Goal: Transaction & Acquisition: Purchase product/service

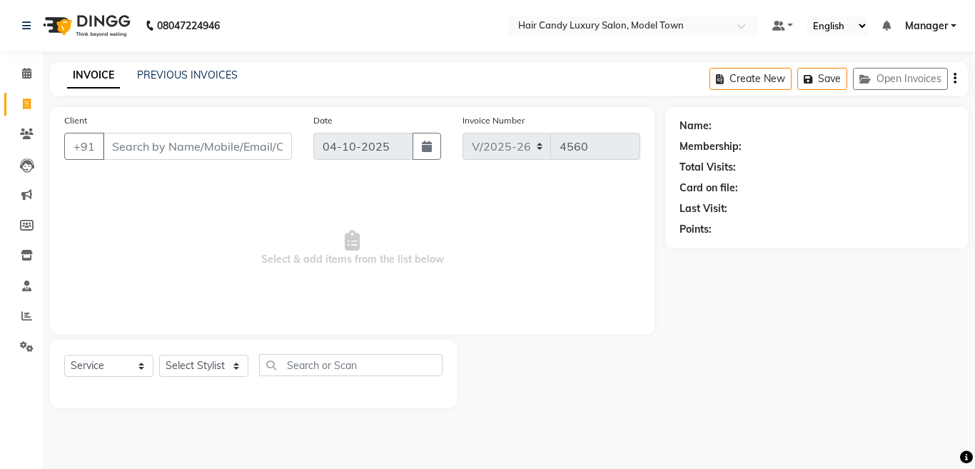
select select "4716"
select select "service"
click at [178, 154] on input "Client" at bounding box center [197, 146] width 189 height 27
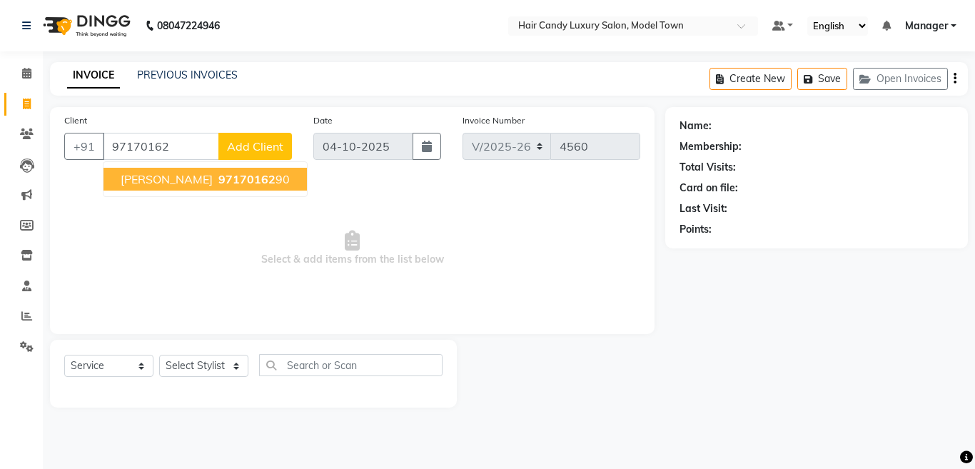
click at [218, 183] on span "97170162" at bounding box center [246, 179] width 57 height 14
type input "9717016290"
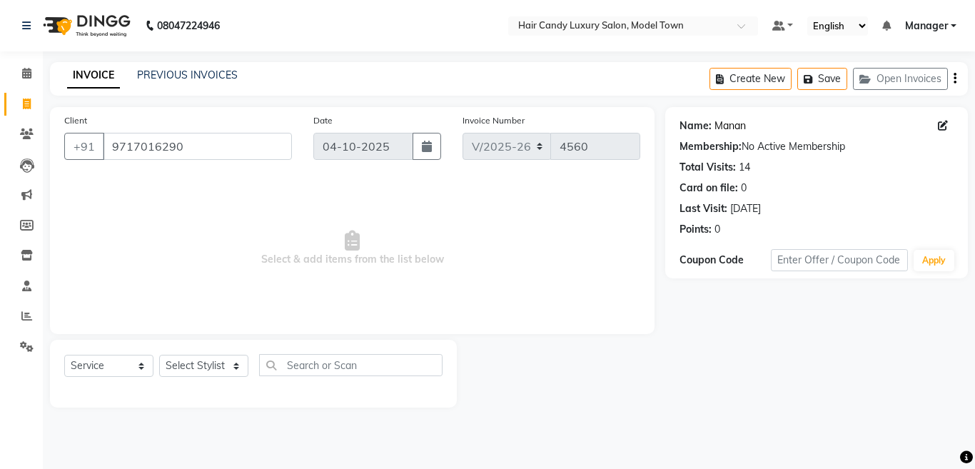
click at [719, 132] on link "Manan" at bounding box center [729, 125] width 31 height 15
click at [211, 362] on select "Select Stylist [PERSON_NAME] [PERSON_NAME] [PERSON_NAME] ([PERSON_NAME]) Manage…" at bounding box center [203, 366] width 89 height 22
select select "34279"
click at [159, 355] on select "Select Stylist [PERSON_NAME] [PERSON_NAME] [PERSON_NAME] ([PERSON_NAME]) Manage…" at bounding box center [203, 366] width 89 height 22
click at [378, 376] on div "Select Service Product Membership Package Voucher Prepaid Gift Card Select Styl…" at bounding box center [253, 371] width 378 height 34
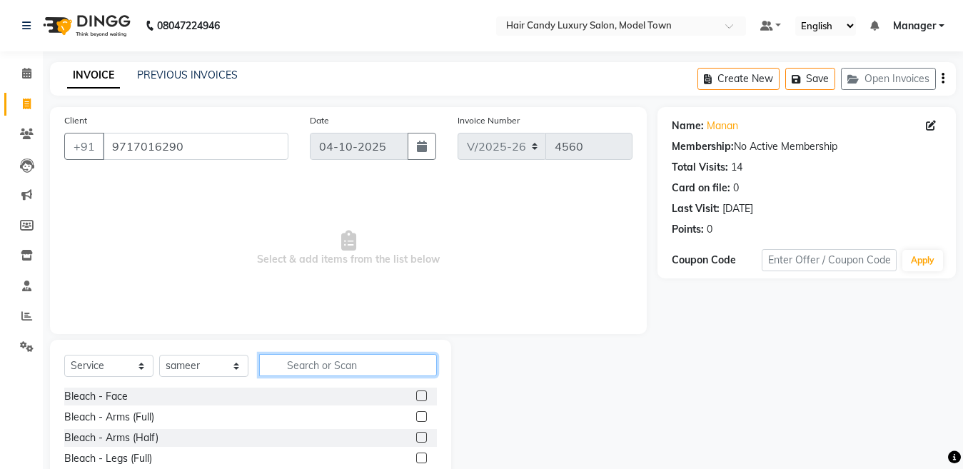
click at [373, 369] on input "text" at bounding box center [348, 365] width 178 height 22
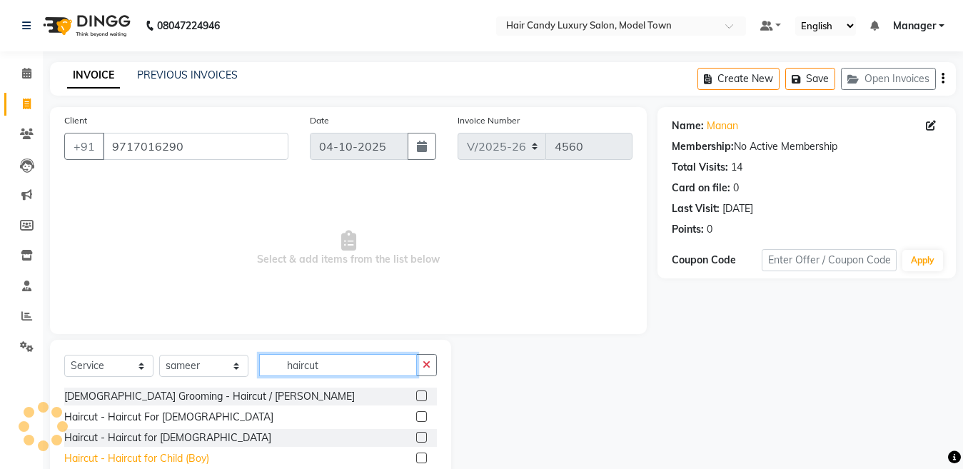
type input "haircut"
click at [183, 452] on div "Haircut - Haircut for Child (Boy)" at bounding box center [136, 458] width 145 height 15
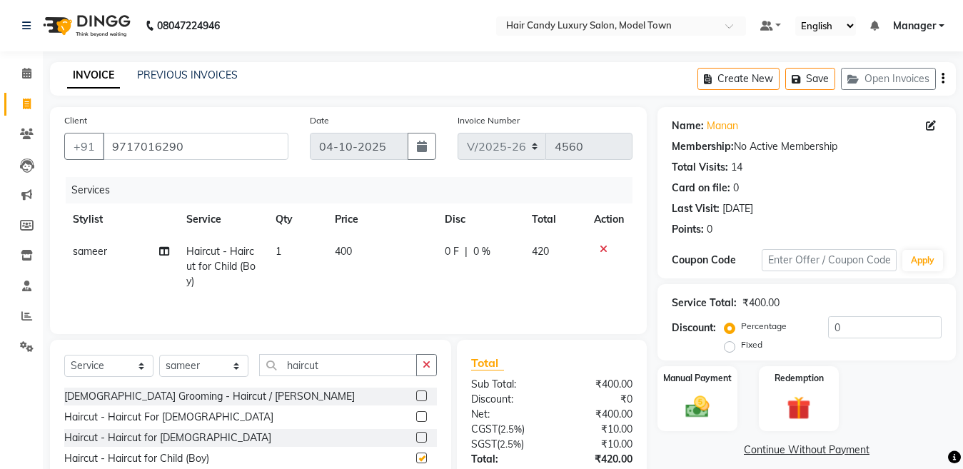
checkbox input "false"
drag, startPoint x: 870, startPoint y: 320, endPoint x: 749, endPoint y: 333, distance: 121.9
click at [749, 333] on div "Percentage Fixed 0" at bounding box center [834, 335] width 214 height 39
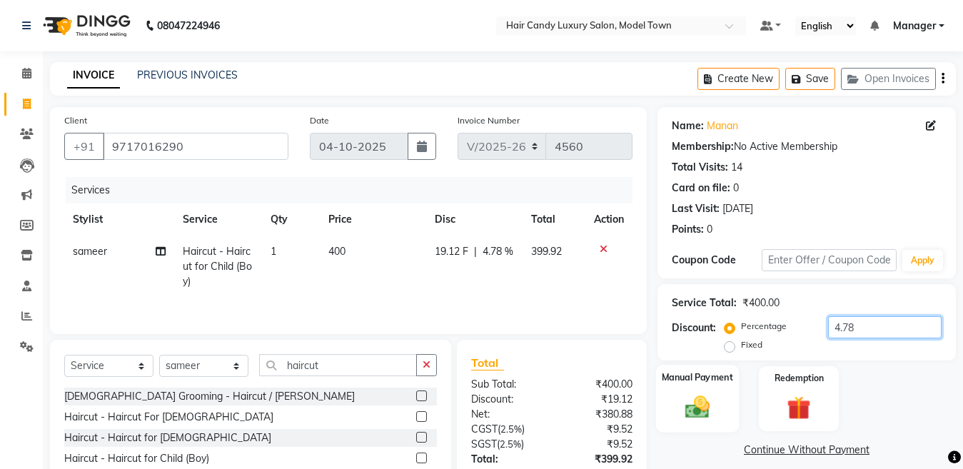
type input "4.78"
click at [718, 401] on div "Manual Payment" at bounding box center [697, 399] width 83 height 68
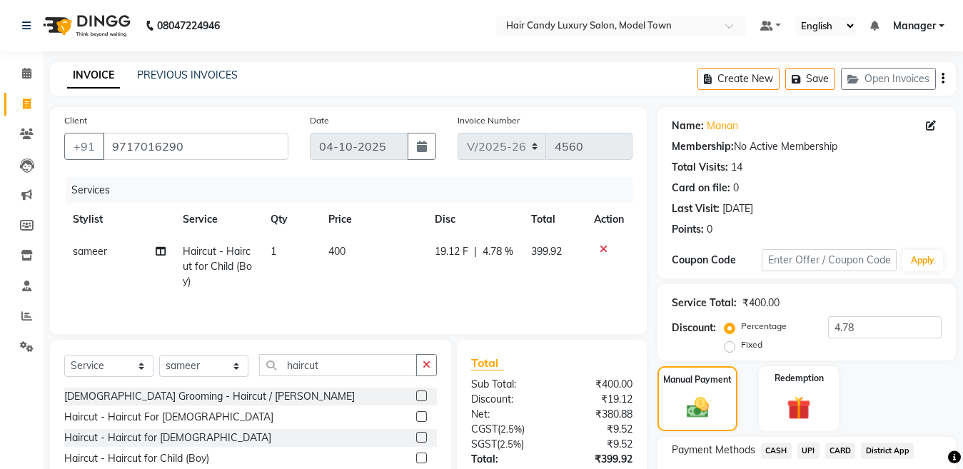
scroll to position [118, 0]
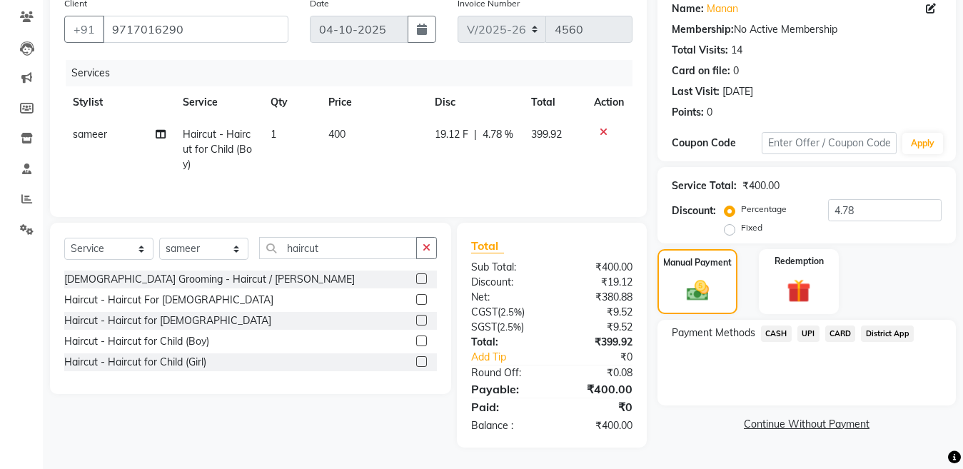
click at [803, 338] on span "UPI" at bounding box center [808, 333] width 22 height 16
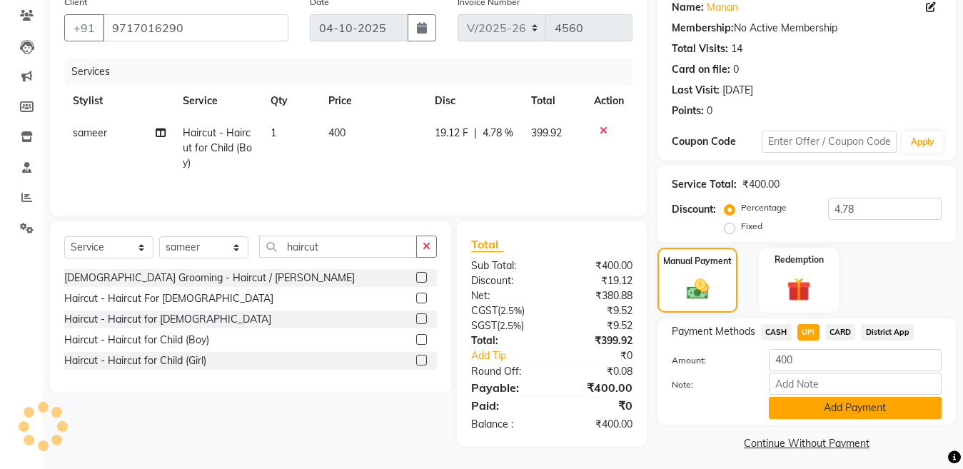
click at [837, 413] on button "Add Payment" at bounding box center [855, 408] width 173 height 22
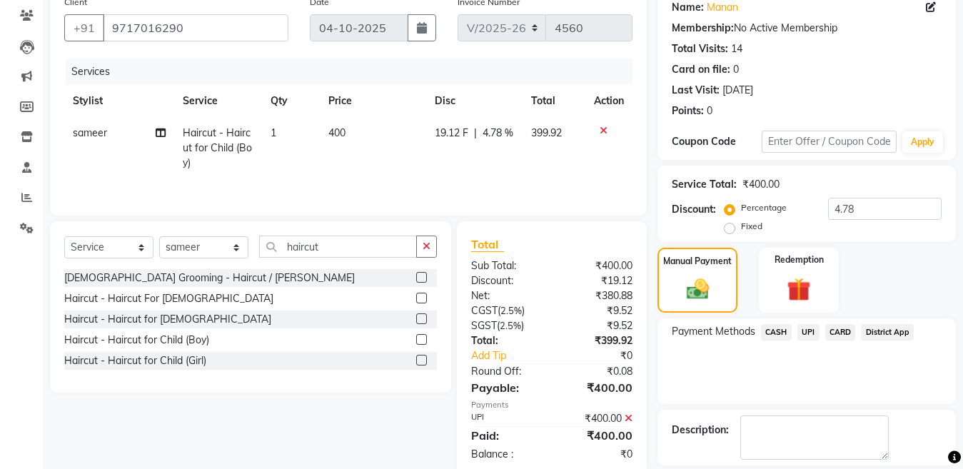
scroll to position [185, 0]
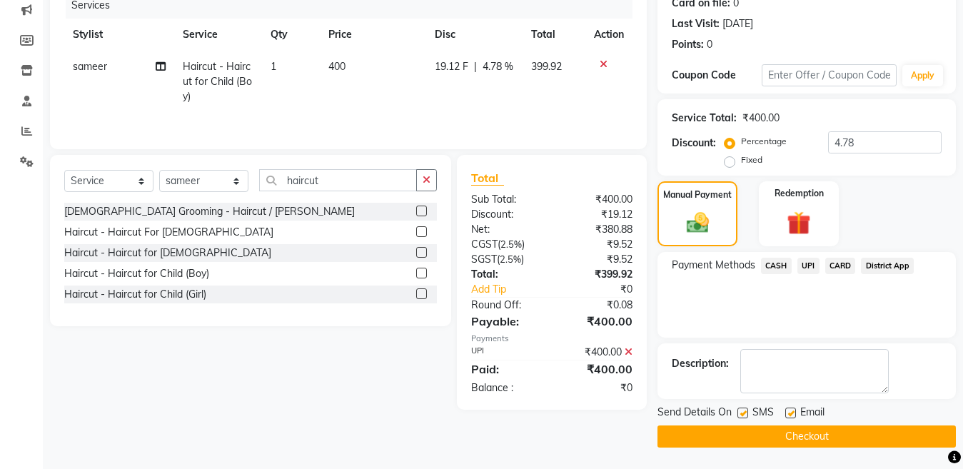
click at [744, 411] on label at bounding box center [742, 413] width 11 height 11
click at [744, 411] on input "checkbox" at bounding box center [741, 413] width 9 height 9
checkbox input "false"
click at [748, 430] on button "Checkout" at bounding box center [806, 436] width 298 height 22
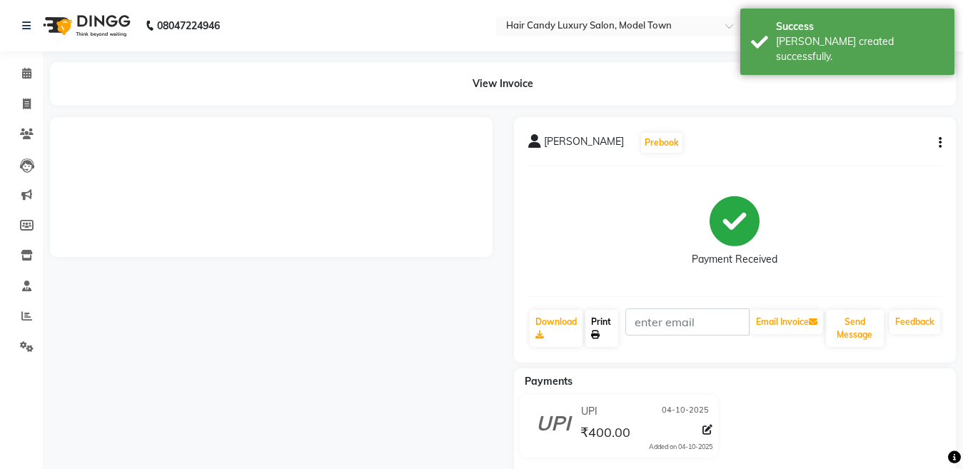
click at [607, 323] on link "Print" at bounding box center [601, 328] width 33 height 37
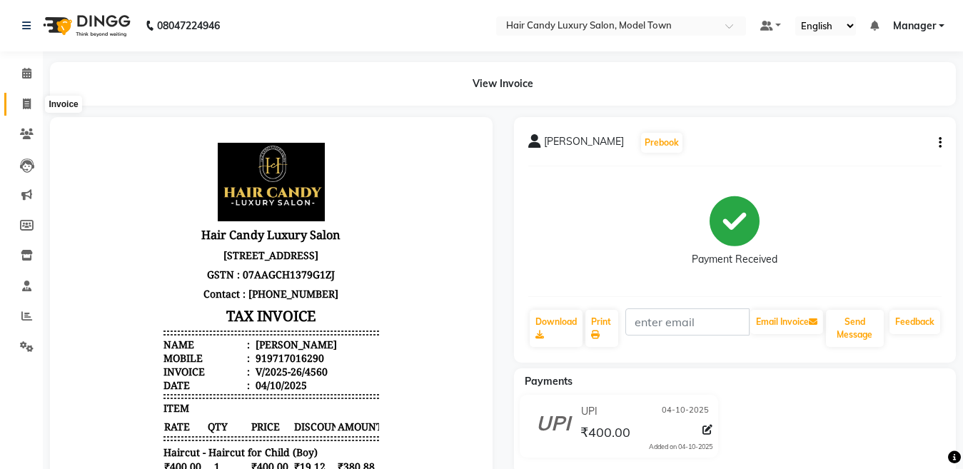
click at [16, 99] on span at bounding box center [26, 104] width 25 height 16
select select "service"
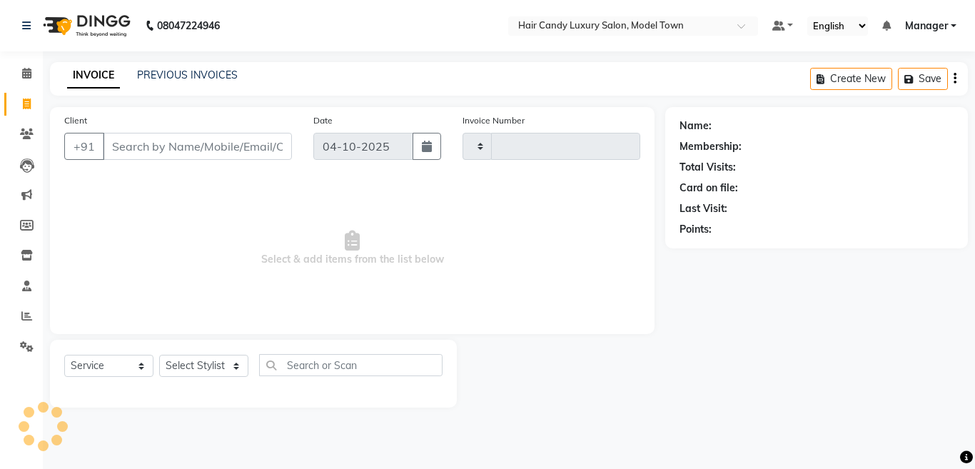
type input "4561"
select select "4716"
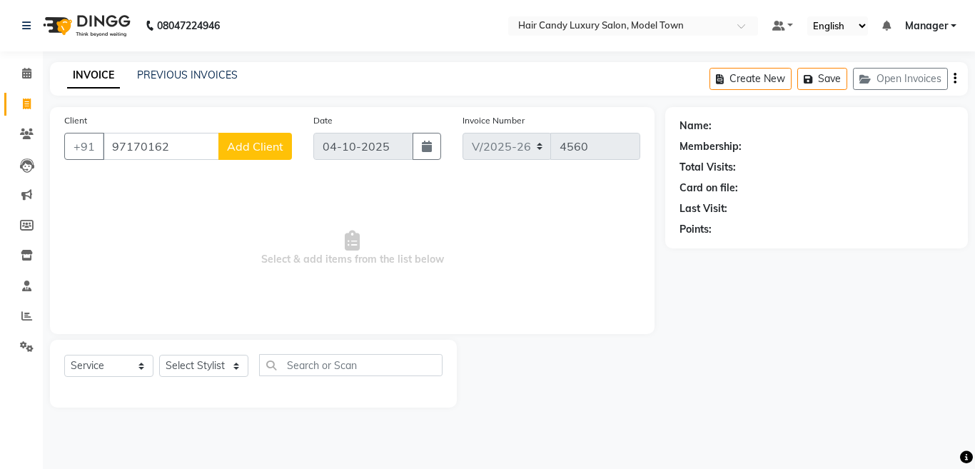
select select "4716"
select select "service"
click at [26, 101] on icon at bounding box center [27, 103] width 8 height 11
select select "service"
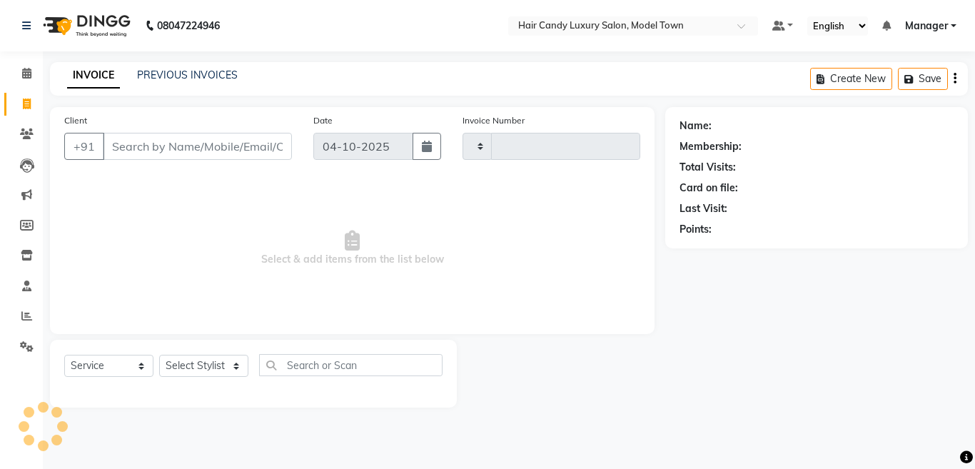
type input "4561"
select select "4716"
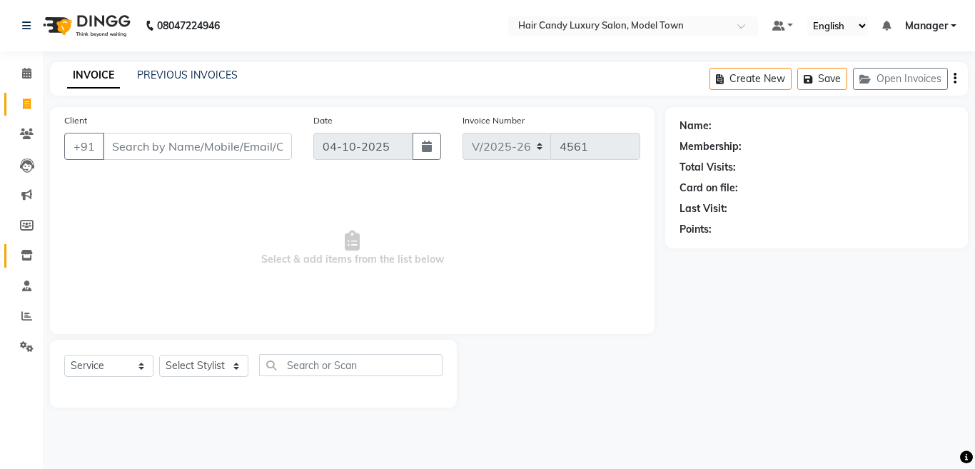
click at [28, 258] on icon at bounding box center [27, 255] width 12 height 11
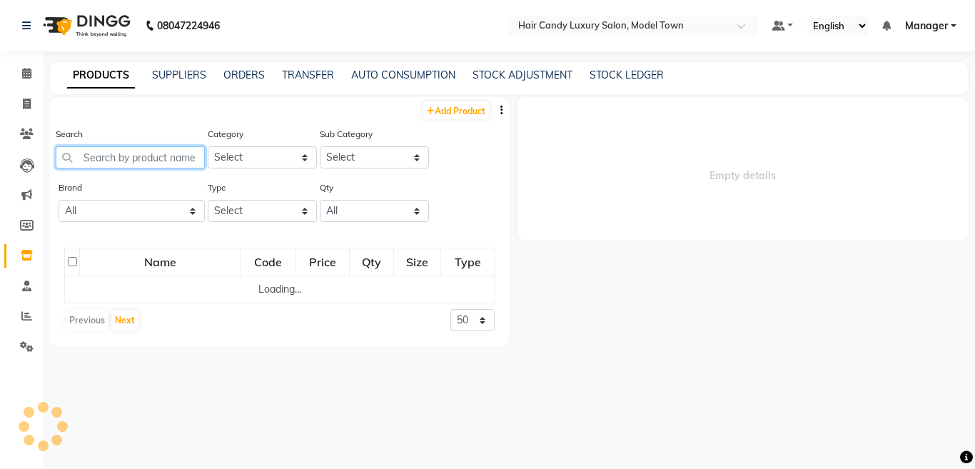
select select
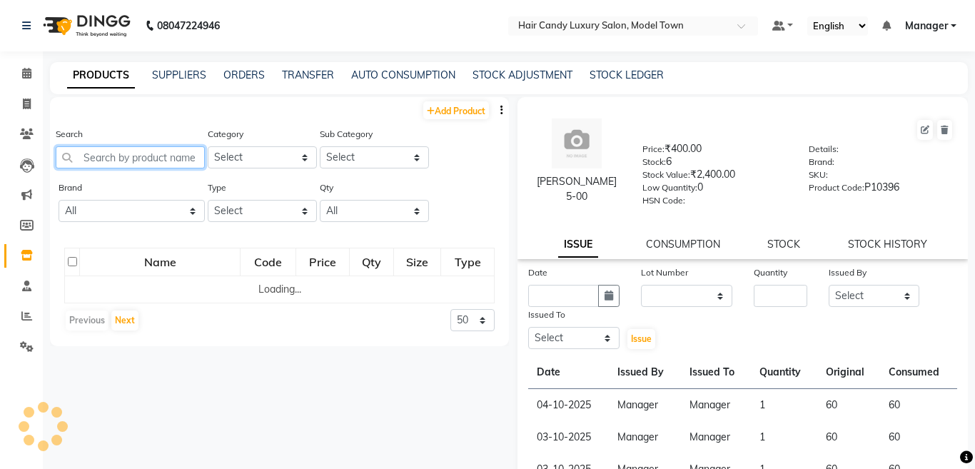
click at [138, 147] on input "text" at bounding box center [130, 157] width 149 height 22
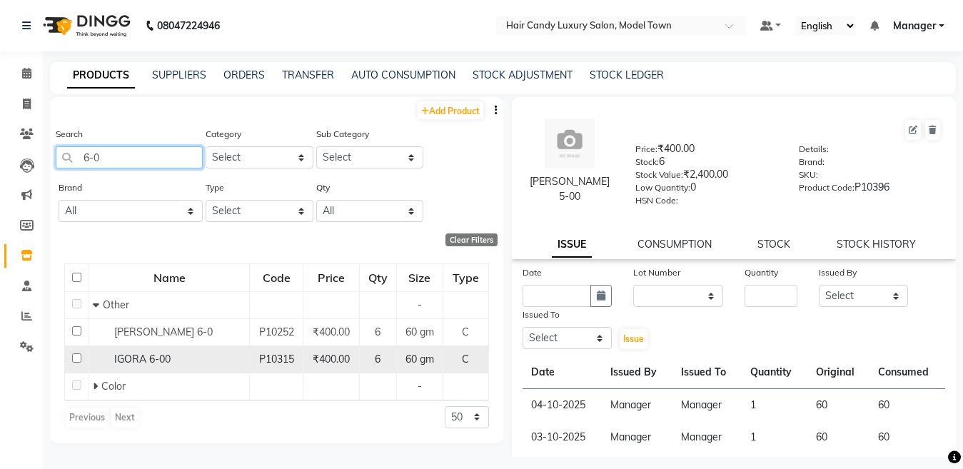
type input "6-0"
click at [78, 358] on input "checkbox" at bounding box center [76, 357] width 9 height 9
checkbox input "true"
select select
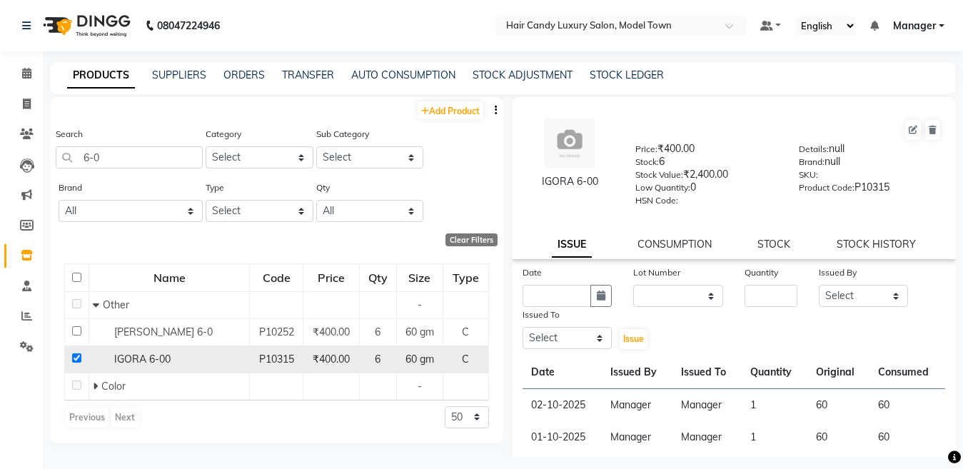
click at [78, 358] on input "checkbox" at bounding box center [76, 357] width 9 height 9
checkbox input "false"
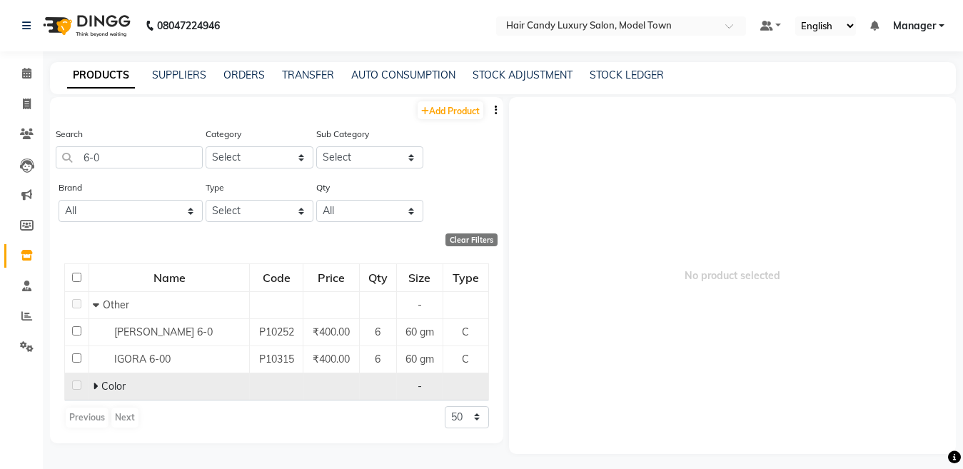
click at [94, 384] on icon at bounding box center [95, 386] width 5 height 10
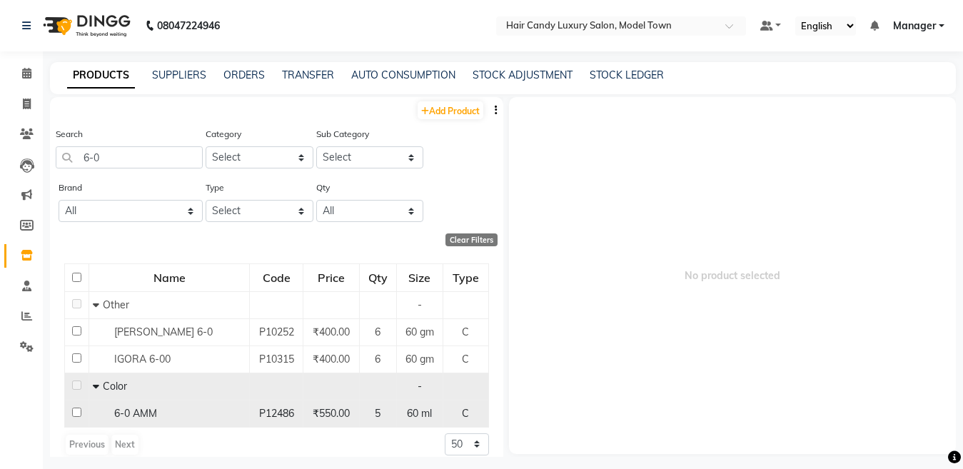
click at [76, 413] on input "checkbox" at bounding box center [76, 412] width 9 height 9
checkbox input "true"
select select
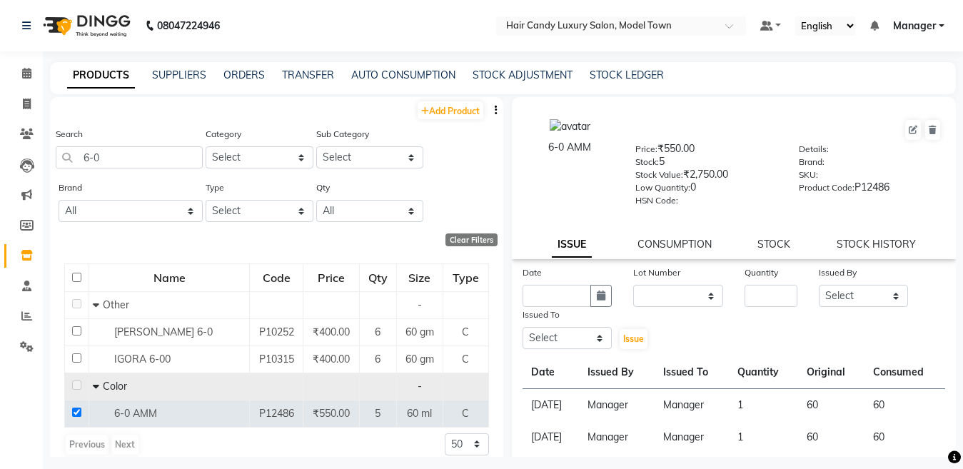
click at [520, 292] on div "Date" at bounding box center [567, 286] width 111 height 42
click at [540, 295] on input "text" at bounding box center [556, 296] width 69 height 22
select select "10"
select select "2025"
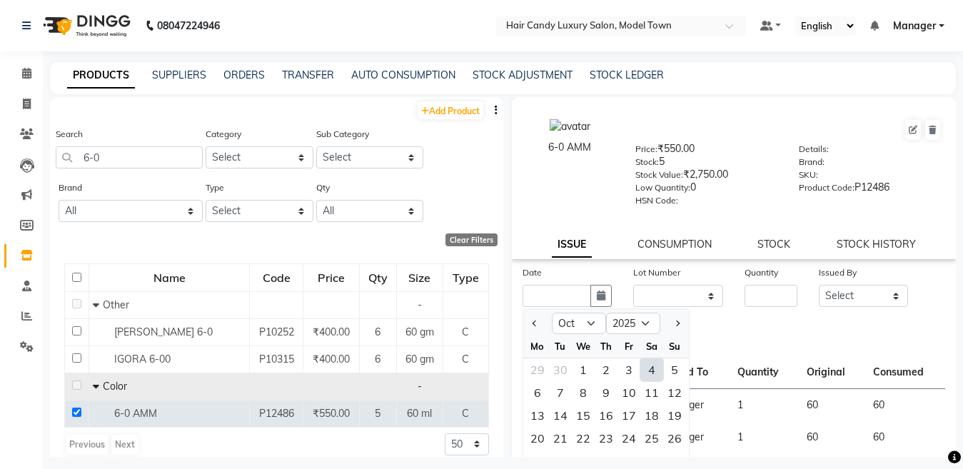
click at [647, 373] on div "4" at bounding box center [651, 369] width 23 height 23
type input "04-10-2025"
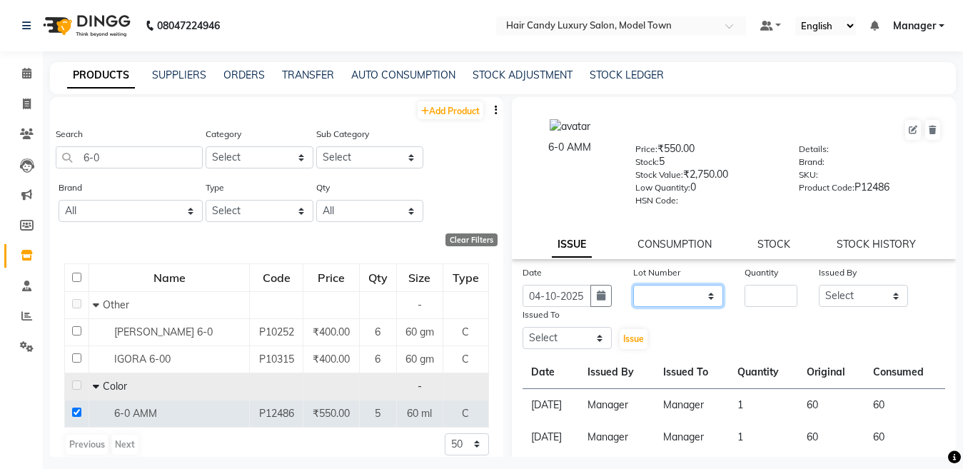
click at [679, 285] on select "None" at bounding box center [678, 296] width 90 height 22
click at [674, 299] on select "None" at bounding box center [678, 296] width 90 height 22
click at [672, 303] on select "None" at bounding box center [678, 296] width 90 height 22
select select "0: null"
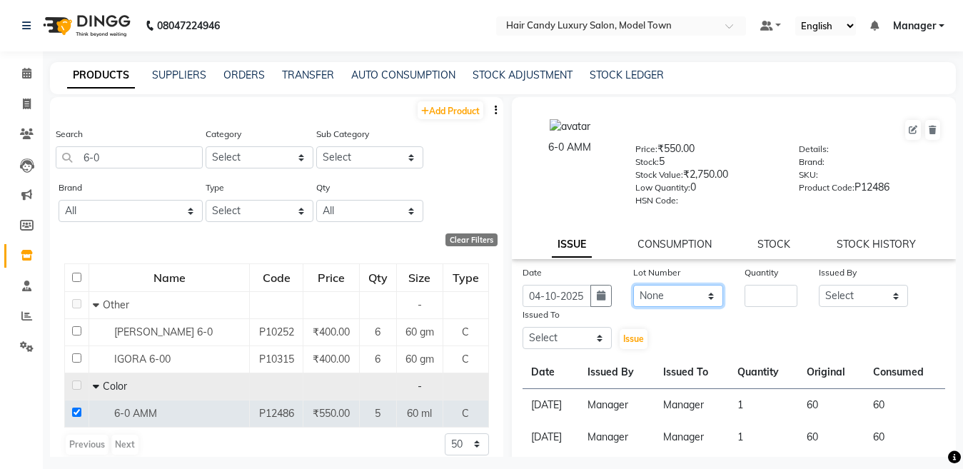
click at [633, 285] on select "None" at bounding box center [678, 296] width 90 height 22
drag, startPoint x: 770, startPoint y: 303, endPoint x: 764, endPoint y: 293, distance: 11.5
click at [764, 293] on input "number" at bounding box center [770, 296] width 53 height 22
type input "1"
click at [843, 291] on select "Select [PERSON_NAME] [PERSON_NAME] [PERSON_NAME] ([PERSON_NAME]) Manager [PERSO…" at bounding box center [864, 296] width 90 height 22
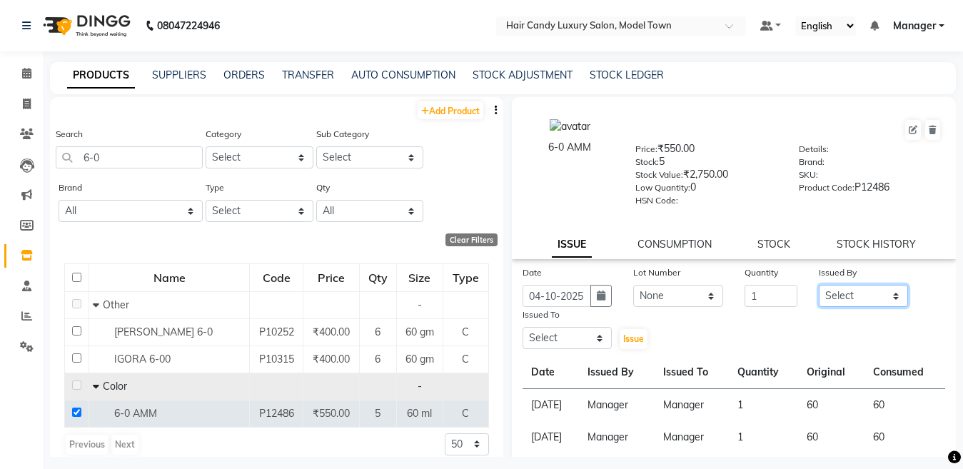
select select "28446"
click at [819, 285] on select "Select [PERSON_NAME] [PERSON_NAME] [PERSON_NAME] ([PERSON_NAME]) Manager [PERSO…" at bounding box center [864, 296] width 90 height 22
click at [575, 333] on select "Select [PERSON_NAME] [PERSON_NAME] [PERSON_NAME] ([PERSON_NAME]) Manager [PERSO…" at bounding box center [567, 338] width 90 height 22
select select "28446"
click at [522, 327] on select "Select [PERSON_NAME] [PERSON_NAME] [PERSON_NAME] ([PERSON_NAME]) Manager [PERSO…" at bounding box center [567, 338] width 90 height 22
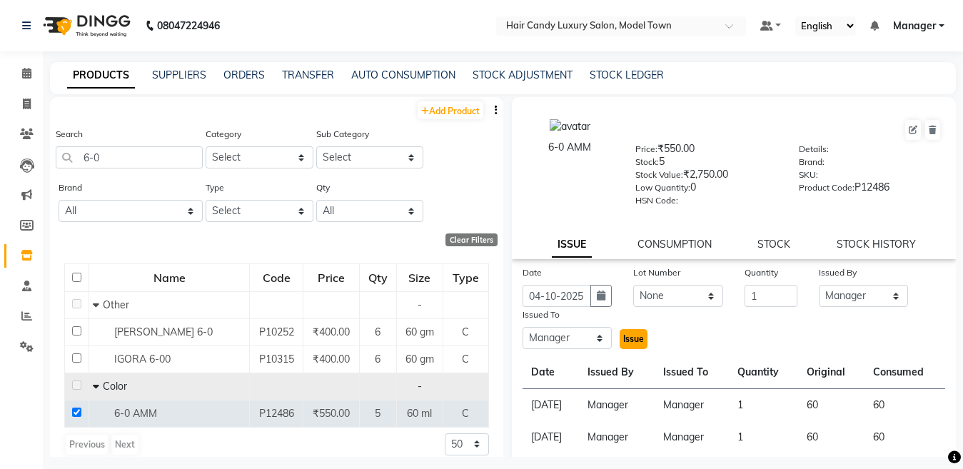
click at [631, 339] on span "Issue" at bounding box center [633, 338] width 21 height 11
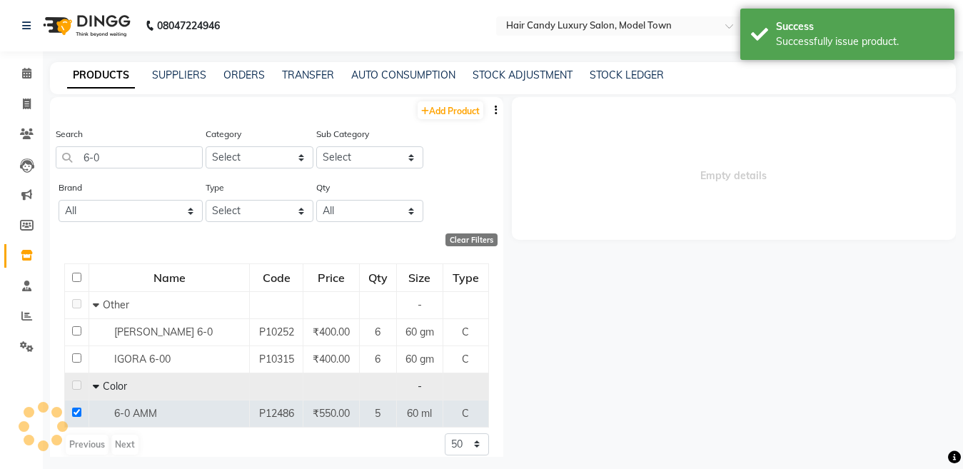
select select
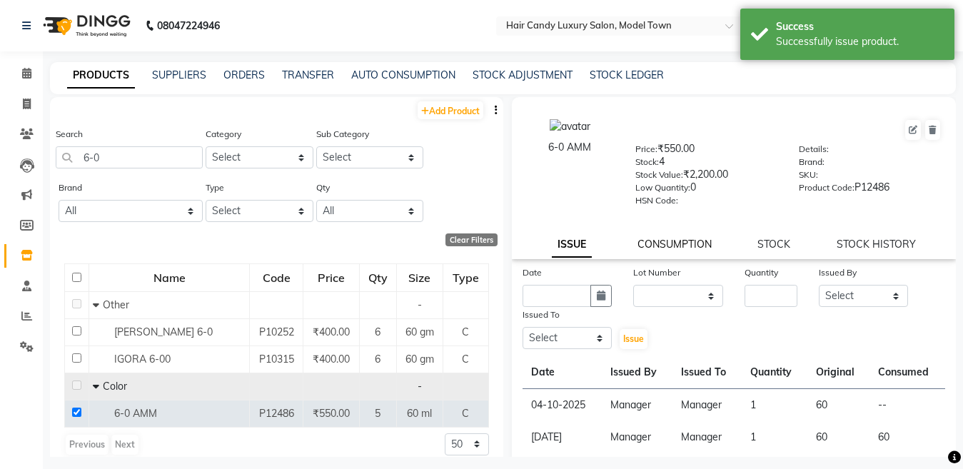
click at [682, 248] on link "CONSUMPTION" at bounding box center [674, 244] width 74 height 13
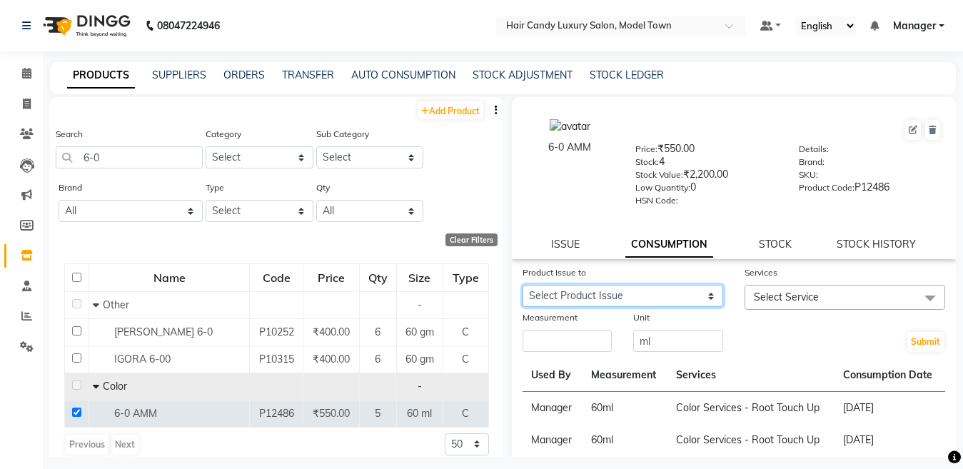
click at [655, 297] on select "Select Product Issue [DATE], Issued to: Manager, Balance: 60" at bounding box center [622, 296] width 201 height 22
select select "1285918"
click at [522, 285] on select "Select Product Issue [DATE], Issued to: Manager, Balance: 60" at bounding box center [622, 296] width 201 height 22
click at [810, 305] on span "Select Service" at bounding box center [844, 297] width 201 height 25
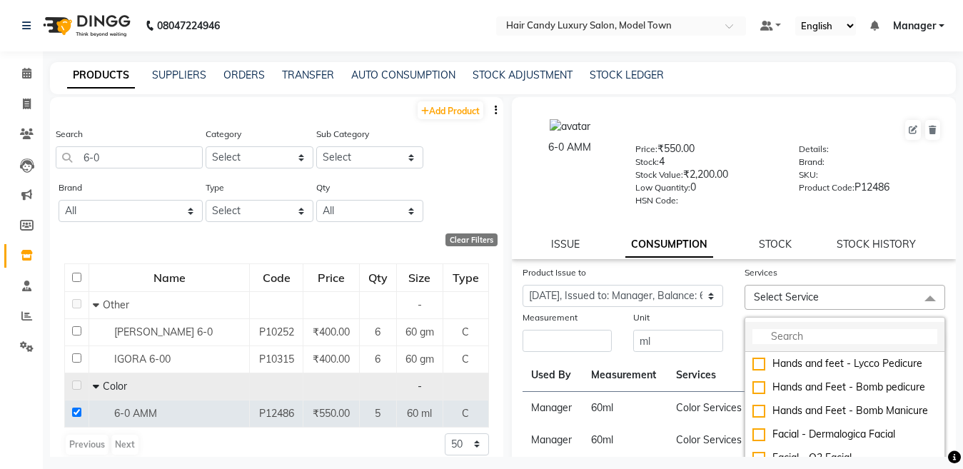
click at [789, 336] on input "multiselect-search" at bounding box center [844, 336] width 185 height 15
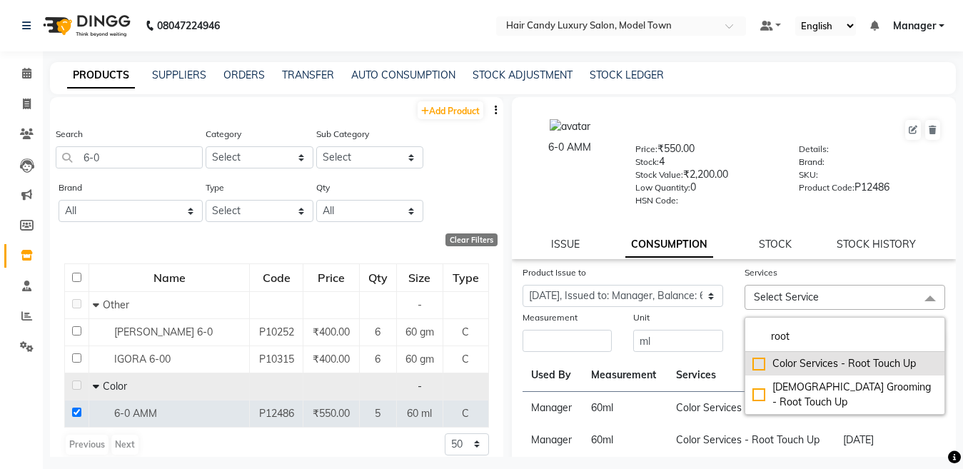
type input "root"
click at [752, 365] on div "Color Services - Root Touch Up" at bounding box center [844, 363] width 185 height 15
checkbox input "true"
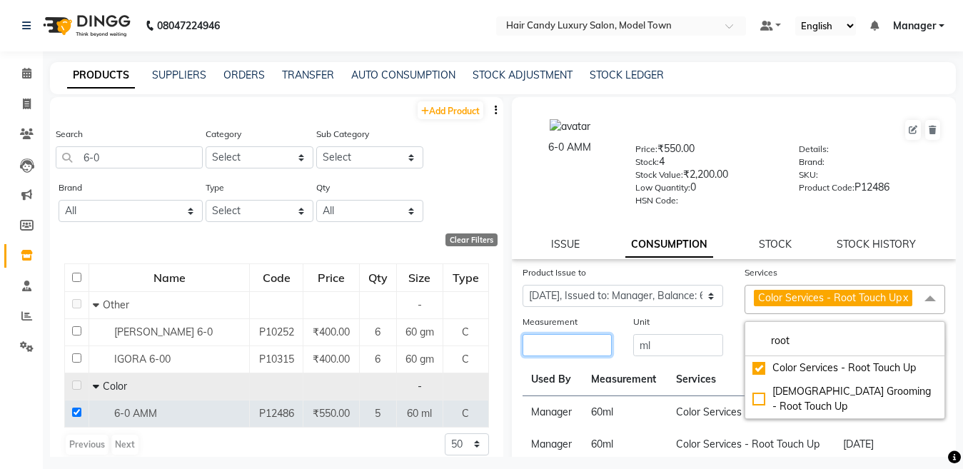
click at [595, 356] on input "number" at bounding box center [567, 345] width 90 height 22
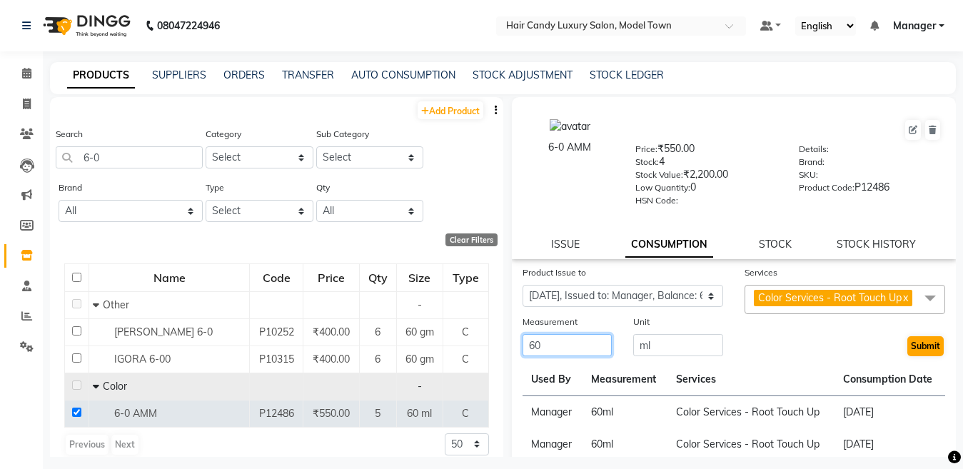
type input "60"
click at [926, 354] on button "Submit" at bounding box center [925, 346] width 36 height 20
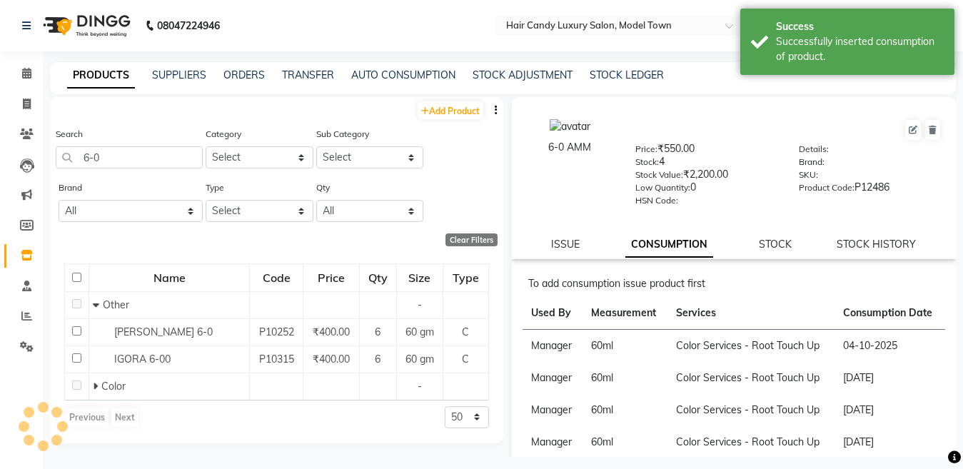
click at [21, 89] on li "Invoice" at bounding box center [21, 104] width 43 height 31
click at [25, 111] on link "Invoice" at bounding box center [21, 105] width 34 height 24
select select "service"
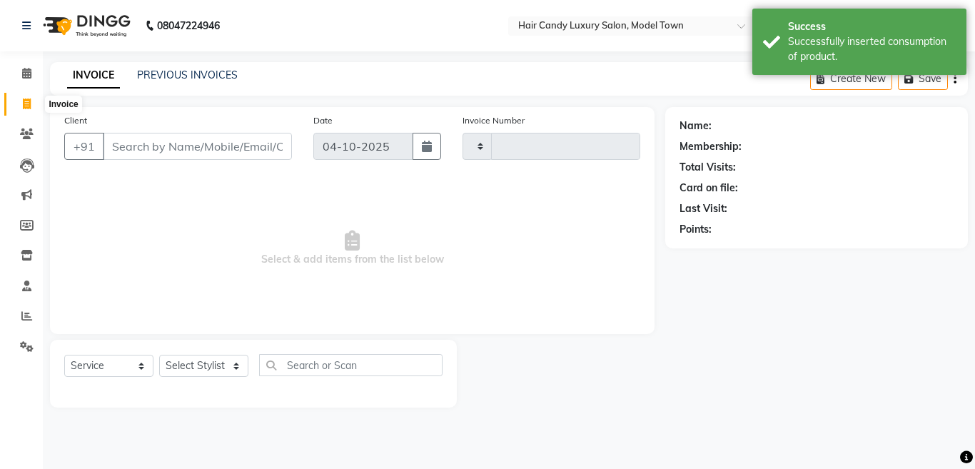
type input "4561"
select select "4716"
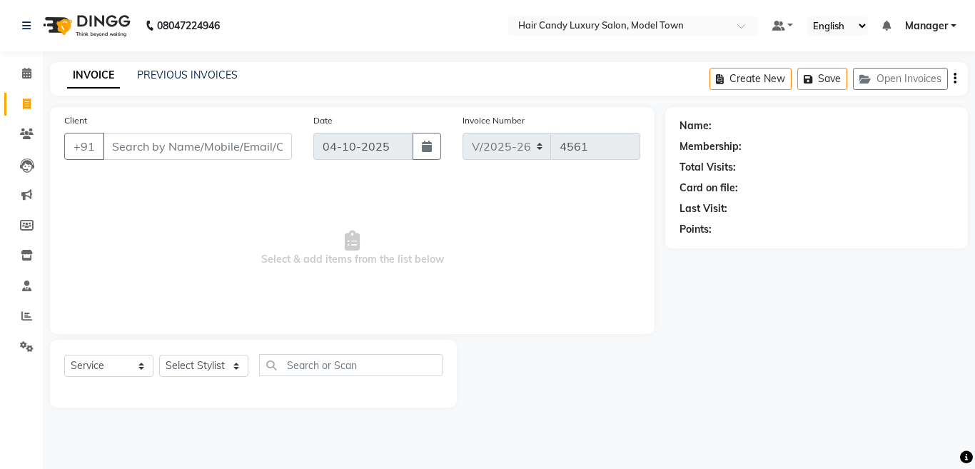
click at [168, 157] on input "Client" at bounding box center [197, 146] width 189 height 27
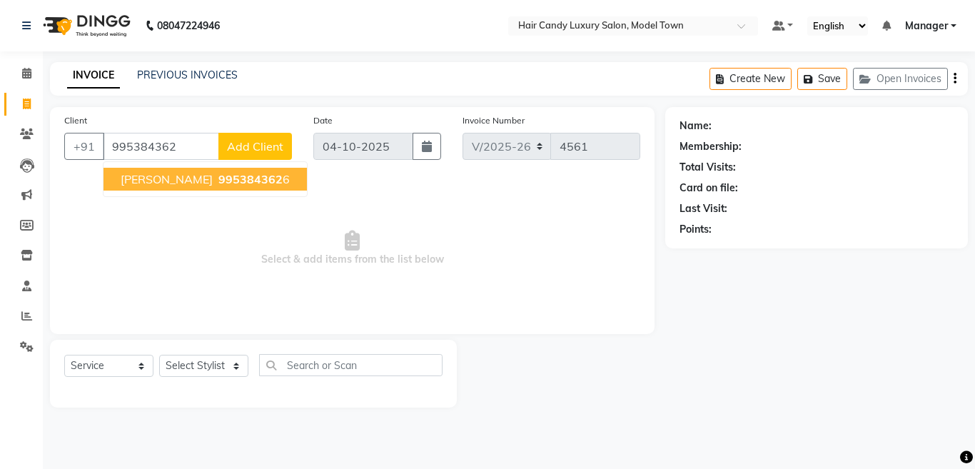
click at [218, 177] on span "995384362" at bounding box center [250, 179] width 64 height 14
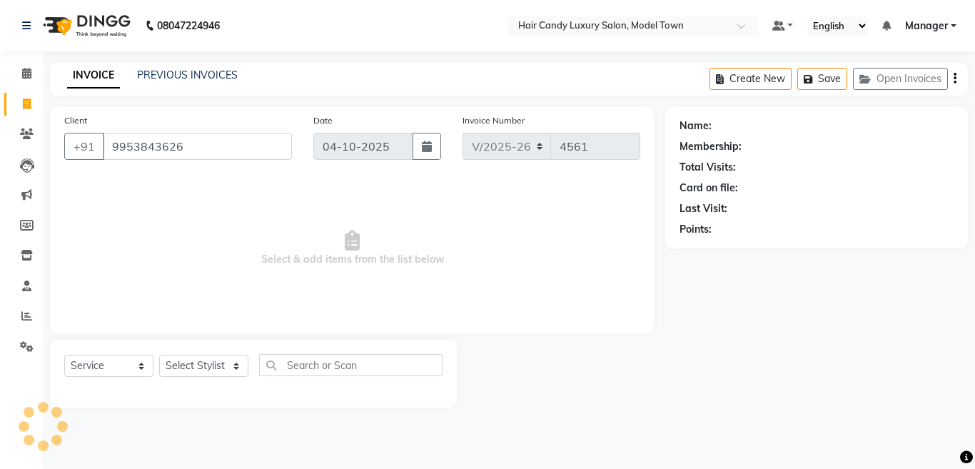
type input "9953843626"
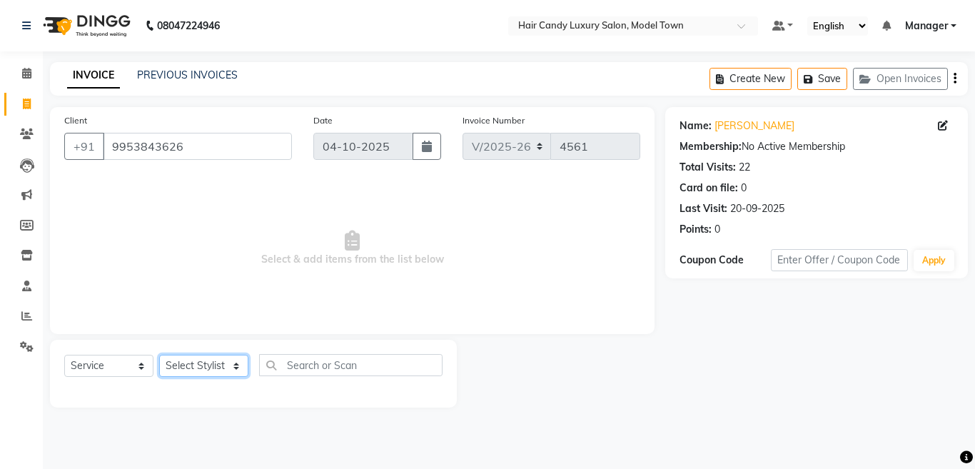
click at [211, 368] on select "Select Stylist [PERSON_NAME] [PERSON_NAME] [PERSON_NAME] ([PERSON_NAME]) Manage…" at bounding box center [203, 366] width 89 height 22
select select "28001"
click at [159, 355] on select "Select Stylist [PERSON_NAME] [PERSON_NAME] [PERSON_NAME] ([PERSON_NAME]) Manage…" at bounding box center [203, 366] width 89 height 22
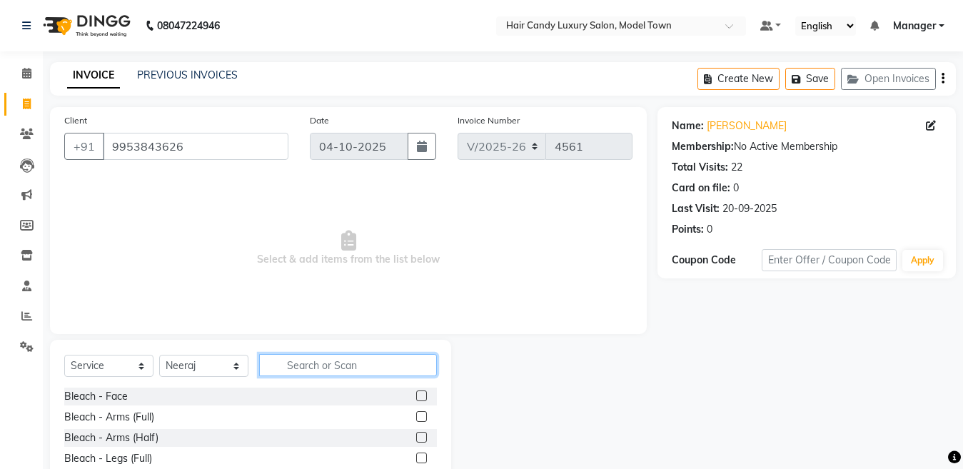
click at [363, 373] on input "text" at bounding box center [348, 365] width 178 height 22
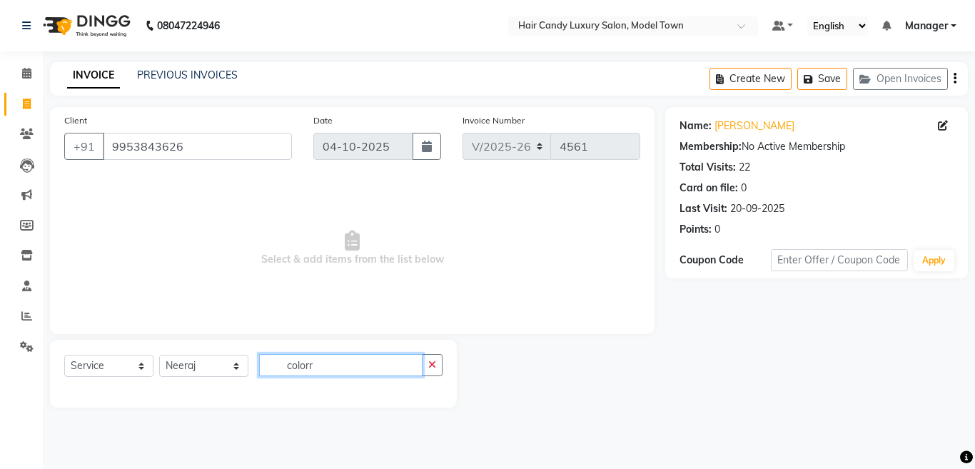
click at [363, 373] on input "colorr" at bounding box center [340, 365] width 163 height 22
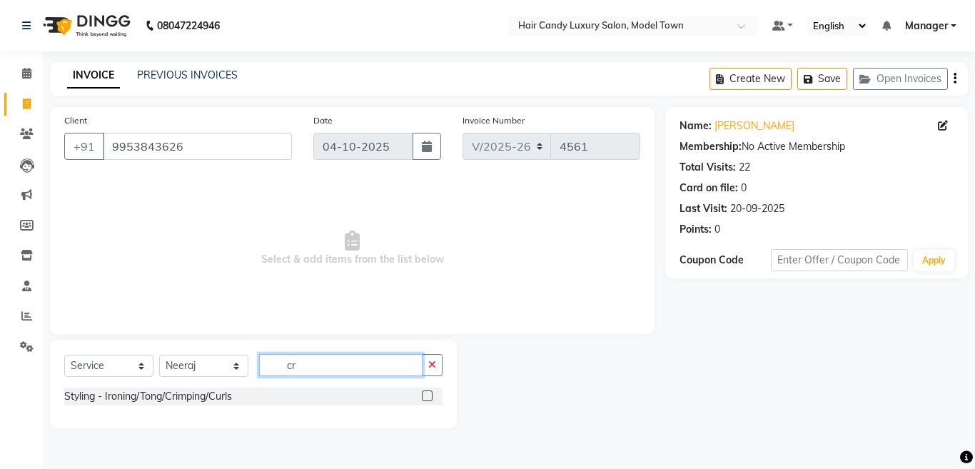
type input "c"
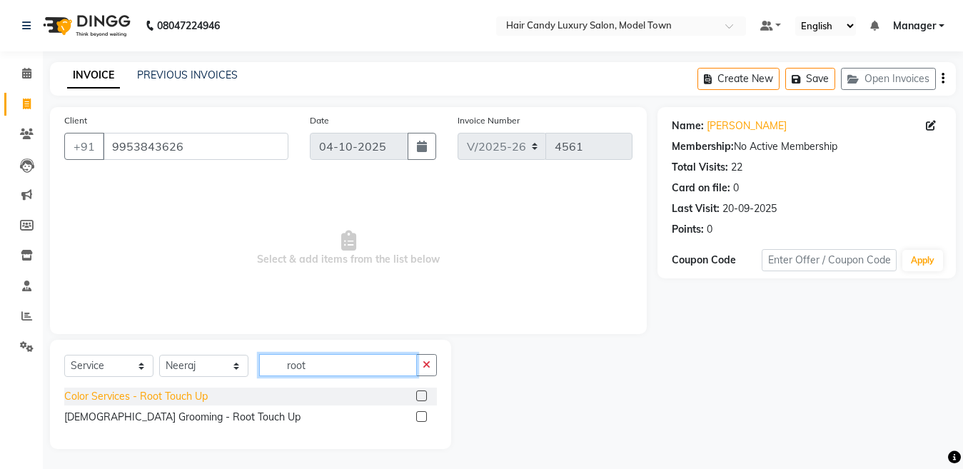
type input "root"
click at [142, 398] on div "Color Services - Root Touch Up" at bounding box center [135, 396] width 143 height 15
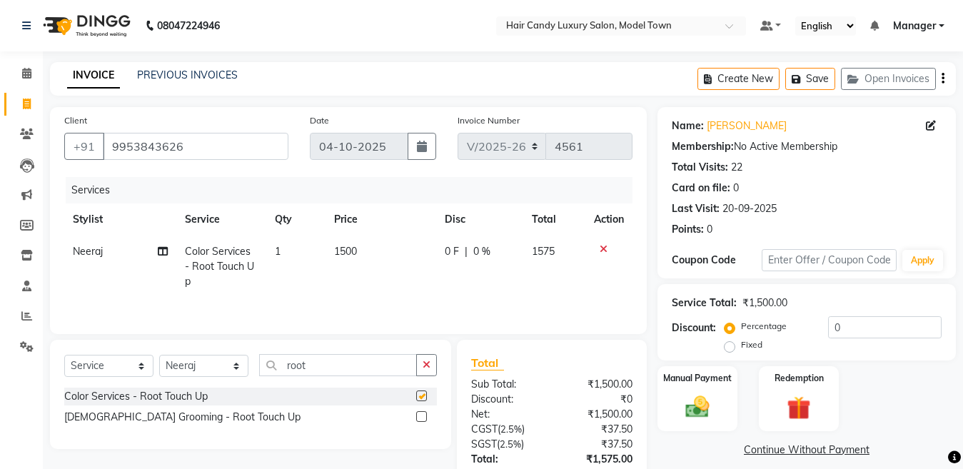
checkbox input "false"
drag, startPoint x: 330, startPoint y: 367, endPoint x: 199, endPoint y: 361, distance: 131.4
click at [243, 354] on div "Select Service Product Membership Package Voucher Prepaid Gift Card Select Styl…" at bounding box center [250, 394] width 401 height 109
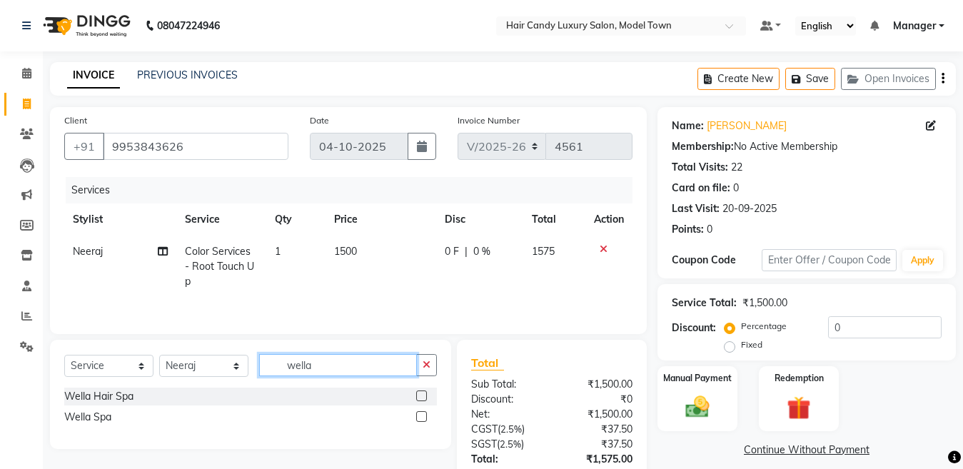
click at [53, 405] on app-root "08047224946 Select Location × Hair Candy Luxury Salon, Model Town Default Panel…" at bounding box center [481, 285] width 963 height 571
type input "plex"
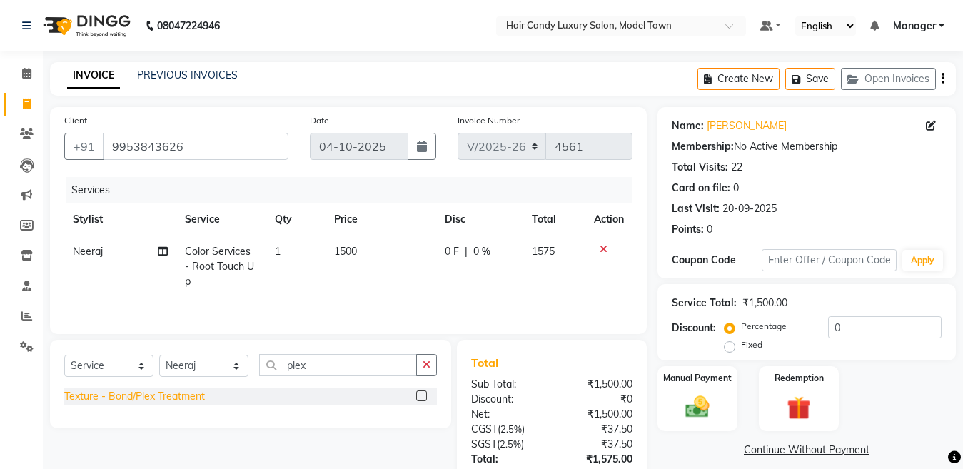
click at [78, 400] on div "Texture - Bond/Plex Treatment" at bounding box center [134, 396] width 141 height 15
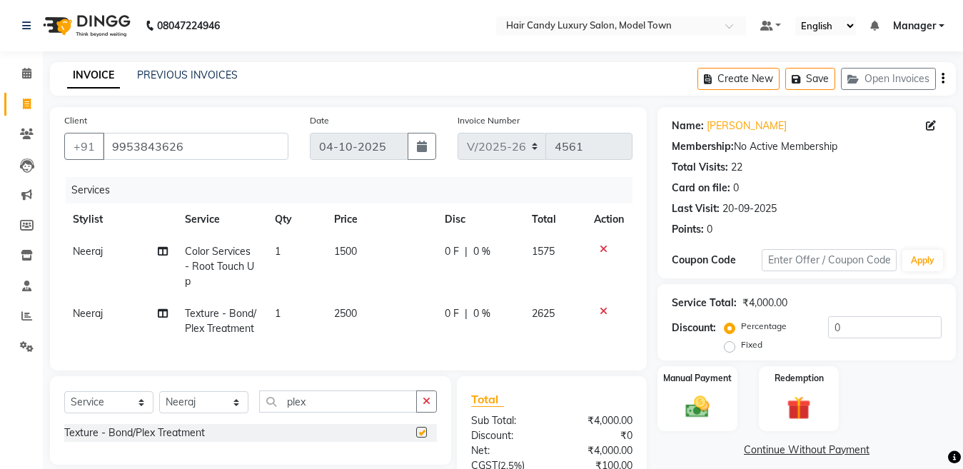
checkbox input "false"
drag, startPoint x: 860, startPoint y: 325, endPoint x: 664, endPoint y: 320, distance: 196.4
click at [664, 320] on div "Service Total: ₹4,000.00 Discount: Percentage Fixed 0" at bounding box center [806, 322] width 298 height 76
click at [673, 347] on div "Discount: Percentage Fixed 0" at bounding box center [807, 335] width 270 height 39
drag, startPoint x: 892, startPoint y: 331, endPoint x: 777, endPoint y: 330, distance: 115.6
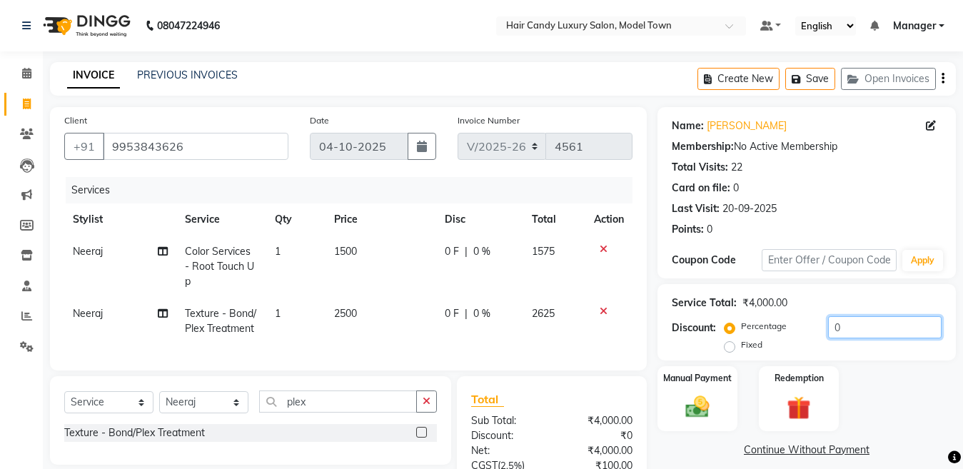
click at [777, 330] on div "Percentage Fixed 0" at bounding box center [834, 335] width 214 height 39
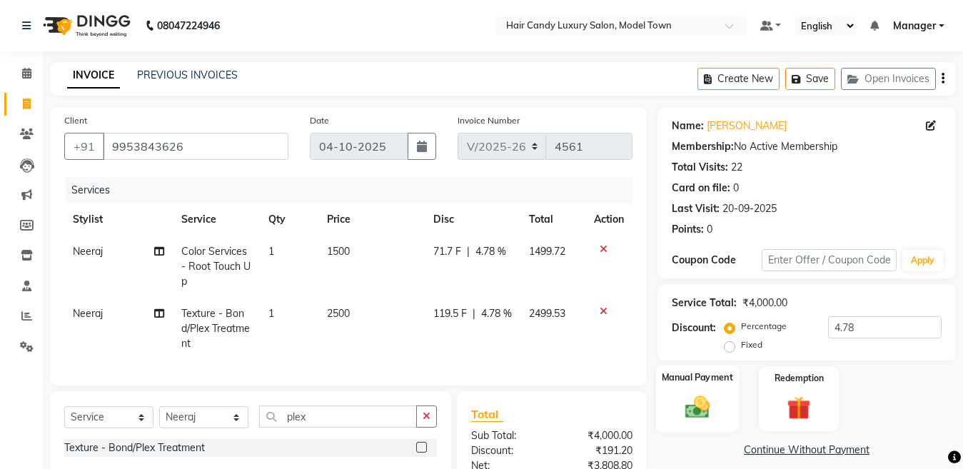
click at [716, 382] on label "Manual Payment" at bounding box center [697, 377] width 71 height 14
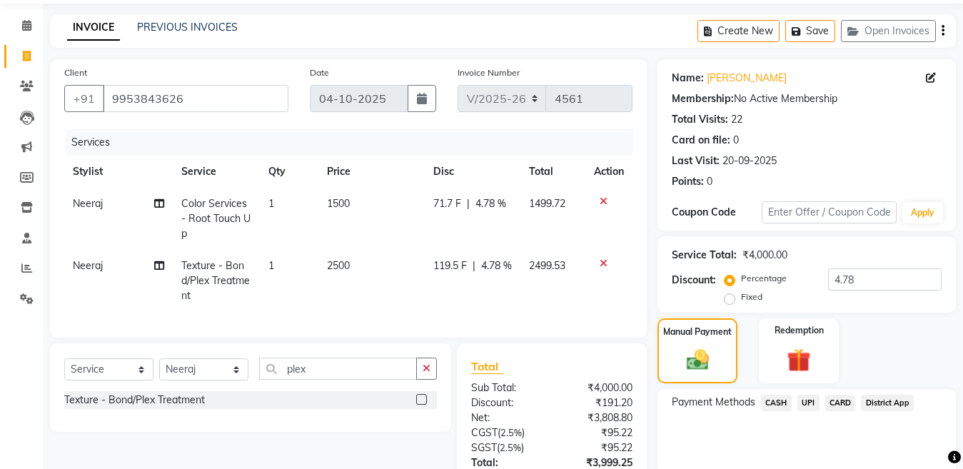
scroll to position [181, 0]
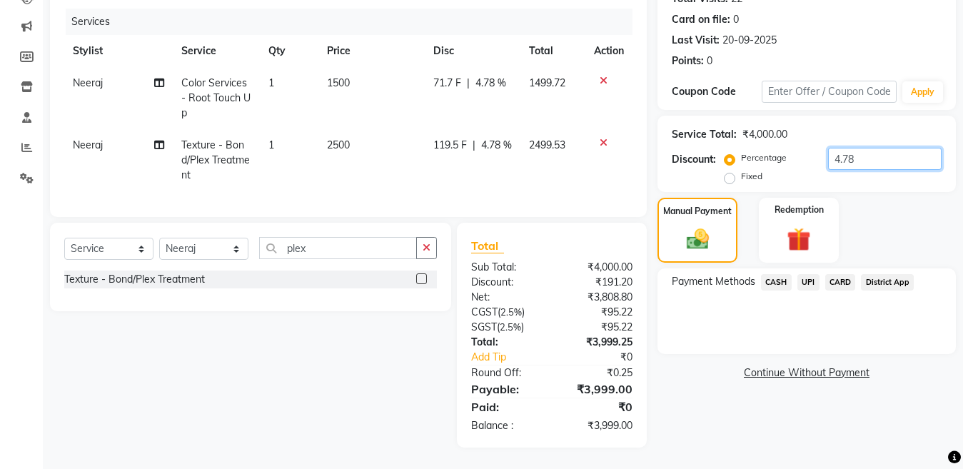
click at [889, 156] on input "4.78" at bounding box center [884, 159] width 113 height 22
type input "4.77"
click at [807, 274] on span "UPI" at bounding box center [808, 282] width 22 height 16
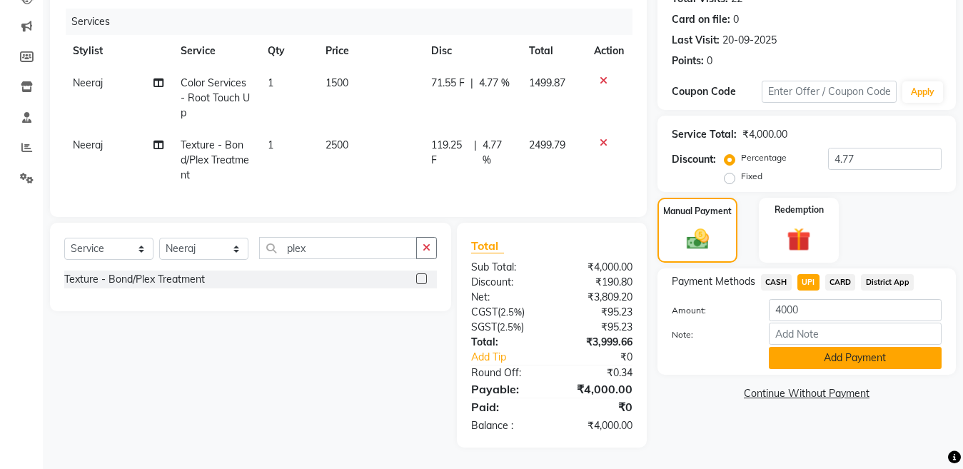
click at [872, 347] on button "Add Payment" at bounding box center [855, 358] width 173 height 22
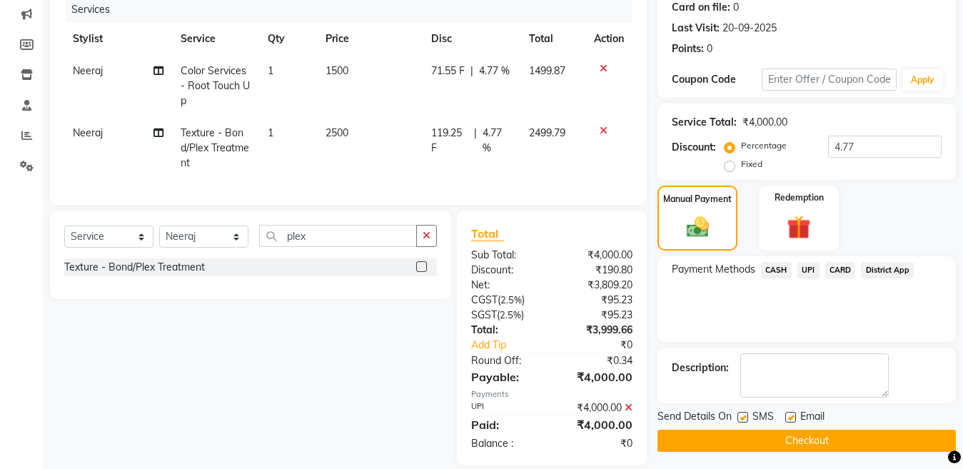
scroll to position [211, 0]
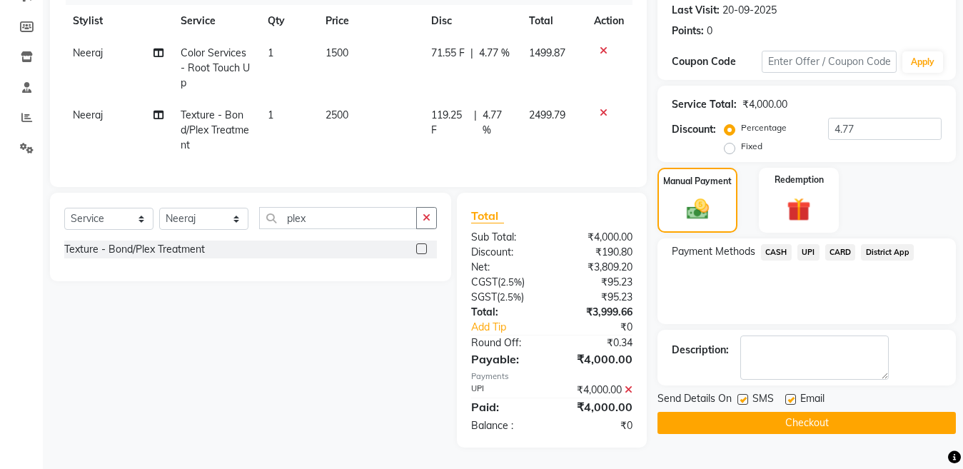
click at [744, 394] on label at bounding box center [742, 399] width 11 height 11
click at [744, 395] on input "checkbox" at bounding box center [741, 399] width 9 height 9
checkbox input "false"
click at [781, 412] on button "Checkout" at bounding box center [806, 423] width 298 height 22
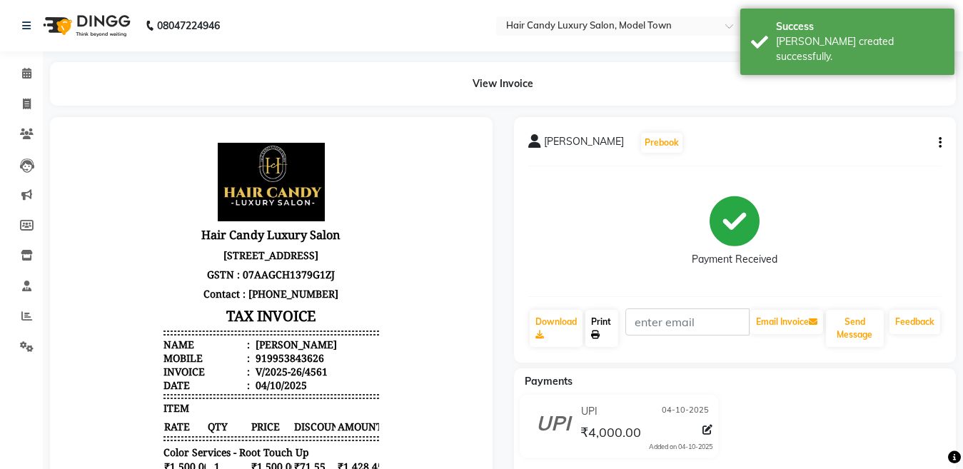
click at [609, 319] on link "Print" at bounding box center [601, 328] width 33 height 37
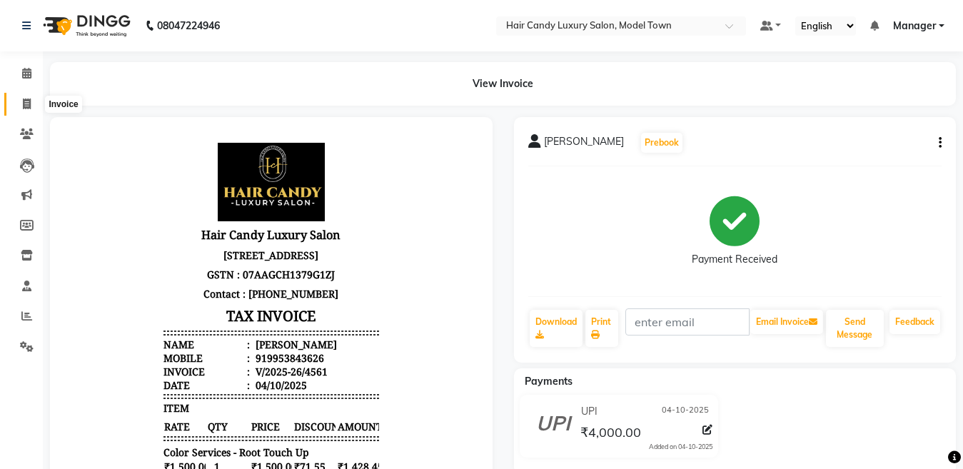
click at [24, 102] on icon at bounding box center [27, 103] width 8 height 11
select select "service"
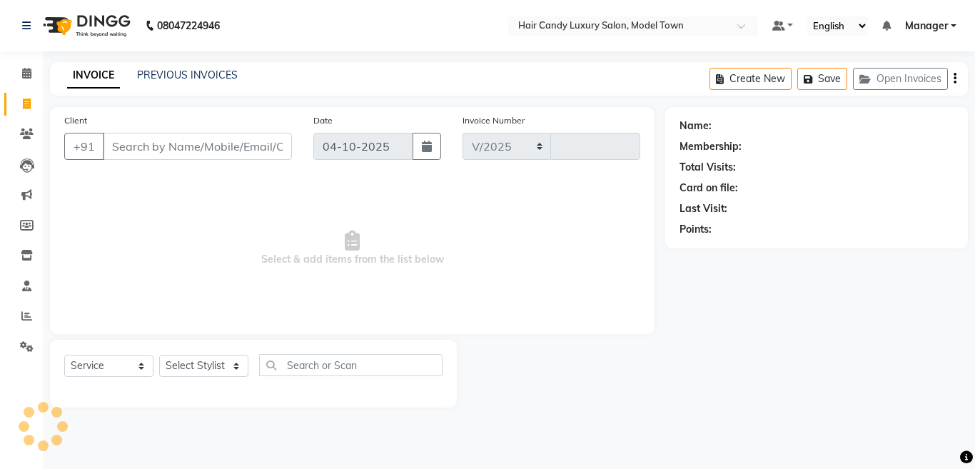
select select "4716"
type input "4562"
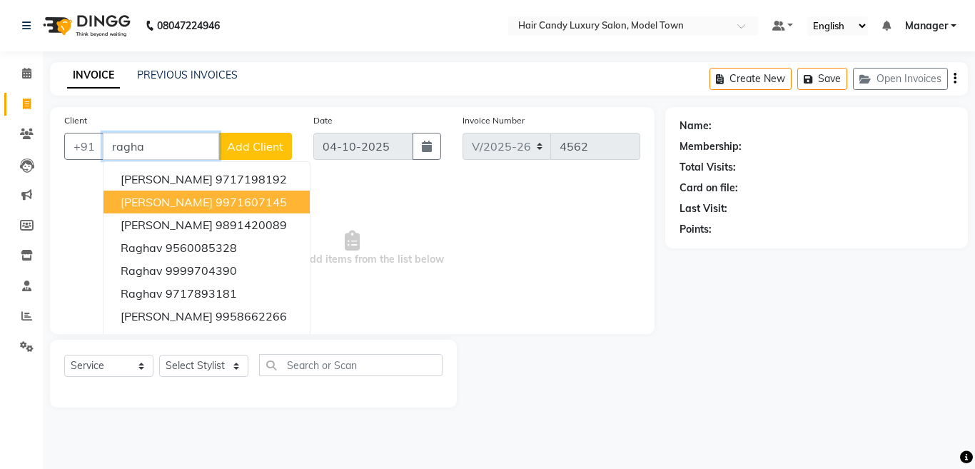
click at [266, 203] on ngb-highlight "9971607145" at bounding box center [251, 202] width 71 height 14
type input "9971607145"
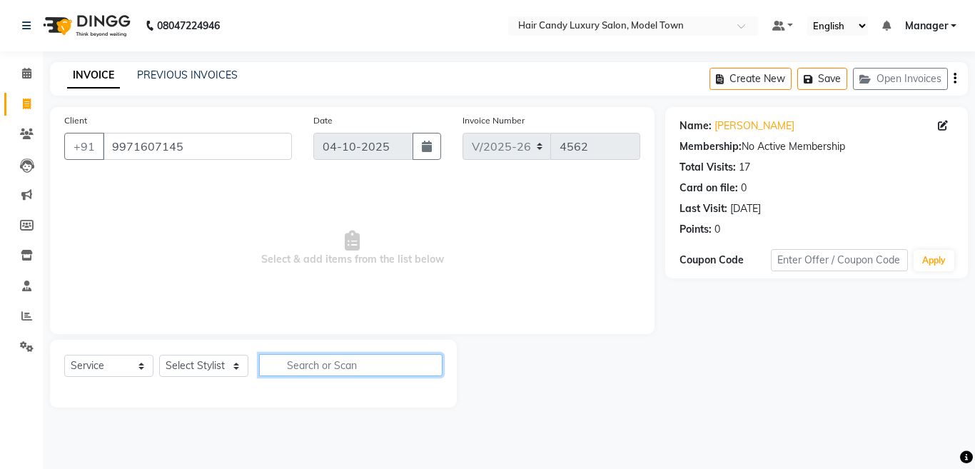
click at [319, 360] on input "text" at bounding box center [350, 365] width 183 height 22
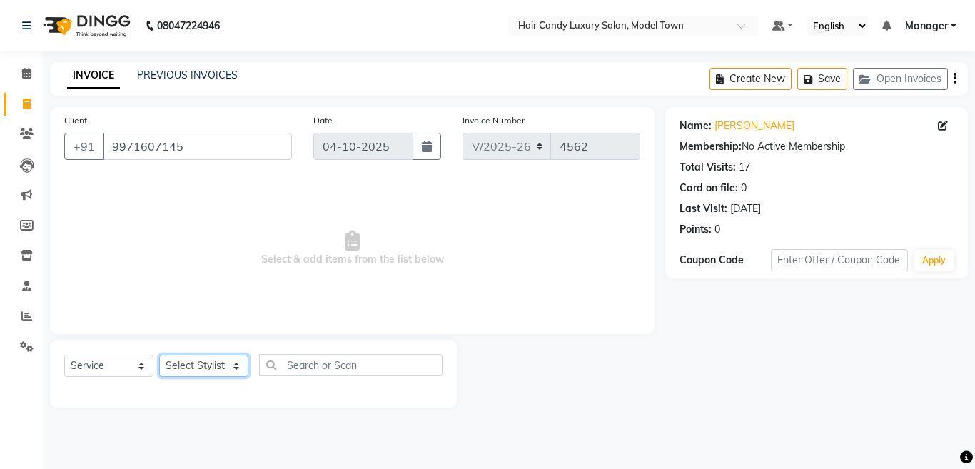
click at [206, 373] on select "Select Stylist [PERSON_NAME] [PERSON_NAME] [PERSON_NAME] ([PERSON_NAME]) Manage…" at bounding box center [203, 366] width 89 height 22
select select "27996"
click at [159, 355] on select "Select Stylist [PERSON_NAME] [PERSON_NAME] [PERSON_NAME] ([PERSON_NAME]) Manage…" at bounding box center [203, 366] width 89 height 22
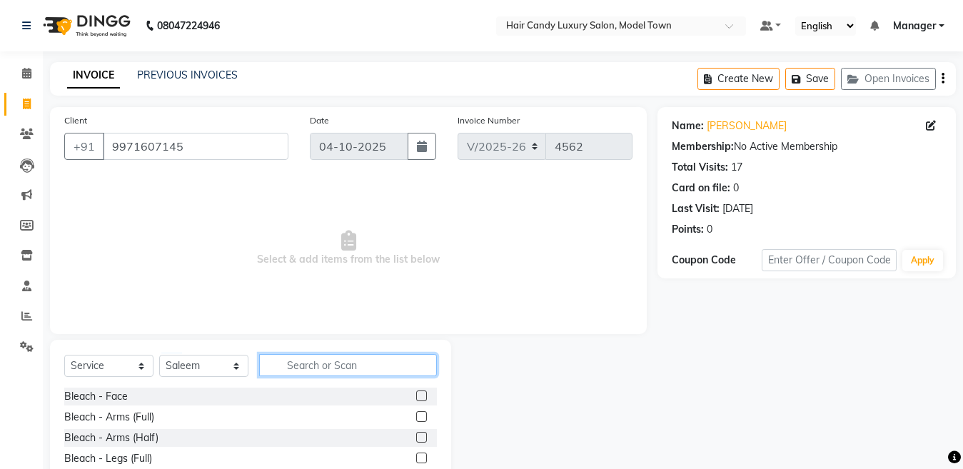
click at [412, 363] on input "text" at bounding box center [348, 365] width 178 height 22
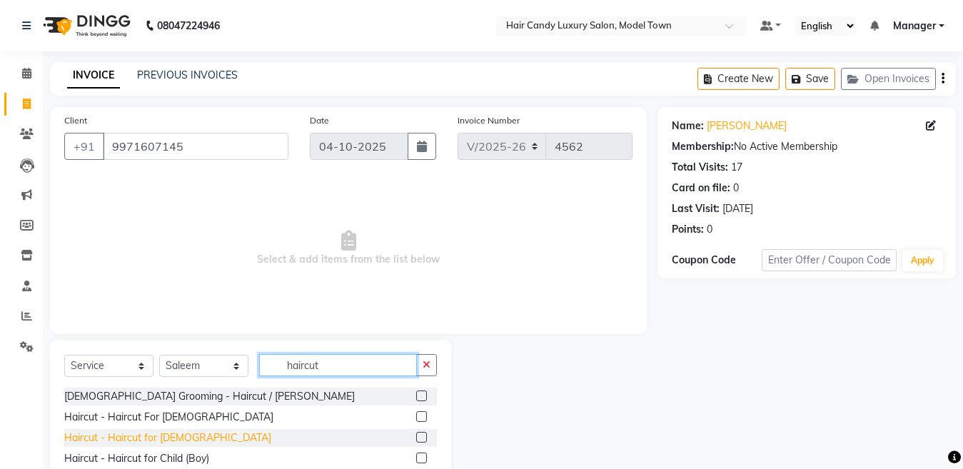
type input "haircut"
click at [186, 440] on div "Haircut - Haircut for [DEMOGRAPHIC_DATA]" at bounding box center [167, 437] width 207 height 15
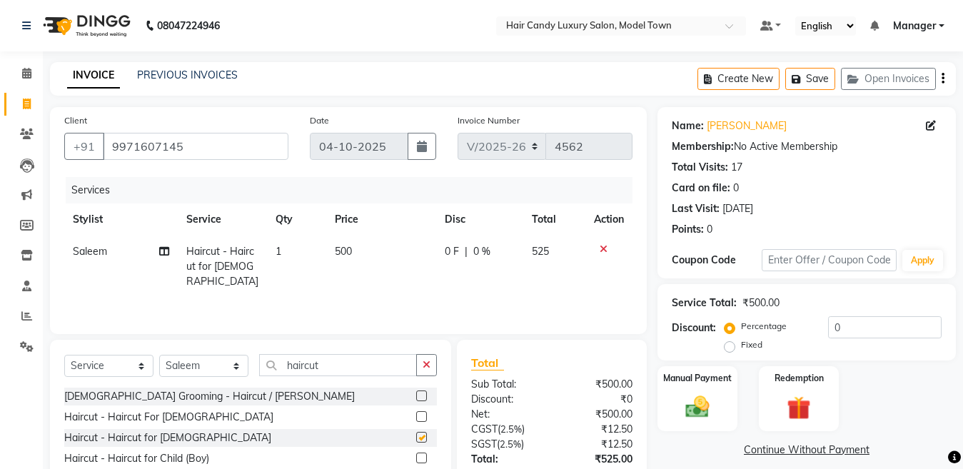
checkbox input "false"
drag, startPoint x: 384, startPoint y: 366, endPoint x: 0, endPoint y: 366, distance: 384.0
click at [0, 366] on app-home "08047224946 Select Location × Hair Candy Luxury Salon, Model Town Default Panel…" at bounding box center [481, 285] width 963 height 571
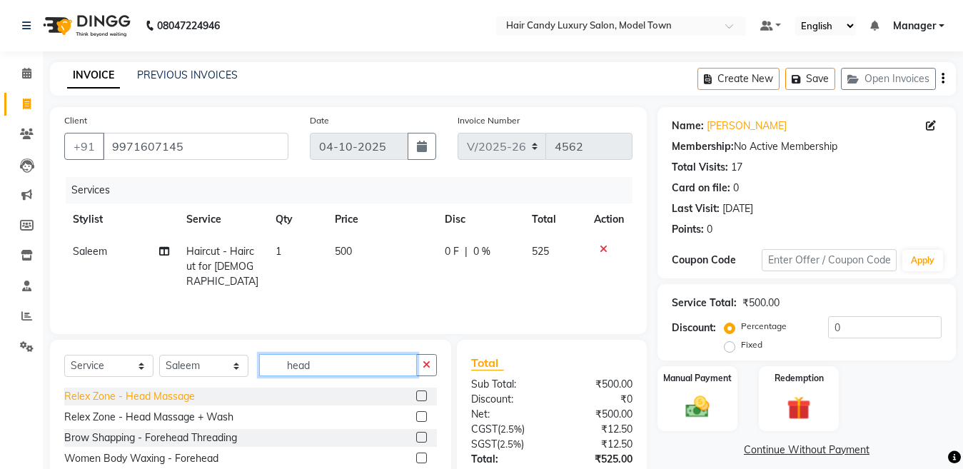
type input "head"
click at [166, 390] on div "Relex Zone - Head Massage" at bounding box center [129, 396] width 131 height 15
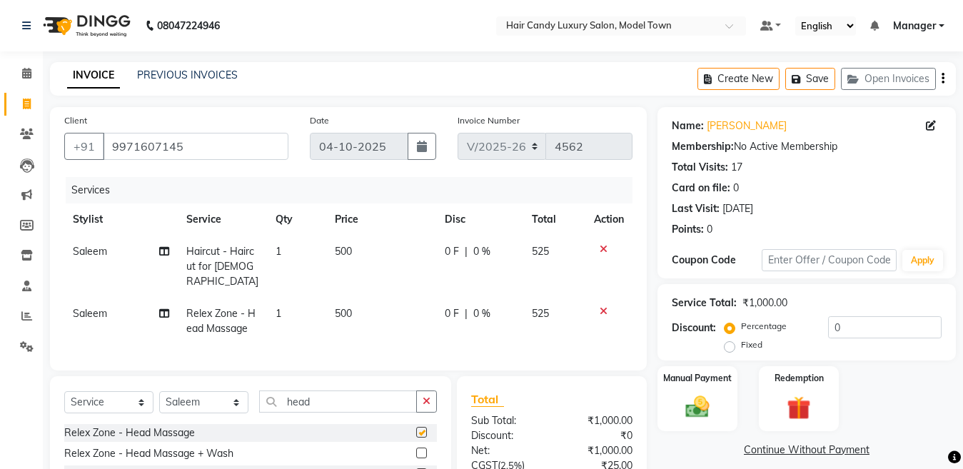
checkbox input "false"
drag, startPoint x: 859, startPoint y: 327, endPoint x: 794, endPoint y: 315, distance: 65.2
click at [794, 315] on div "Service Total: ₹1,000.00 Discount: Percentage Fixed 0" at bounding box center [807, 322] width 270 height 65
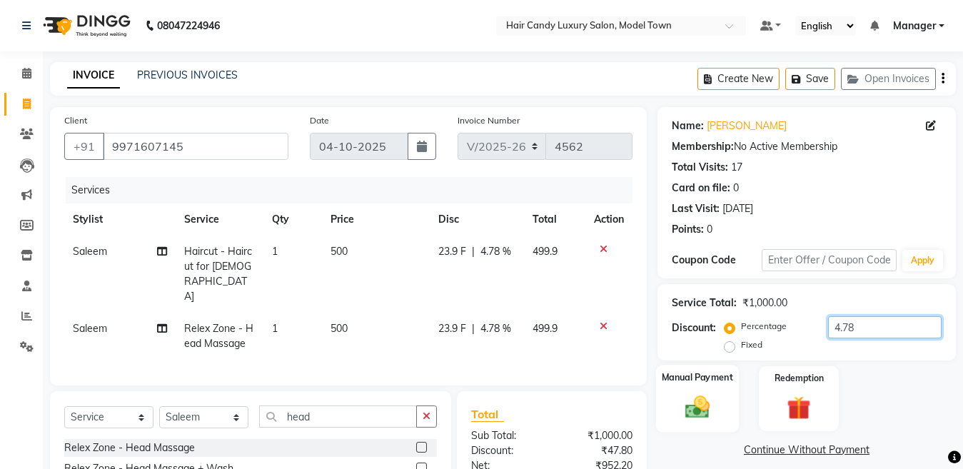
type input "4.78"
click at [724, 393] on div "Manual Payment" at bounding box center [697, 399] width 83 height 68
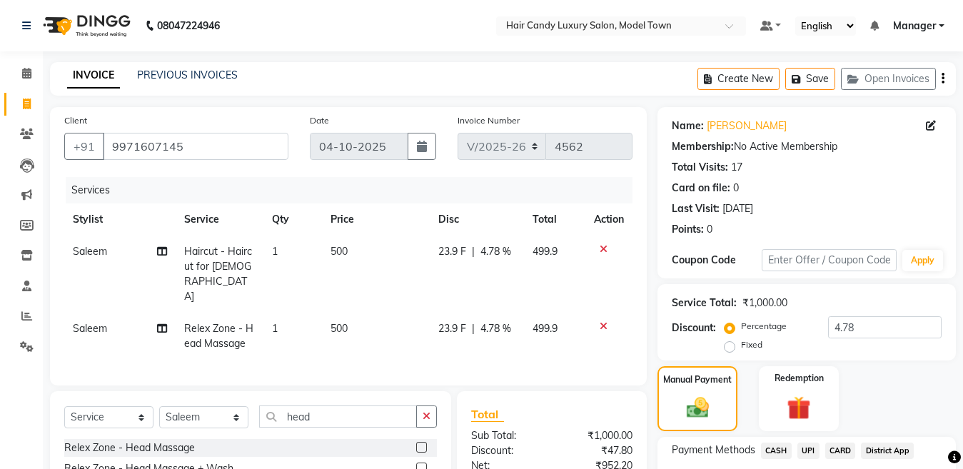
scroll to position [151, 0]
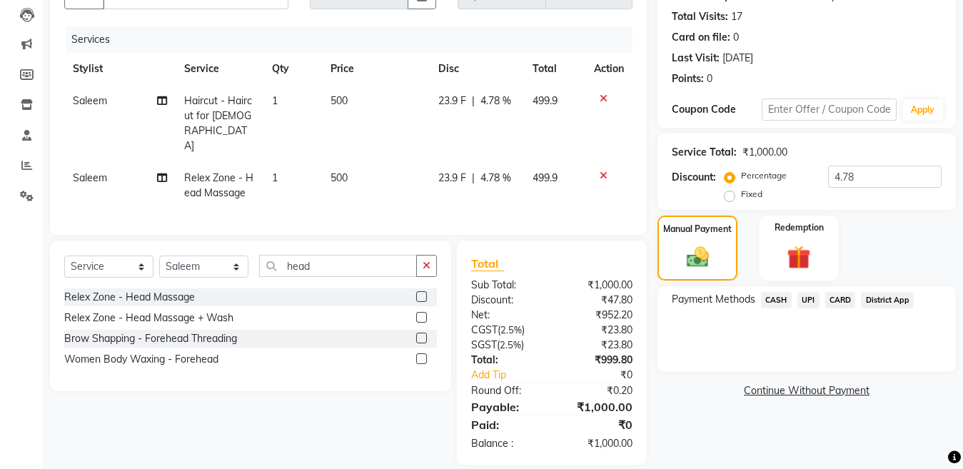
click at [771, 304] on span "CASH" at bounding box center [776, 300] width 31 height 16
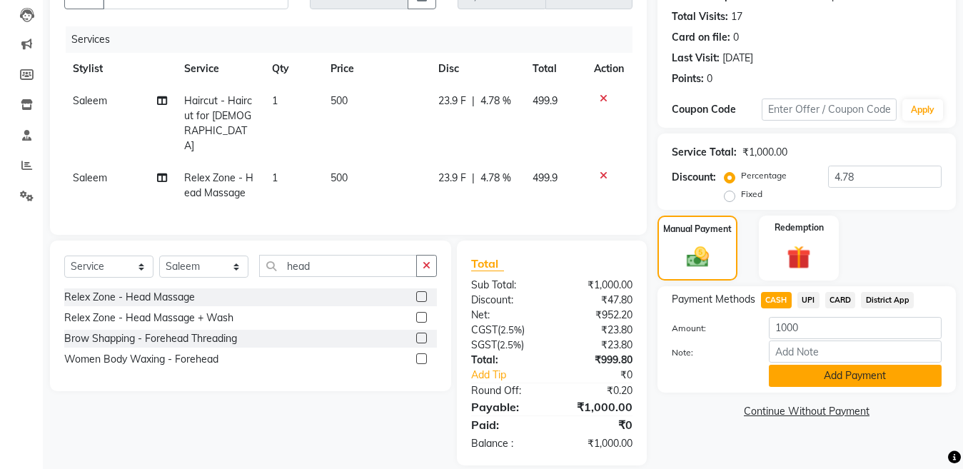
click at [793, 368] on button "Add Payment" at bounding box center [855, 376] width 173 height 22
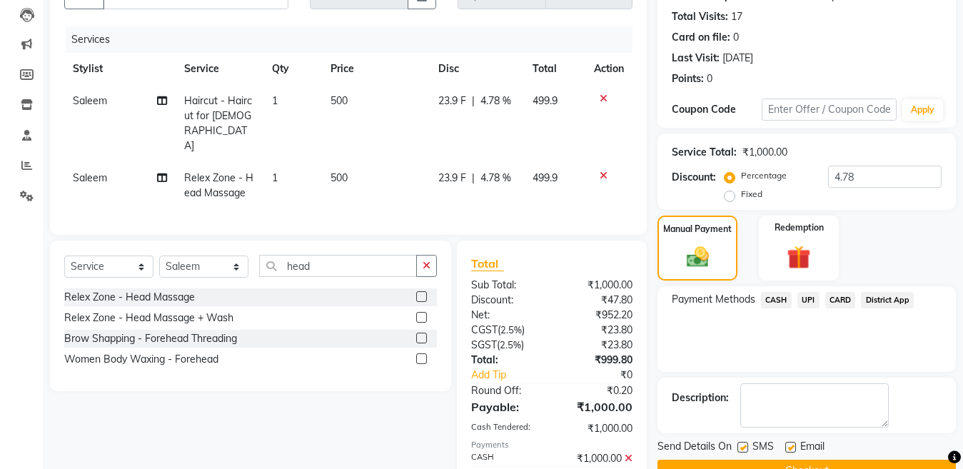
scroll to position [201, 0]
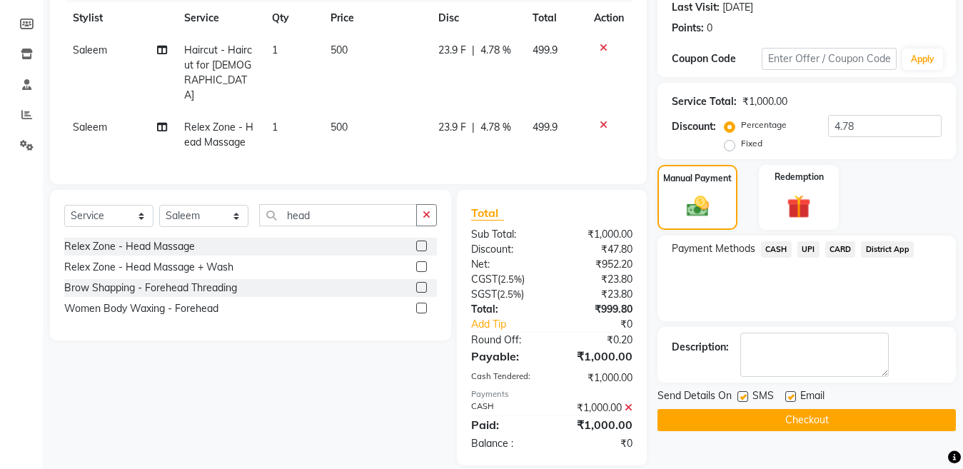
click at [745, 393] on label at bounding box center [742, 396] width 11 height 11
click at [745, 393] on input "checkbox" at bounding box center [741, 397] width 9 height 9
checkbox input "false"
click at [745, 409] on button "Checkout" at bounding box center [806, 420] width 298 height 22
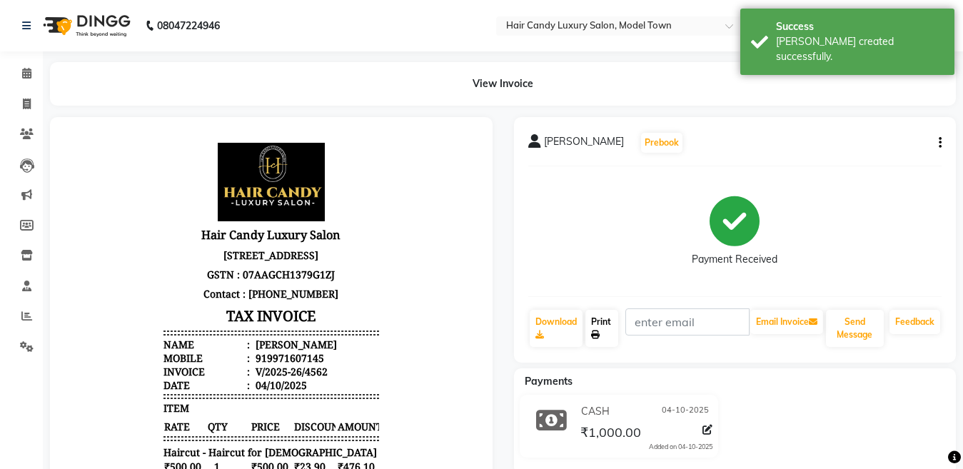
click at [597, 313] on link "Print" at bounding box center [601, 328] width 33 height 37
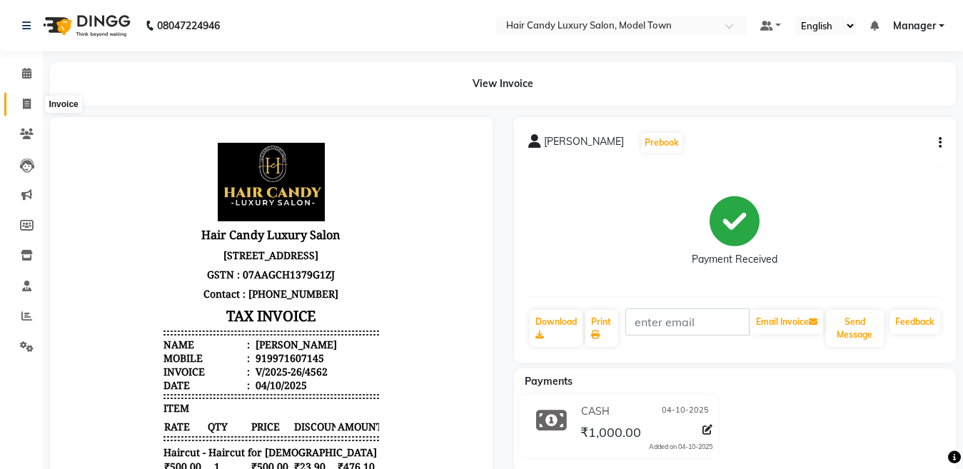
click at [31, 102] on icon at bounding box center [27, 103] width 8 height 11
select select "service"
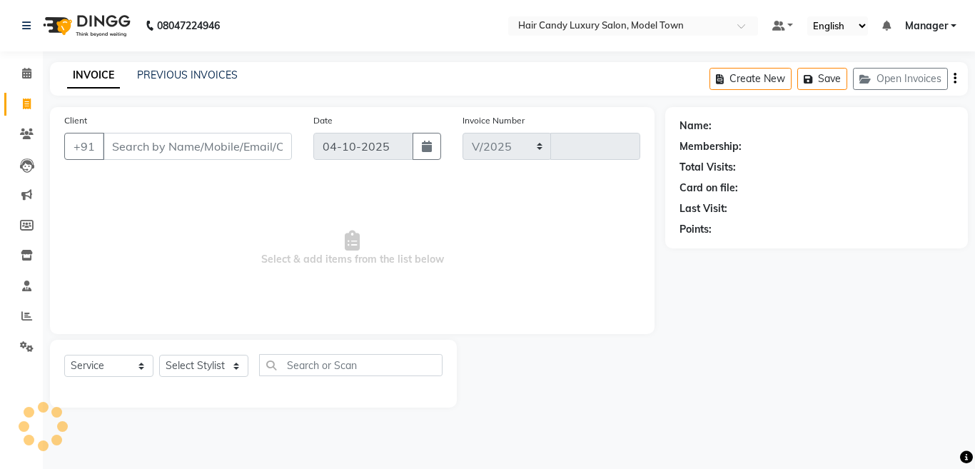
select select "4716"
type input "4563"
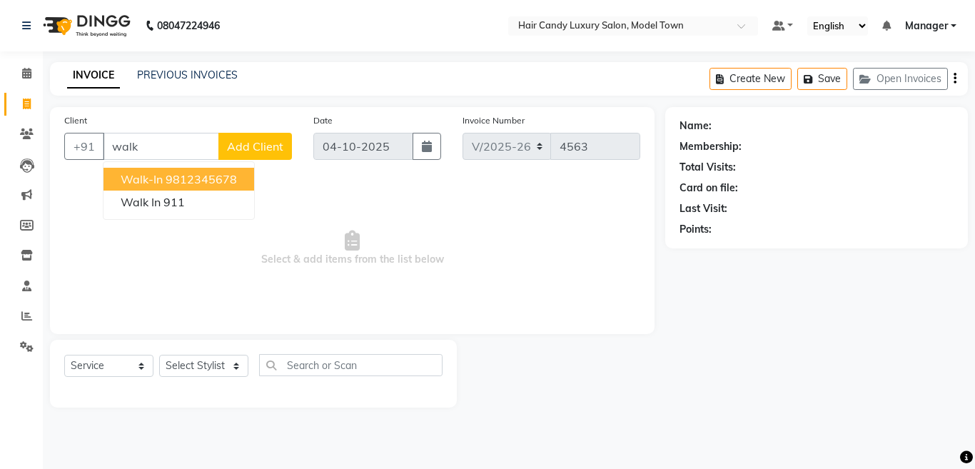
click at [186, 175] on ngb-highlight "9812345678" at bounding box center [201, 179] width 71 height 14
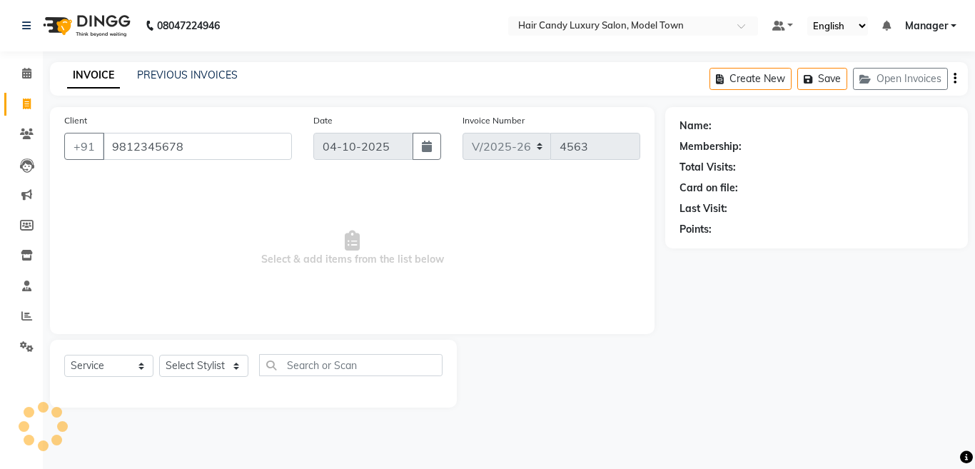
type input "9812345678"
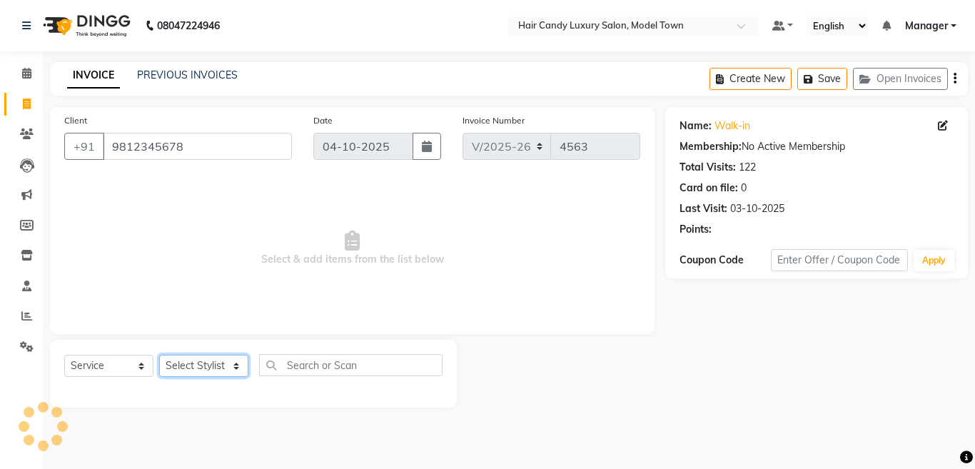
click at [212, 361] on select "Select Stylist [PERSON_NAME] [PERSON_NAME] [PERSON_NAME] ([PERSON_NAME]) Manage…" at bounding box center [203, 366] width 89 height 22
select select "34279"
click at [159, 355] on select "Select Stylist [PERSON_NAME] [PERSON_NAME] [PERSON_NAME] ([PERSON_NAME]) Manage…" at bounding box center [203, 366] width 89 height 22
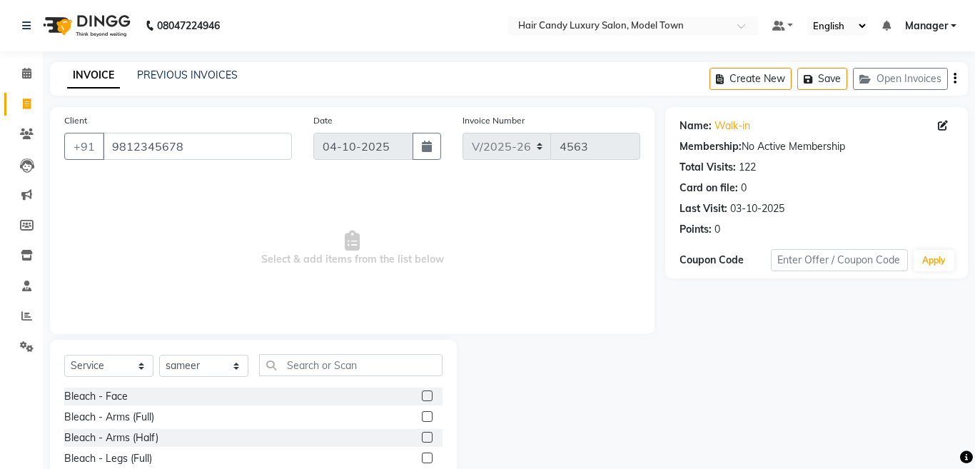
click at [332, 378] on div "Select Service Product Membership Package Voucher Prepaid Gift Card Select Styl…" at bounding box center [253, 371] width 378 height 34
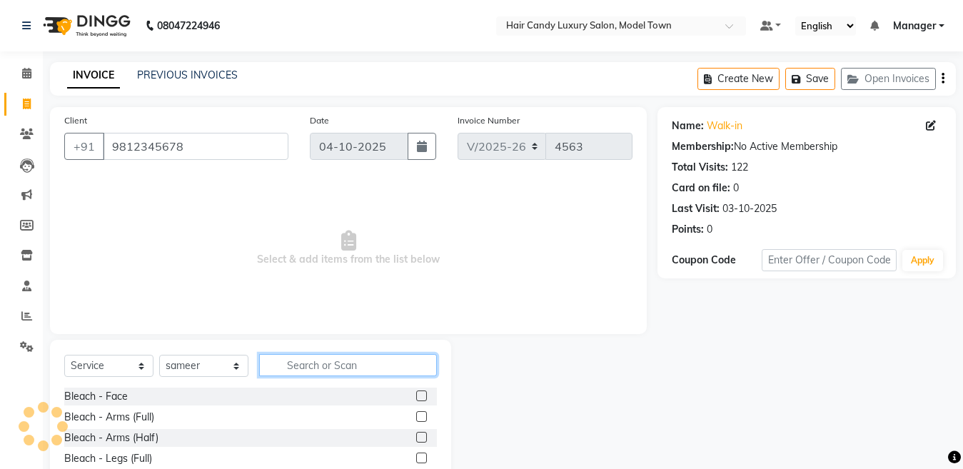
click at [332, 369] on input "text" at bounding box center [348, 365] width 178 height 22
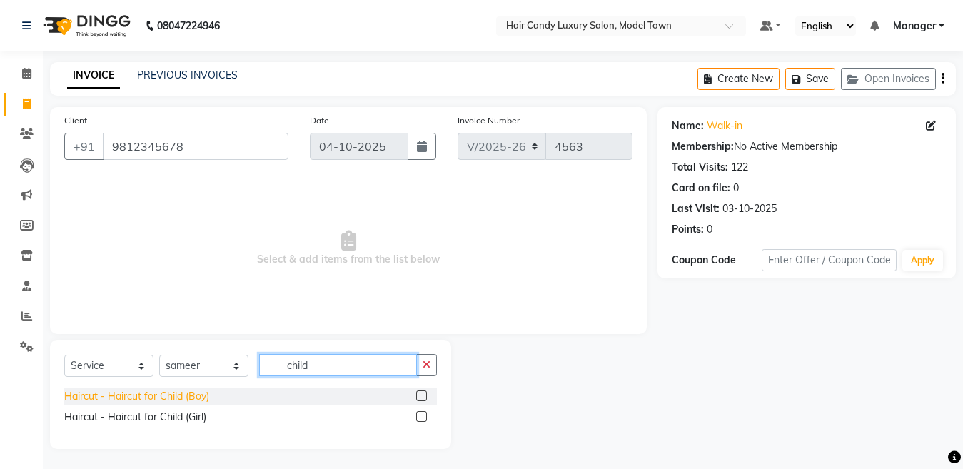
type input "child"
click at [188, 391] on div "Haircut - Haircut for Child (Boy)" at bounding box center [136, 396] width 145 height 15
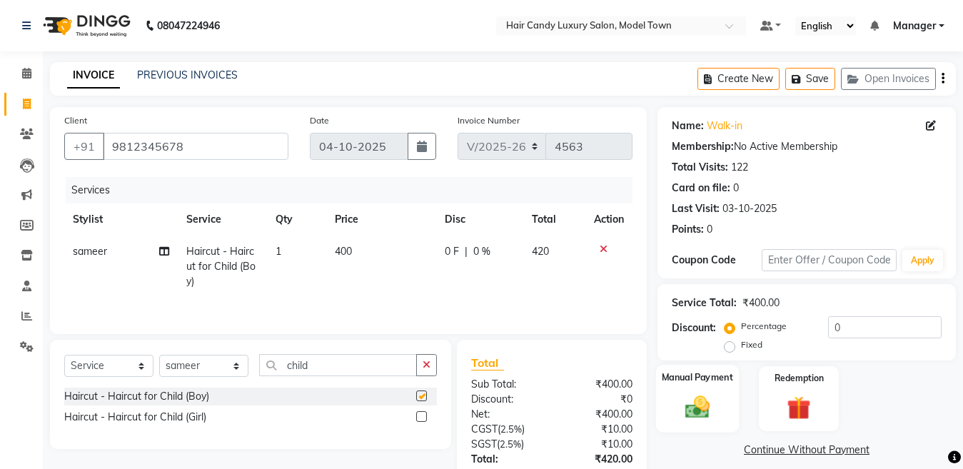
checkbox input "false"
drag, startPoint x: 861, startPoint y: 330, endPoint x: 614, endPoint y: 346, distance: 248.2
click at [614, 346] on div "Client +91 9812345678 Date 04-10-2025 Invoice Number V/2025 V/2025-26 4563 Serv…" at bounding box center [502, 328] width 927 height 443
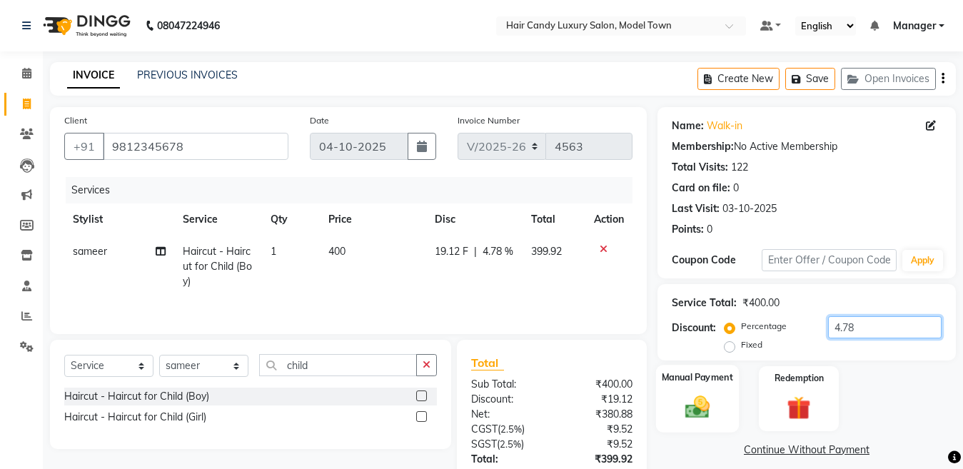
type input "4.78"
click at [704, 397] on img at bounding box center [697, 407] width 40 height 29
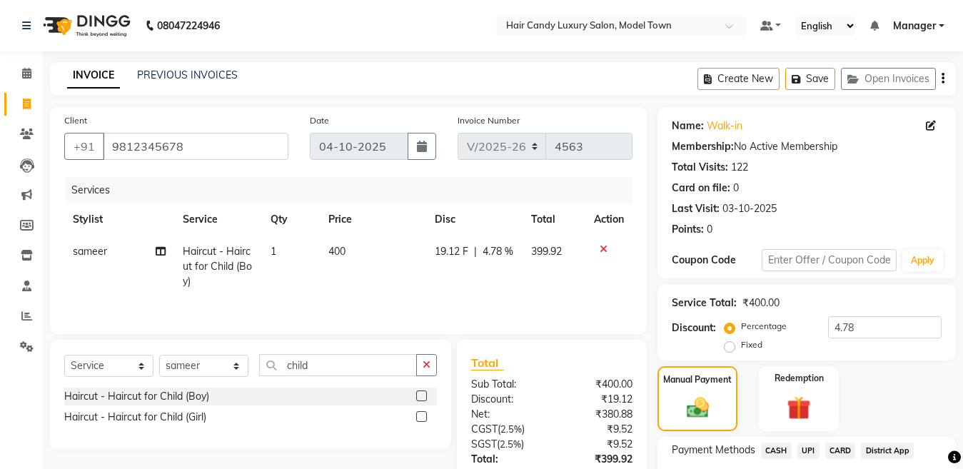
scroll to position [118, 0]
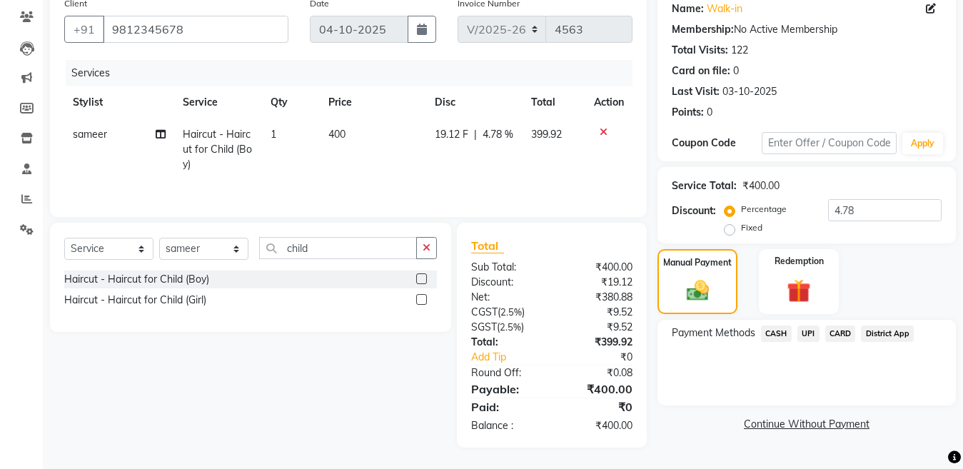
click at [782, 335] on span "CASH" at bounding box center [776, 333] width 31 height 16
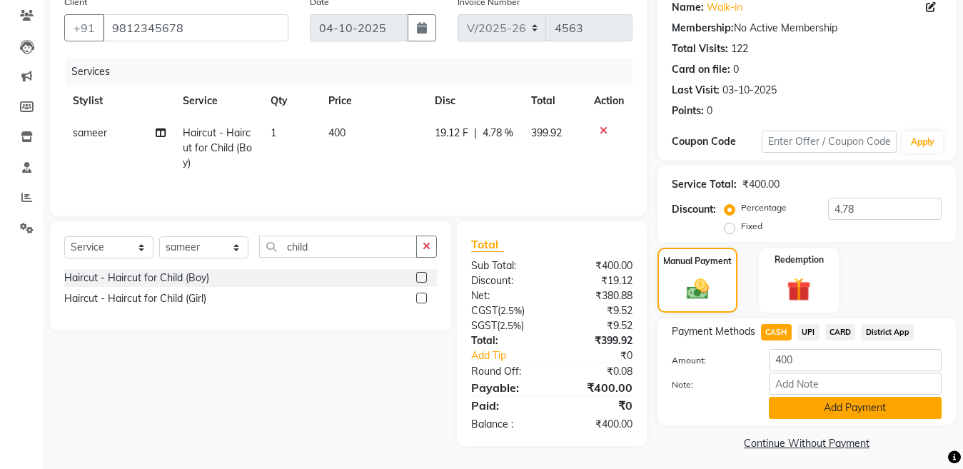
click at [819, 401] on button "Add Payment" at bounding box center [855, 408] width 173 height 22
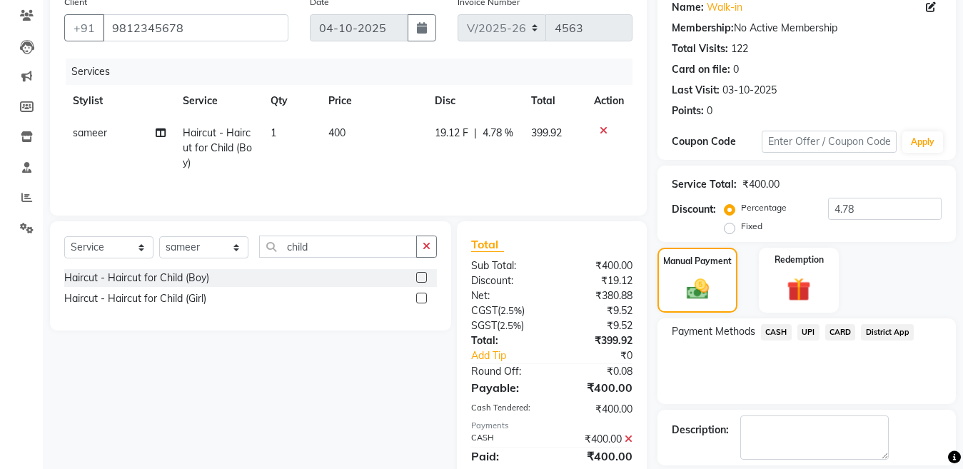
scroll to position [185, 0]
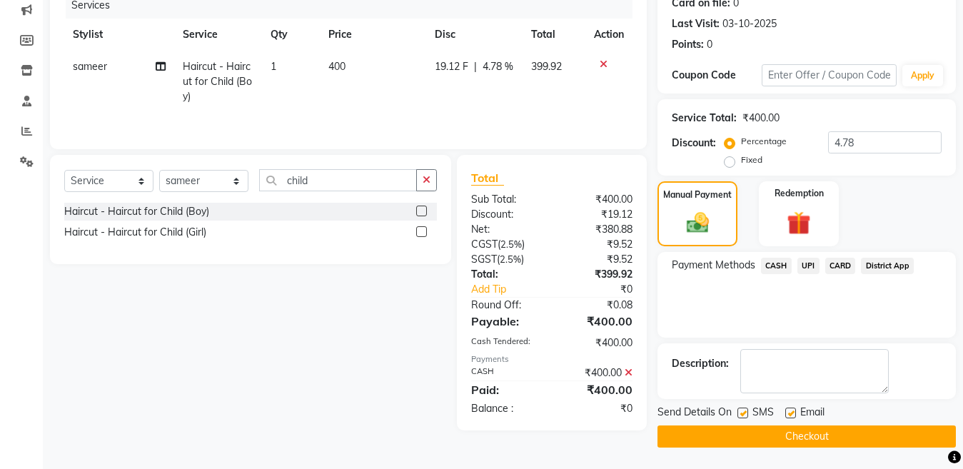
click at [744, 411] on label at bounding box center [742, 413] width 11 height 11
click at [744, 411] on input "checkbox" at bounding box center [741, 413] width 9 height 9
checkbox input "false"
click at [739, 435] on button "Checkout" at bounding box center [806, 436] width 298 height 22
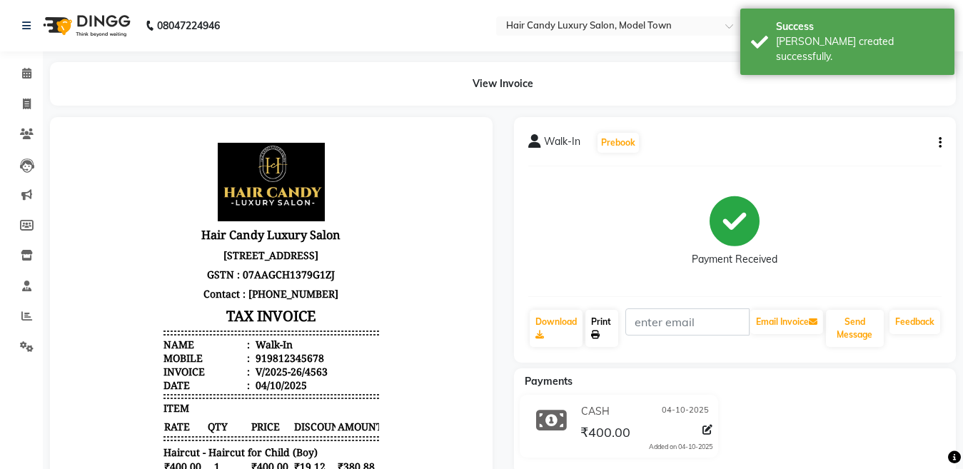
click at [597, 324] on link "Print" at bounding box center [601, 328] width 33 height 37
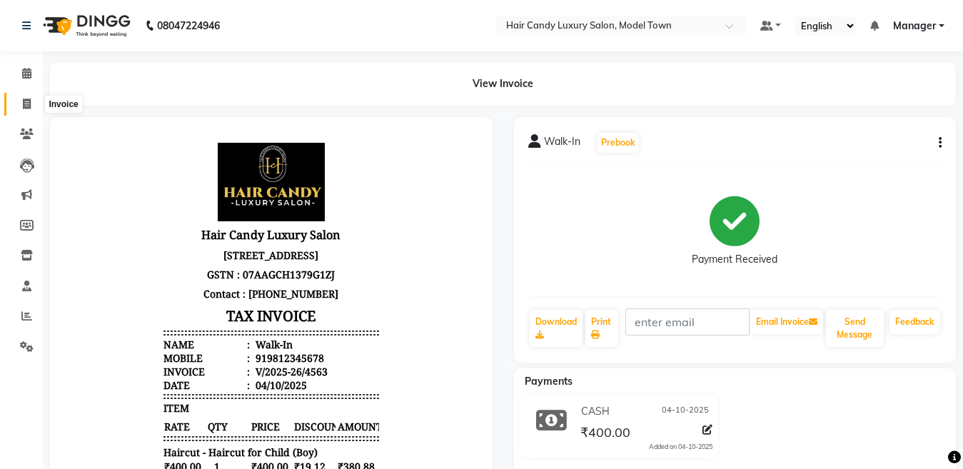
click at [35, 103] on span at bounding box center [26, 104] width 25 height 16
select select "service"
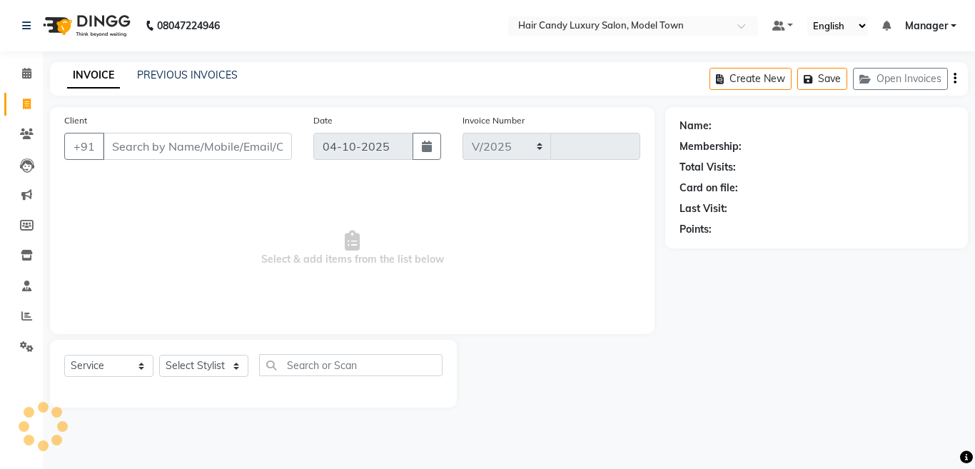
select select "4716"
type input "4564"
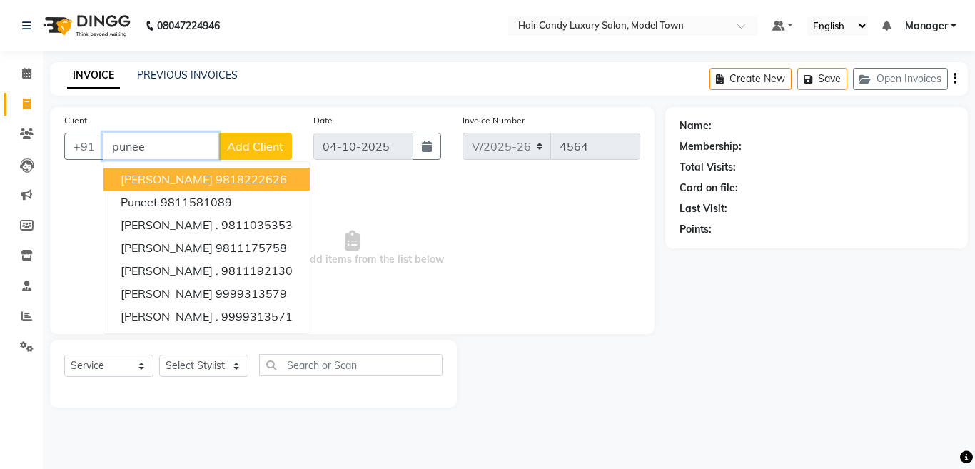
click at [216, 178] on ngb-highlight "9818222626" at bounding box center [251, 179] width 71 height 14
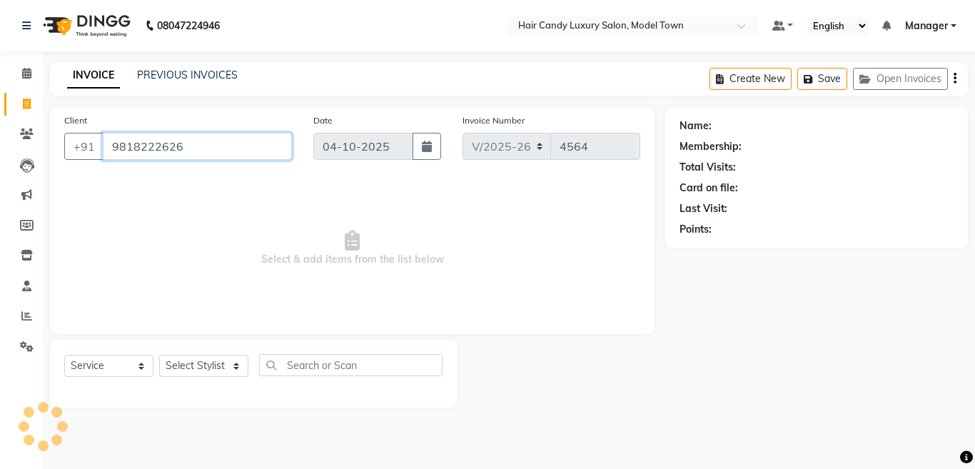
type input "9818222626"
click at [208, 380] on div "Select Service Product Membership Package Voucher Prepaid Gift Card Select Styl…" at bounding box center [253, 371] width 378 height 34
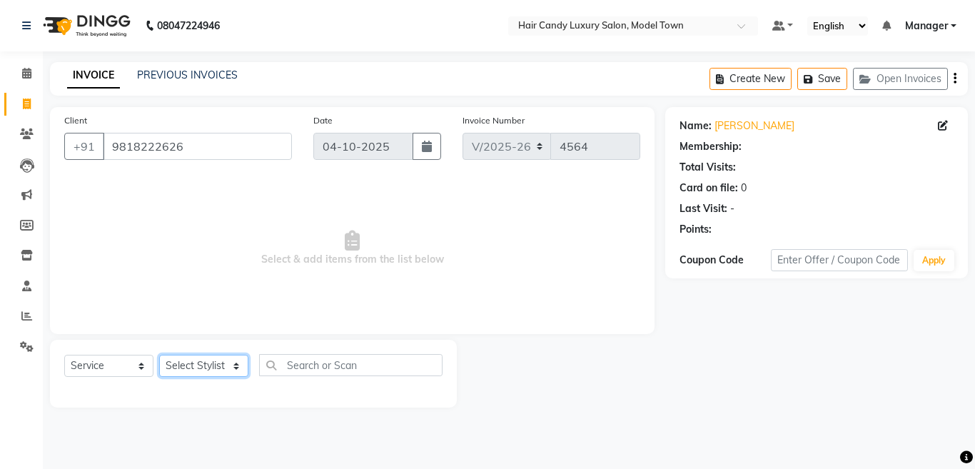
click at [208, 369] on select "Select Stylist [PERSON_NAME] [PERSON_NAME] [PERSON_NAME] ([PERSON_NAME]) Manage…" at bounding box center [203, 366] width 89 height 22
select select "28001"
click at [159, 355] on select "Select Stylist [PERSON_NAME] [PERSON_NAME] [PERSON_NAME] ([PERSON_NAME]) Manage…" at bounding box center [203, 366] width 89 height 22
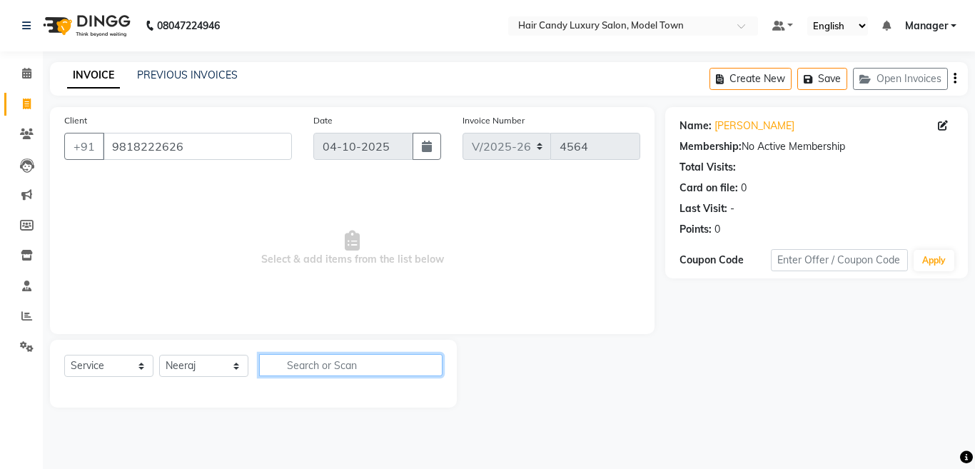
click at [348, 360] on input "text" at bounding box center [350, 365] width 183 height 22
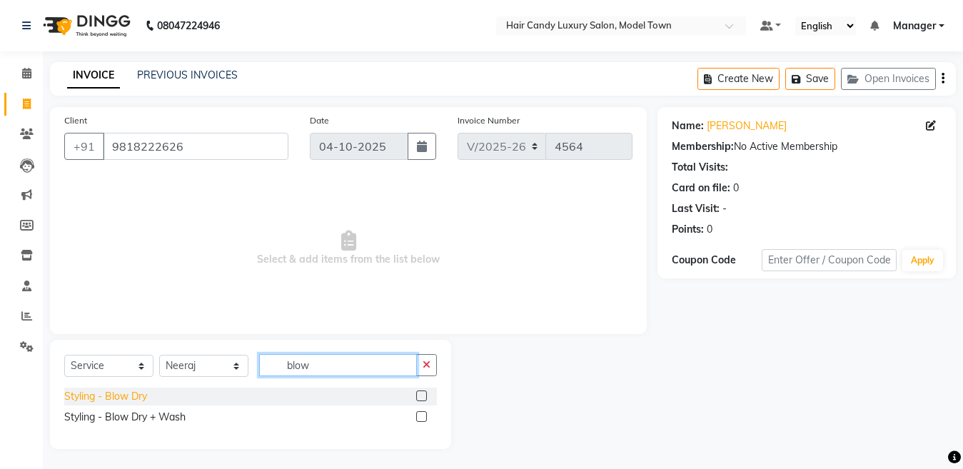
type input "blow"
click at [128, 394] on div "Styling - Blow Dry" at bounding box center [105, 396] width 83 height 15
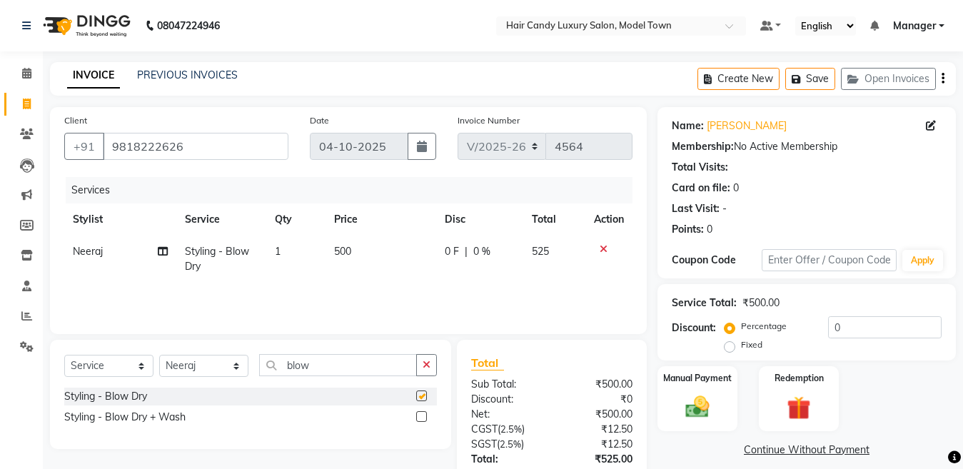
checkbox input "false"
drag, startPoint x: 879, startPoint y: 337, endPoint x: 490, endPoint y: 303, distance: 390.4
click at [490, 303] on div "Client +91 9818222626 Date 04-10-2025 Invoice Number V/2025 V/2025-26 4564 Serv…" at bounding box center [502, 328] width 927 height 443
type input "4.78"
click at [716, 404] on img at bounding box center [697, 407] width 40 height 29
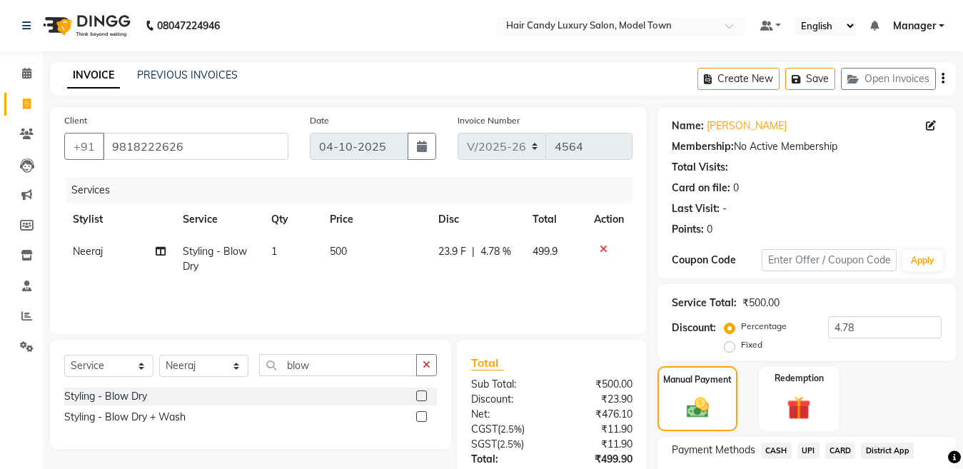
scroll to position [117, 0]
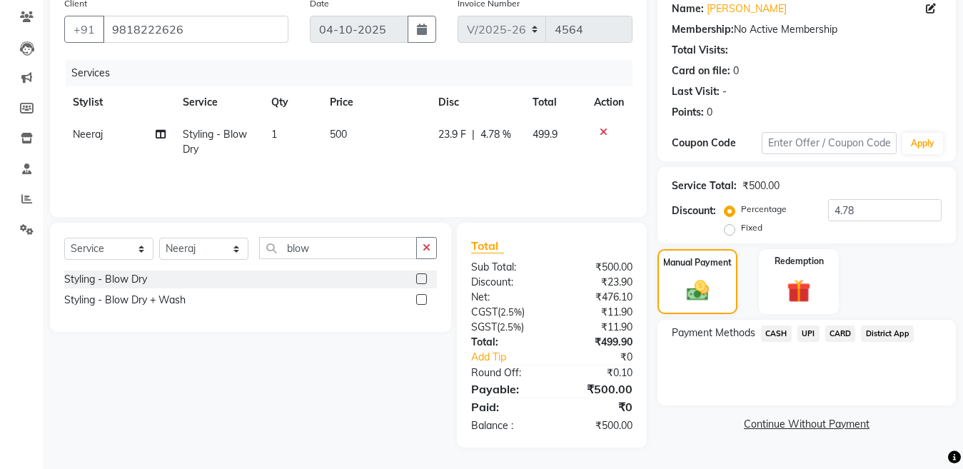
click at [781, 336] on span "CASH" at bounding box center [776, 333] width 31 height 16
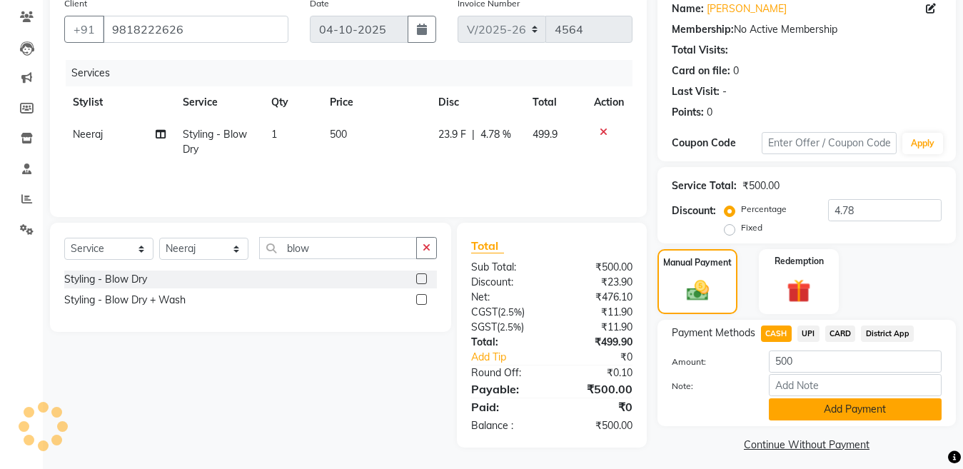
click at [799, 413] on button "Add Payment" at bounding box center [855, 409] width 173 height 22
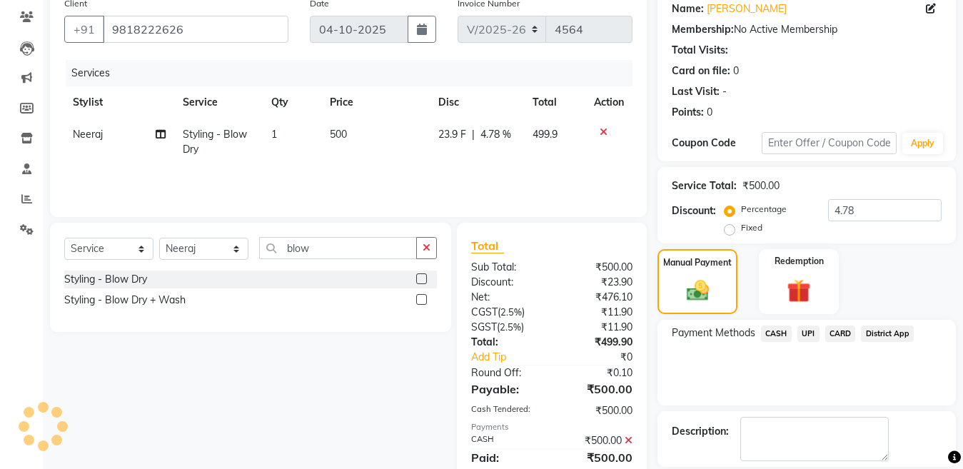
scroll to position [185, 0]
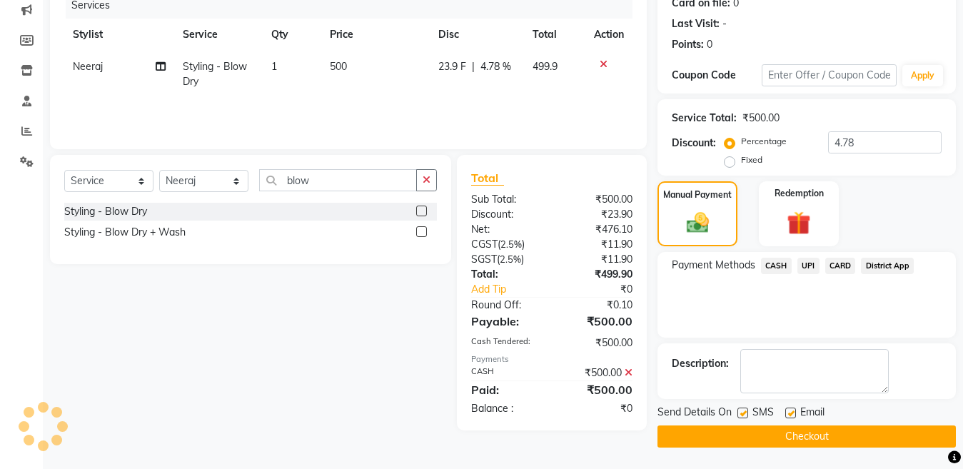
click at [745, 411] on label at bounding box center [742, 413] width 11 height 11
click at [745, 411] on input "checkbox" at bounding box center [741, 413] width 9 height 9
checkbox input "false"
click at [757, 435] on button "Checkout" at bounding box center [806, 436] width 298 height 22
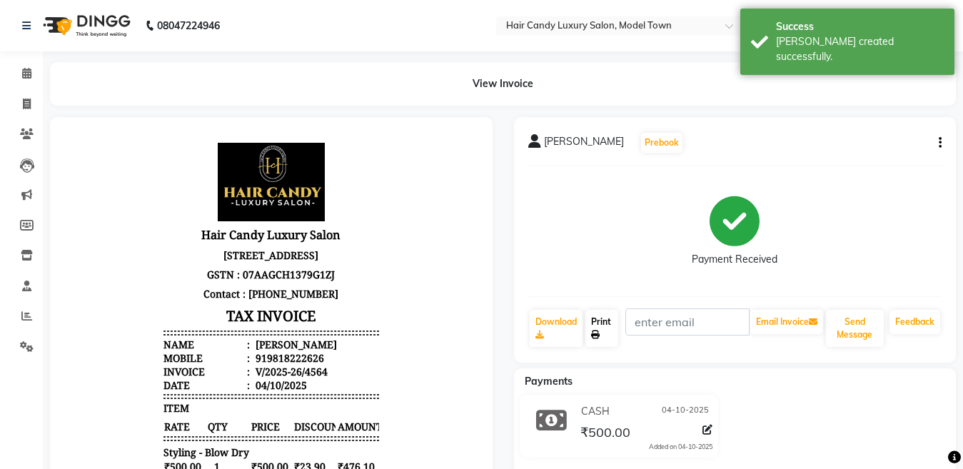
click at [610, 330] on link "Print" at bounding box center [601, 328] width 33 height 37
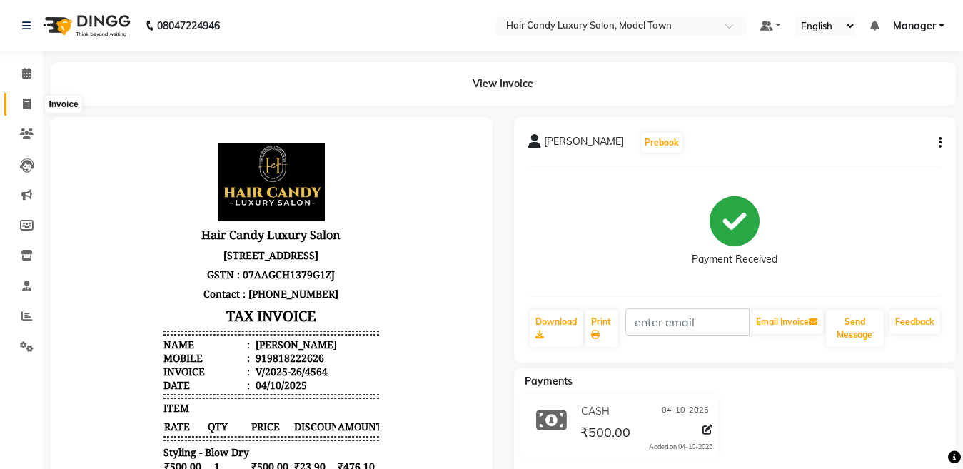
click at [35, 101] on span at bounding box center [26, 104] width 25 height 16
select select "service"
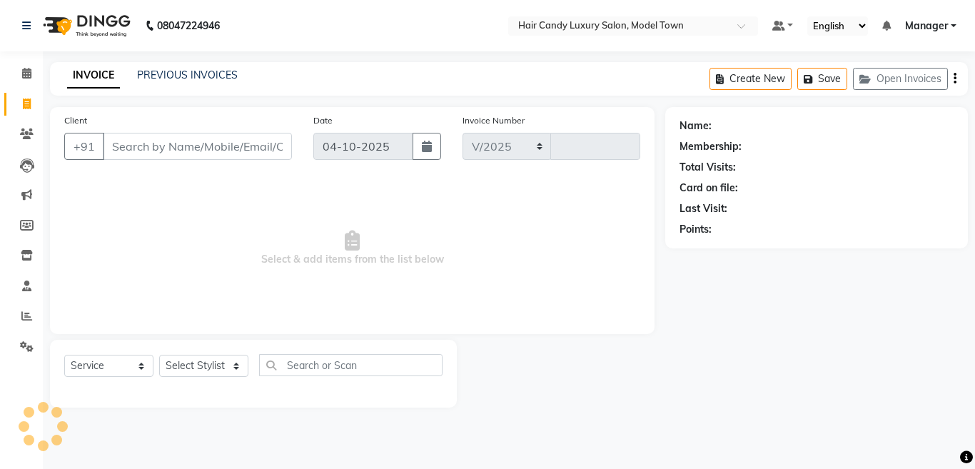
select select "4716"
type input "4565"
click at [118, 24] on img at bounding box center [85, 26] width 98 height 40
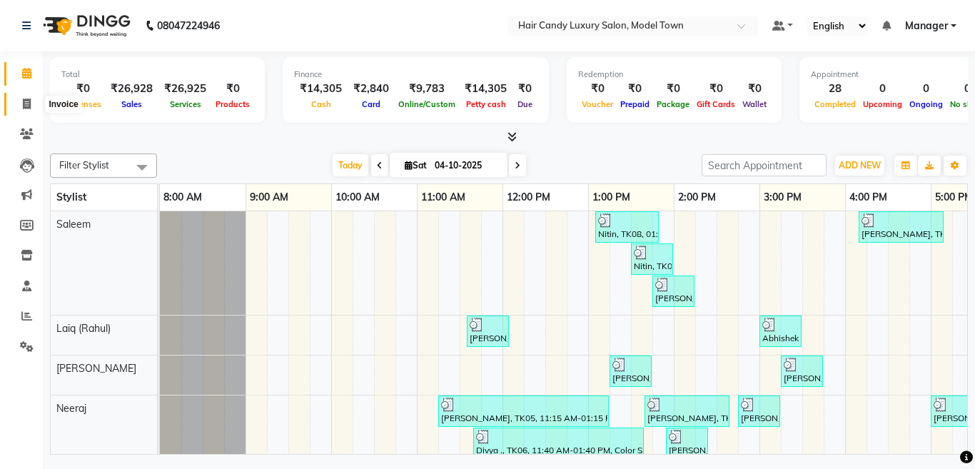
click at [30, 106] on icon at bounding box center [27, 103] width 8 height 11
select select "service"
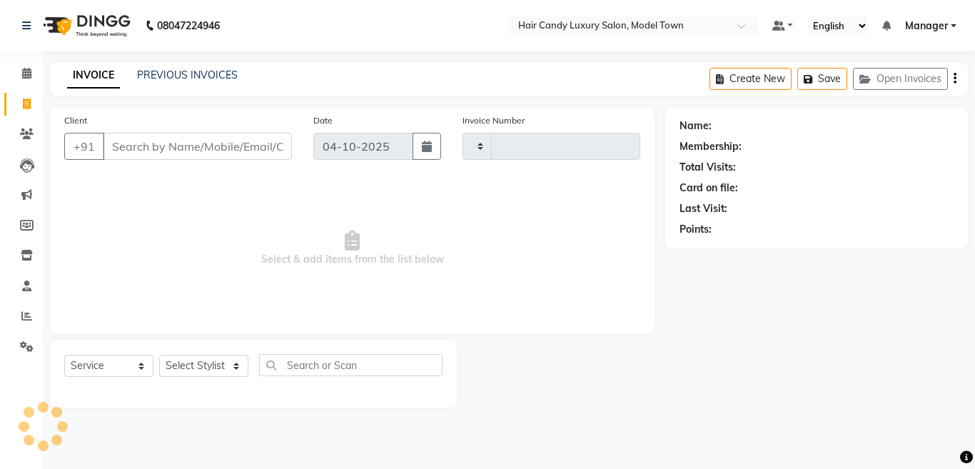
click at [172, 154] on input "Client" at bounding box center [197, 146] width 189 height 27
select select "4716"
type input "4567"
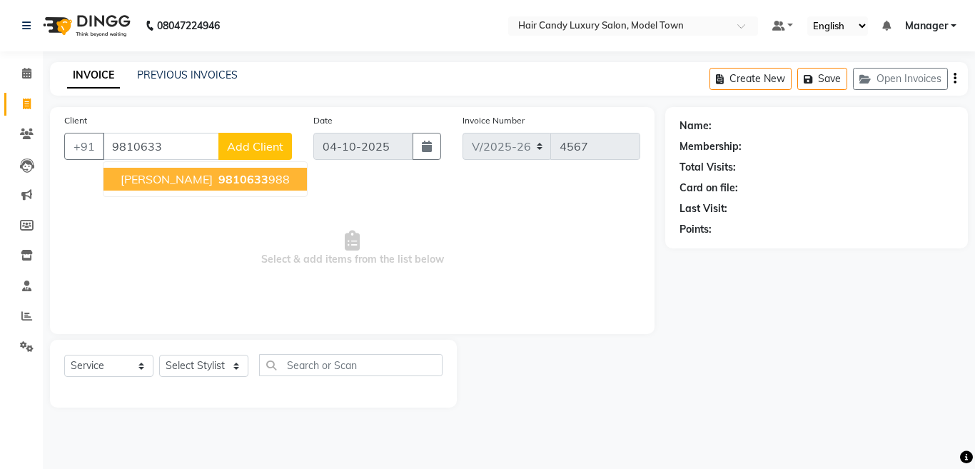
click at [218, 186] on span "9810633" at bounding box center [243, 179] width 50 height 14
type input "9810633988"
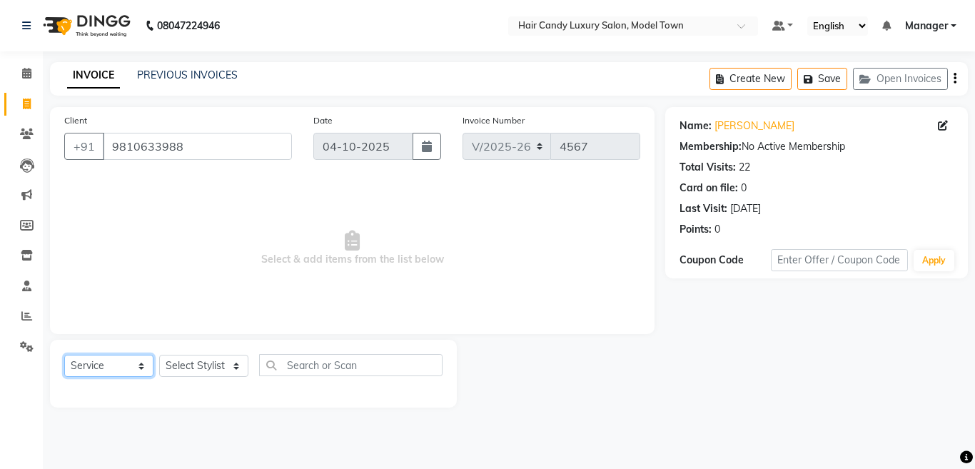
click at [129, 357] on select "Select Service Product Membership Package Voucher Prepaid Gift Card" at bounding box center [108, 366] width 89 height 22
select select "P"
click at [64, 355] on select "Select Service Product Membership Package Voucher Prepaid Gift Card" at bounding box center [108, 366] width 89 height 22
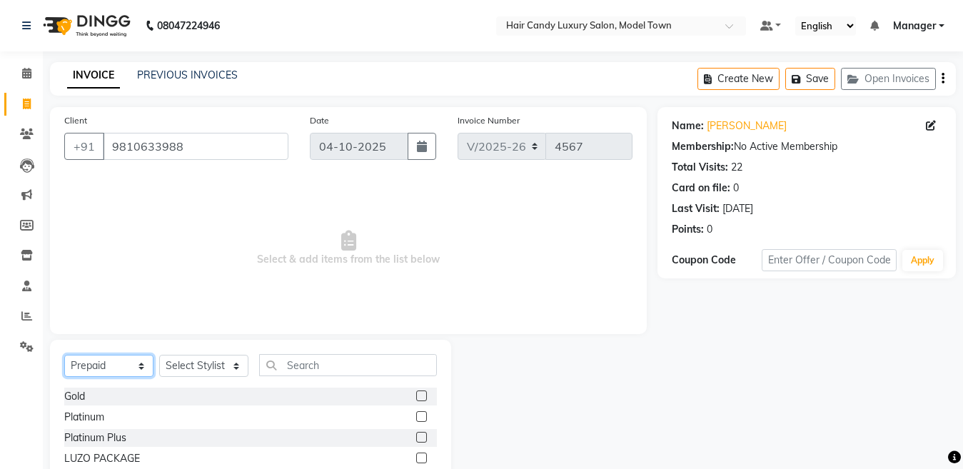
scroll to position [103, 0]
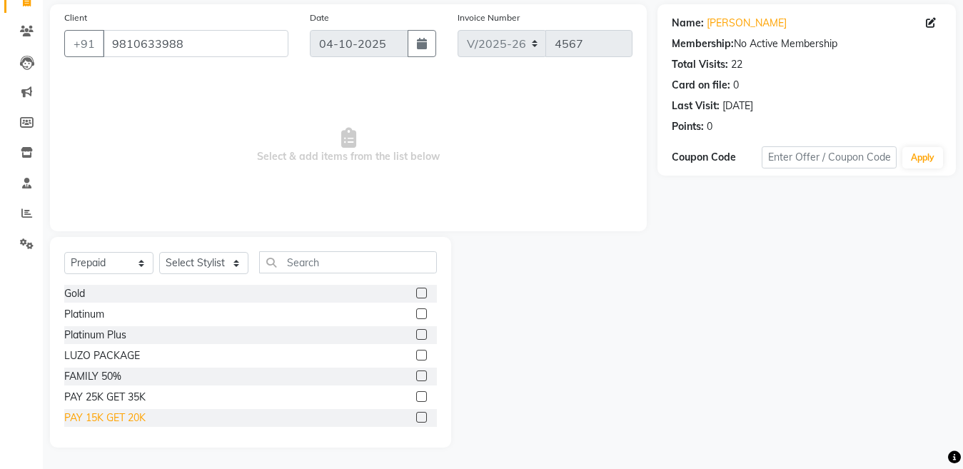
click at [138, 415] on div "PAY 15K GET 20K" at bounding box center [104, 417] width 81 height 15
checkbox input "false"
click at [233, 267] on select "Select Stylist [PERSON_NAME] [PERSON_NAME] [PERSON_NAME] ([PERSON_NAME]) Manage…" at bounding box center [203, 263] width 89 height 22
select select "28001"
click at [159, 252] on select "Select Stylist [PERSON_NAME] [PERSON_NAME] [PERSON_NAME] ([PERSON_NAME]) Manage…" at bounding box center [203, 263] width 89 height 22
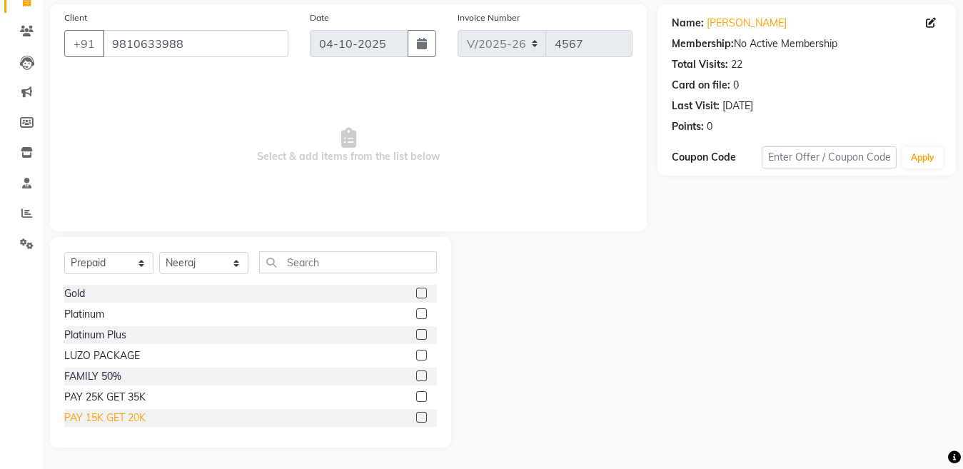
click at [93, 415] on div "PAY 15K GET 20K" at bounding box center [104, 417] width 81 height 15
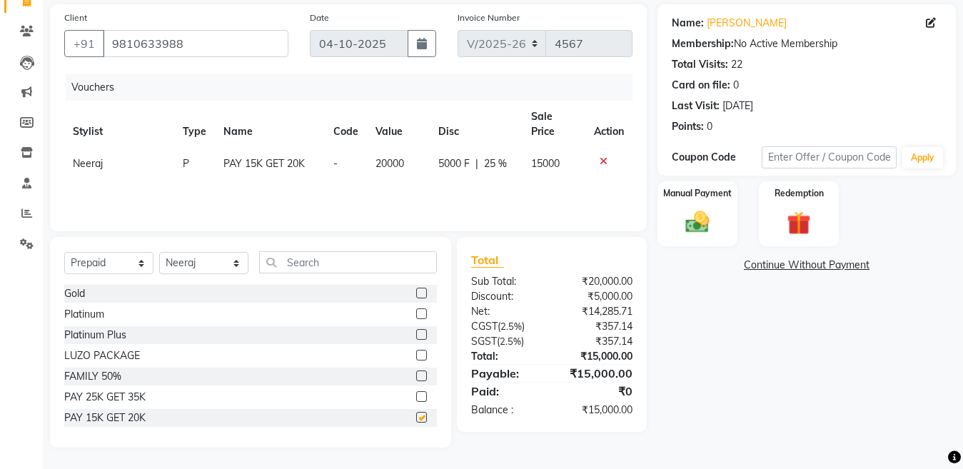
checkbox input "false"
click at [337, 271] on input "text" at bounding box center [348, 262] width 178 height 22
click at [729, 223] on div "Manual Payment" at bounding box center [697, 214] width 83 height 68
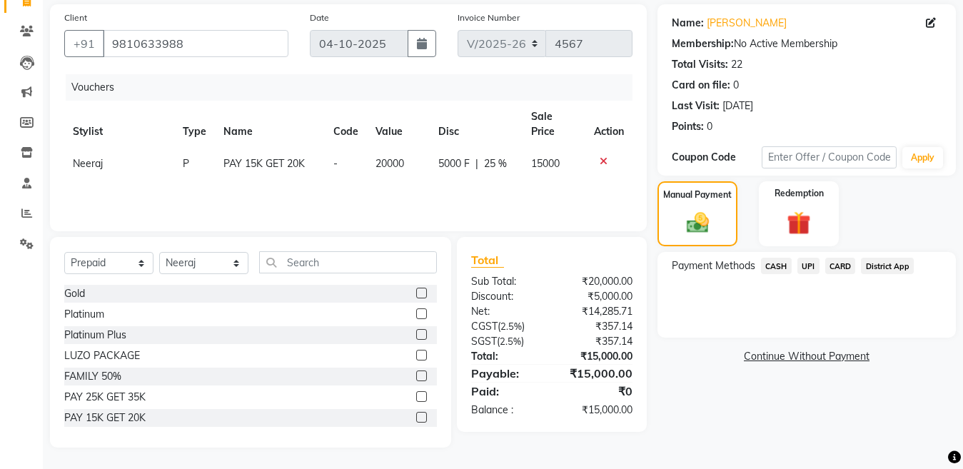
click at [834, 272] on span "CARD" at bounding box center [840, 266] width 31 height 16
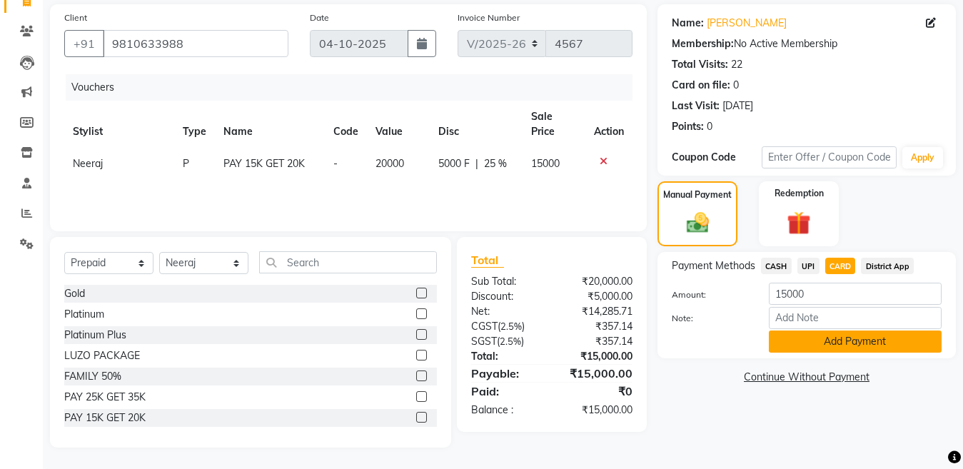
click at [870, 339] on button "Add Payment" at bounding box center [855, 341] width 173 height 22
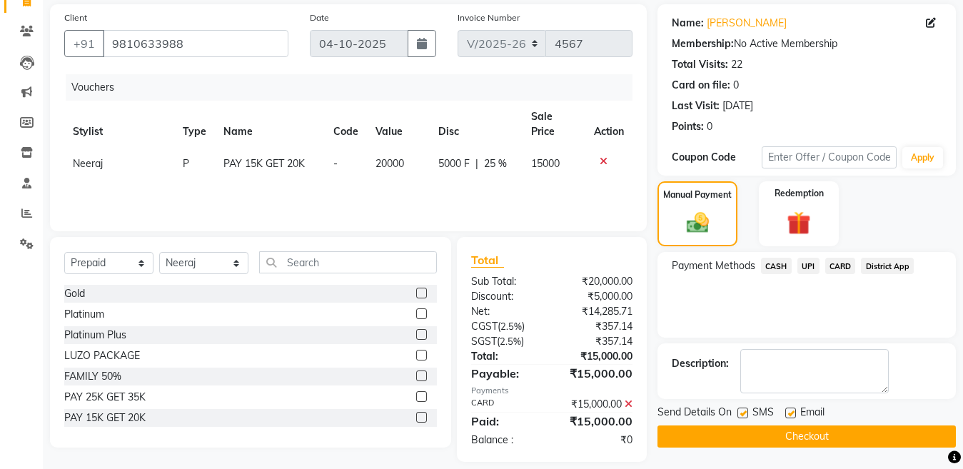
scroll to position [117, 0]
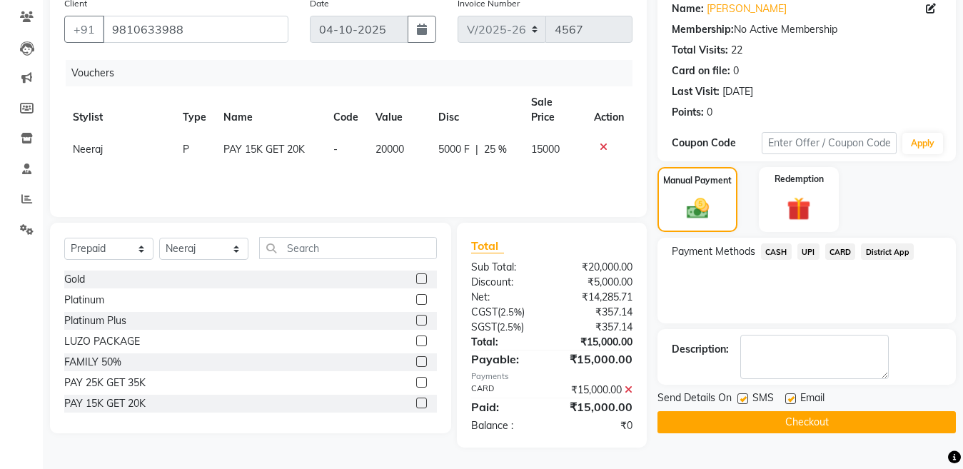
click at [746, 398] on label at bounding box center [742, 398] width 11 height 11
click at [746, 398] on input "checkbox" at bounding box center [741, 399] width 9 height 9
checkbox input "false"
click at [776, 418] on button "Checkout" at bounding box center [806, 422] width 298 height 22
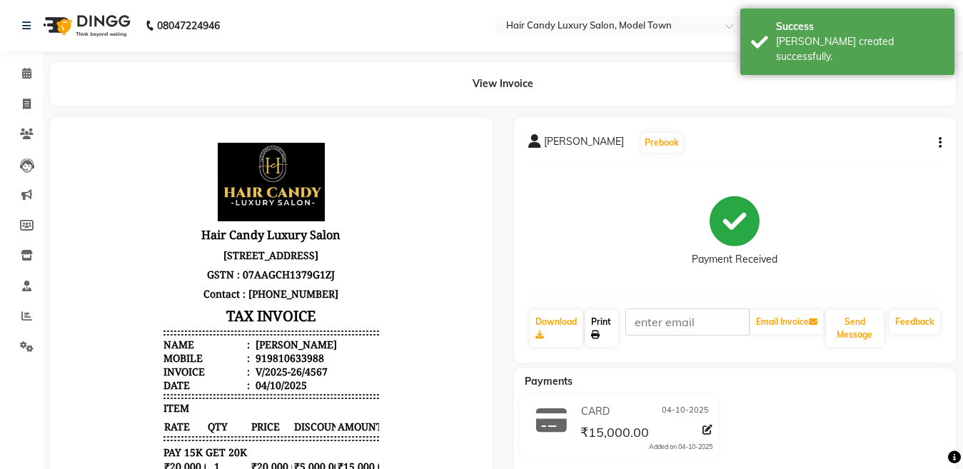
click at [600, 330] on link "Print" at bounding box center [601, 328] width 33 height 37
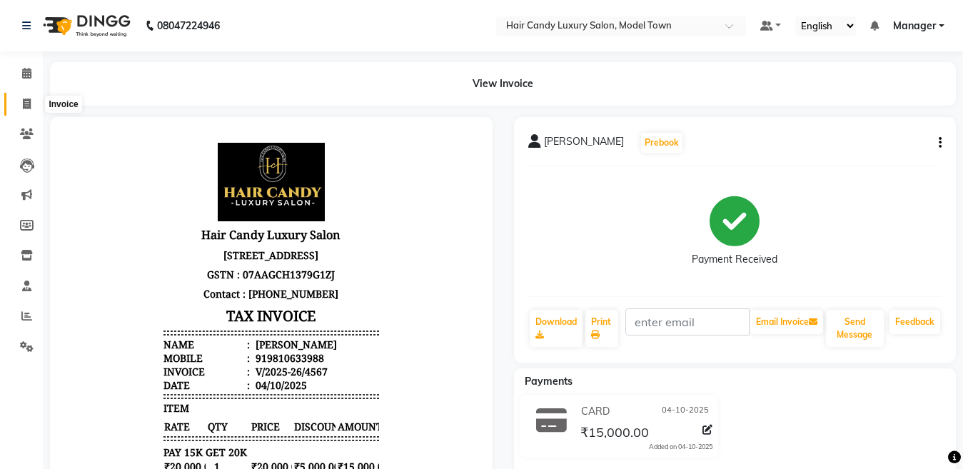
click at [24, 107] on icon at bounding box center [27, 103] width 8 height 11
select select "service"
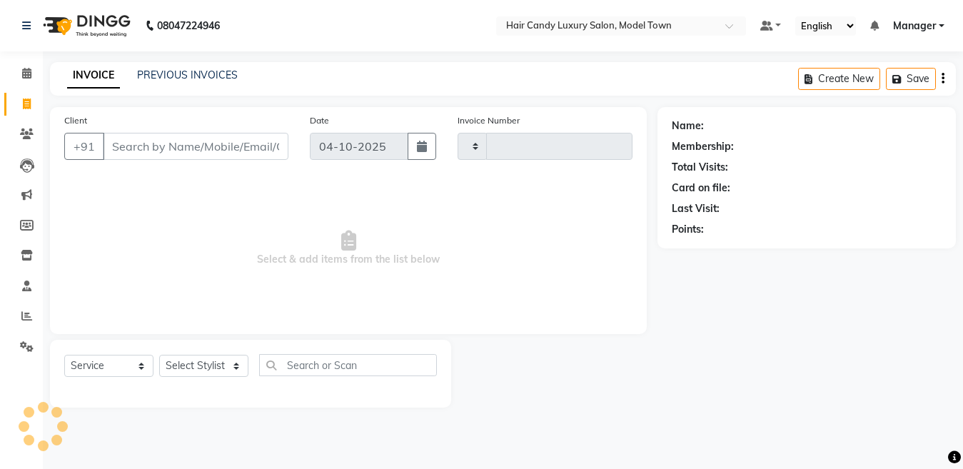
type input "4568"
select select "4716"
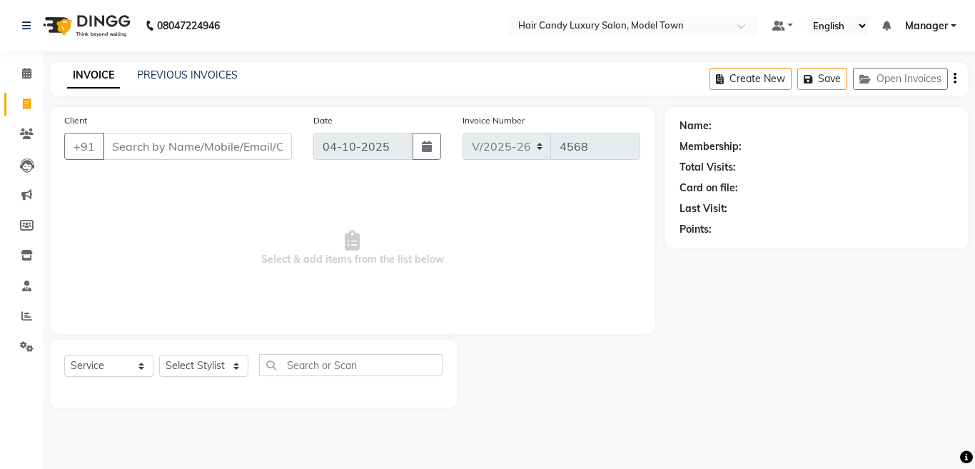
click at [162, 156] on input "Client" at bounding box center [197, 146] width 189 height 27
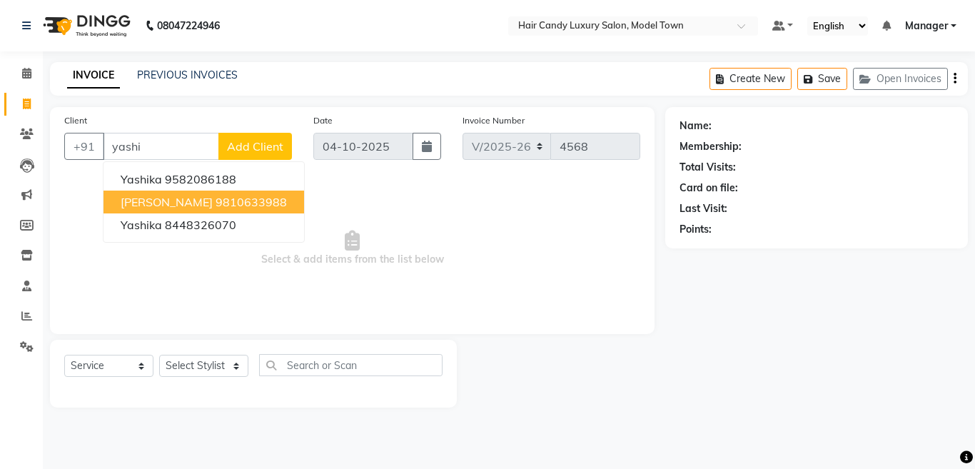
click at [216, 200] on ngb-highlight "9810633988" at bounding box center [251, 202] width 71 height 14
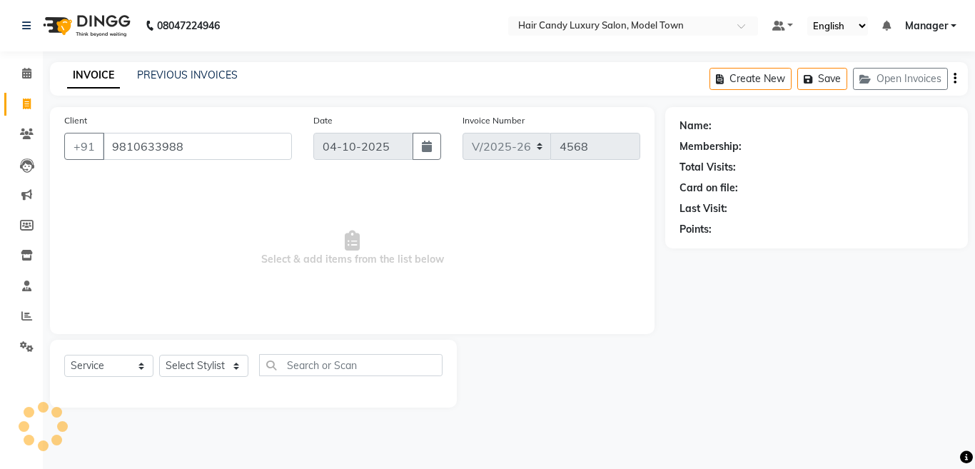
type input "9810633988"
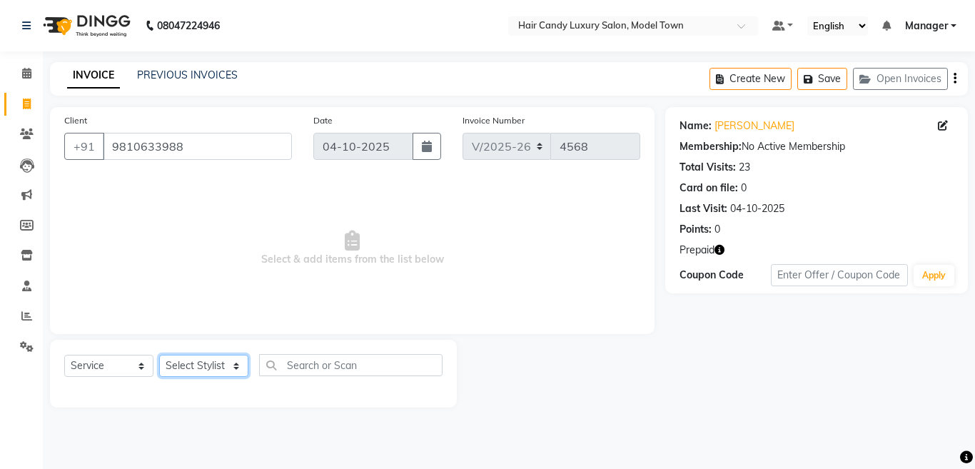
click at [213, 368] on select "Select Stylist [PERSON_NAME] [PERSON_NAME] [PERSON_NAME] ([PERSON_NAME]) Manage…" at bounding box center [203, 366] width 89 height 22
select select "28001"
click at [159, 355] on select "Select Stylist [PERSON_NAME] [PERSON_NAME] [PERSON_NAME] ([PERSON_NAME]) Manage…" at bounding box center [203, 366] width 89 height 22
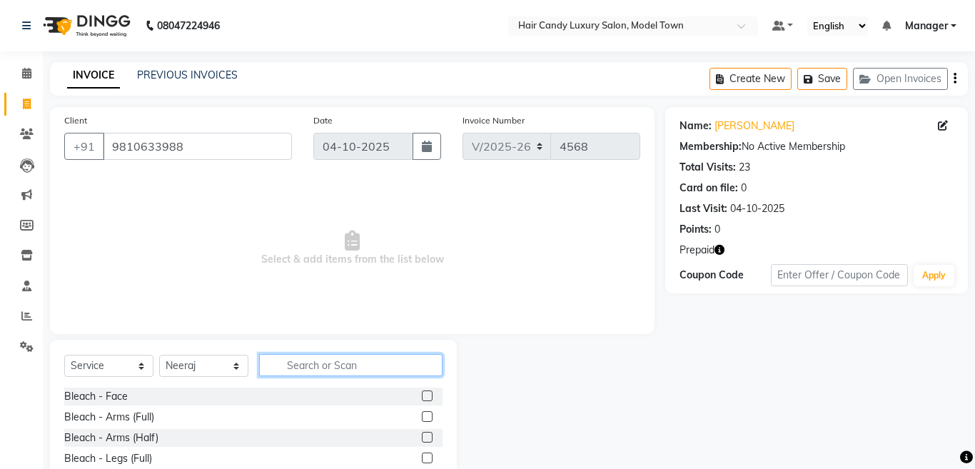
click at [373, 362] on input "text" at bounding box center [350, 365] width 183 height 22
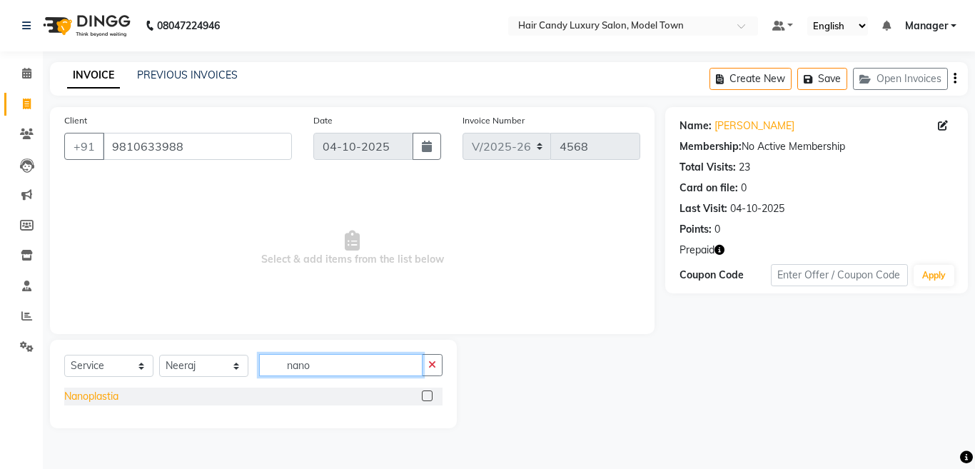
type input "nano"
click at [85, 398] on div "Nanoplastia" at bounding box center [91, 396] width 54 height 15
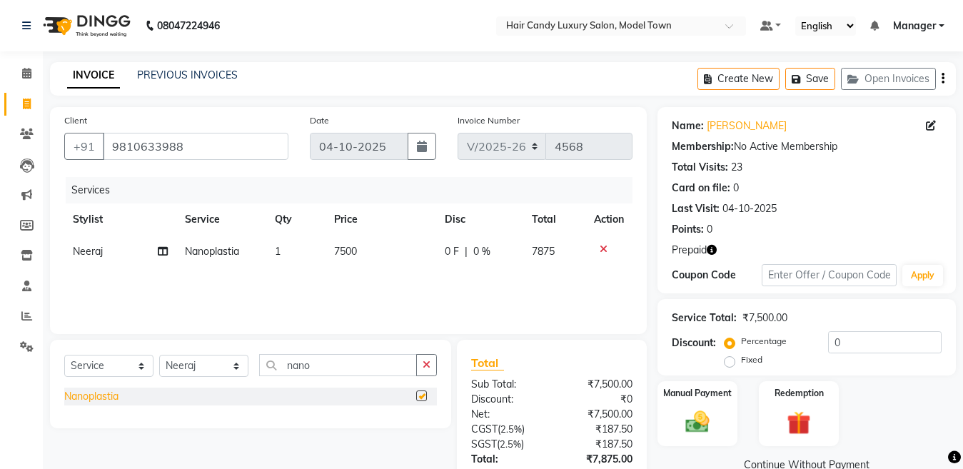
checkbox input "false"
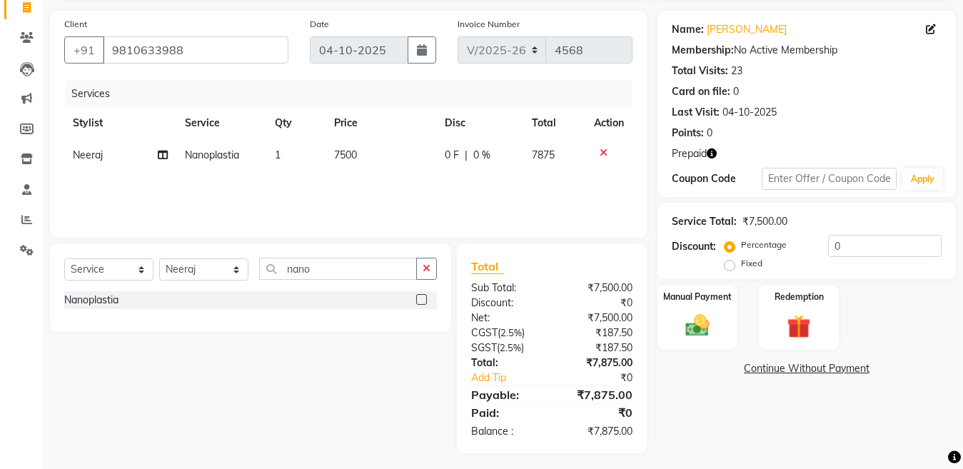
scroll to position [102, 0]
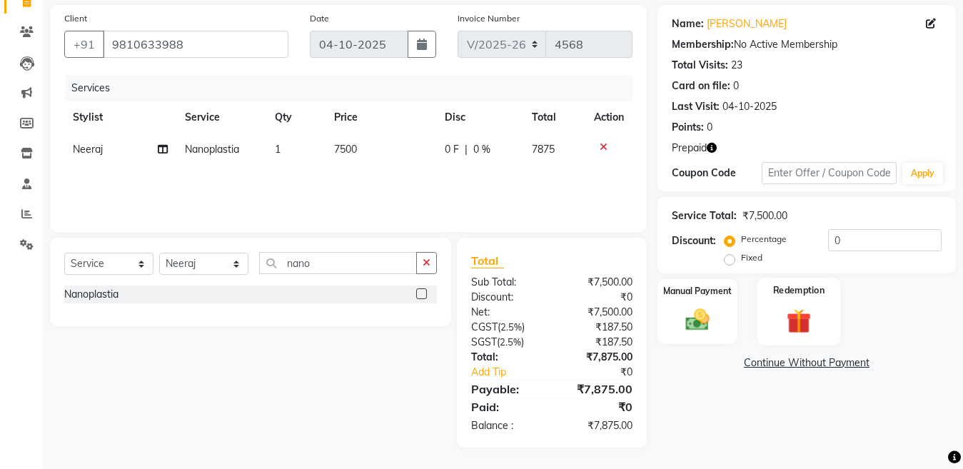
click at [818, 316] on img at bounding box center [799, 320] width 40 height 31
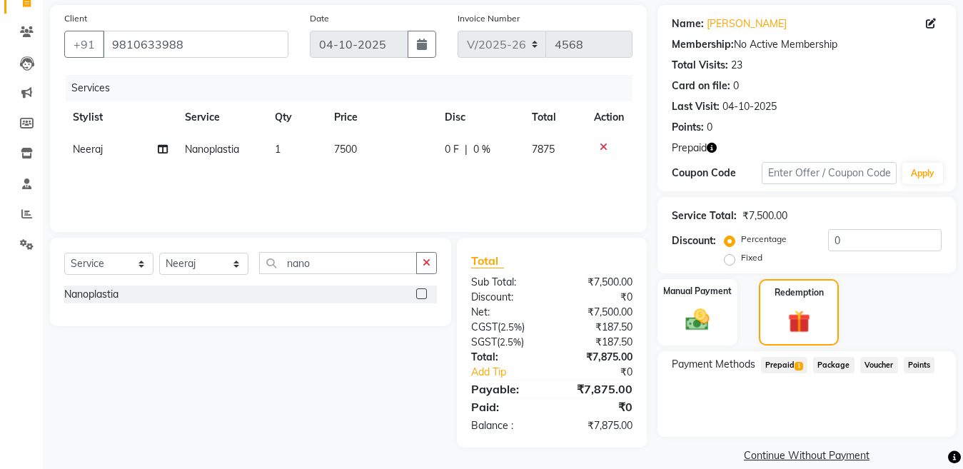
click at [794, 364] on span "Prepaid 1" at bounding box center [784, 365] width 46 height 16
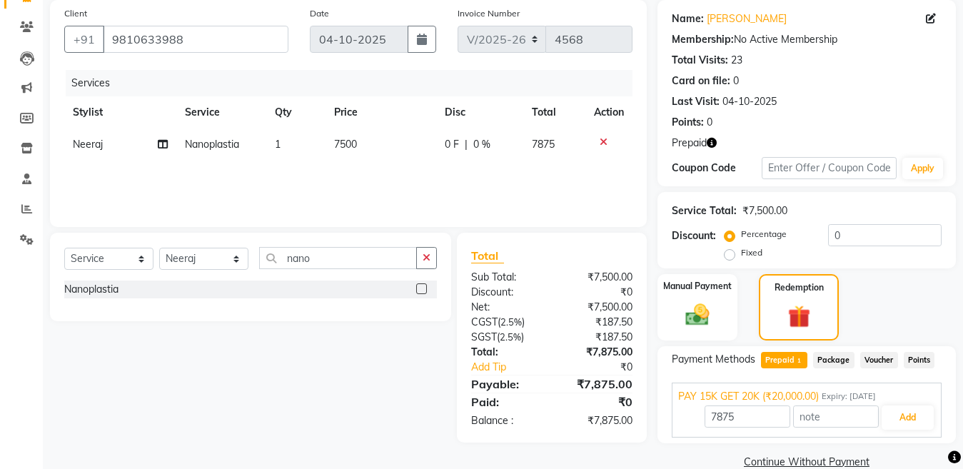
scroll to position [132, 0]
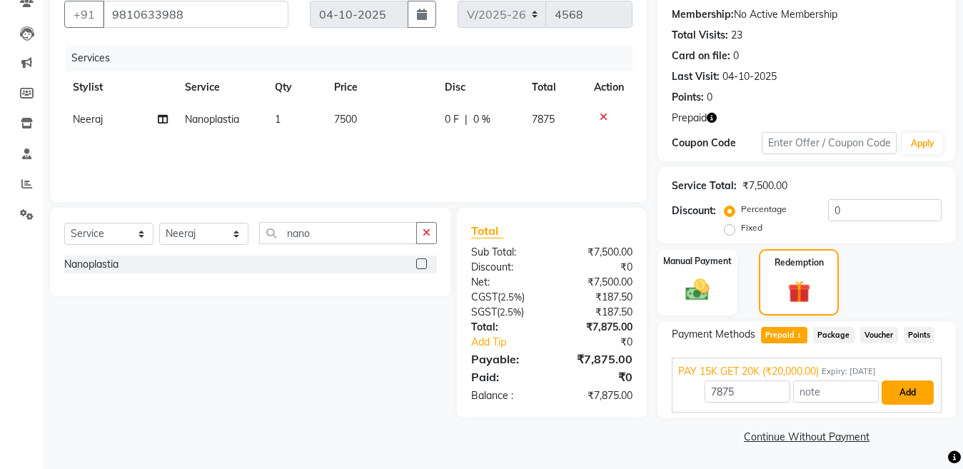
click at [909, 390] on button "Add" at bounding box center [907, 392] width 52 height 24
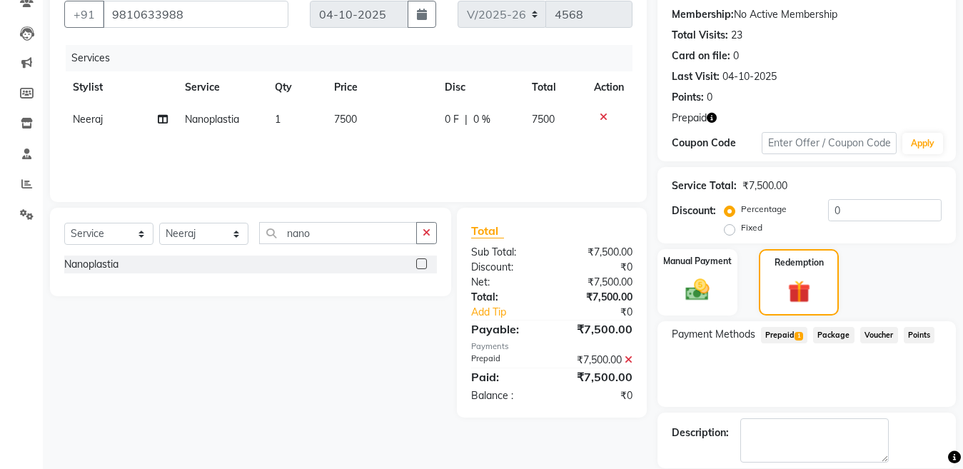
scroll to position [201, 0]
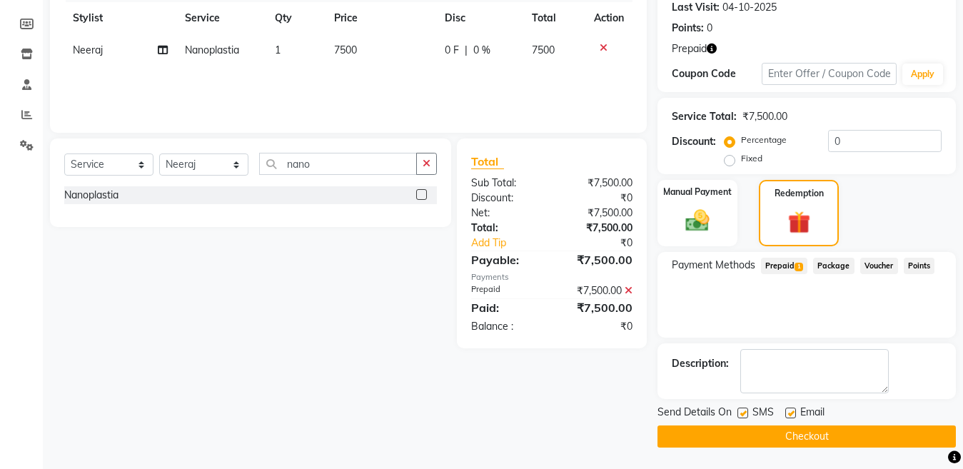
click at [741, 416] on label at bounding box center [742, 413] width 11 height 11
click at [741, 416] on input "checkbox" at bounding box center [741, 413] width 9 height 9
click at [741, 416] on label at bounding box center [742, 413] width 11 height 11
click at [741, 416] on input "checkbox" at bounding box center [741, 413] width 9 height 9
checkbox input "true"
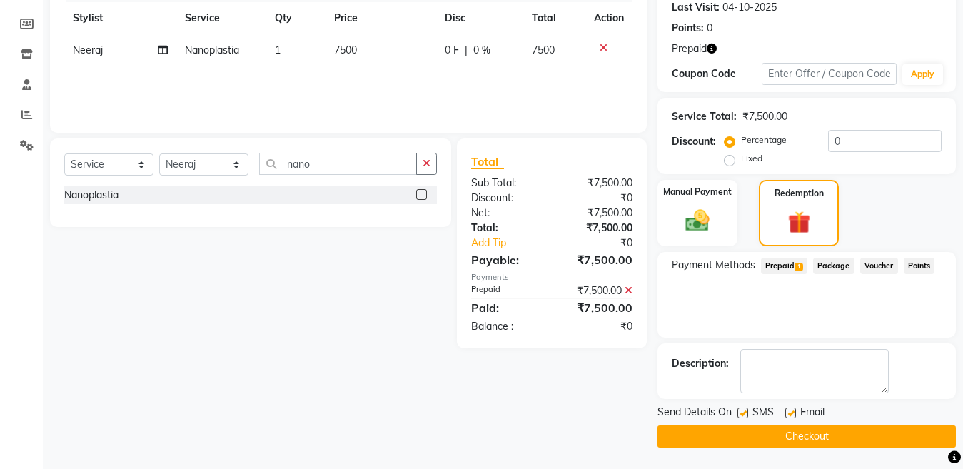
click at [745, 429] on button "Checkout" at bounding box center [806, 436] width 298 height 22
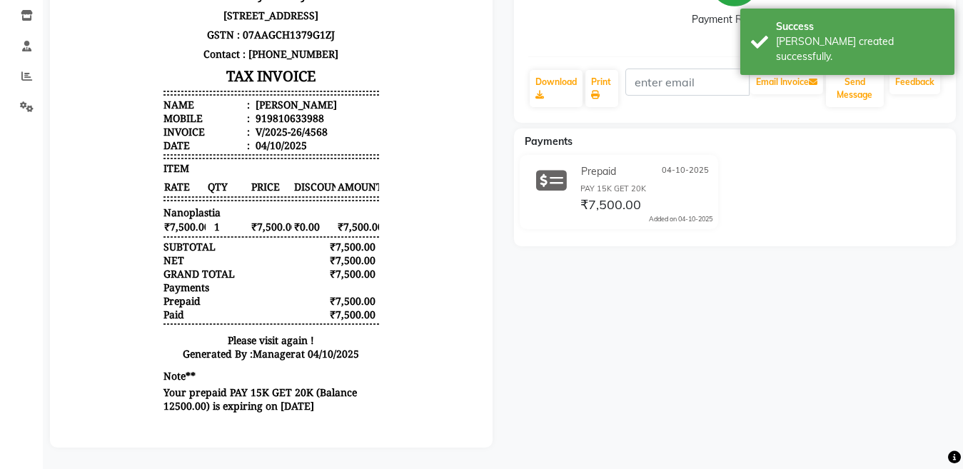
scroll to position [248, 0]
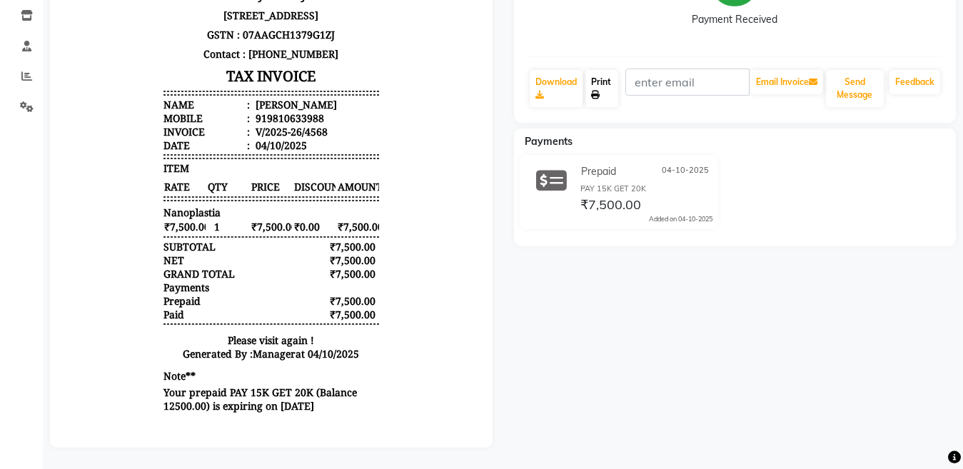
click at [589, 85] on link "Print" at bounding box center [601, 88] width 33 height 37
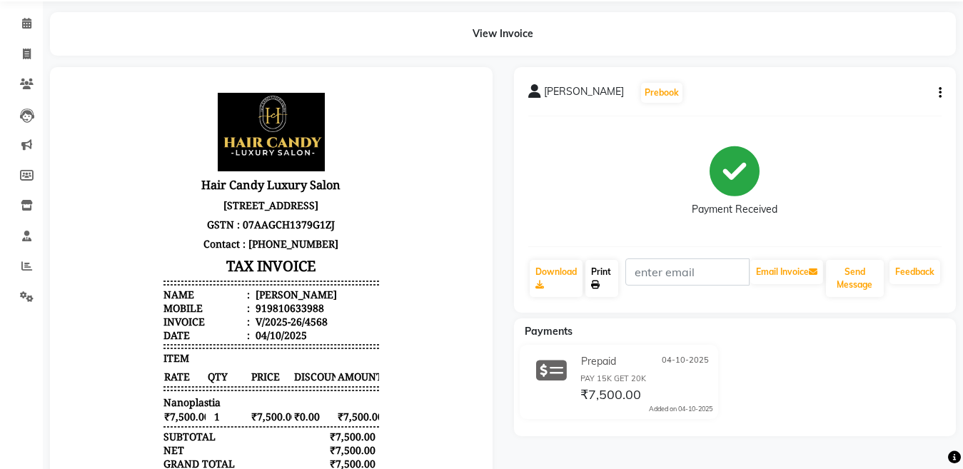
scroll to position [0, 0]
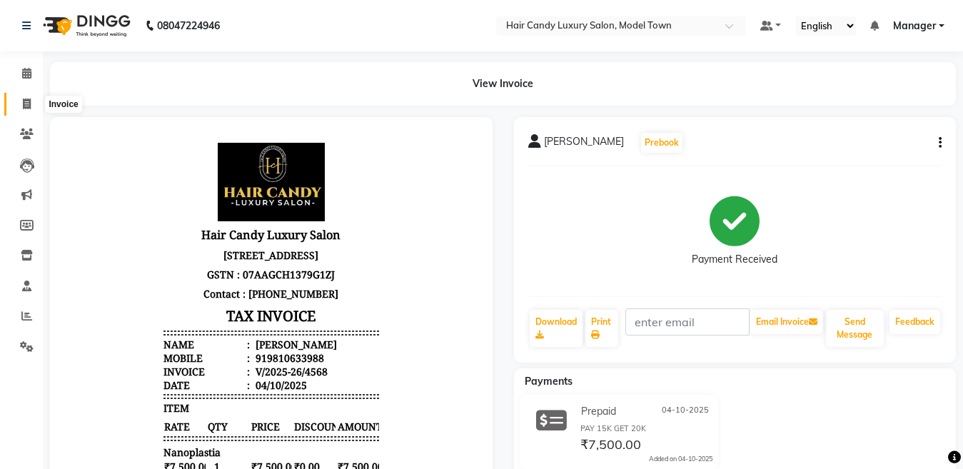
click at [30, 103] on icon at bounding box center [27, 103] width 8 height 11
select select "service"
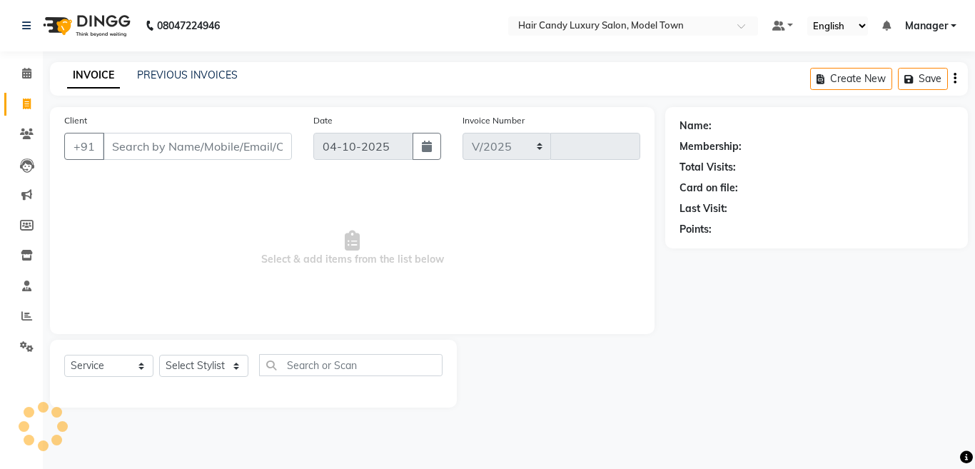
select select "4716"
type input "4570"
click at [221, 364] on select "Select Stylist [PERSON_NAME] [PERSON_NAME] [PERSON_NAME] ([PERSON_NAME]) Manage…" at bounding box center [203, 366] width 89 height 22
select select "28000"
click at [159, 355] on select "Select Stylist [PERSON_NAME] [PERSON_NAME] [PERSON_NAME] ([PERSON_NAME]) Manage…" at bounding box center [203, 366] width 89 height 22
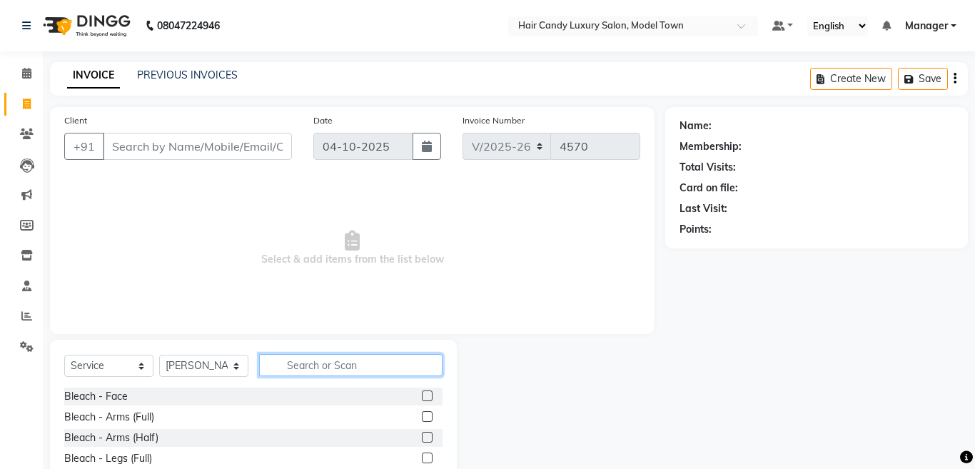
click at [310, 356] on input "text" at bounding box center [350, 365] width 183 height 22
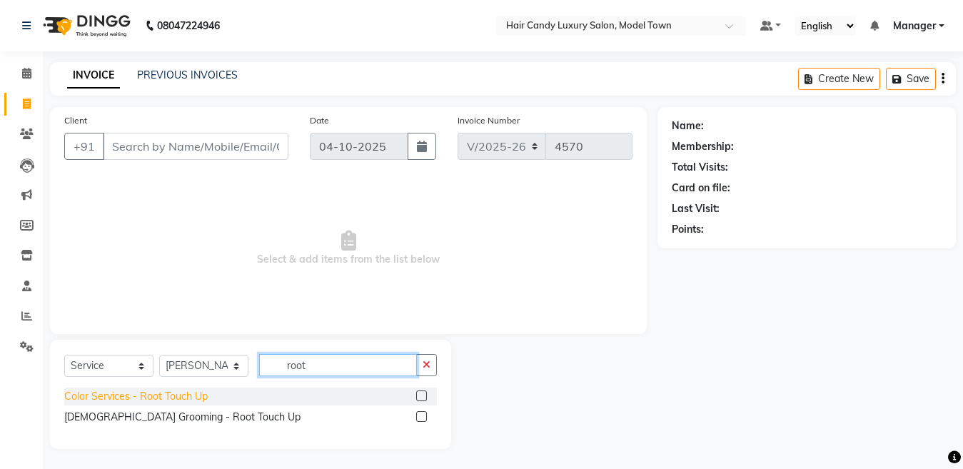
type input "root"
click at [154, 403] on div "Color Services - Root Touch Up" at bounding box center [135, 396] width 143 height 15
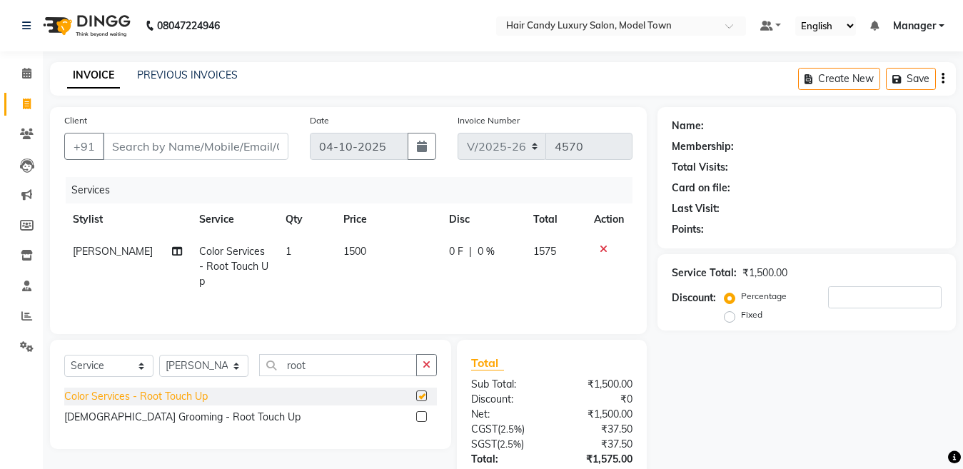
checkbox input "false"
click at [190, 158] on input "Client" at bounding box center [196, 146] width 186 height 27
type input "w"
type input "0"
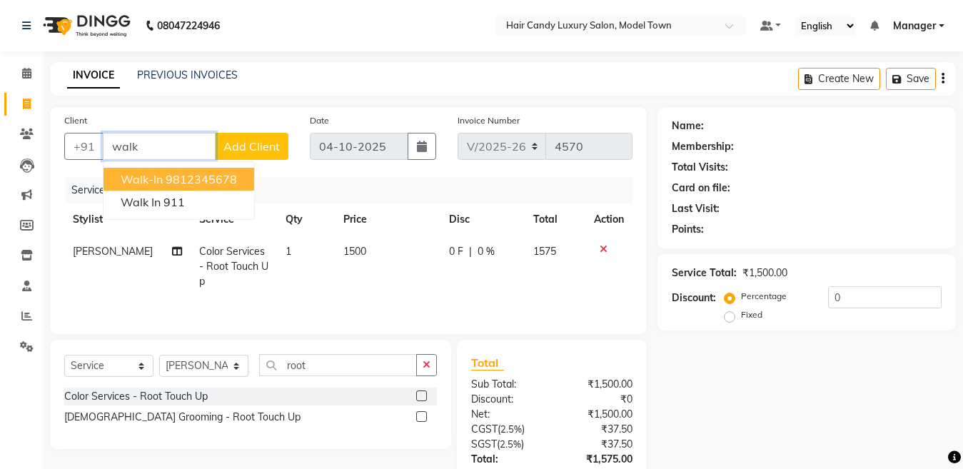
click at [186, 188] on button "Walk-In 9812345678" at bounding box center [178, 179] width 151 height 23
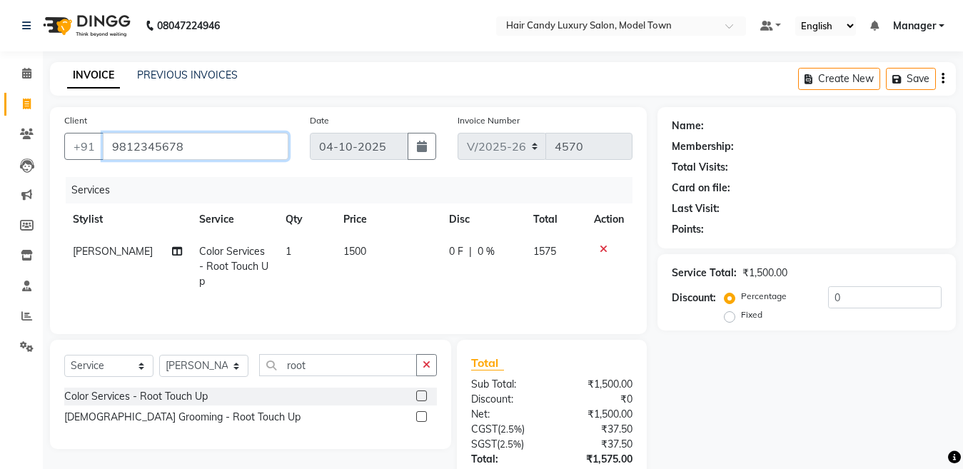
type input "9812345678"
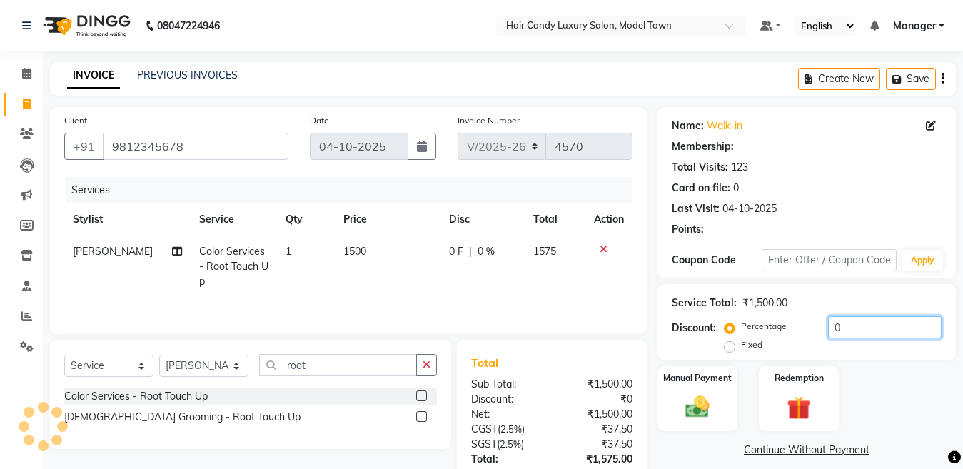
drag, startPoint x: 900, startPoint y: 328, endPoint x: 667, endPoint y: 330, distance: 232.7
click at [667, 330] on div "Service Total: ₹1,500.00 Discount: Percentage Fixed 0" at bounding box center [806, 322] width 298 height 76
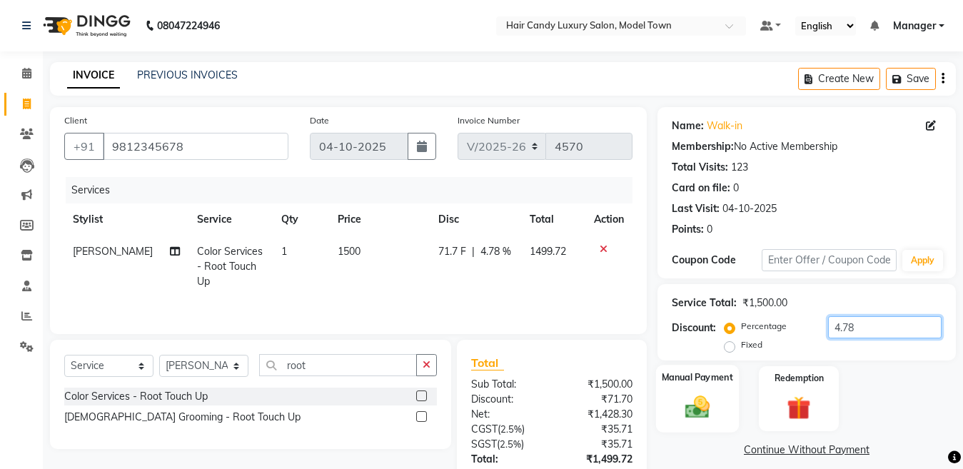
type input "4.78"
click at [687, 422] on div "Manual Payment" at bounding box center [697, 399] width 83 height 68
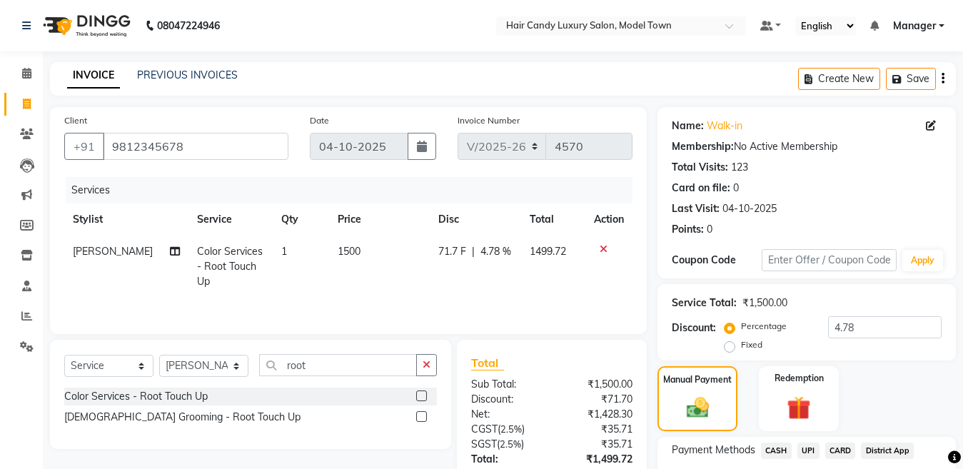
scroll to position [118, 0]
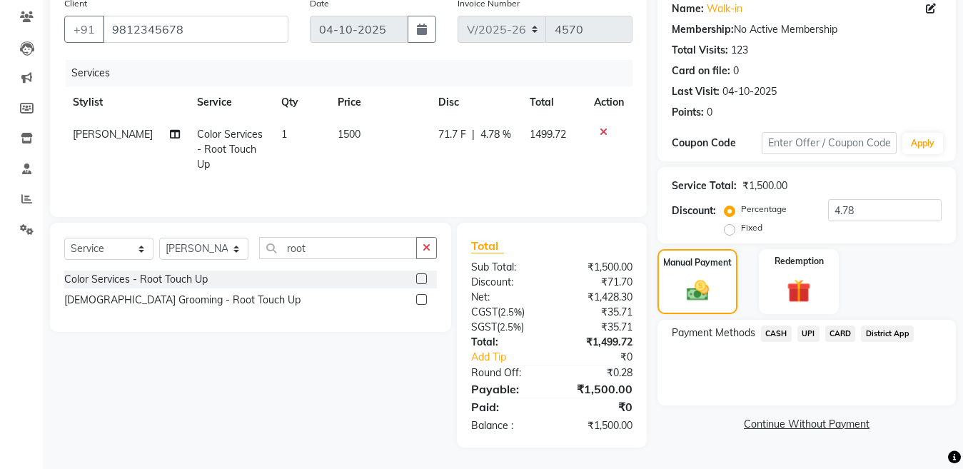
click at [774, 332] on span "CASH" at bounding box center [776, 333] width 31 height 16
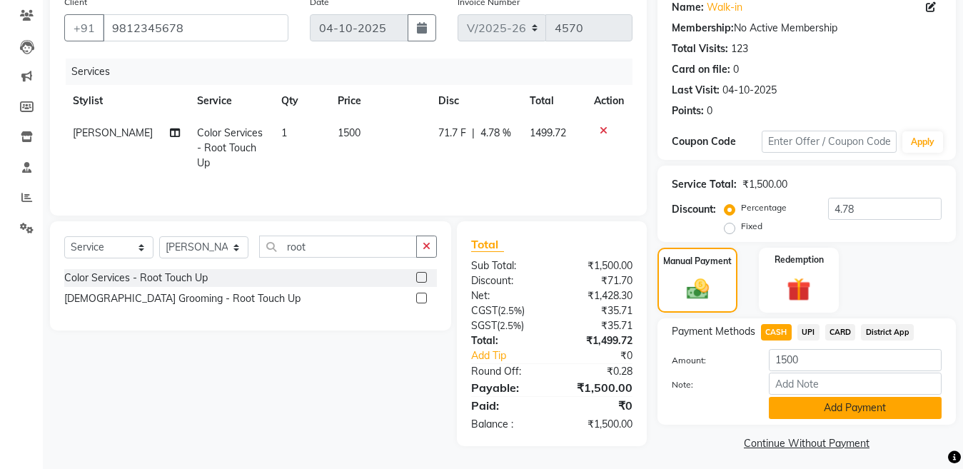
click at [824, 399] on button "Add Payment" at bounding box center [855, 408] width 173 height 22
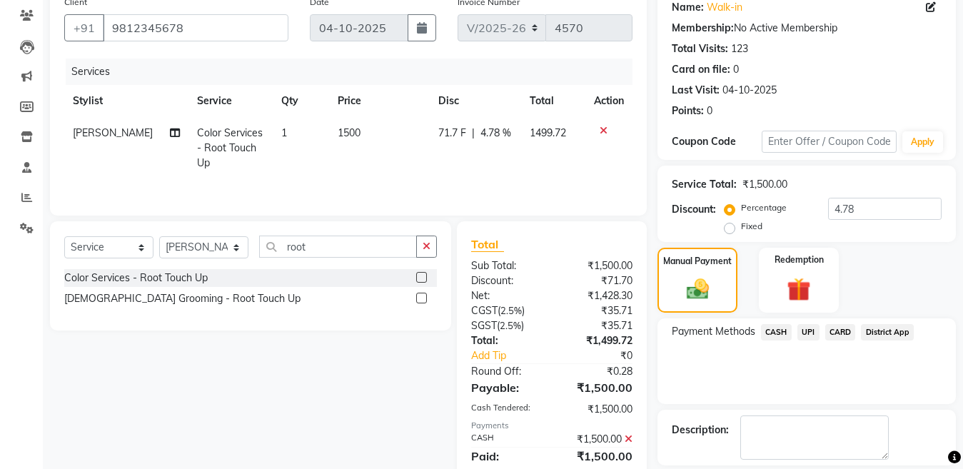
scroll to position [185, 0]
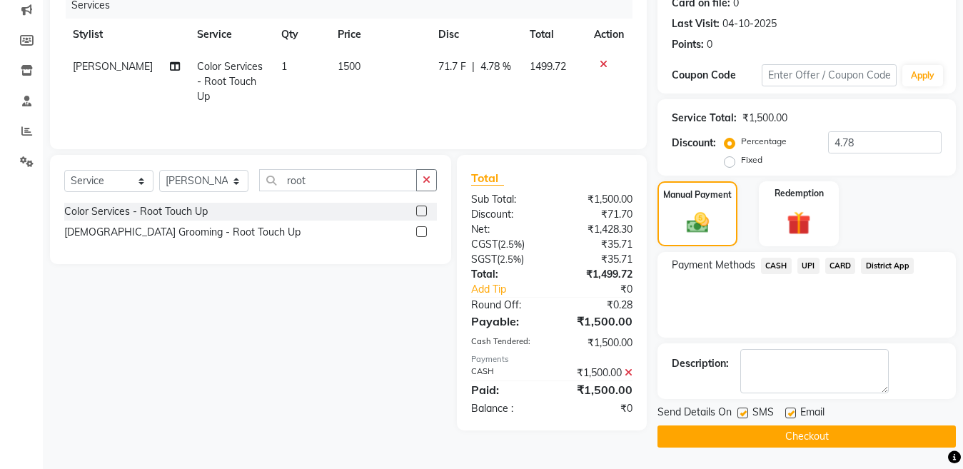
click at [738, 415] on label at bounding box center [742, 413] width 11 height 11
click at [738, 415] on input "checkbox" at bounding box center [741, 413] width 9 height 9
checkbox input "false"
click at [738, 426] on button "Checkout" at bounding box center [806, 436] width 298 height 22
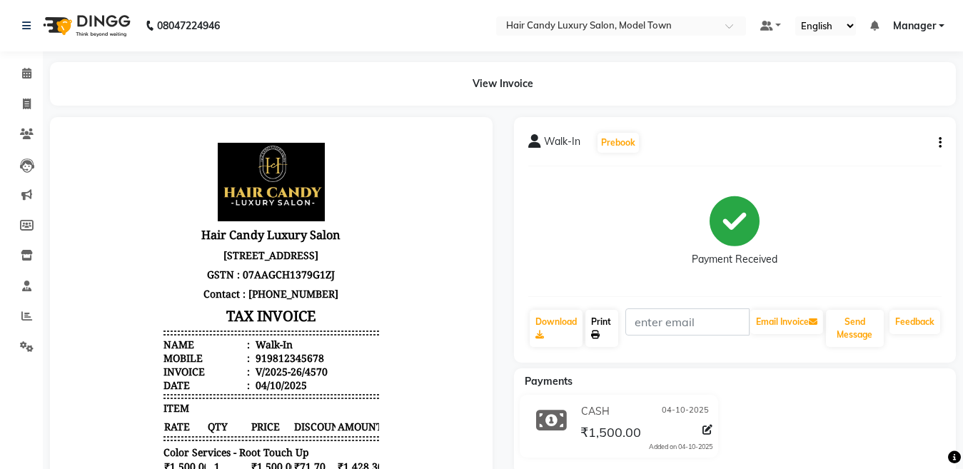
click at [590, 320] on link "Print" at bounding box center [601, 328] width 33 height 37
click at [34, 100] on span at bounding box center [26, 104] width 25 height 16
select select "service"
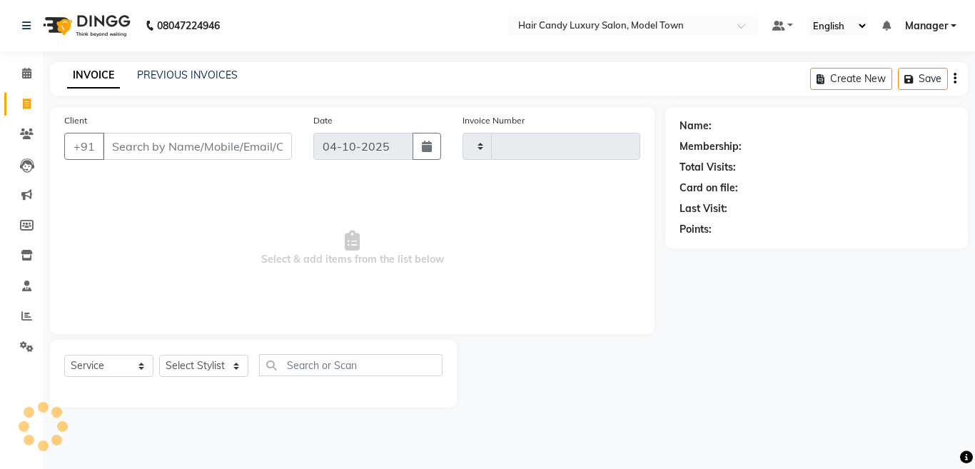
type input "4571"
select select "4716"
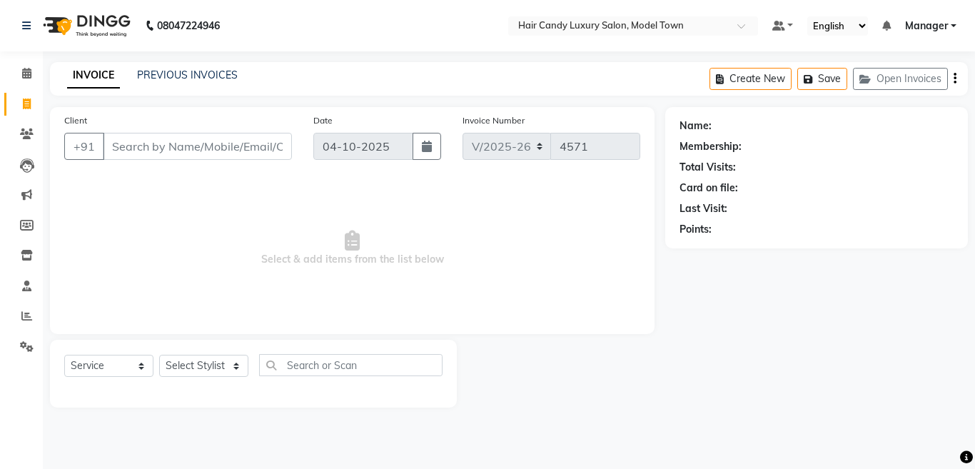
drag, startPoint x: 248, startPoint y: 160, endPoint x: 242, endPoint y: 151, distance: 11.3
click at [243, 151] on div "Client +91" at bounding box center [178, 142] width 249 height 59
click at [242, 151] on input "Client" at bounding box center [197, 146] width 189 height 27
type input "8826805957"
click at [242, 151] on span "Add Client" at bounding box center [255, 146] width 56 height 14
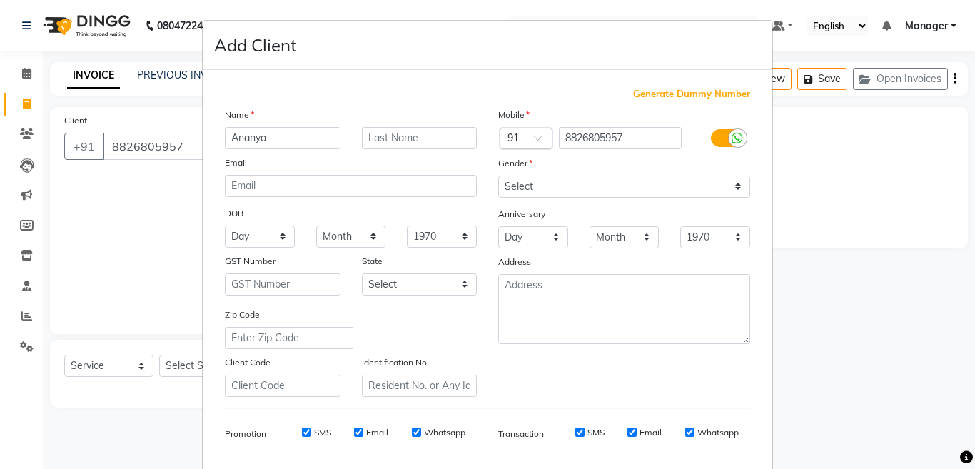
type input "Ananya"
type input "."
click at [536, 196] on select "Select Male Female Other Prefer Not To Say" at bounding box center [624, 187] width 252 height 22
select select "female"
click at [498, 176] on select "Select Male Female Other Prefer Not To Say" at bounding box center [624, 187] width 252 height 22
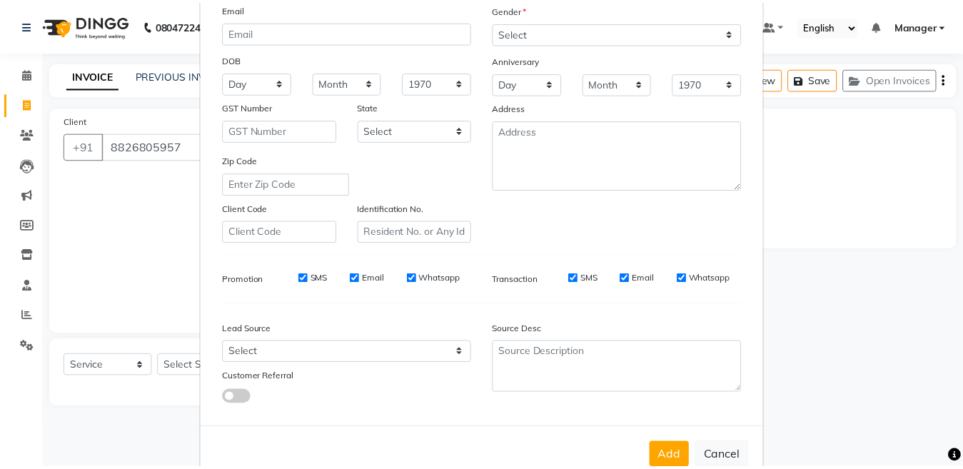
scroll to position [190, 0]
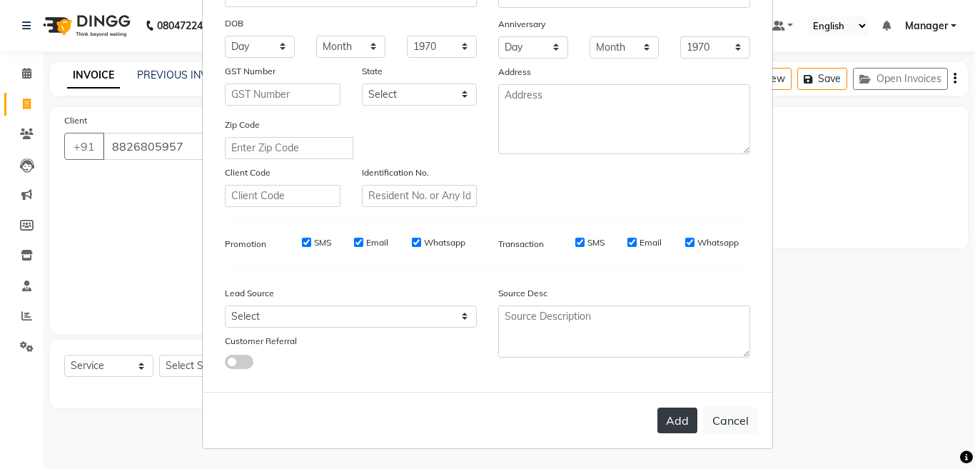
click at [678, 411] on button "Add" at bounding box center [677, 421] width 40 height 26
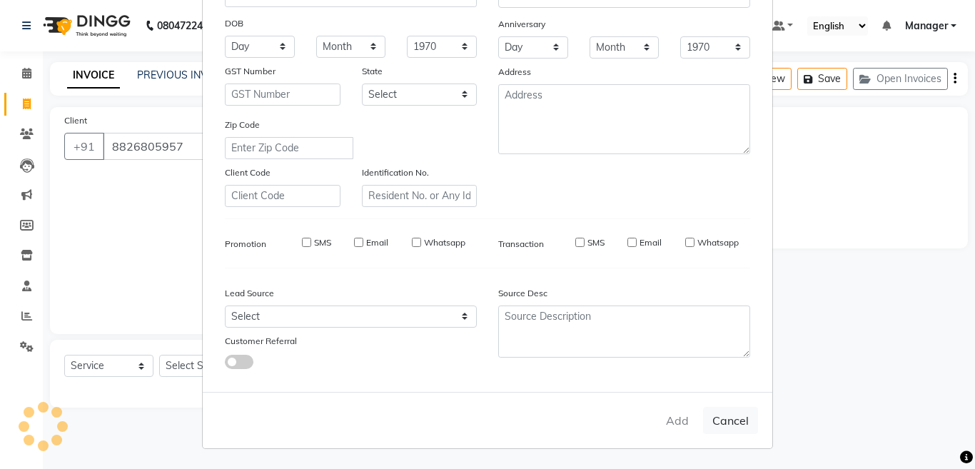
select select
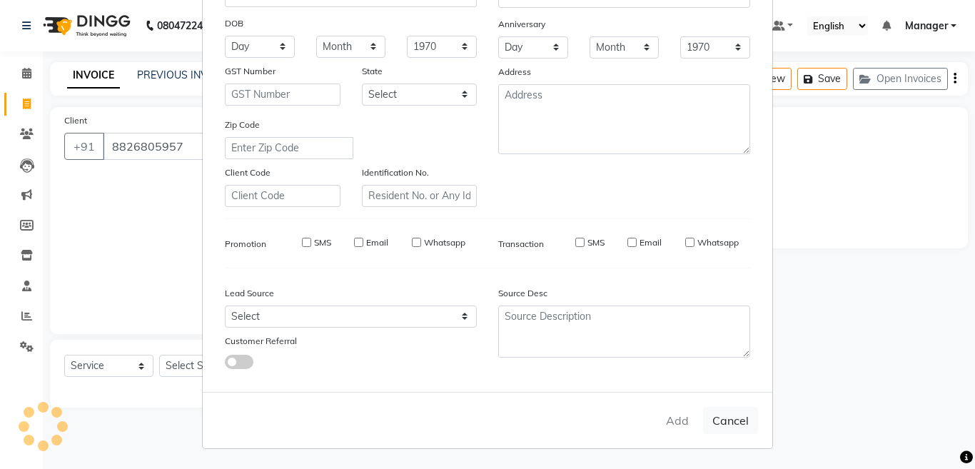
select select
checkbox input "false"
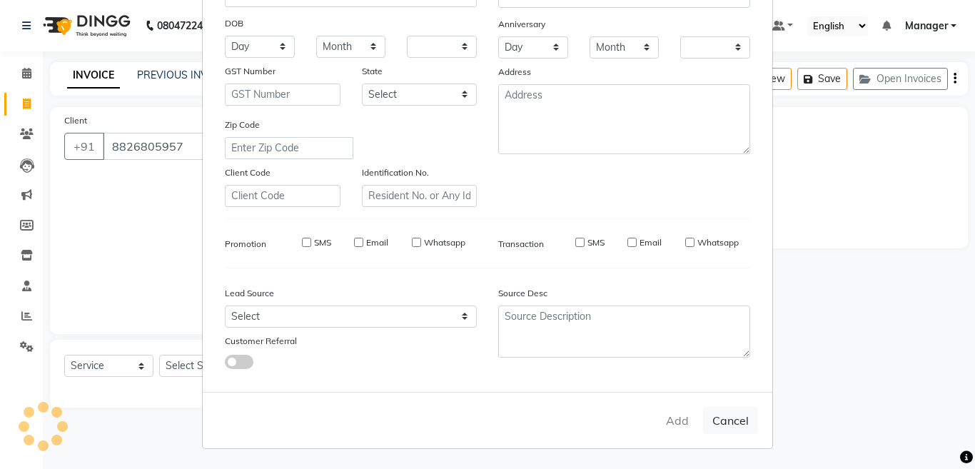
checkbox input "false"
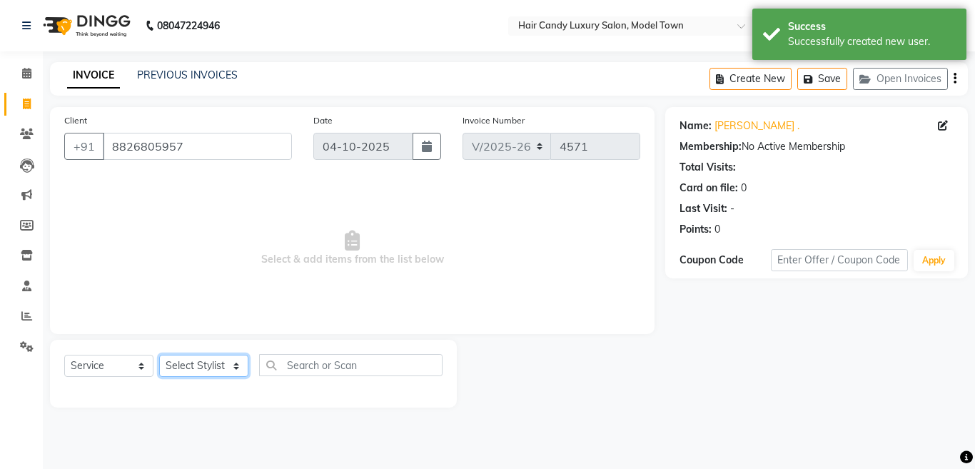
click at [225, 359] on select "Select Stylist [PERSON_NAME] [PERSON_NAME] [PERSON_NAME] ([PERSON_NAME]) Manage…" at bounding box center [203, 366] width 89 height 22
select select "60442"
click at [159, 355] on select "Select Stylist [PERSON_NAME] [PERSON_NAME] [PERSON_NAME] ([PERSON_NAME]) Manage…" at bounding box center [203, 366] width 89 height 22
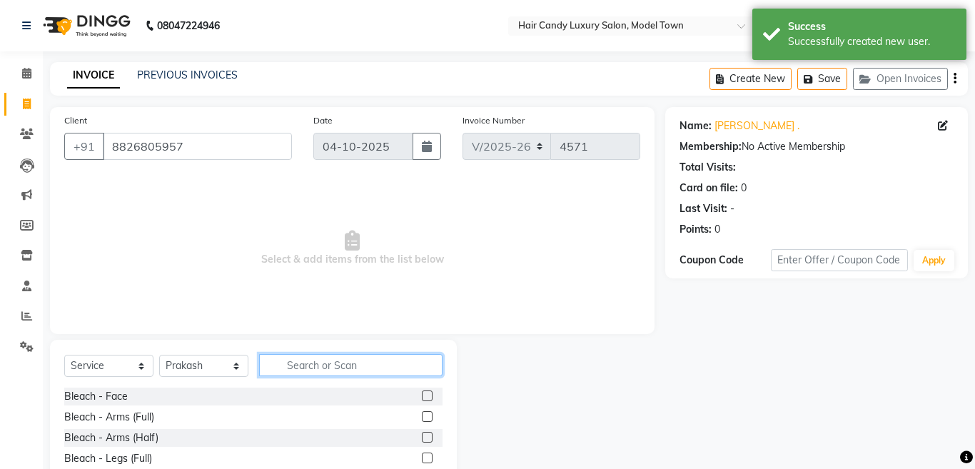
click at [372, 371] on input "text" at bounding box center [350, 365] width 183 height 22
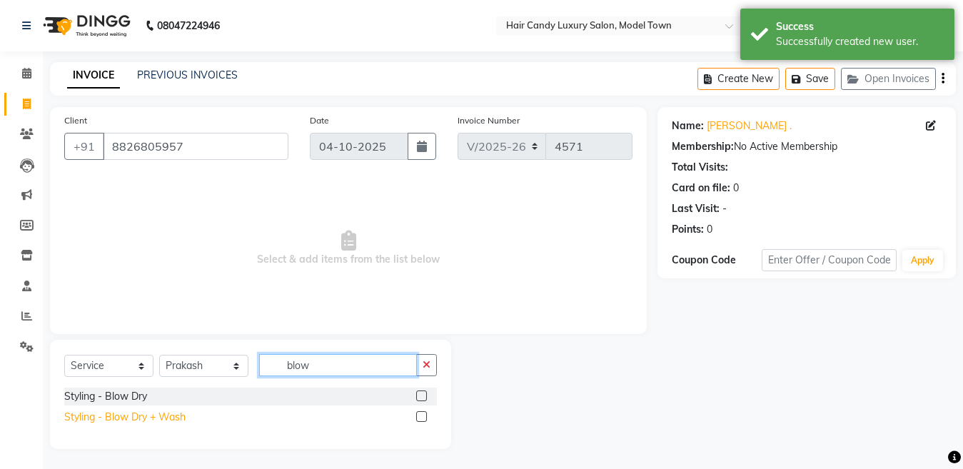
type input "blow"
click at [136, 413] on div "Styling - Blow Dry + Wash" at bounding box center [124, 417] width 121 height 15
checkbox input "false"
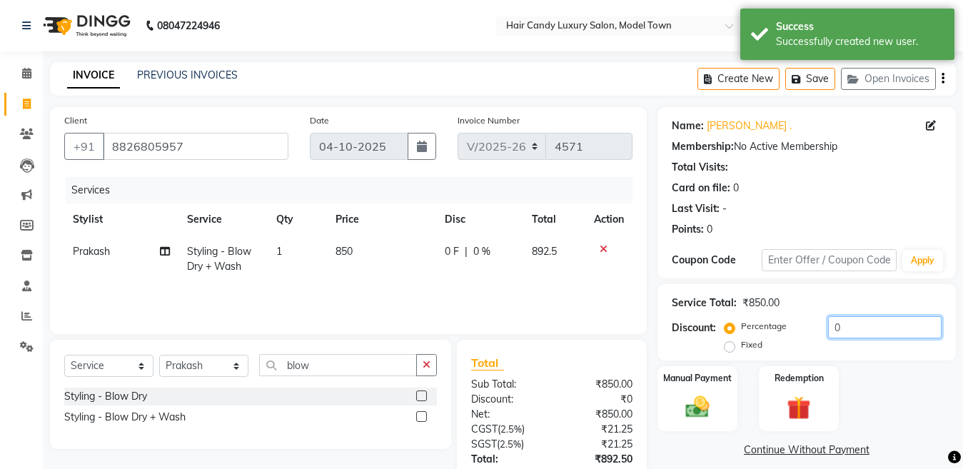
drag, startPoint x: 825, startPoint y: 325, endPoint x: 759, endPoint y: 323, distance: 66.4
click at [759, 323] on div "Percentage Fixed 0" at bounding box center [834, 335] width 214 height 39
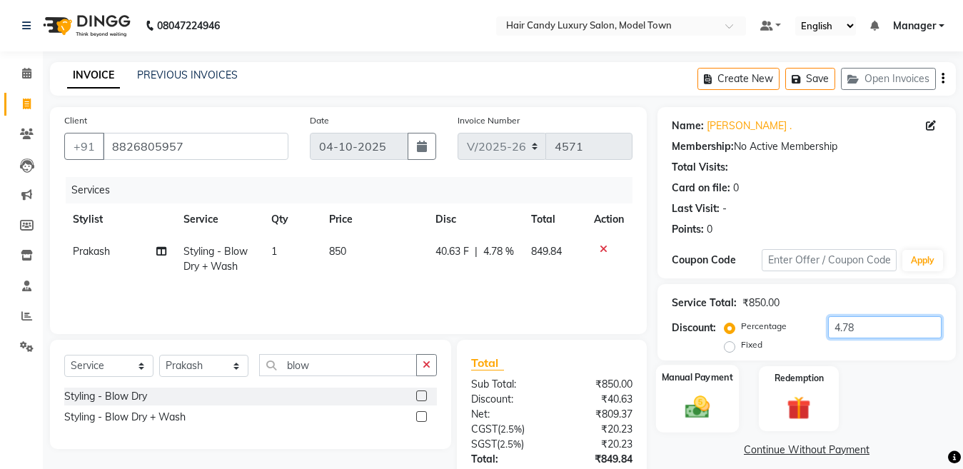
type input "4.78"
click at [736, 377] on div "Manual Payment" at bounding box center [697, 399] width 83 height 68
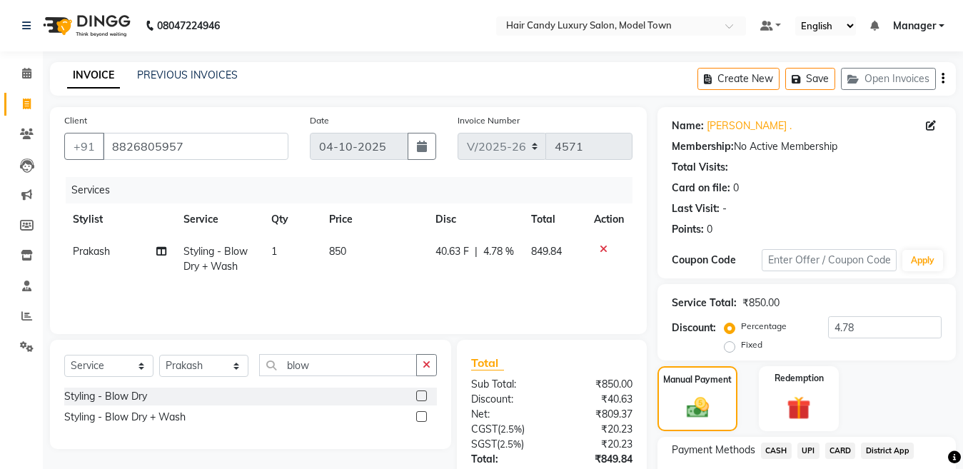
scroll to position [117, 0]
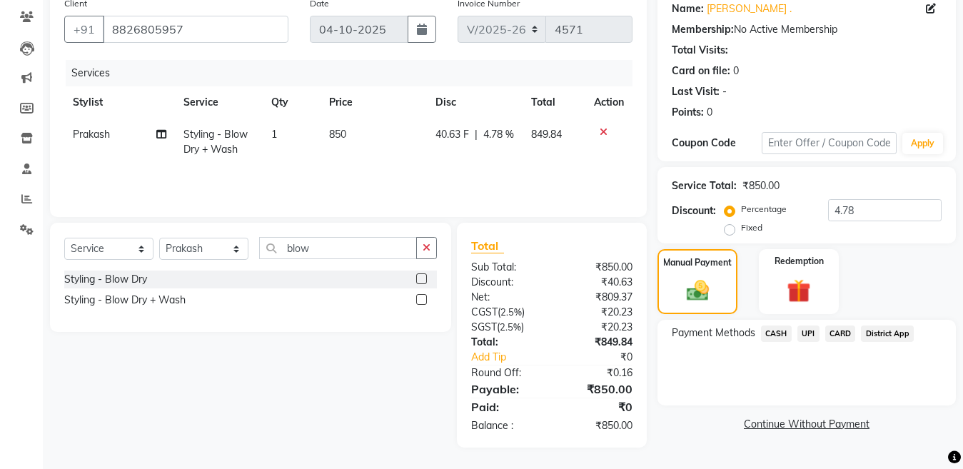
click at [776, 335] on span "CASH" at bounding box center [776, 333] width 31 height 16
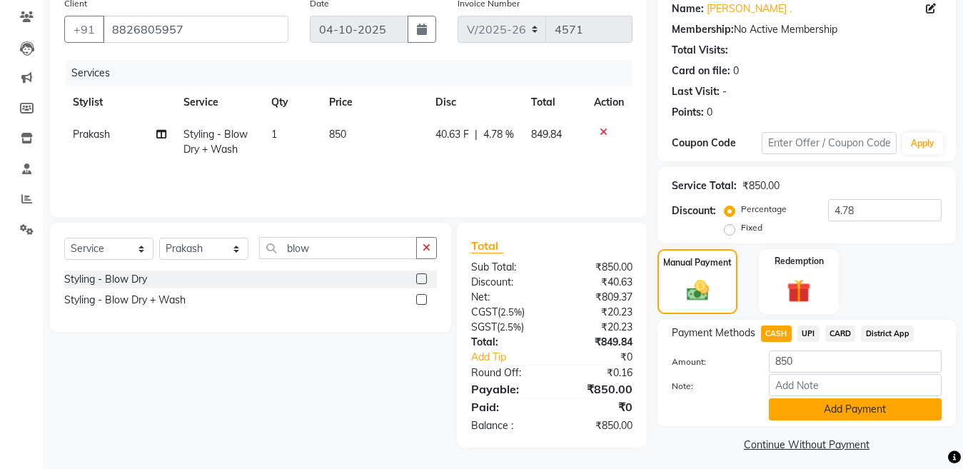
click at [813, 408] on button "Add Payment" at bounding box center [855, 409] width 173 height 22
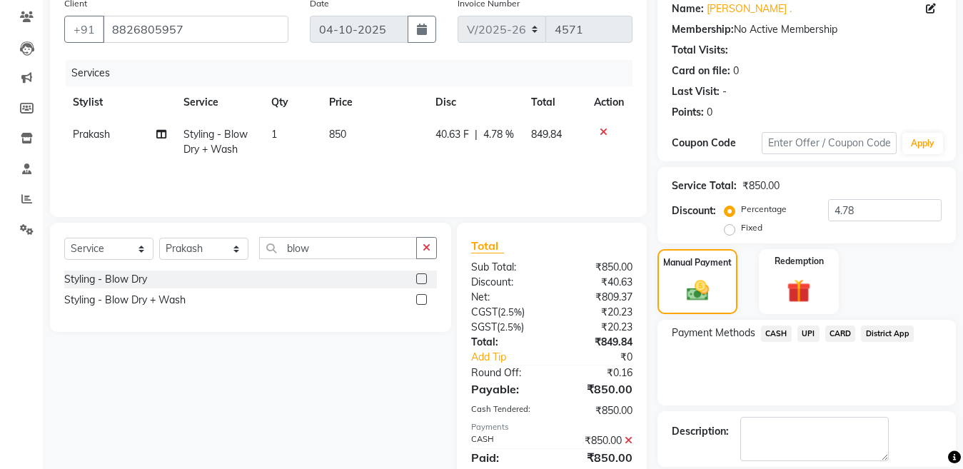
scroll to position [185, 0]
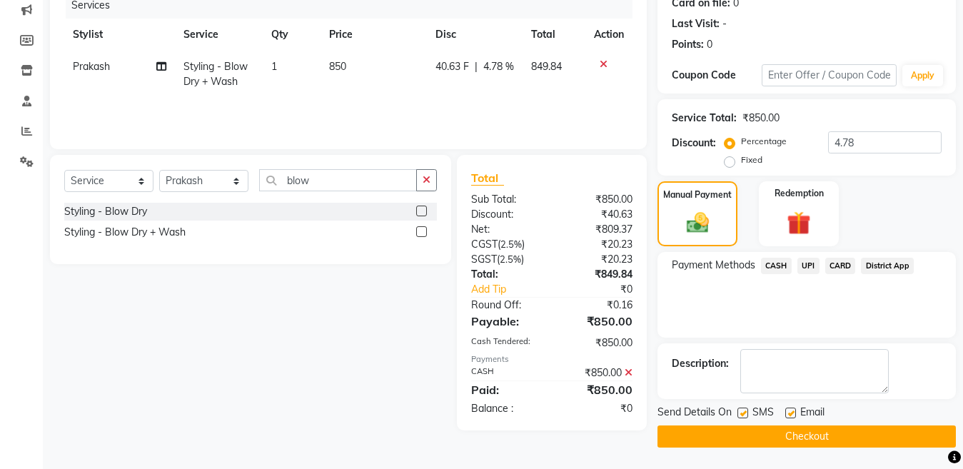
click at [748, 410] on div "SMS" at bounding box center [761, 414] width 48 height 18
click at [743, 412] on label at bounding box center [742, 413] width 11 height 11
click at [743, 412] on input "checkbox" at bounding box center [741, 413] width 9 height 9
checkbox input "false"
click at [747, 438] on button "Checkout" at bounding box center [806, 436] width 298 height 22
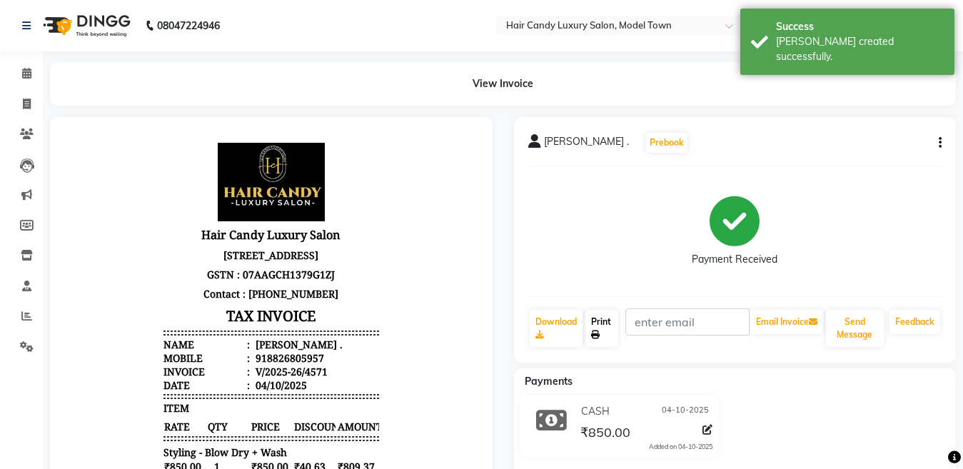
click at [595, 317] on link "Print" at bounding box center [601, 328] width 33 height 37
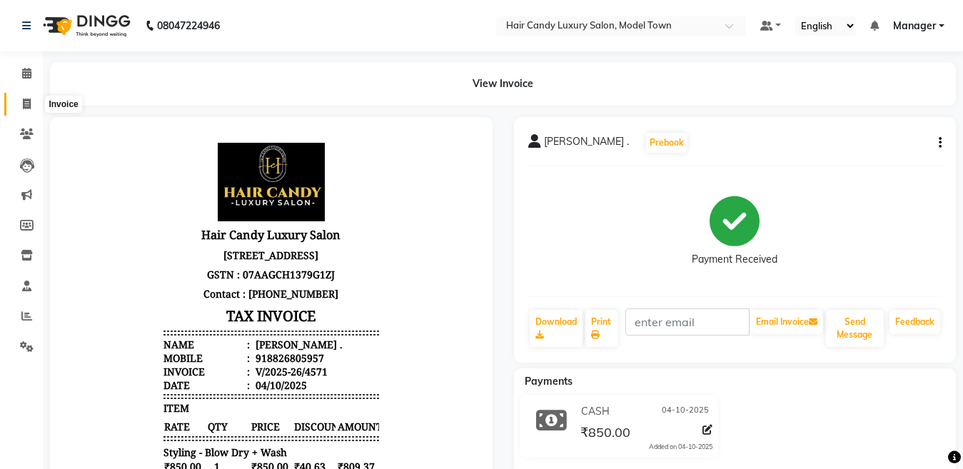
click at [34, 104] on span at bounding box center [26, 104] width 25 height 16
select select "service"
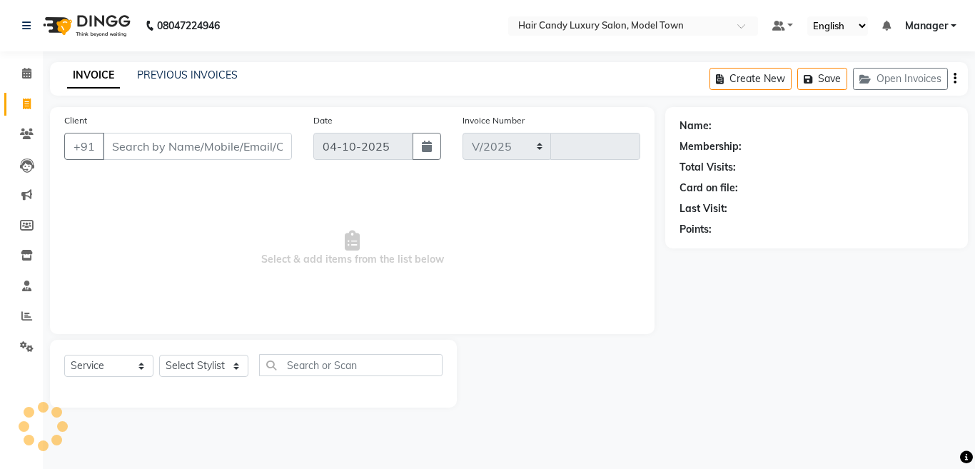
select select "4716"
type input "4572"
type input "s"
type input "p"
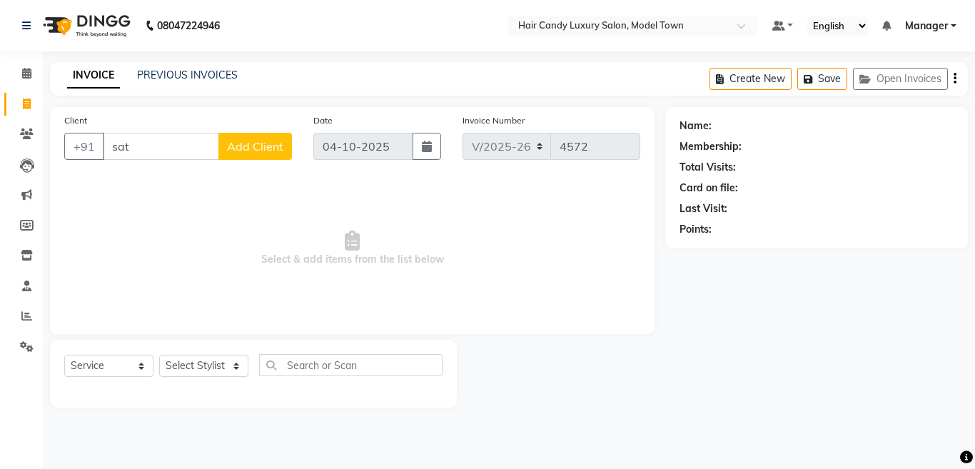
type input "sate"
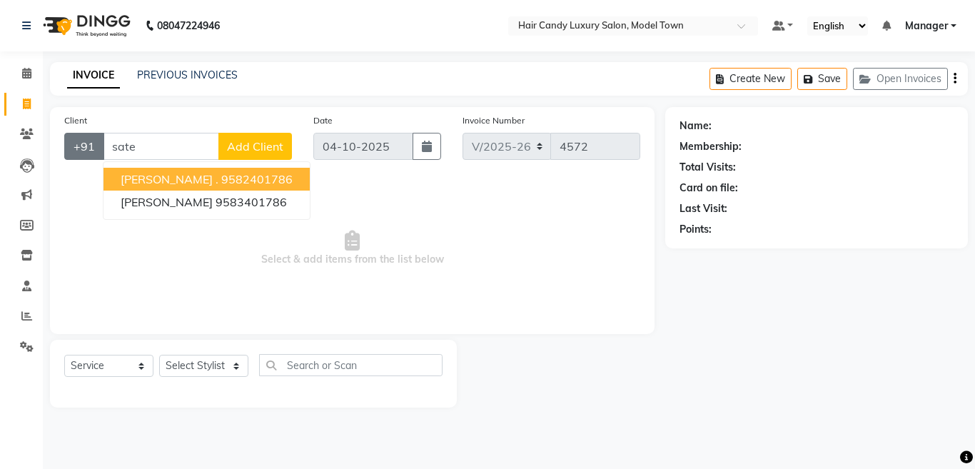
drag, startPoint x: 175, startPoint y: 150, endPoint x: 68, endPoint y: 148, distance: 107.1
click at [68, 148] on div "+91 sate Satendra . 9582401786 satendar 9583401786 Add Client" at bounding box center [178, 146] width 228 height 27
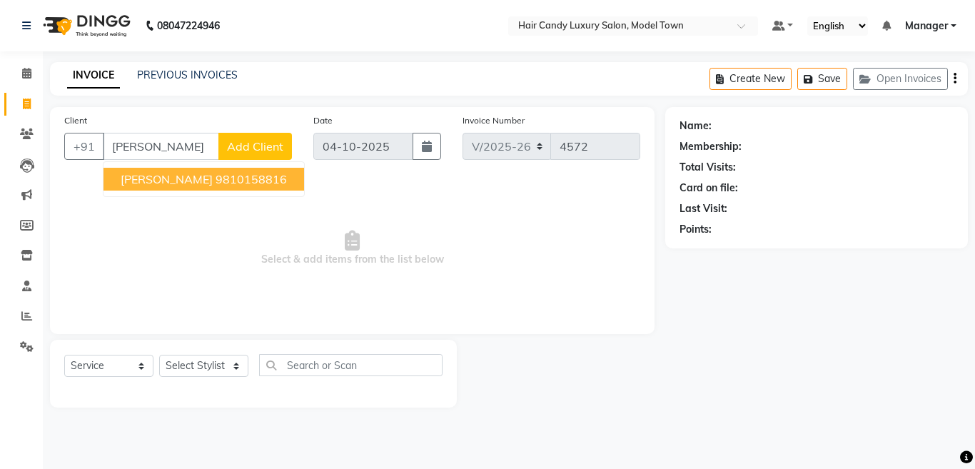
click at [233, 176] on ngb-highlight "9810158816" at bounding box center [251, 179] width 71 height 14
type input "9810158816"
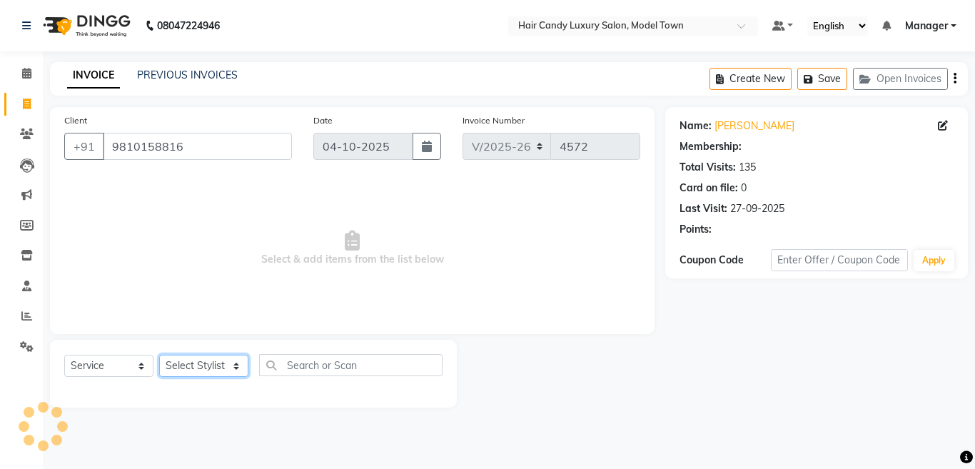
click at [213, 374] on select "Select Stylist [PERSON_NAME] [PERSON_NAME] [PERSON_NAME] ([PERSON_NAME]) Manage…" at bounding box center [203, 366] width 89 height 22
select select "27999"
click at [159, 355] on select "Select Stylist [PERSON_NAME] [PERSON_NAME] [PERSON_NAME] ([PERSON_NAME]) Manage…" at bounding box center [203, 366] width 89 height 22
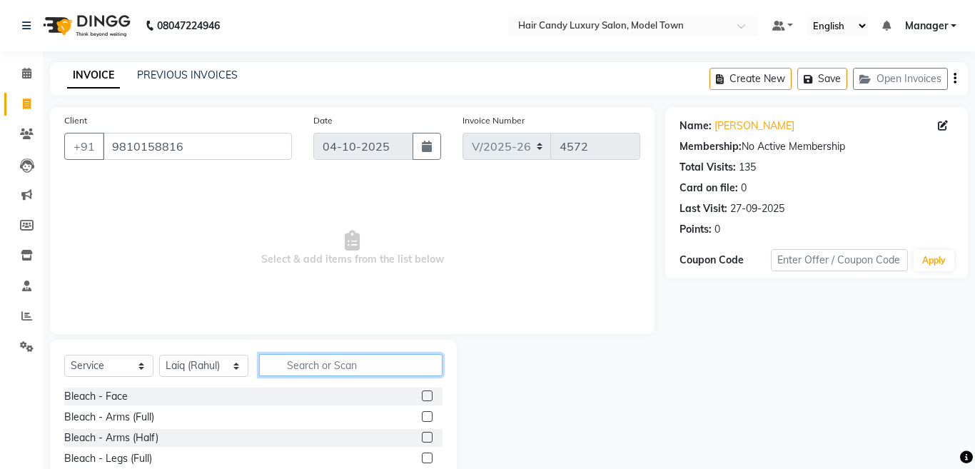
click at [362, 369] on input "text" at bounding box center [350, 365] width 183 height 22
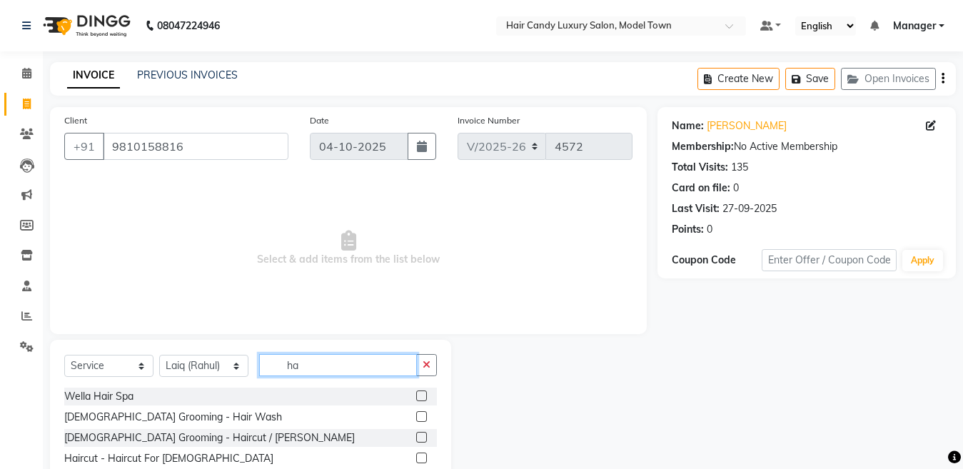
type input "h"
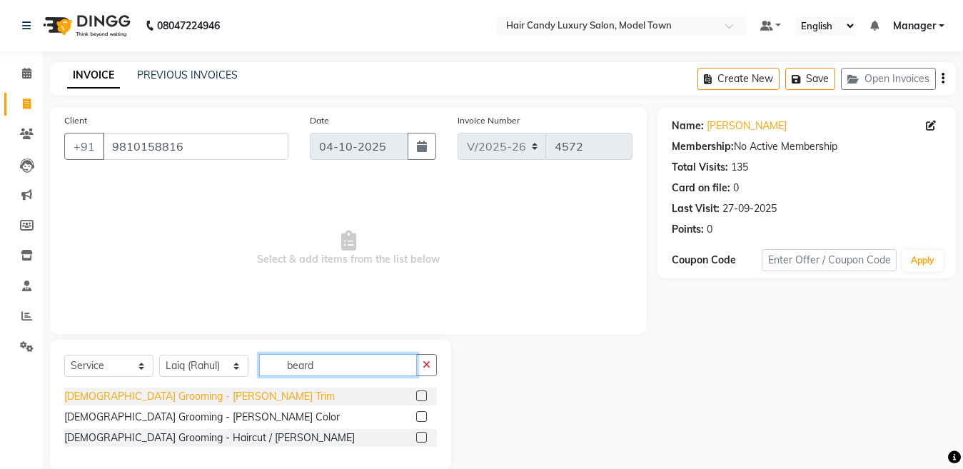
type input "beard"
click at [184, 395] on div "[DEMOGRAPHIC_DATA] Grooming - [PERSON_NAME] Trim" at bounding box center [199, 396] width 271 height 15
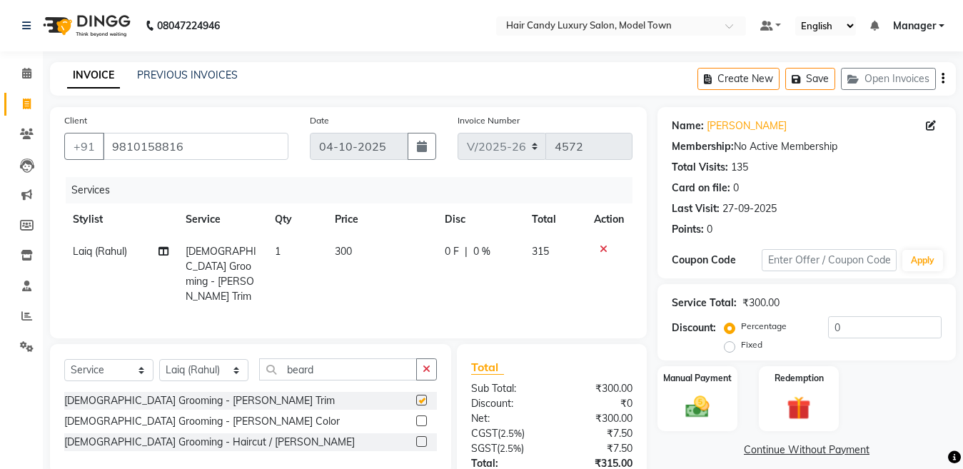
checkbox input "false"
drag, startPoint x: 874, startPoint y: 335, endPoint x: 769, endPoint y: 348, distance: 105.6
click at [769, 348] on div "Percentage Fixed 0" at bounding box center [834, 335] width 214 height 39
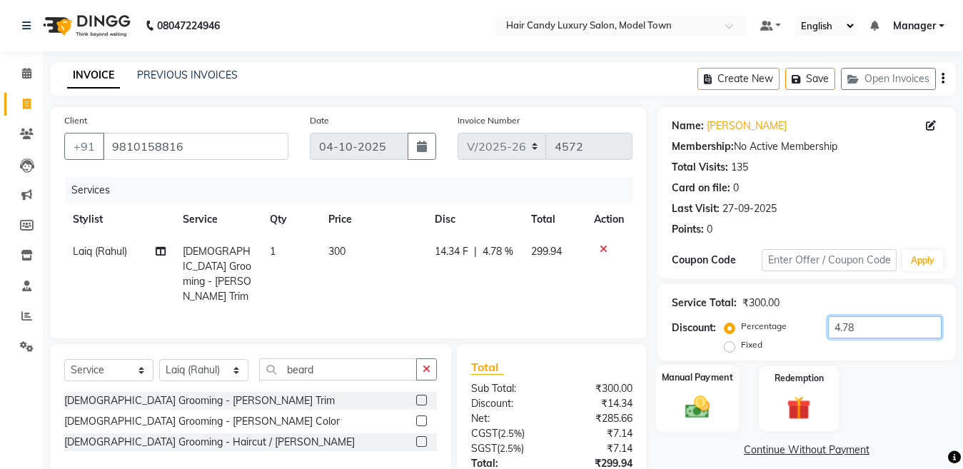
type input "4.78"
click at [705, 416] on img at bounding box center [697, 407] width 40 height 29
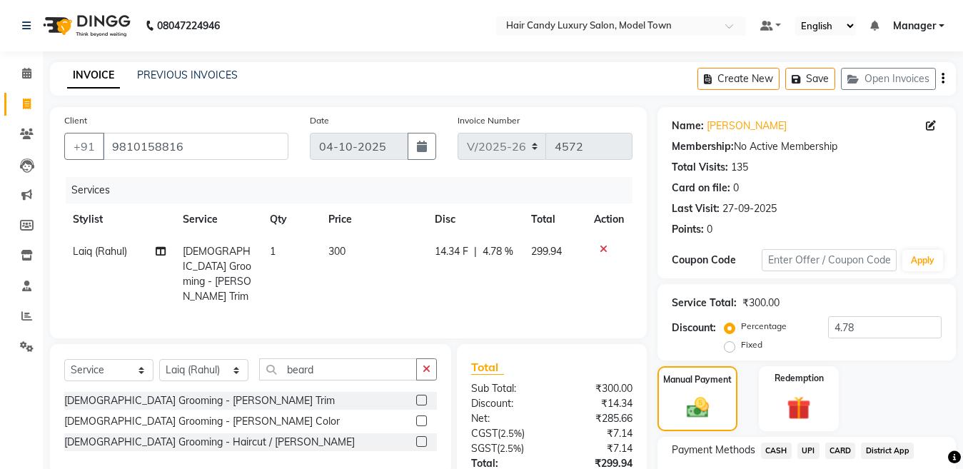
scroll to position [117, 0]
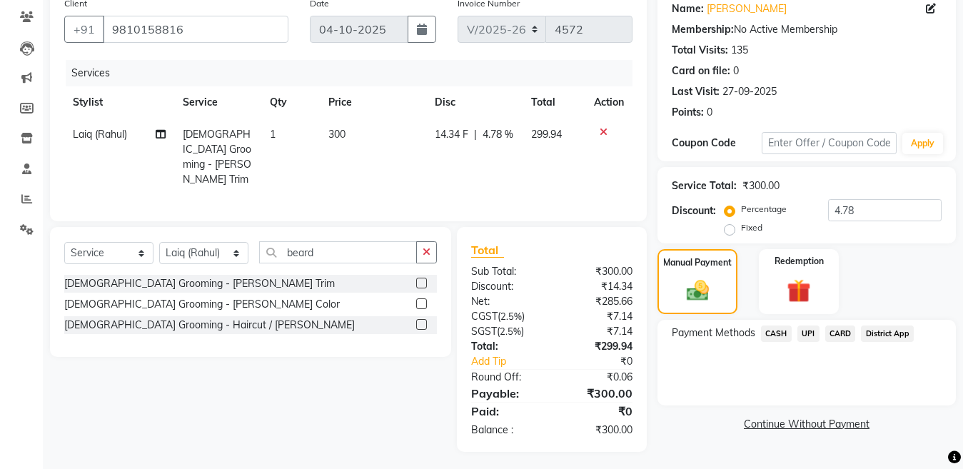
click at [784, 333] on span "CASH" at bounding box center [776, 333] width 31 height 16
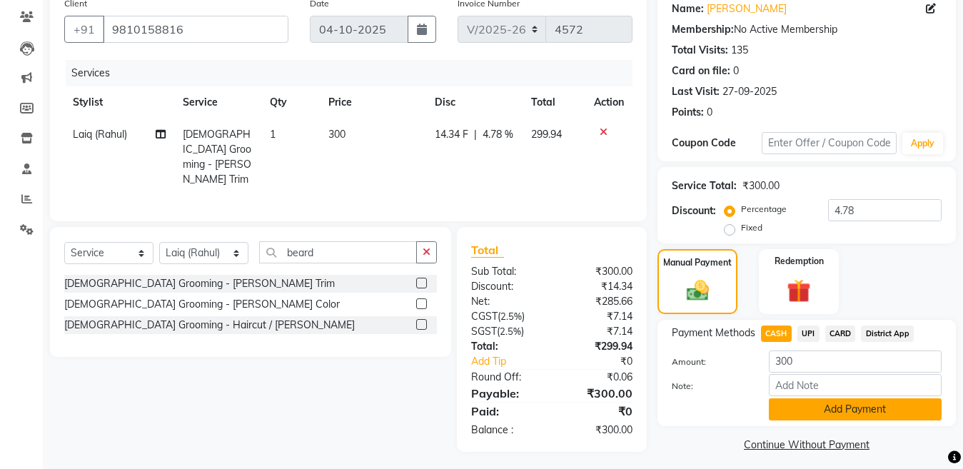
click at [825, 408] on button "Add Payment" at bounding box center [855, 409] width 173 height 22
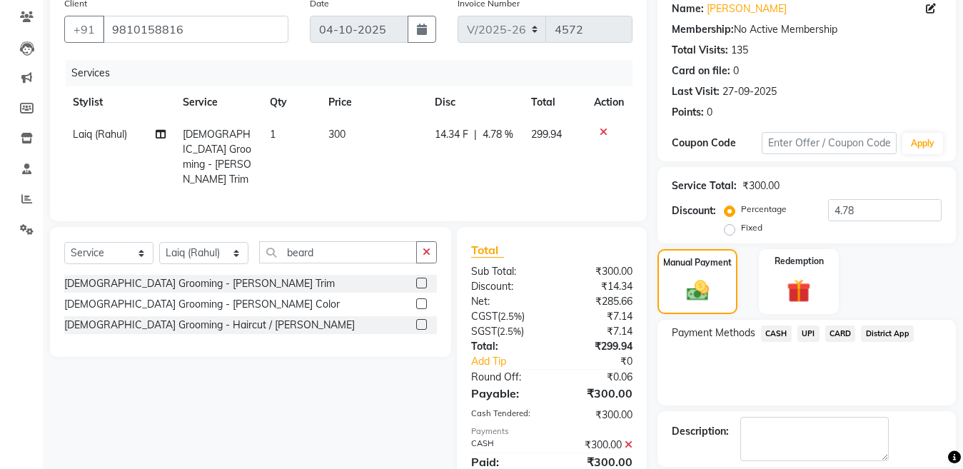
scroll to position [185, 0]
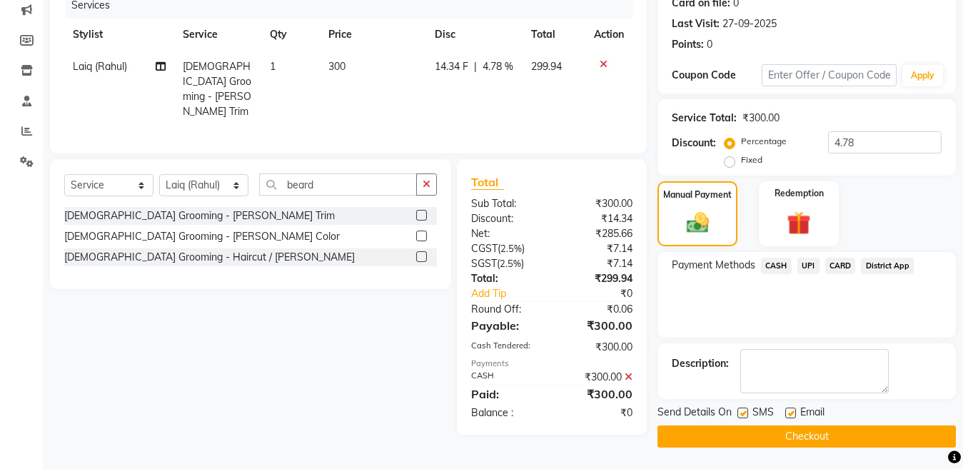
click at [748, 413] on div "SMS" at bounding box center [761, 414] width 48 height 18
click at [744, 415] on label at bounding box center [742, 413] width 11 height 11
click at [744, 415] on input "checkbox" at bounding box center [741, 413] width 9 height 9
checkbox input "false"
click at [746, 431] on button "Checkout" at bounding box center [806, 436] width 298 height 22
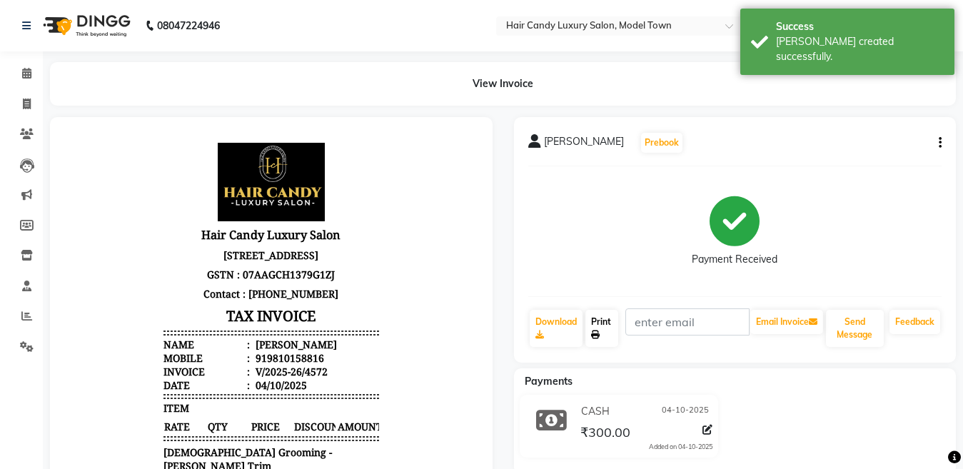
click at [607, 318] on link "Print" at bounding box center [601, 328] width 33 height 37
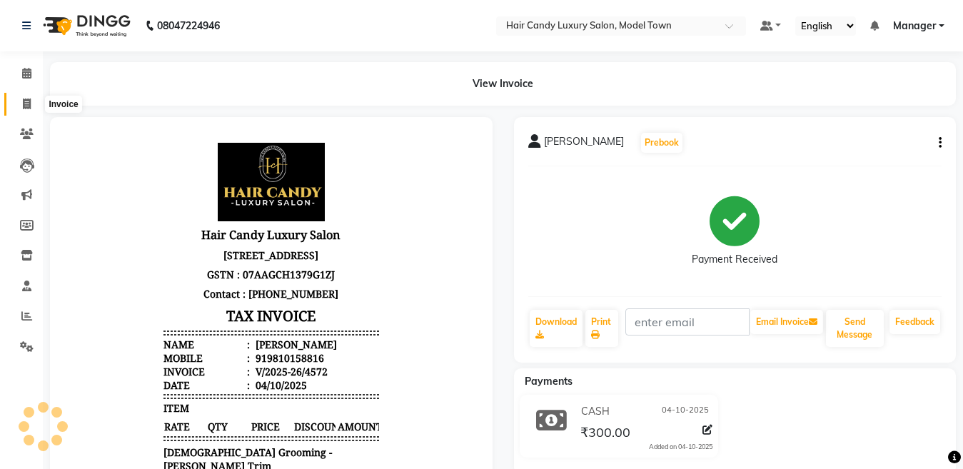
click at [23, 108] on icon at bounding box center [27, 103] width 8 height 11
select select "service"
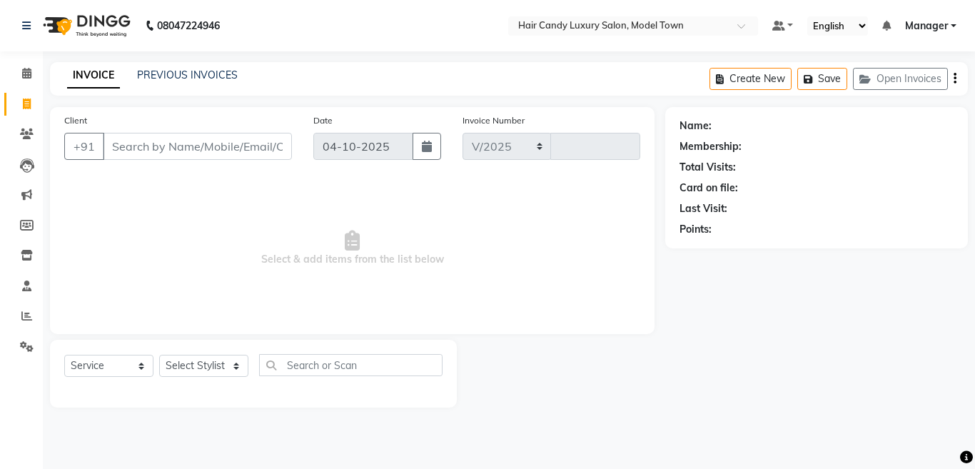
select select "4716"
type input "4573"
click at [176, 148] on input "Client" at bounding box center [197, 146] width 189 height 27
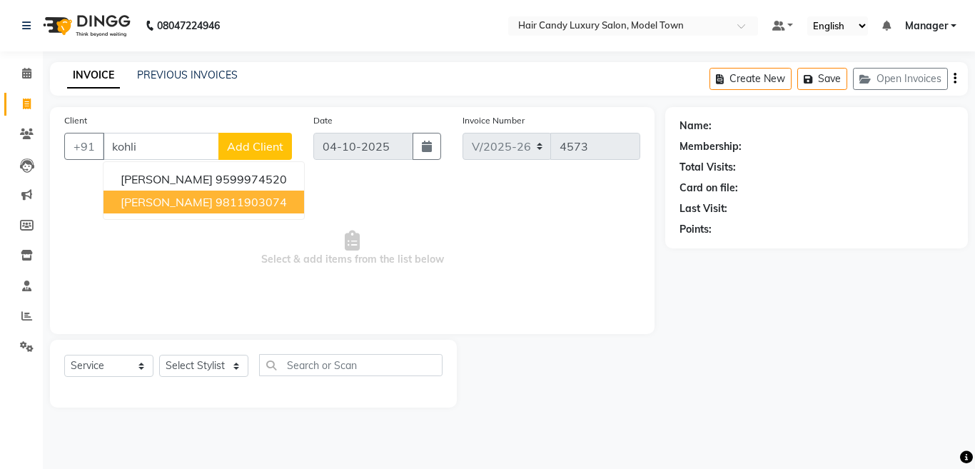
click at [176, 207] on span "Samridhi Kohli" at bounding box center [167, 202] width 92 height 14
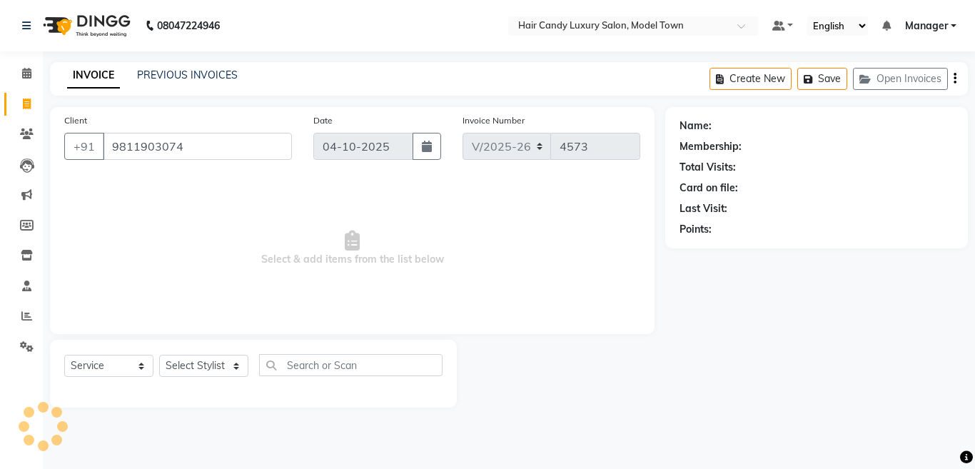
type input "9811903074"
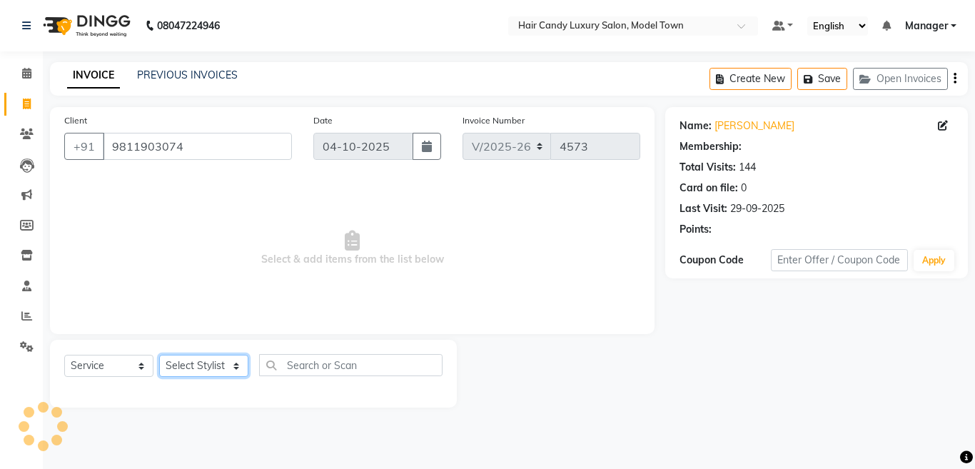
click at [206, 369] on select "Select Stylist [PERSON_NAME] [PERSON_NAME] [PERSON_NAME] ([PERSON_NAME]) Manage…" at bounding box center [203, 366] width 89 height 22
select select "28001"
click at [159, 355] on select "Select Stylist [PERSON_NAME] [PERSON_NAME] [PERSON_NAME] ([PERSON_NAME]) Manage…" at bounding box center [203, 366] width 89 height 22
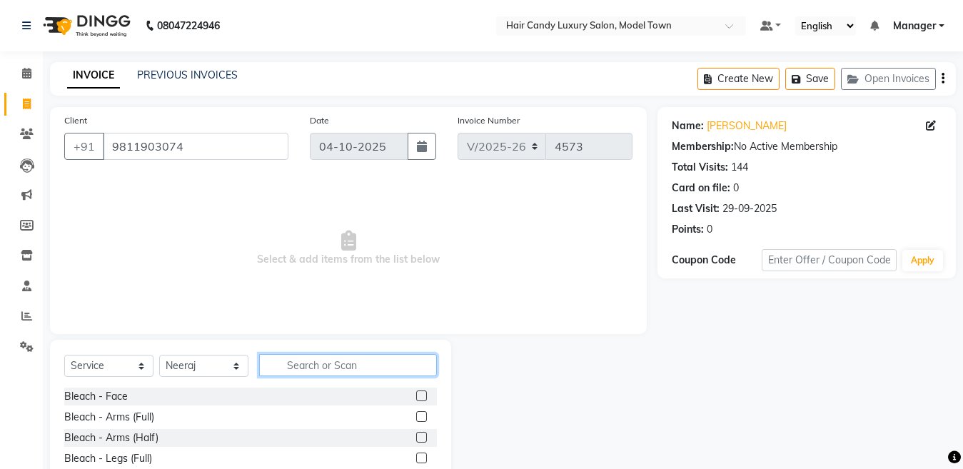
click at [326, 367] on input "text" at bounding box center [348, 365] width 178 height 22
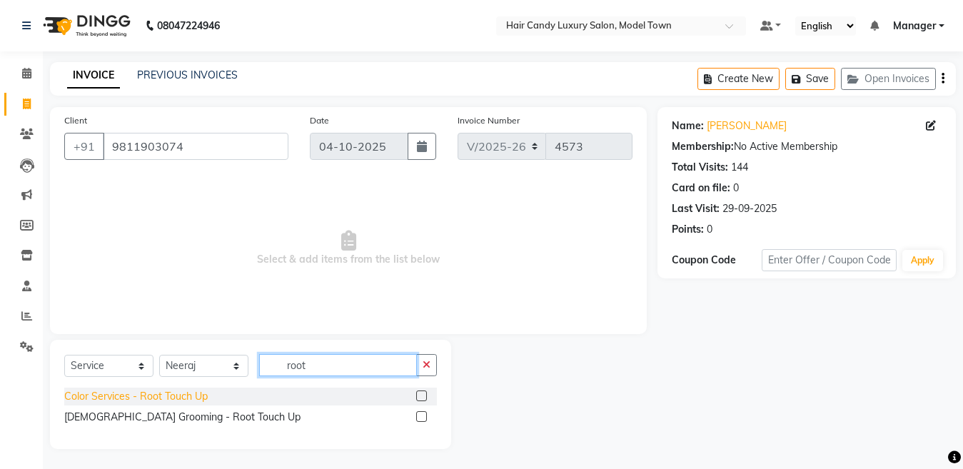
type input "root"
click at [188, 392] on div "Color Services - Root Touch Up" at bounding box center [135, 396] width 143 height 15
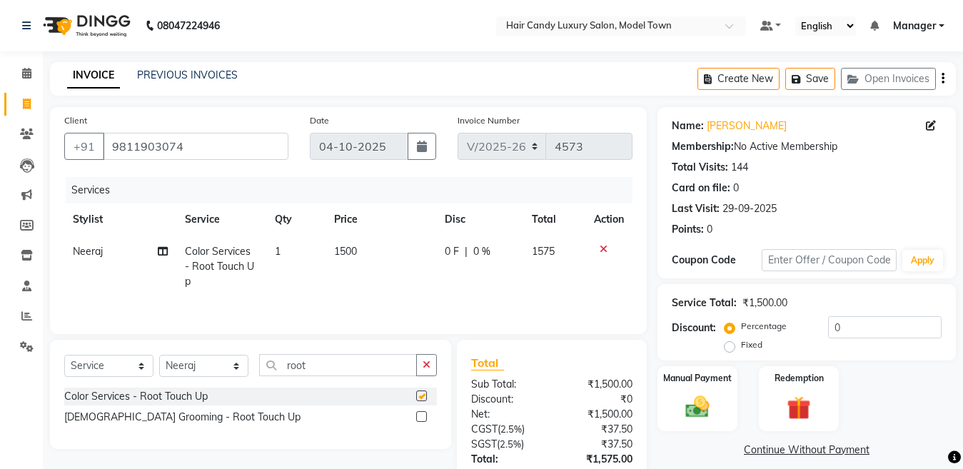
checkbox input "false"
drag, startPoint x: 355, startPoint y: 362, endPoint x: 35, endPoint y: 413, distance: 324.6
click at [35, 413] on app-home "08047224946 Select Location × Hair Candy Luxury Salon, Model Town Default Panel…" at bounding box center [481, 285] width 963 height 571
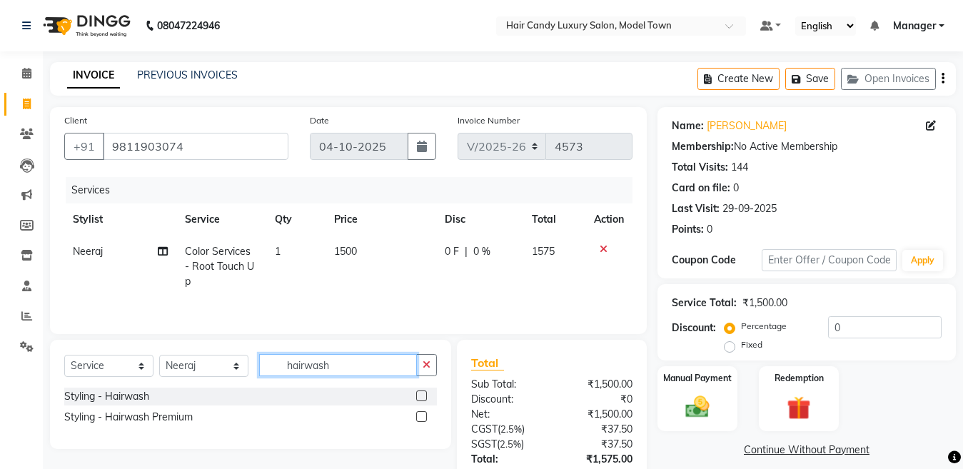
type input "hairwash"
click at [118, 405] on div "Styling - Hairwash" at bounding box center [250, 397] width 373 height 18
click at [114, 402] on div "Styling - Hairwash" at bounding box center [106, 396] width 85 height 15
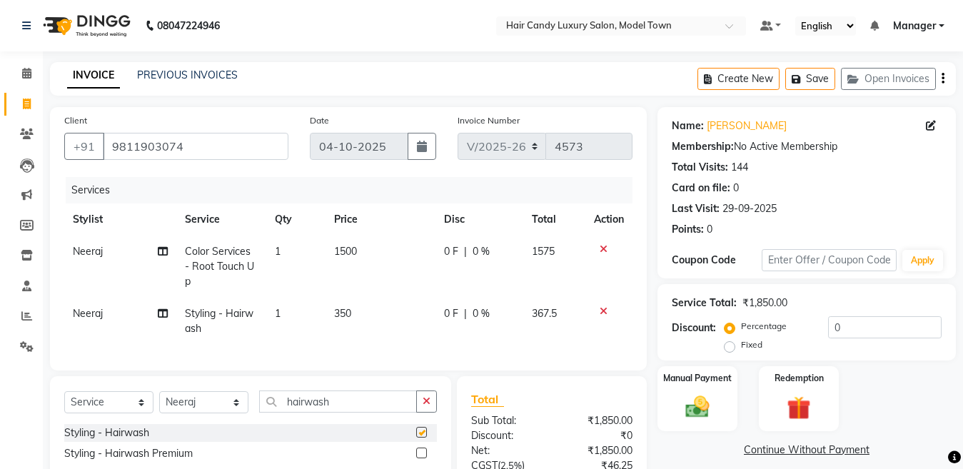
checkbox input "false"
click at [183, 400] on div "Select Service Product Membership Package Voucher Prepaid Gift Card Select Styl…" at bounding box center [250, 430] width 401 height 109
click at [185, 408] on select "Select Stylist [PERSON_NAME] [PERSON_NAME] [PERSON_NAME] ([PERSON_NAME]) Manage…" at bounding box center [203, 402] width 89 height 22
select select "28006"
click at [159, 403] on select "Select Stylist [PERSON_NAME] [PERSON_NAME] [PERSON_NAME] ([PERSON_NAME]) Manage…" at bounding box center [203, 402] width 89 height 22
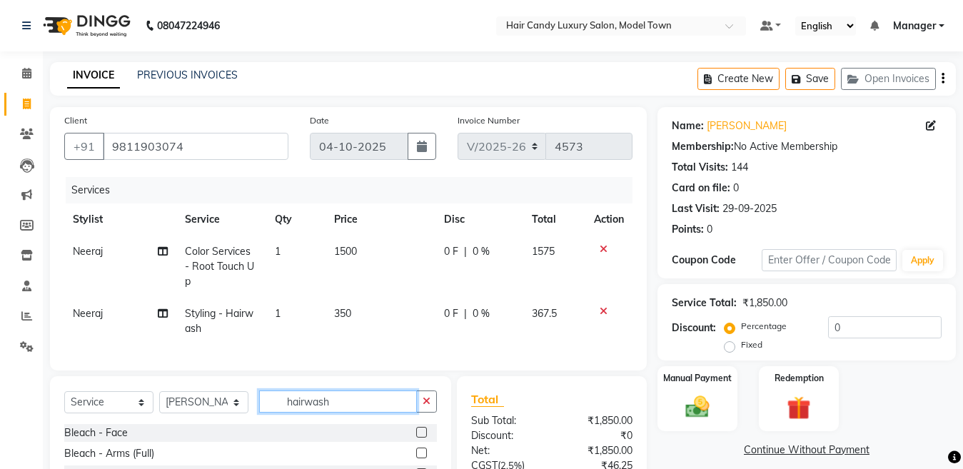
click at [350, 413] on input "hairwash" at bounding box center [338, 401] width 158 height 22
type input "o"
type input "pedi"
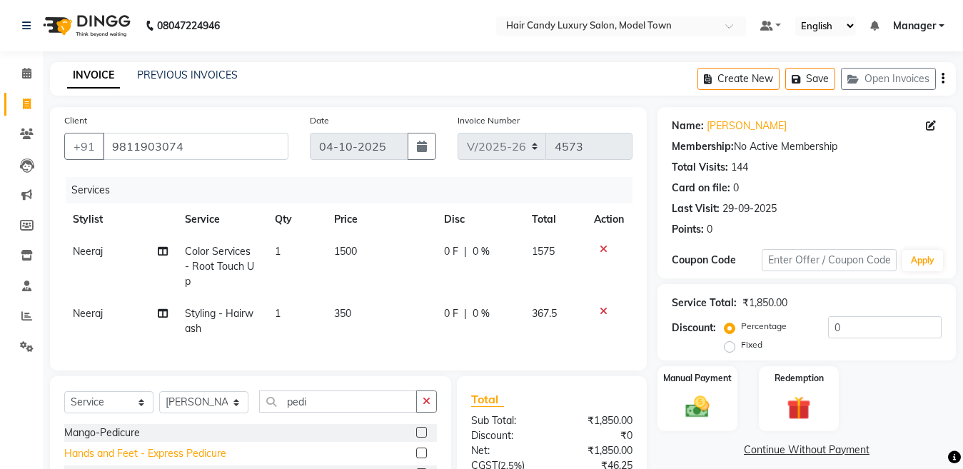
click at [195, 461] on div "Hands and Feet - Express Pedicure" at bounding box center [145, 453] width 162 height 15
checkbox input "false"
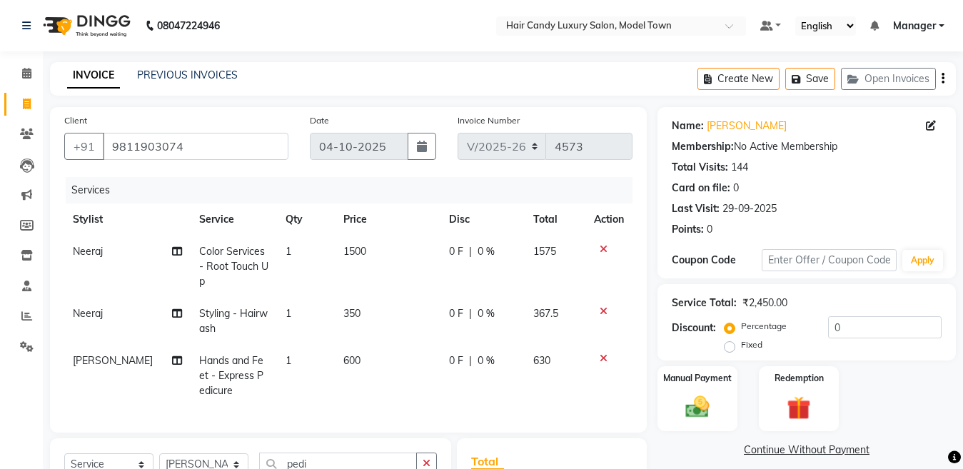
scroll to position [119, 0]
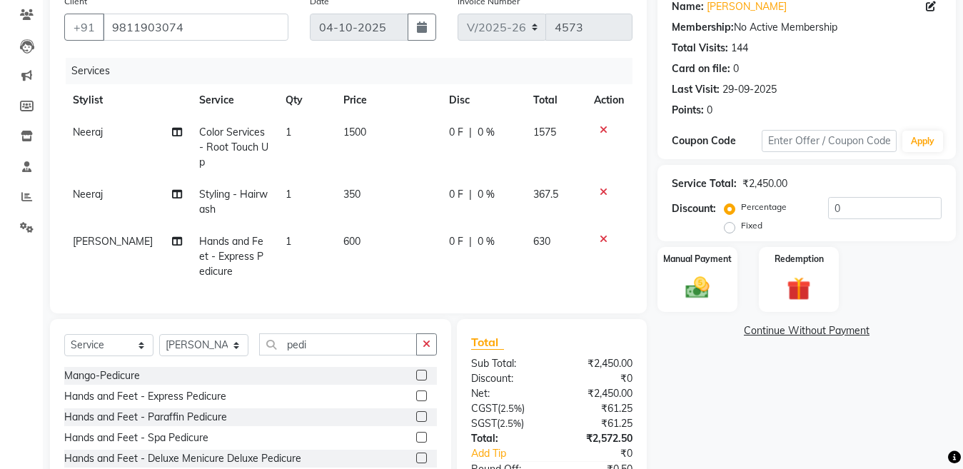
click at [193, 367] on div "Select Service Product Membership Package Voucher Prepaid Gift Card Select Styl…" at bounding box center [250, 350] width 373 height 34
click at [193, 356] on select "Select Stylist [PERSON_NAME] [PERSON_NAME] [PERSON_NAME] ([PERSON_NAME]) Manage…" at bounding box center [203, 345] width 89 height 22
select select "28756"
click at [159, 346] on select "Select Stylist [PERSON_NAME] [PERSON_NAME] [PERSON_NAME] ([PERSON_NAME]) Manage…" at bounding box center [203, 345] width 89 height 22
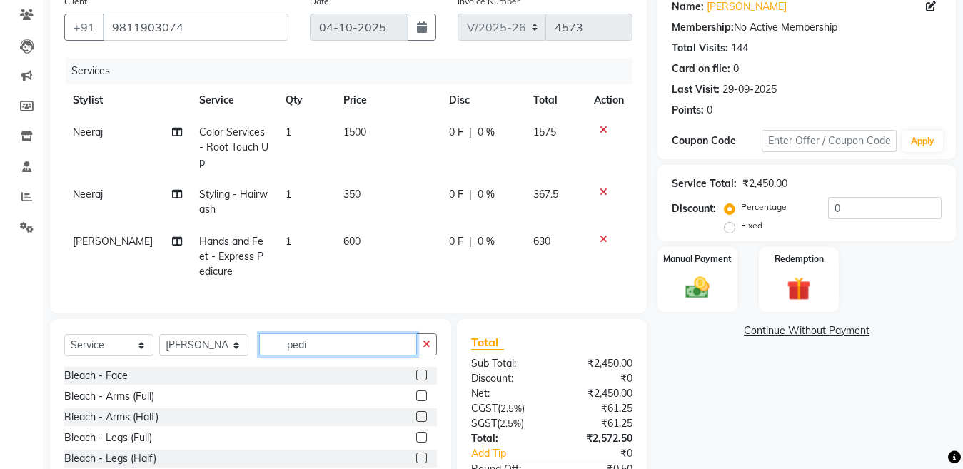
click at [355, 355] on input "pedi" at bounding box center [338, 344] width 158 height 22
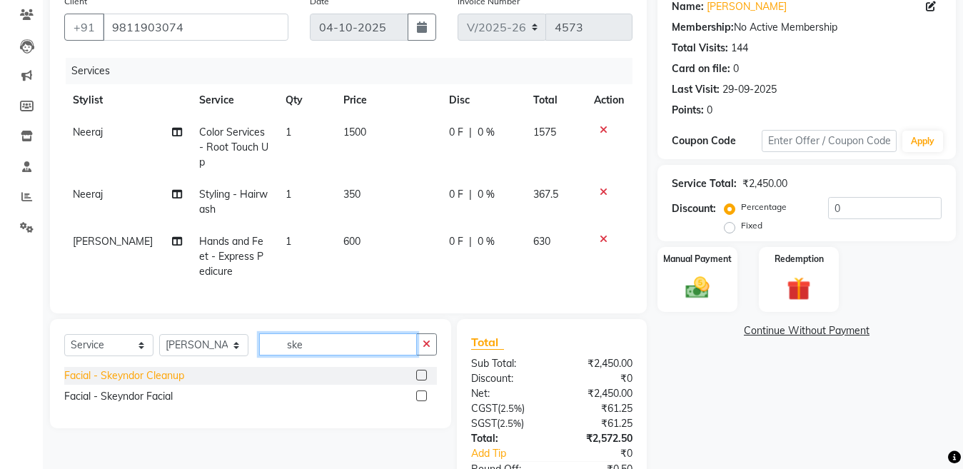
type input "ske"
click at [178, 383] on div "Facial - Skeyndor Cleanup" at bounding box center [124, 375] width 120 height 15
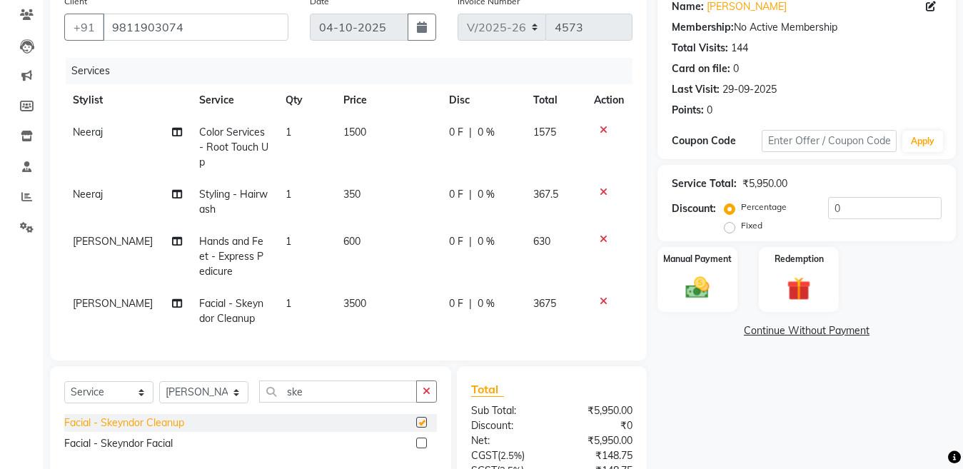
checkbox input "false"
click at [226, 403] on select "Select Stylist [PERSON_NAME] [PERSON_NAME] [PERSON_NAME] ([PERSON_NAME]) Manage…" at bounding box center [203, 392] width 89 height 22
select select "28001"
click at [159, 393] on select "Select Stylist [PERSON_NAME] [PERSON_NAME] [PERSON_NAME] ([PERSON_NAME]) Manage…" at bounding box center [203, 392] width 89 height 22
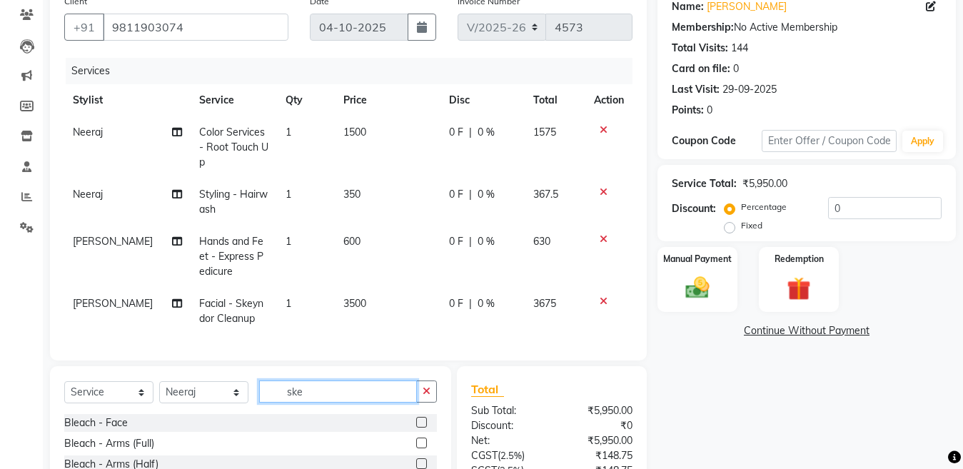
click at [375, 403] on input "ske" at bounding box center [338, 391] width 158 height 22
type input "blow"
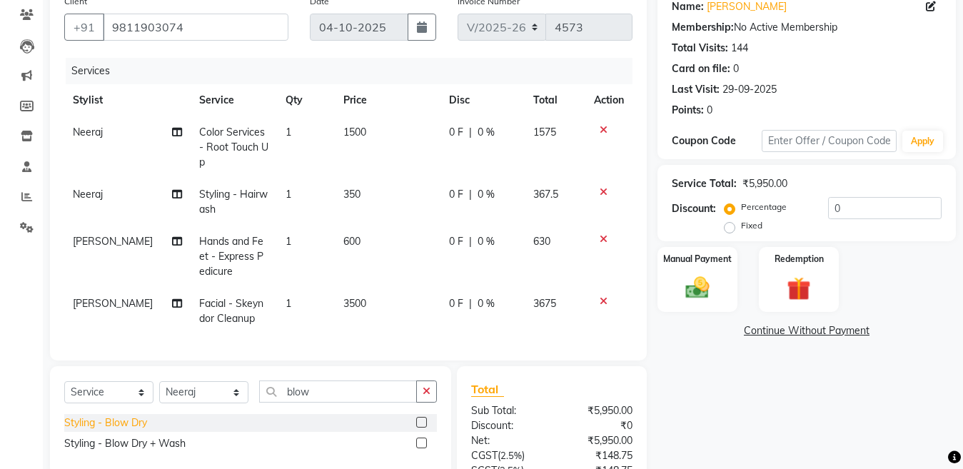
click at [101, 430] on div "Styling - Blow Dry" at bounding box center [105, 422] width 83 height 15
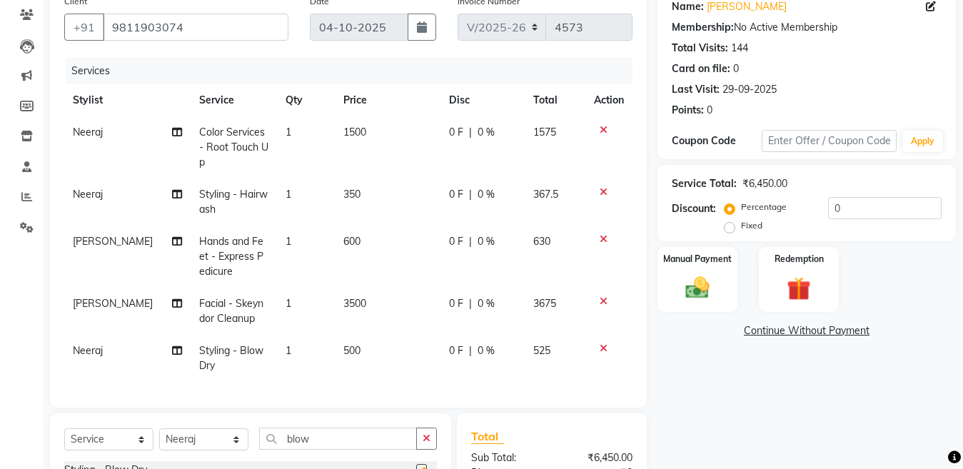
checkbox input "false"
drag, startPoint x: 774, startPoint y: 219, endPoint x: 747, endPoint y: 219, distance: 26.4
click at [747, 219] on div "Percentage Fixed 0" at bounding box center [834, 216] width 214 height 39
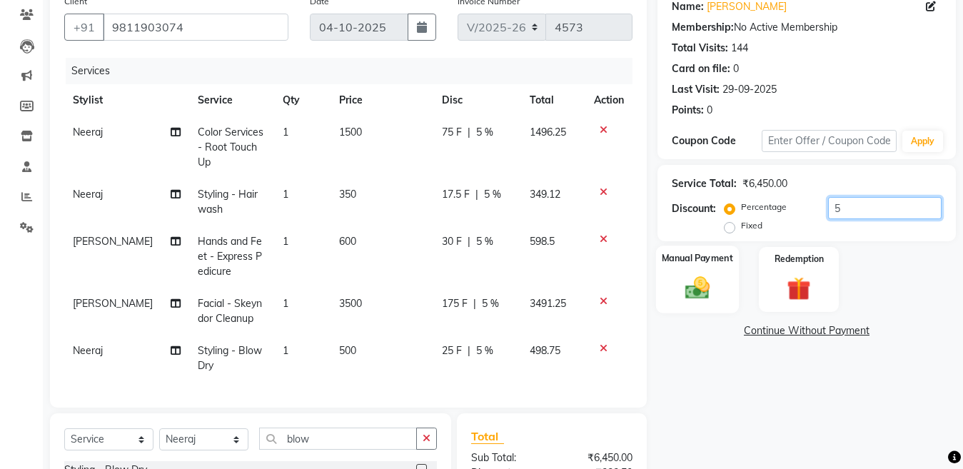
type input "5"
drag, startPoint x: 724, startPoint y: 274, endPoint x: 974, endPoint y: 176, distance: 268.9
click at [723, 275] on div "Manual Payment" at bounding box center [697, 279] width 80 height 65
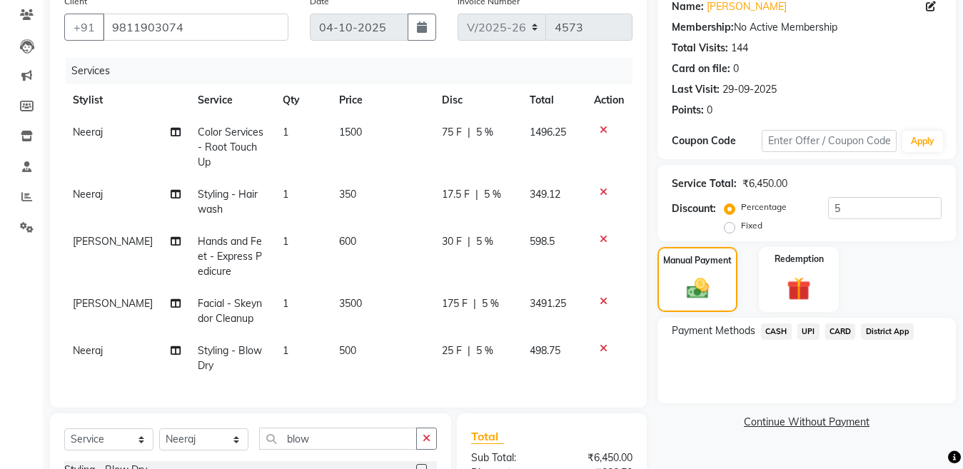
scroll to position [322, 0]
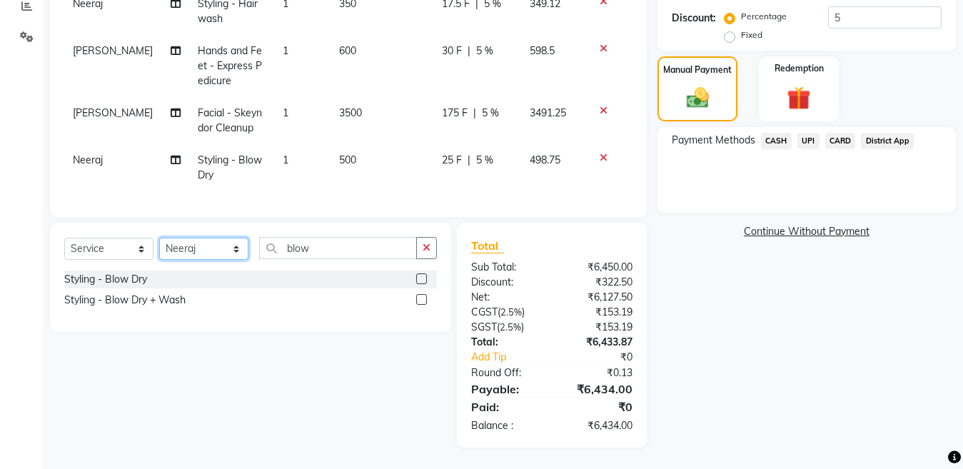
click at [199, 253] on select "Select Stylist [PERSON_NAME] [PERSON_NAME] [PERSON_NAME] ([PERSON_NAME]) Manage…" at bounding box center [203, 249] width 89 height 22
select select "28756"
click at [159, 238] on select "Select Stylist [PERSON_NAME] [PERSON_NAME] [PERSON_NAME] ([PERSON_NAME]) Manage…" at bounding box center [203, 249] width 89 height 22
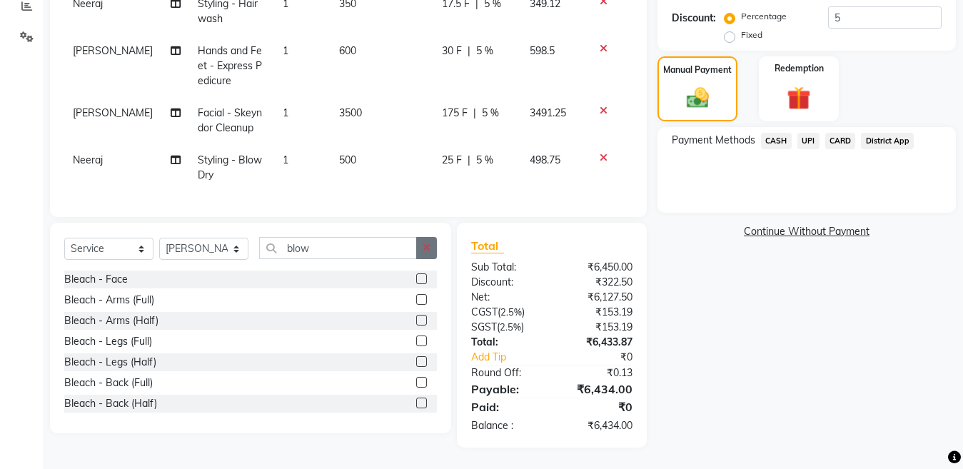
click at [428, 248] on icon "button" at bounding box center [427, 248] width 8 height 10
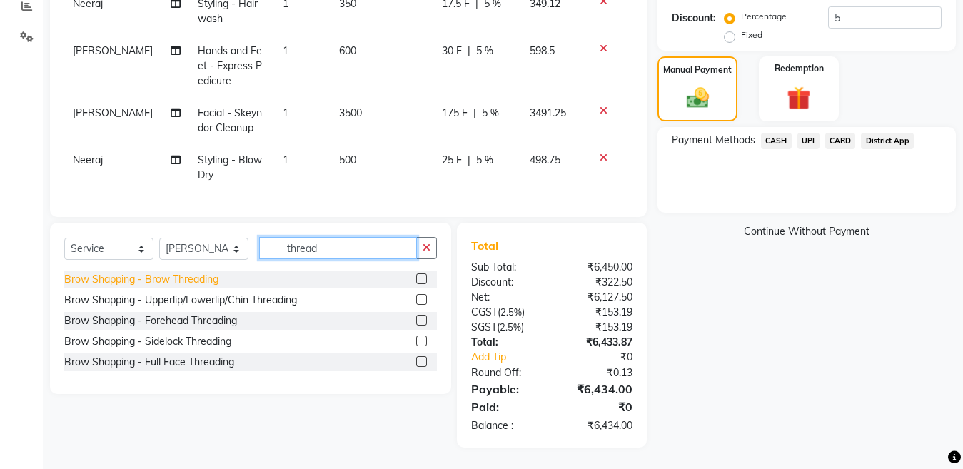
type input "thread"
click at [201, 281] on div "Brow Shapping - Brow Threading" at bounding box center [141, 279] width 154 height 15
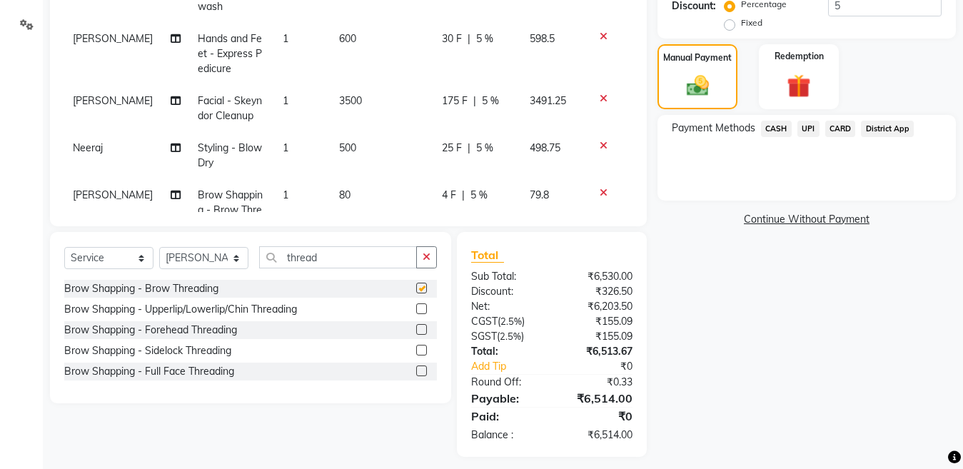
checkbox input "false"
click at [774, 130] on span "CASH" at bounding box center [776, 129] width 31 height 16
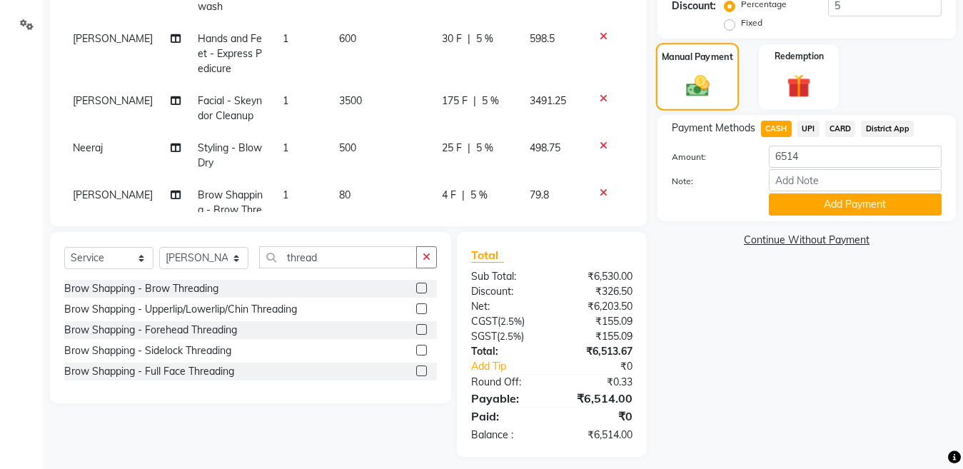
click at [701, 79] on img at bounding box center [697, 85] width 38 height 27
click at [831, 203] on button "Add Payment" at bounding box center [855, 204] width 173 height 22
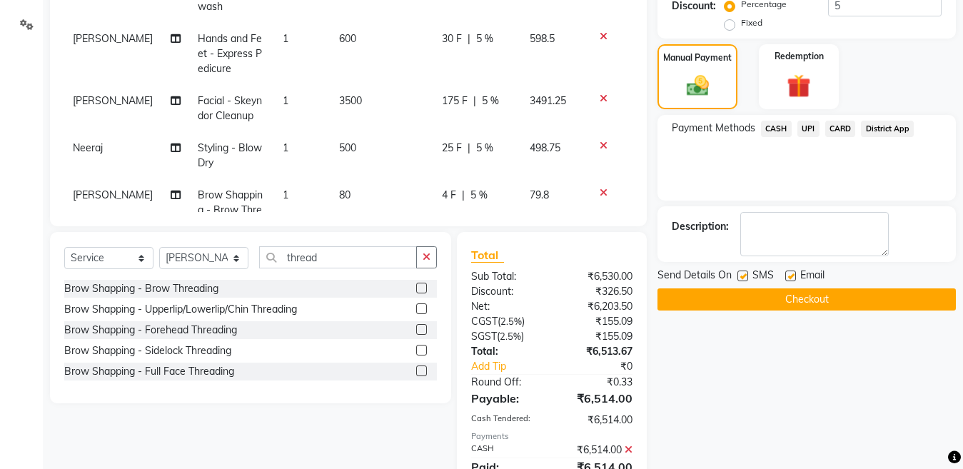
click at [626, 445] on icon at bounding box center [629, 450] width 8 height 10
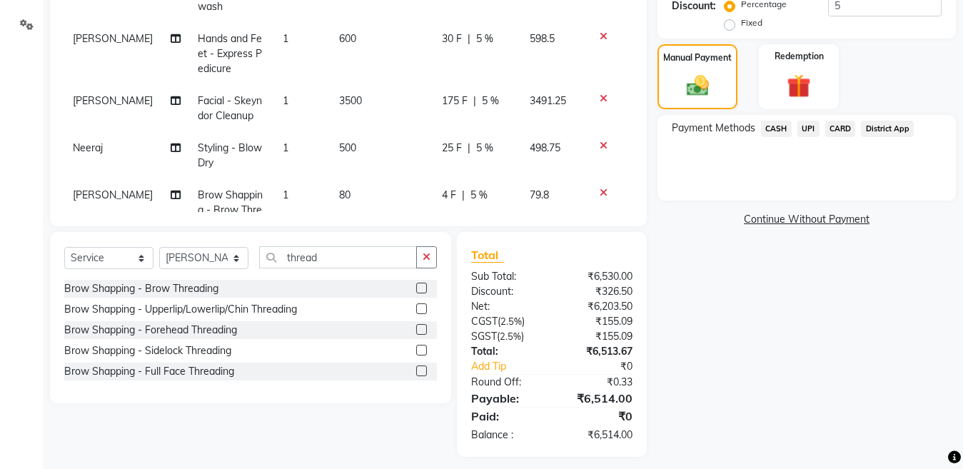
click at [834, 126] on span "CARD" at bounding box center [840, 129] width 31 height 16
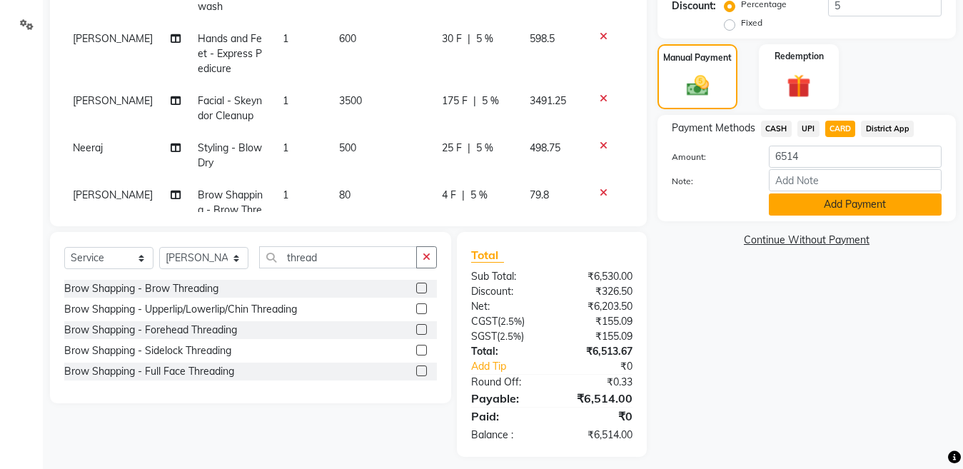
click at [828, 198] on button "Add Payment" at bounding box center [855, 204] width 173 height 22
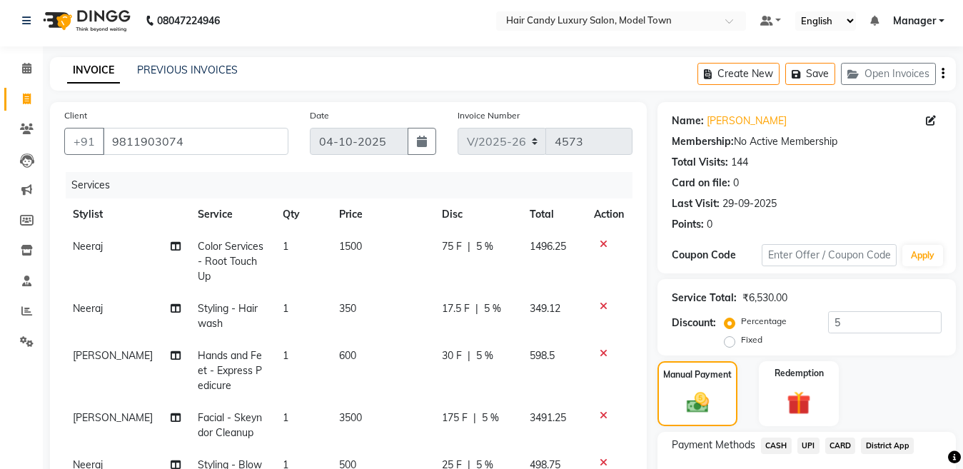
scroll to position [361, 0]
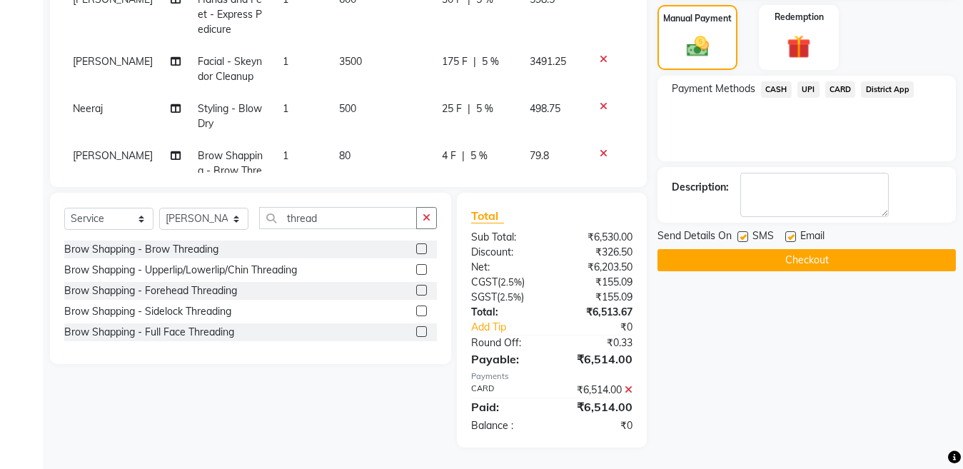
click at [744, 236] on label at bounding box center [742, 236] width 11 height 11
click at [744, 236] on input "checkbox" at bounding box center [741, 237] width 9 height 9
checkbox input "false"
click at [752, 275] on div "Name: Samridhi Kohli Membership: No Active Membership Total Visits: 144 Card on…" at bounding box center [811, 97] width 309 height 702
click at [748, 268] on button "Checkout" at bounding box center [806, 260] width 298 height 22
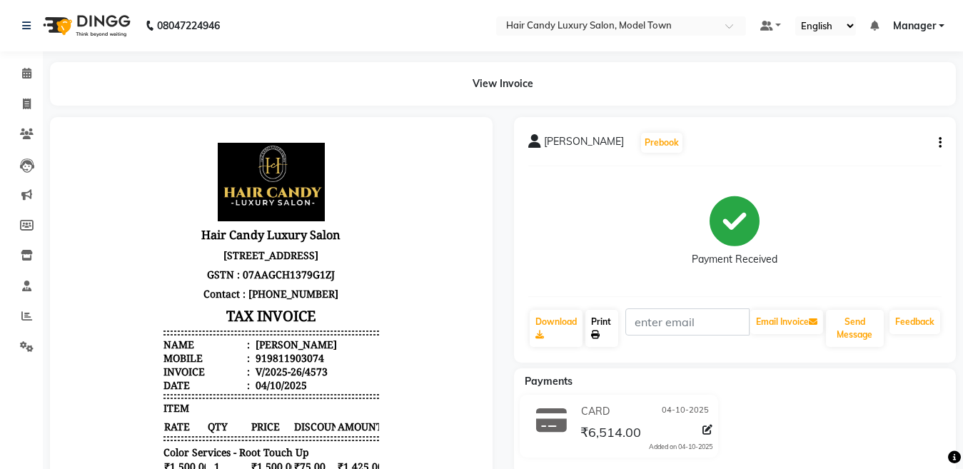
click at [611, 328] on link "Print" at bounding box center [601, 328] width 33 height 37
click at [33, 100] on span at bounding box center [26, 104] width 25 height 16
select select "service"
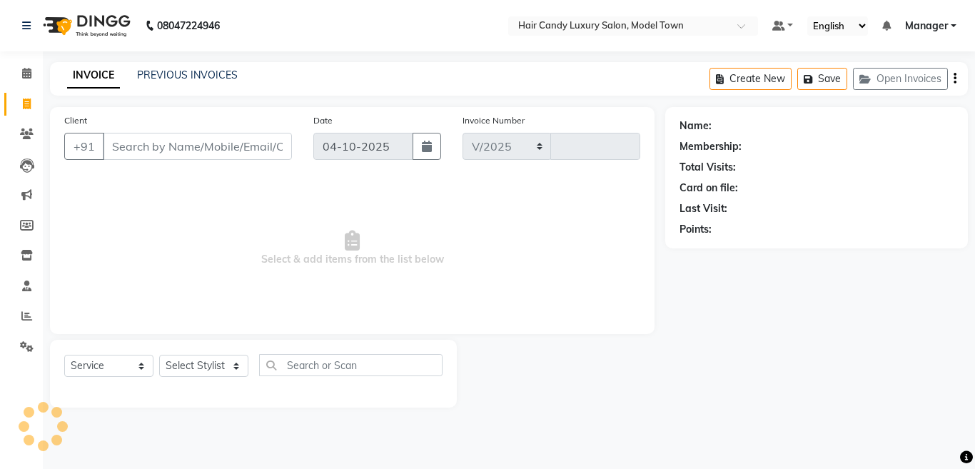
select select "4716"
type input "4575"
click at [95, 29] on img at bounding box center [85, 26] width 98 height 40
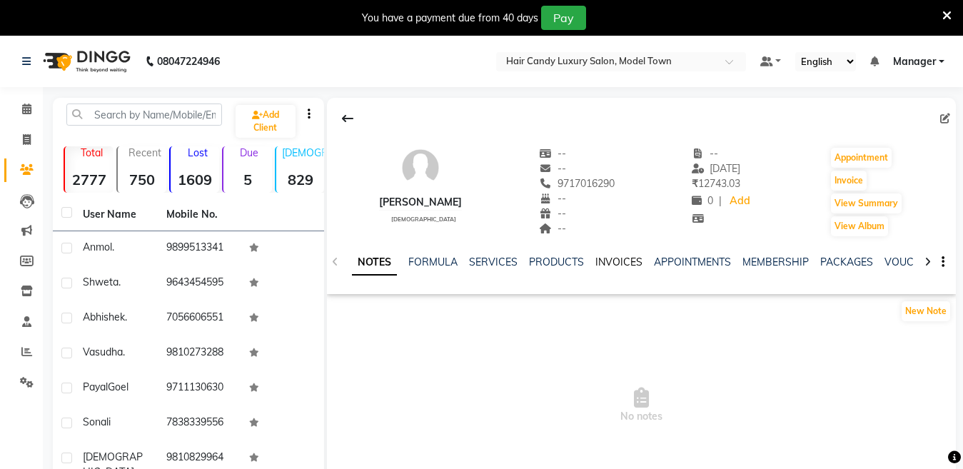
click at [632, 263] on link "INVOICES" at bounding box center [618, 262] width 47 height 13
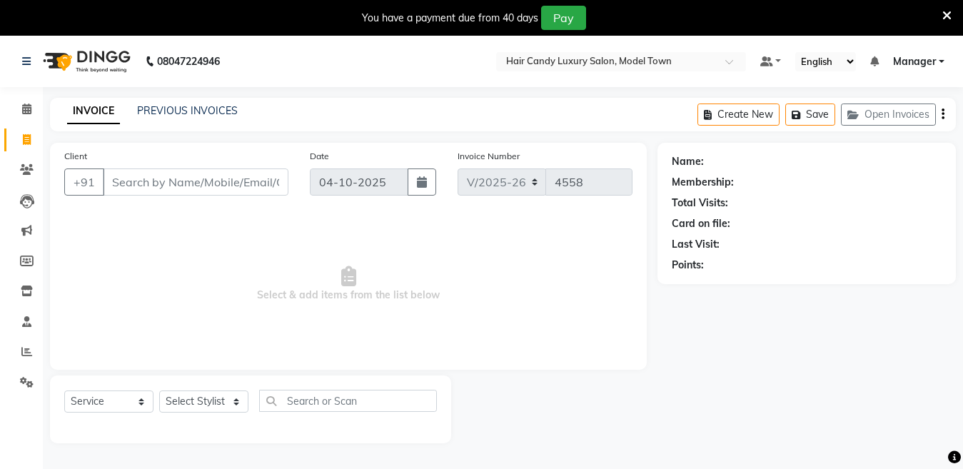
select select "4716"
select select "service"
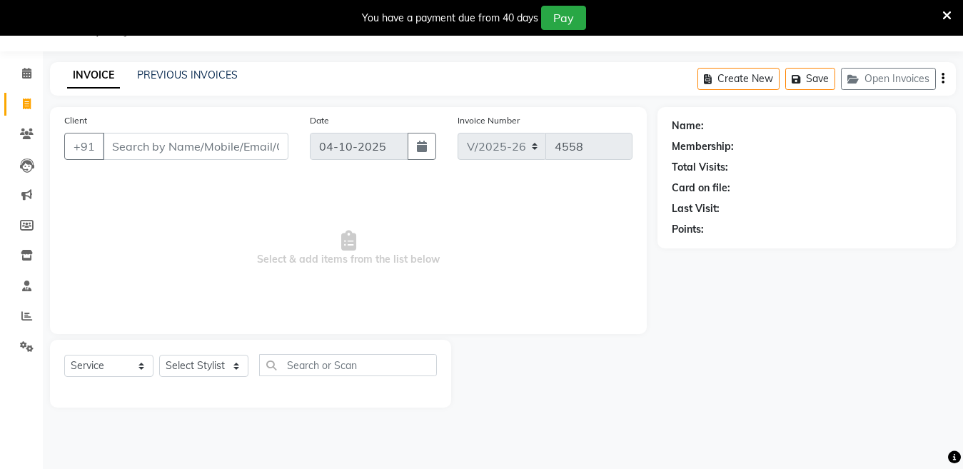
click at [944, 22] on span at bounding box center [946, 15] width 9 height 16
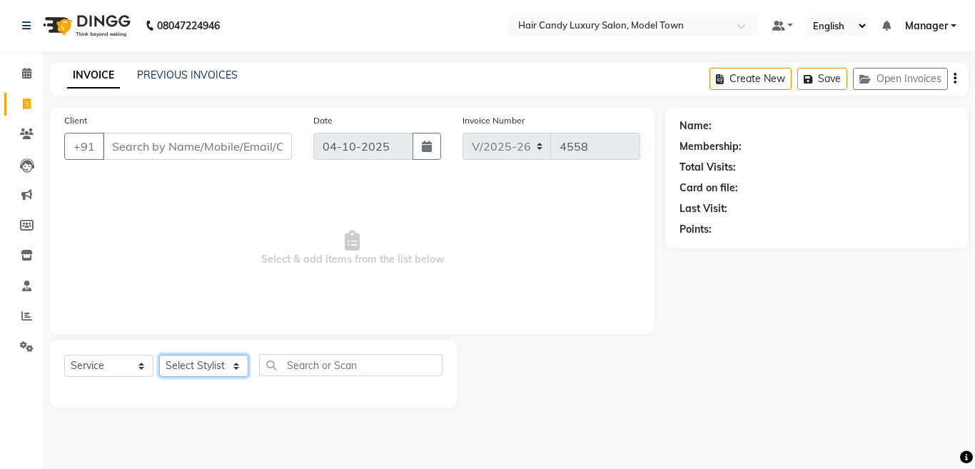
click at [227, 372] on select "Select Stylist Aakib Anas Izhar Kajal Laiq (Rahul) Manager Neeraj parul Pawan P…" at bounding box center [203, 366] width 89 height 22
click at [159, 355] on select "Select Stylist Aakib Anas Izhar Kajal Laiq (Rahul) Manager Neeraj parul Pawan P…" at bounding box center [203, 366] width 89 height 22
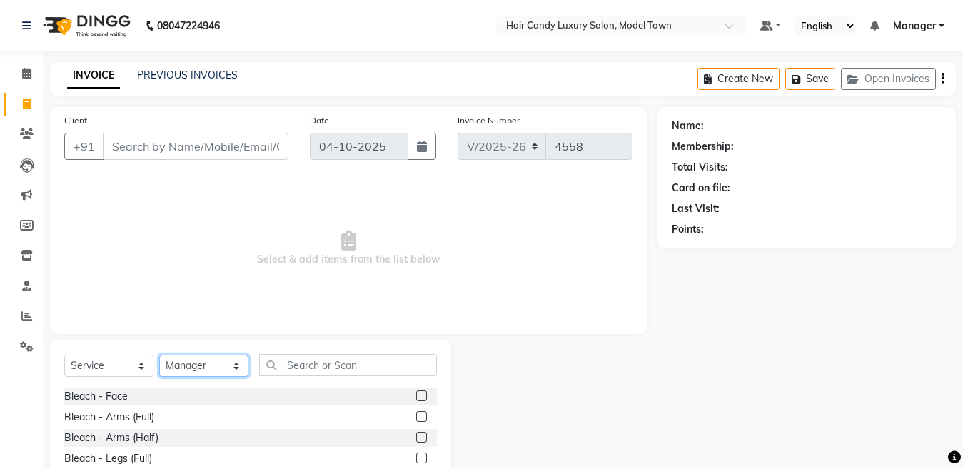
click at [221, 365] on select "Select Stylist Aakib Anas Izhar Kajal Laiq (Rahul) Manager Neeraj parul Pawan P…" at bounding box center [203, 366] width 89 height 22
select select "28001"
click at [159, 355] on select "Select Stylist Aakib Anas Izhar Kajal Laiq (Rahul) Manager Neeraj parul Pawan P…" at bounding box center [203, 366] width 89 height 22
click at [160, 156] on input "Client" at bounding box center [196, 146] width 186 height 27
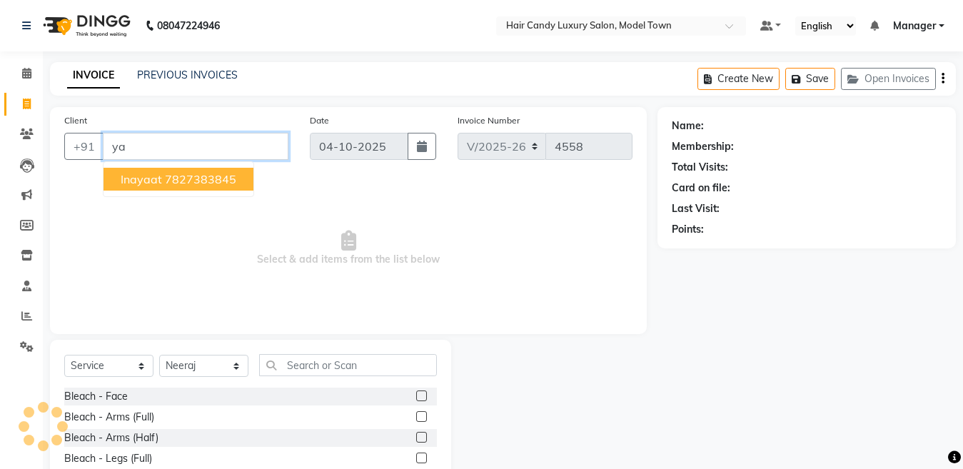
type input "y"
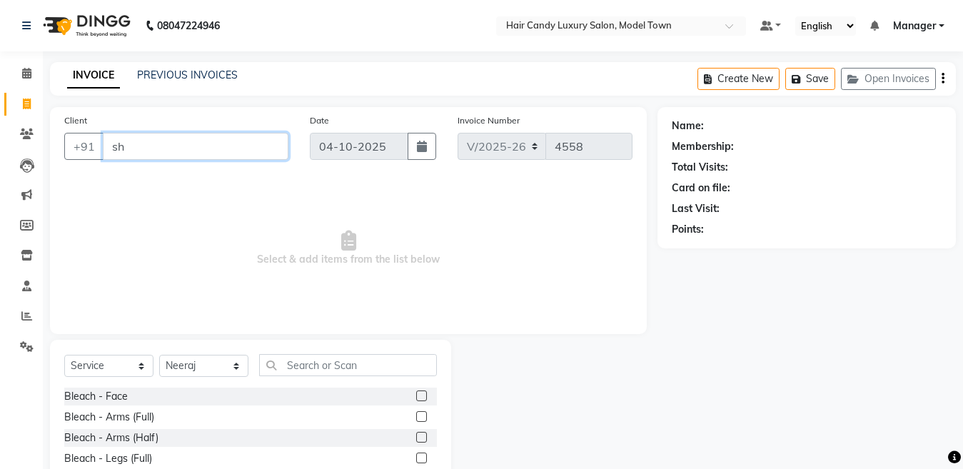
type input "shi"
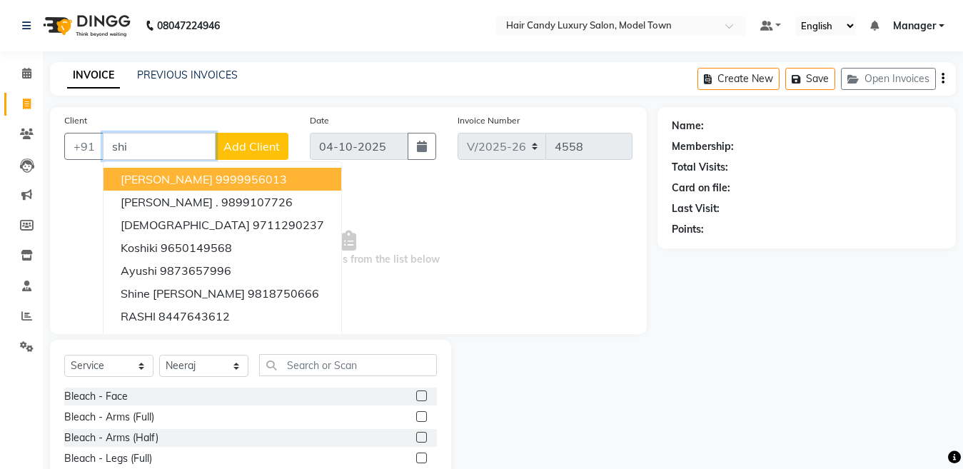
click at [160, 156] on input "shi" at bounding box center [159, 146] width 113 height 27
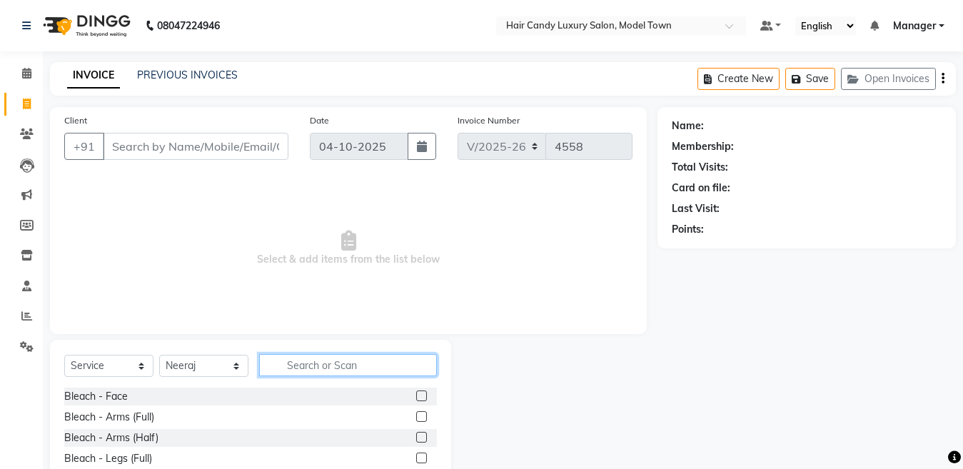
click at [345, 368] on input "text" at bounding box center [348, 365] width 178 height 22
click at [378, 358] on input "text" at bounding box center [348, 365] width 178 height 22
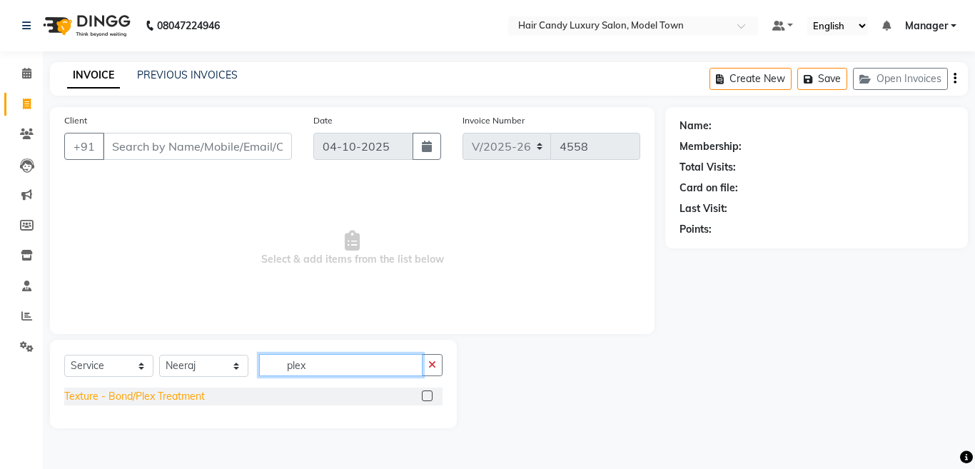
type input "plex"
click at [178, 396] on div "Texture - Bond/Plex Treatment" at bounding box center [134, 396] width 141 height 15
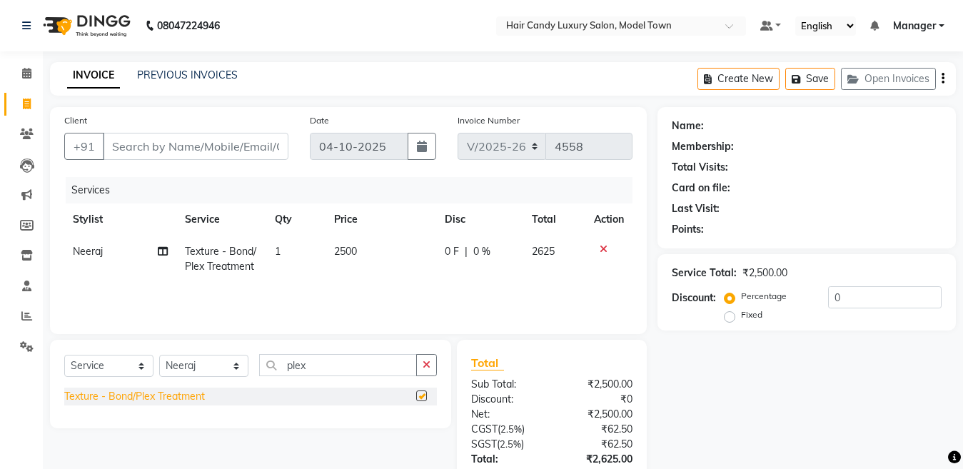
checkbox input "false"
drag, startPoint x: 705, startPoint y: 311, endPoint x: 560, endPoint y: 315, distance: 145.6
click at [560, 315] on div "Client +91 Date 04-10-2025 Invoice Number V/2025 V/2025-26 4558 Services Stylis…" at bounding box center [502, 328] width 927 height 443
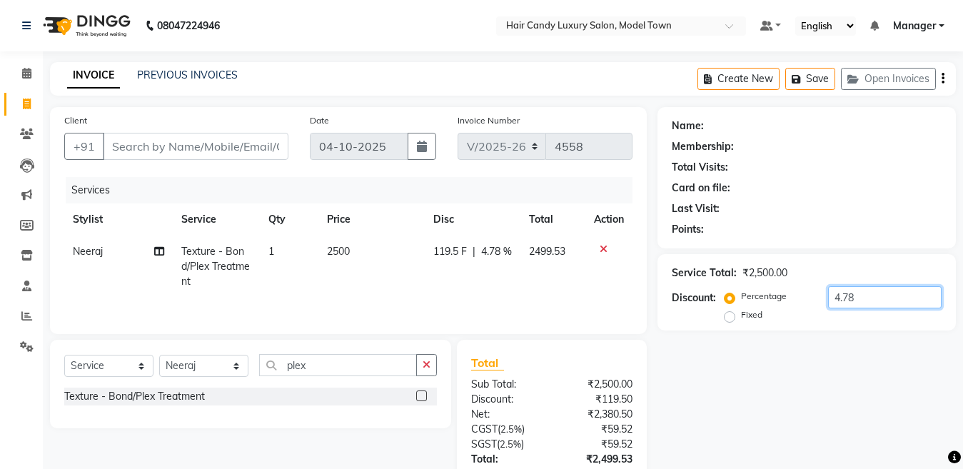
scroll to position [118, 0]
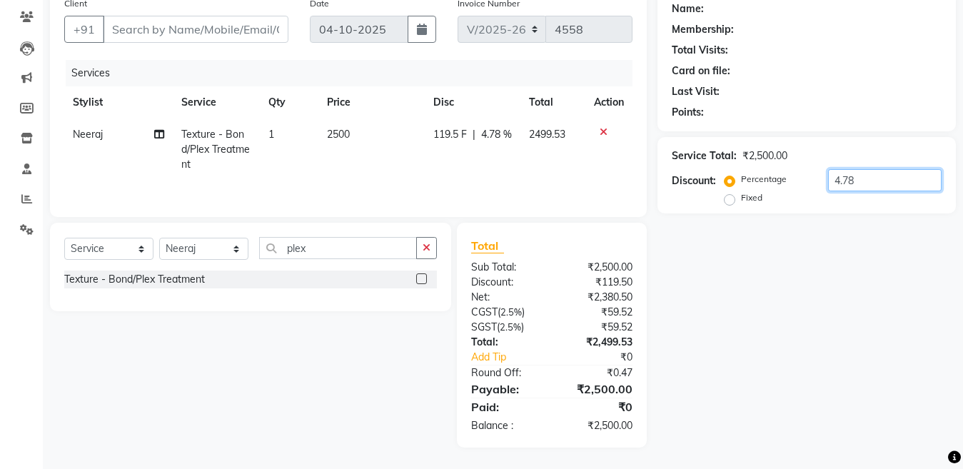
type input "4.78"
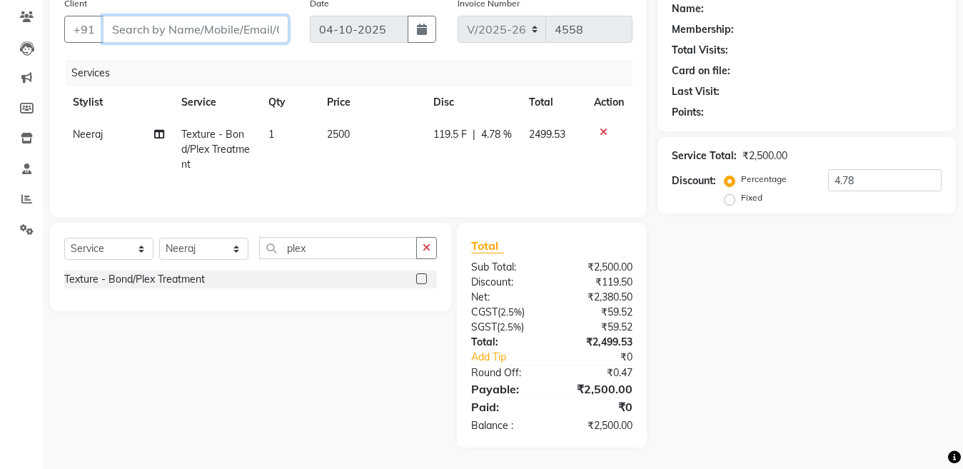
click at [188, 29] on input "Client" at bounding box center [196, 29] width 186 height 27
type input "s"
type input "0"
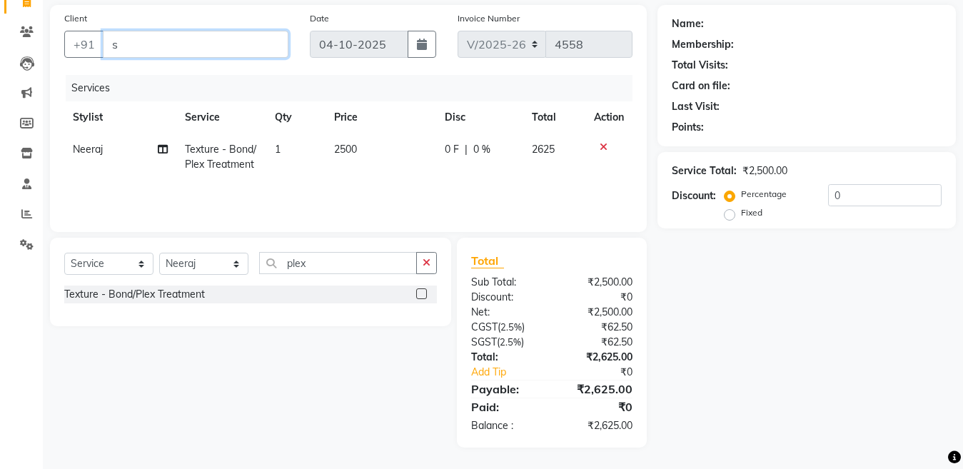
scroll to position [102, 0]
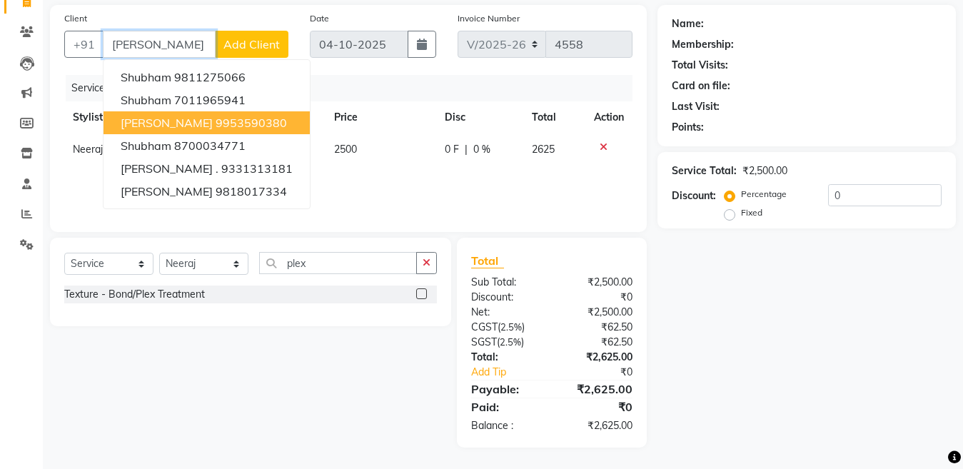
click at [216, 122] on ngb-highlight "9953590380" at bounding box center [251, 123] width 71 height 14
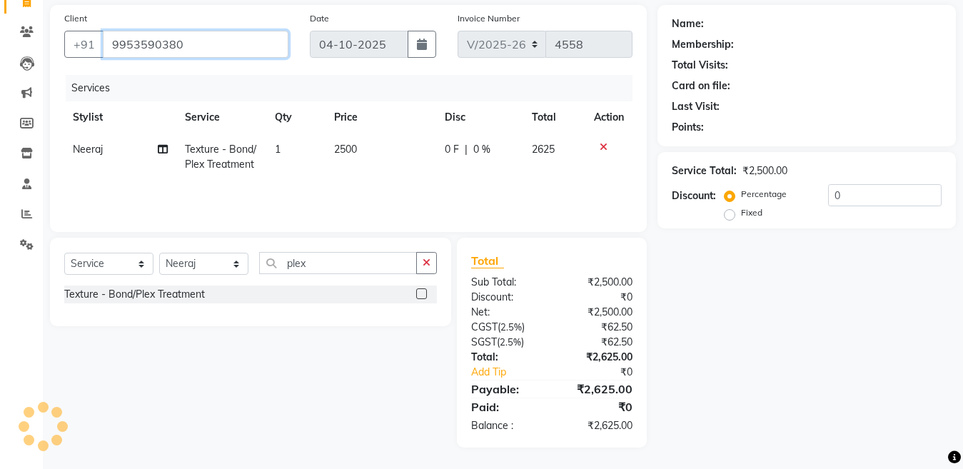
type input "9953590380"
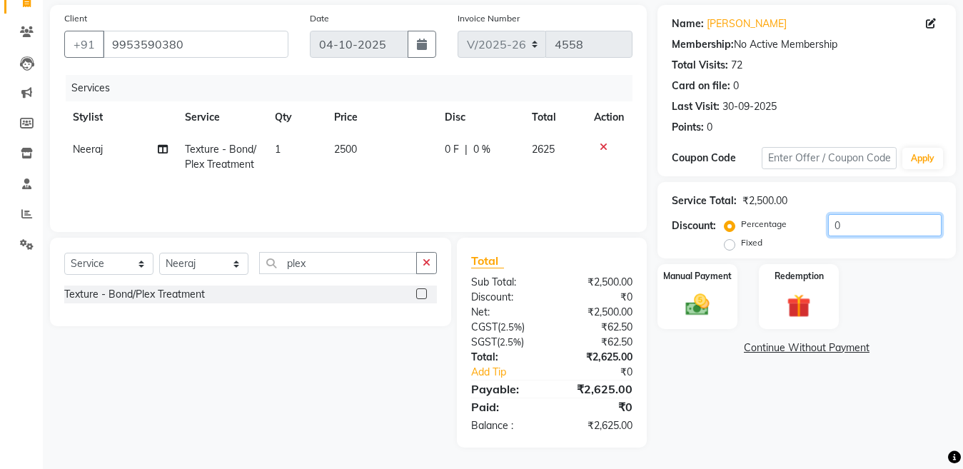
drag, startPoint x: 880, startPoint y: 224, endPoint x: 586, endPoint y: 228, distance: 294.1
click at [586, 228] on div "Client +91 9953590380 Date 04-10-2025 Invoice Number V/2025 V/2025-26 4558 Serv…" at bounding box center [502, 226] width 927 height 443
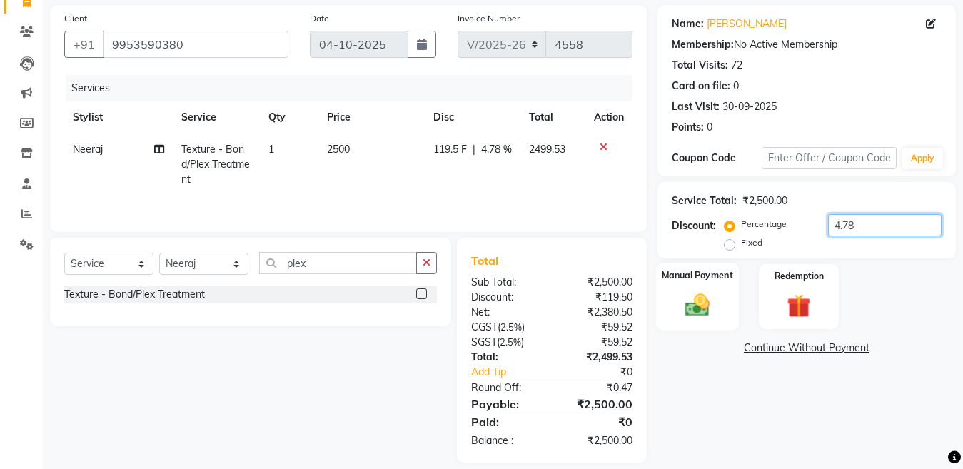
type input "4.78"
click at [705, 300] on img at bounding box center [697, 304] width 40 height 29
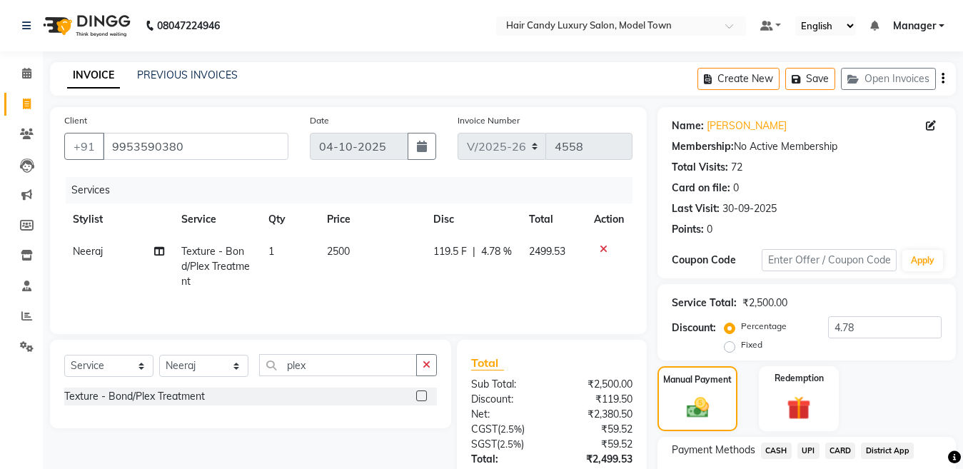
scroll to position [118, 0]
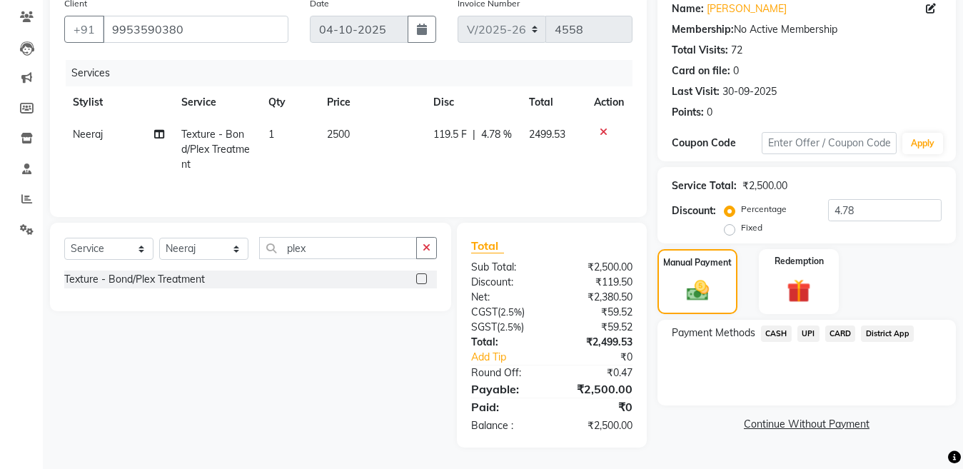
click at [813, 334] on span "UPI" at bounding box center [808, 333] width 22 height 16
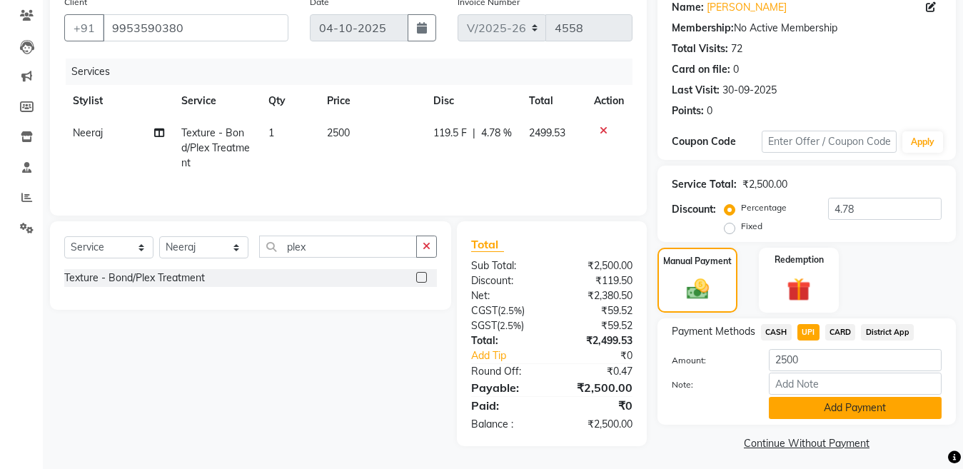
click at [834, 406] on button "Add Payment" at bounding box center [855, 408] width 173 height 22
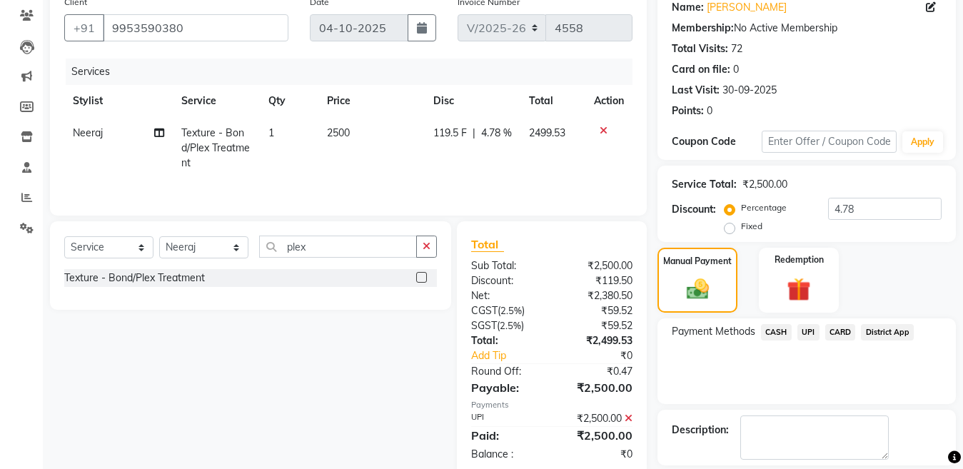
scroll to position [185, 0]
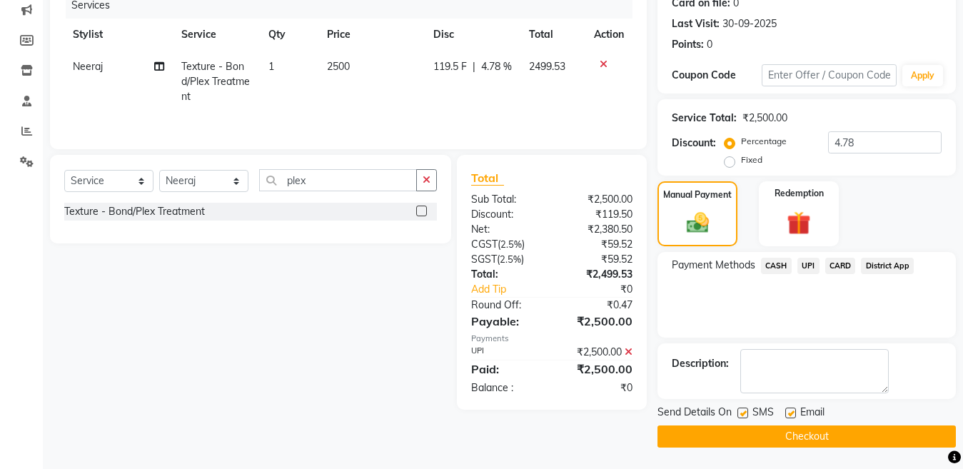
click at [739, 416] on label at bounding box center [742, 413] width 11 height 11
click at [739, 416] on input "checkbox" at bounding box center [741, 413] width 9 height 9
checkbox input "false"
click at [739, 435] on button "Checkout" at bounding box center [806, 436] width 298 height 22
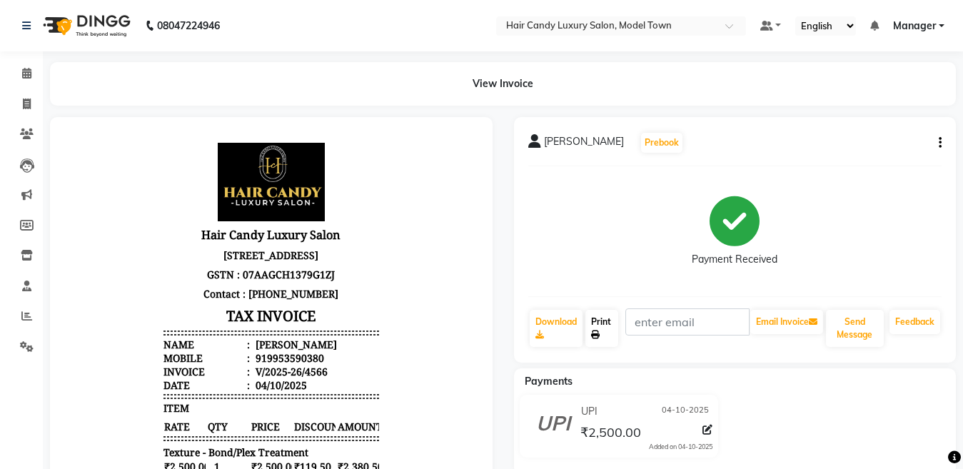
click at [602, 326] on link "Print" at bounding box center [601, 328] width 33 height 37
click at [24, 100] on icon at bounding box center [27, 103] width 8 height 11
select select "service"
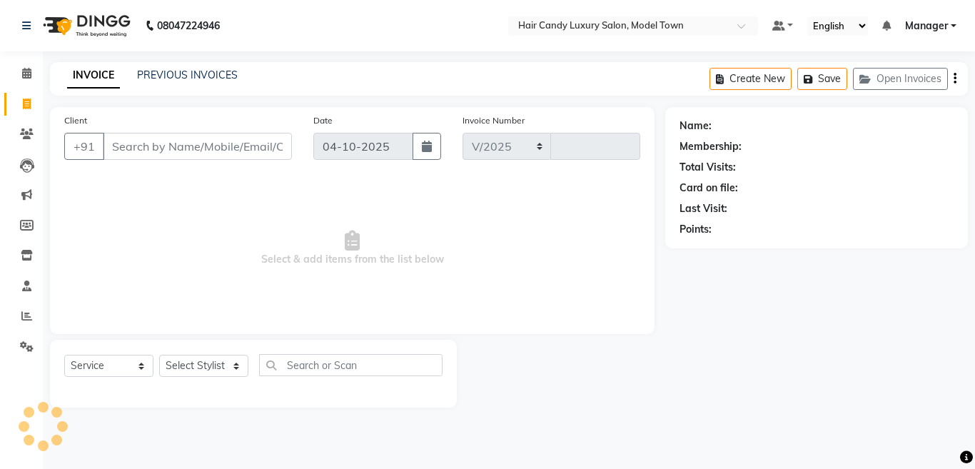
select select "4716"
type input "4568"
click at [248, 155] on input "Client" at bounding box center [197, 146] width 189 height 27
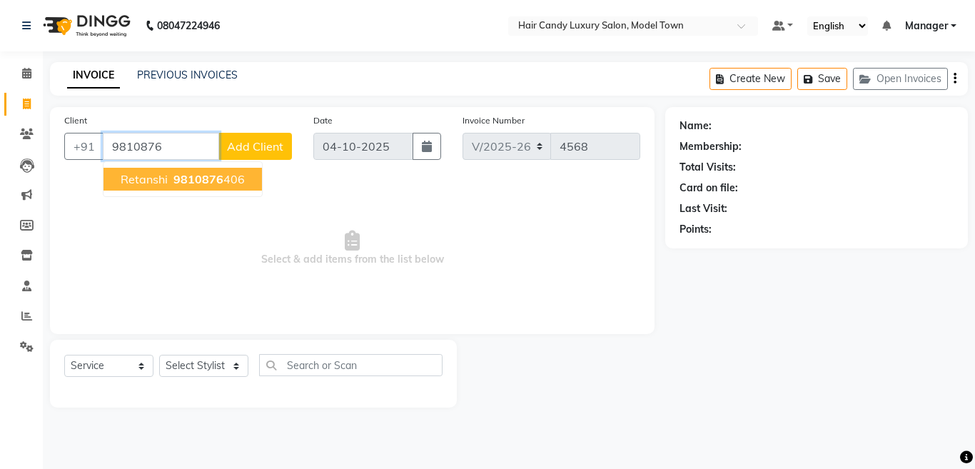
click at [212, 185] on span "9810876" at bounding box center [198, 179] width 50 height 14
type input "9810876406"
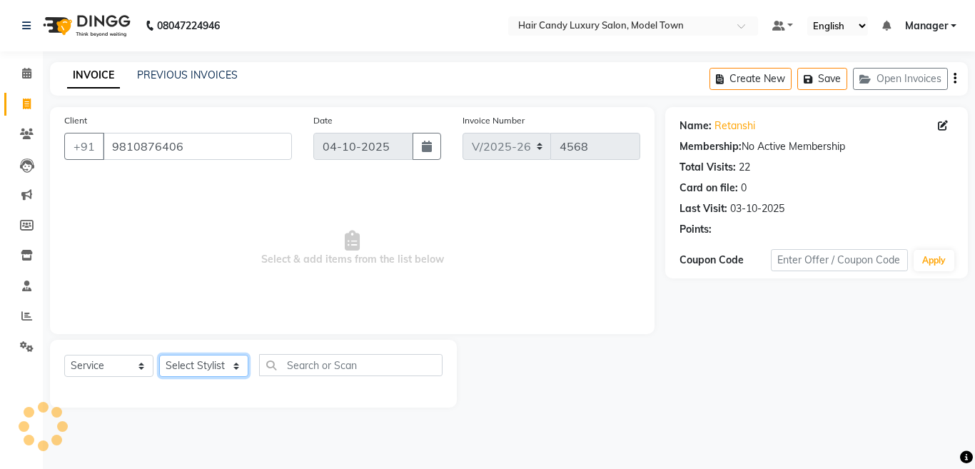
click at [237, 363] on select "Select Stylist [PERSON_NAME] [PERSON_NAME] [PERSON_NAME] ([PERSON_NAME]) Manage…" at bounding box center [203, 366] width 89 height 22
select select "28001"
click at [159, 355] on select "Select Stylist [PERSON_NAME] [PERSON_NAME] [PERSON_NAME] ([PERSON_NAME]) Manage…" at bounding box center [203, 366] width 89 height 22
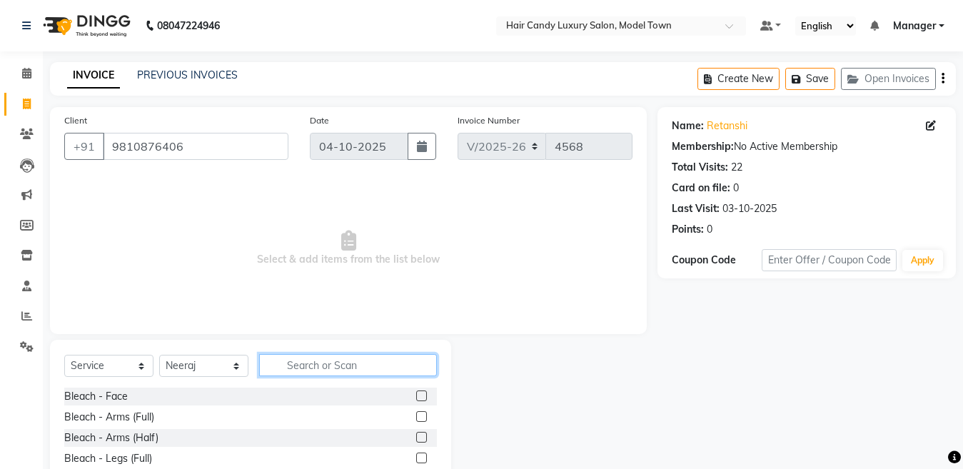
click at [390, 370] on input "text" at bounding box center [348, 365] width 178 height 22
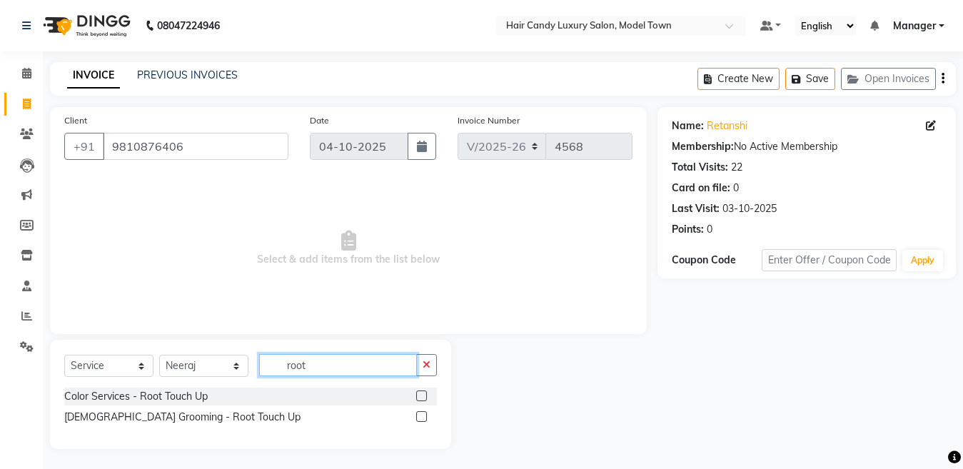
type input "root"
click at [213, 400] on div "Color Services - Root Touch Up" at bounding box center [250, 397] width 373 height 18
click at [198, 388] on div "Color Services - Root Touch Up" at bounding box center [250, 397] width 373 height 18
click at [197, 392] on div "Color Services - Root Touch Up" at bounding box center [135, 396] width 143 height 15
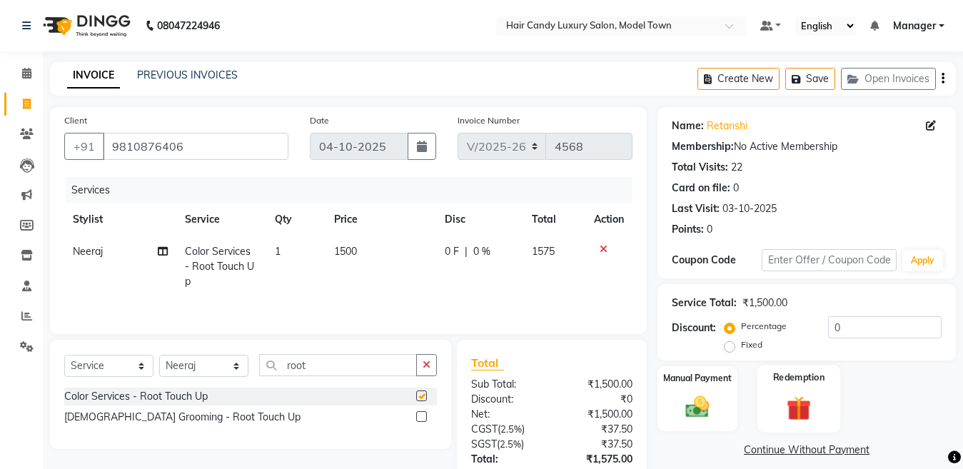
checkbox input "false"
drag, startPoint x: 813, startPoint y: 329, endPoint x: 761, endPoint y: 328, distance: 52.1
click at [761, 328] on div "Percentage Fixed 0" at bounding box center [834, 335] width 214 height 39
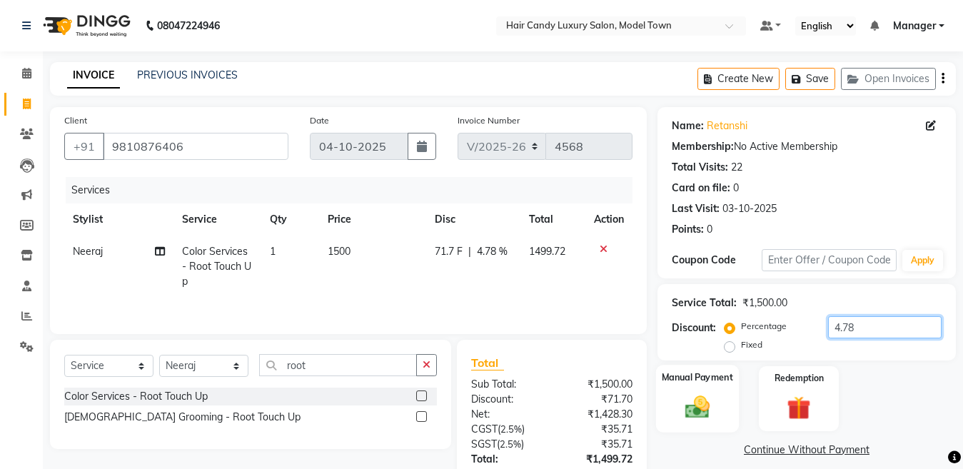
type input "4.78"
click at [695, 423] on div "Manual Payment" at bounding box center [697, 399] width 83 height 68
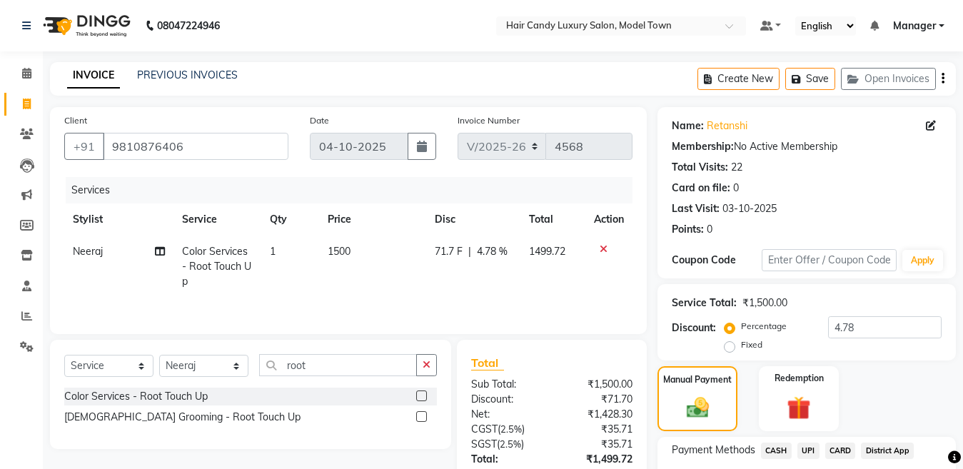
scroll to position [118, 0]
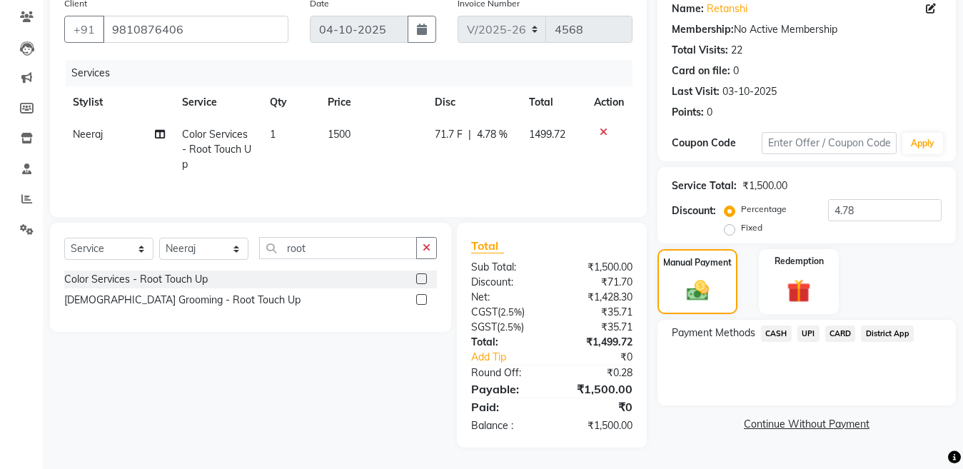
click at [768, 328] on span "CASH" at bounding box center [776, 333] width 31 height 16
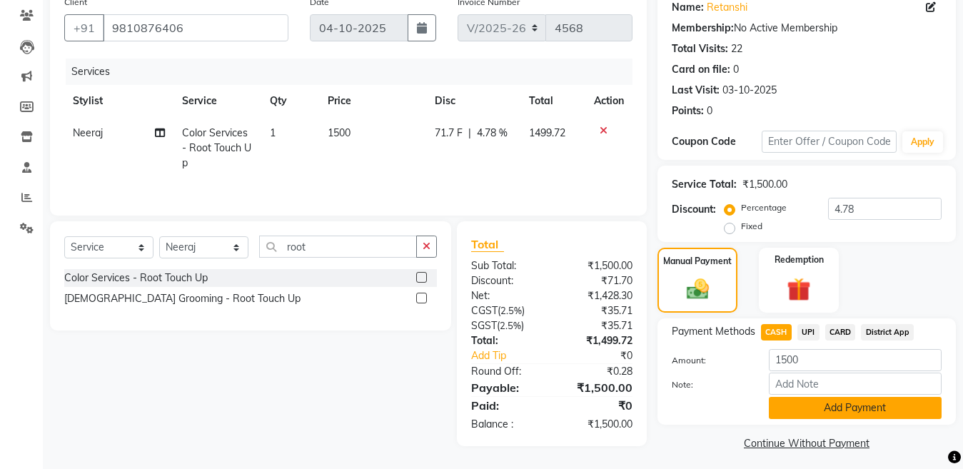
click at [848, 407] on button "Add Payment" at bounding box center [855, 408] width 173 height 22
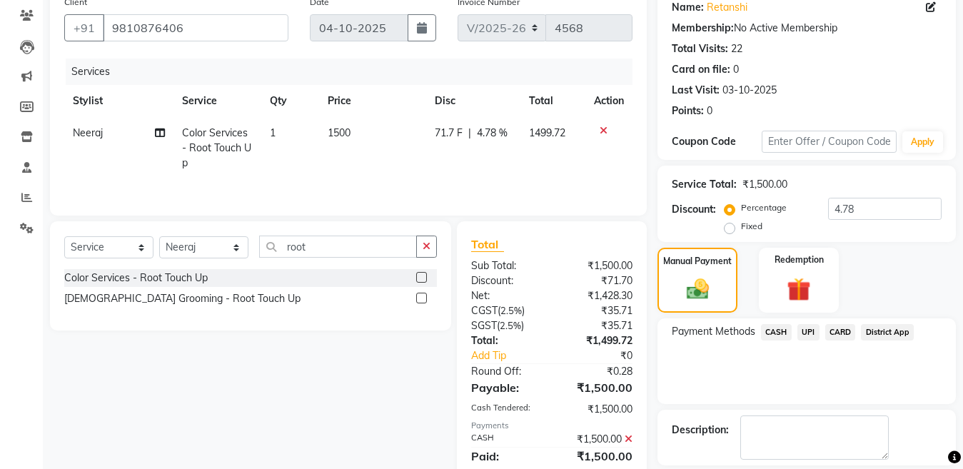
scroll to position [185, 0]
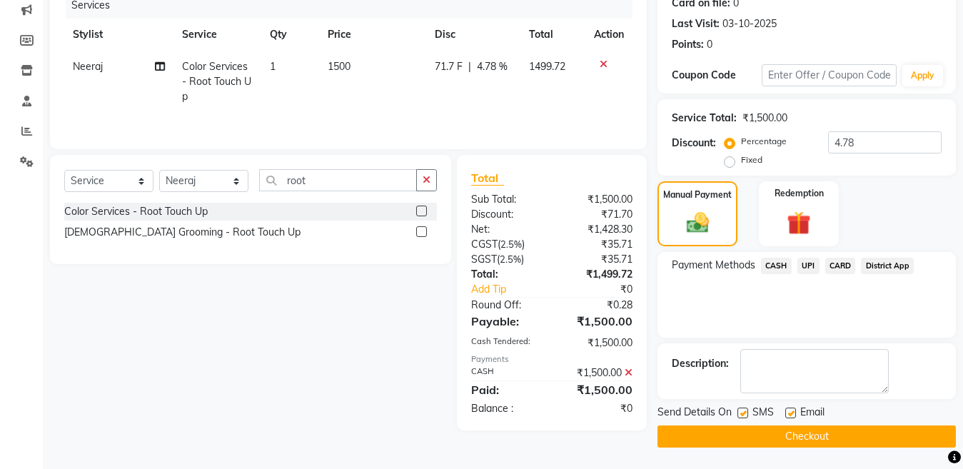
click at [743, 414] on label at bounding box center [742, 413] width 11 height 11
click at [743, 414] on input "checkbox" at bounding box center [741, 413] width 9 height 9
checkbox input "false"
click at [744, 427] on button "Checkout" at bounding box center [806, 436] width 298 height 22
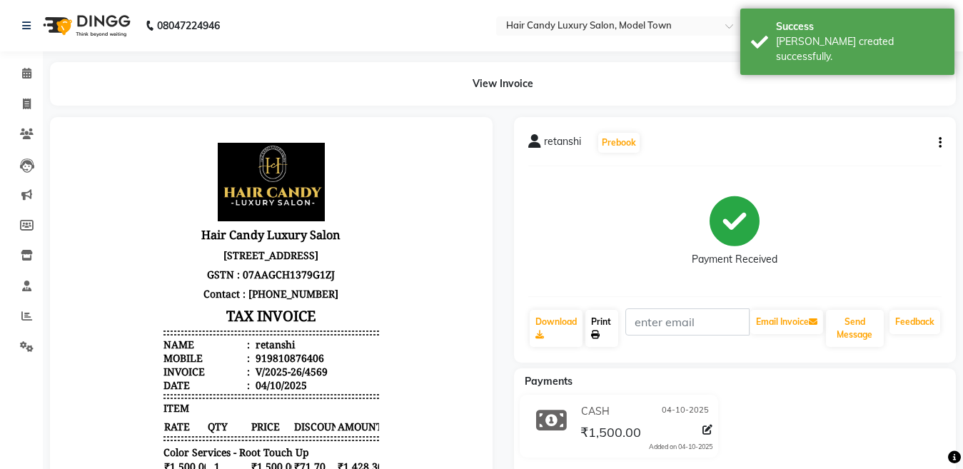
click at [589, 324] on link "Print" at bounding box center [601, 328] width 33 height 37
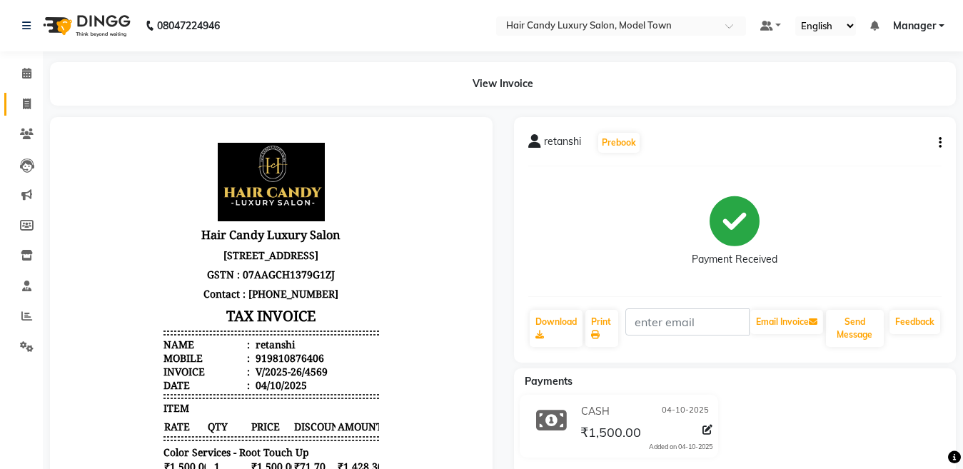
click at [12, 102] on link "Invoice" at bounding box center [21, 105] width 34 height 24
select select "service"
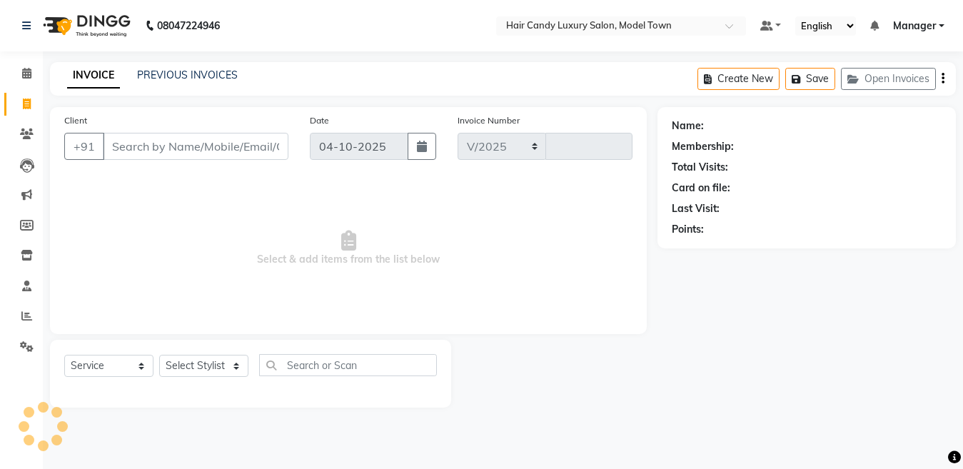
select select "4716"
type input "4570"
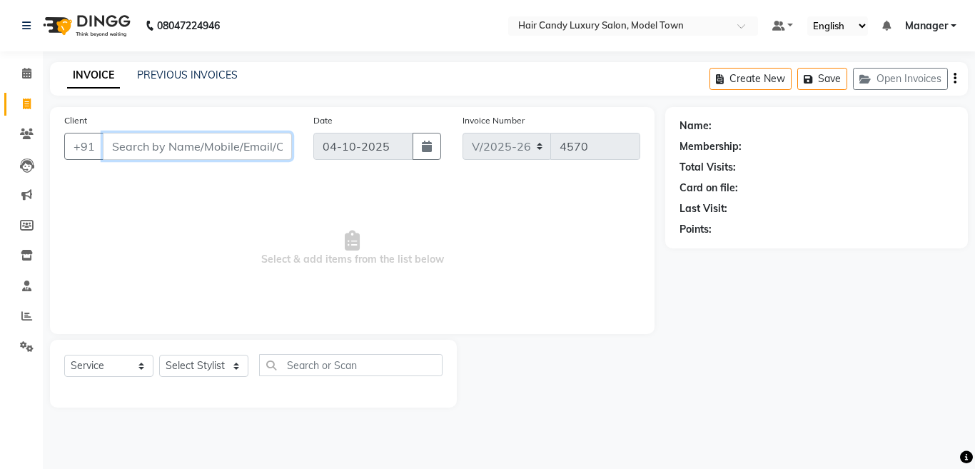
click at [239, 144] on input "Client" at bounding box center [197, 146] width 189 height 27
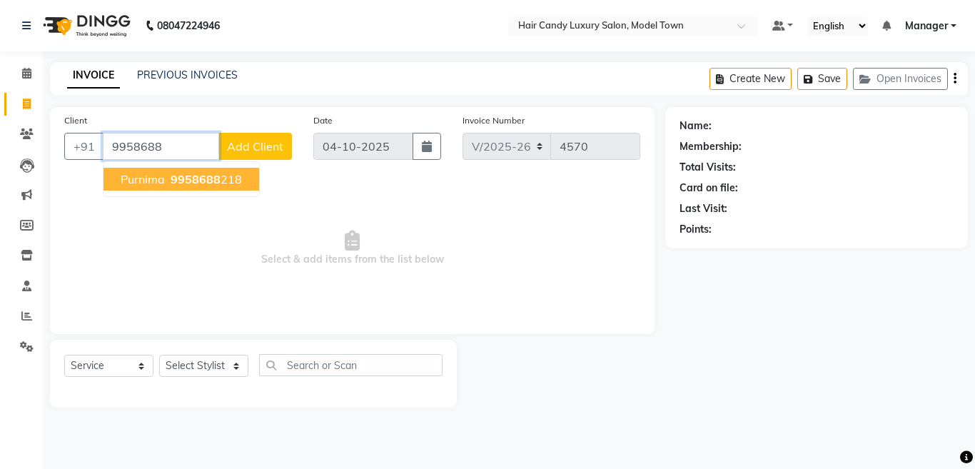
click at [199, 173] on span "9958688" at bounding box center [196, 179] width 50 height 14
type input "9958688218"
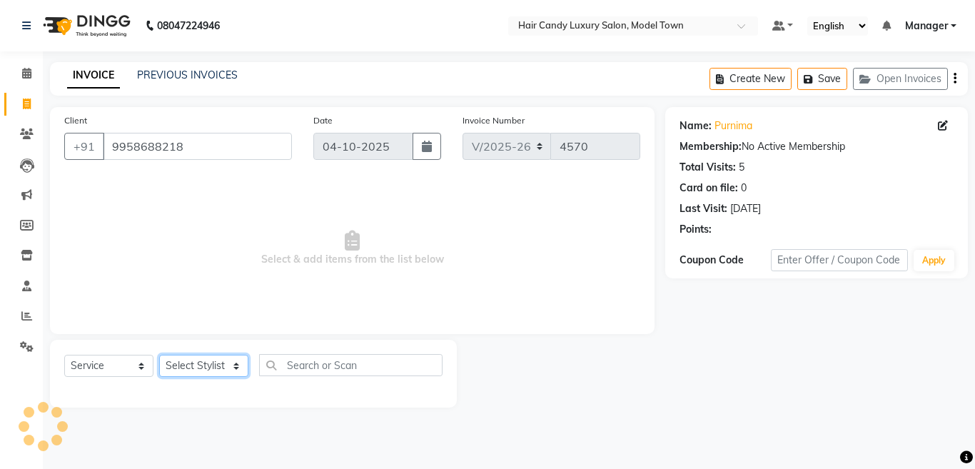
click at [198, 360] on select "Select Stylist [PERSON_NAME] [PERSON_NAME] [PERSON_NAME] ([PERSON_NAME]) Manage…" at bounding box center [203, 366] width 89 height 22
select select "28003"
click at [159, 355] on select "Select Stylist [PERSON_NAME] [PERSON_NAME] [PERSON_NAME] ([PERSON_NAME]) Manage…" at bounding box center [203, 366] width 89 height 22
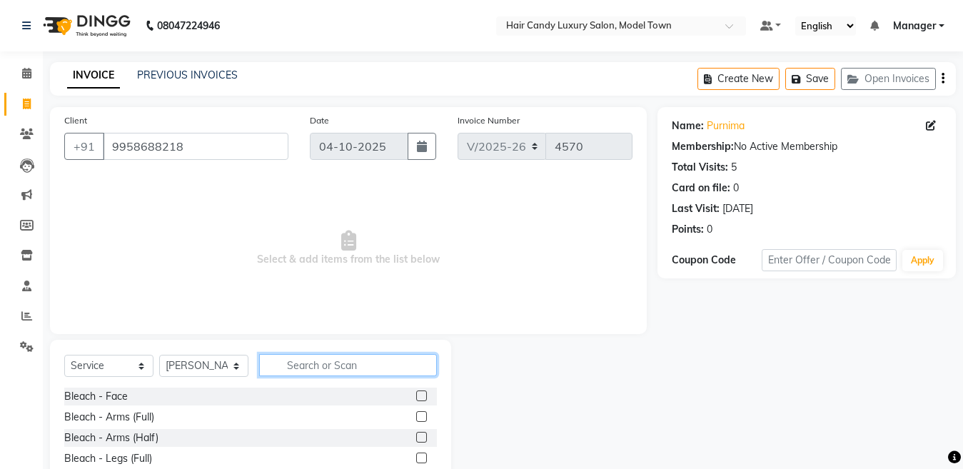
click at [405, 370] on input "text" at bounding box center [348, 365] width 178 height 22
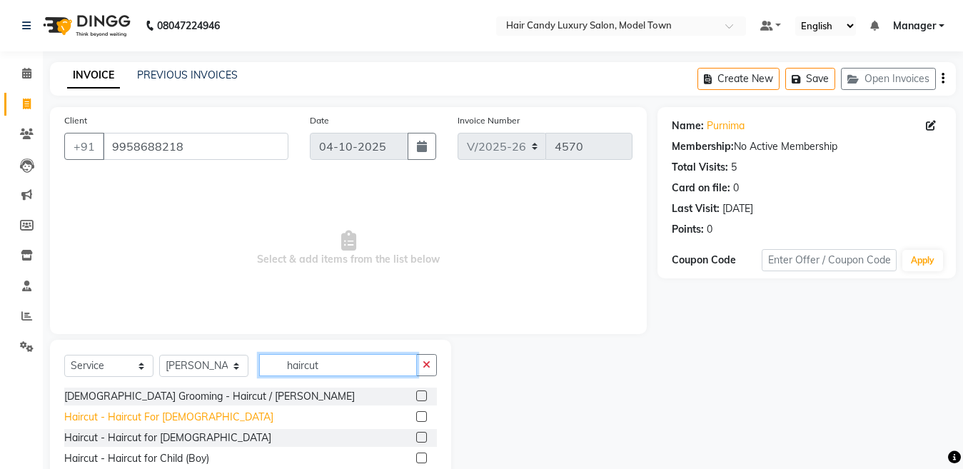
type input "haircut"
click at [168, 420] on div "Haircut - Haircut For [DEMOGRAPHIC_DATA]" at bounding box center [168, 417] width 209 height 15
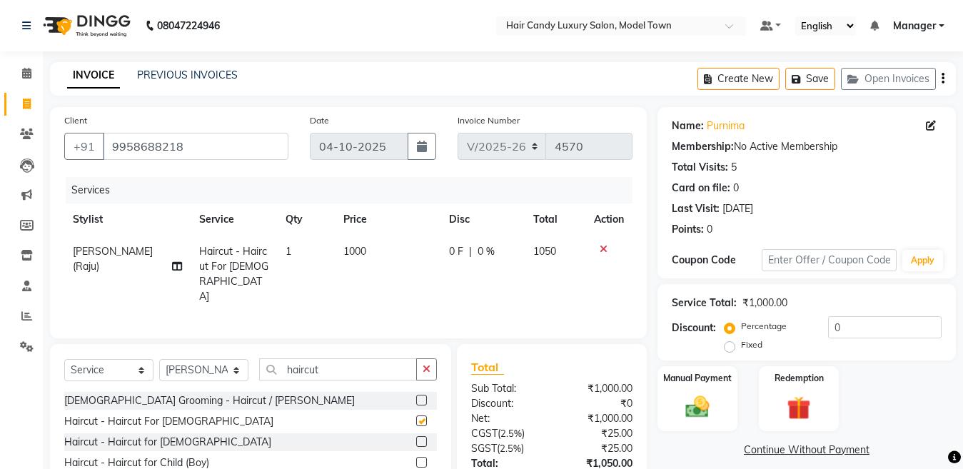
checkbox input "false"
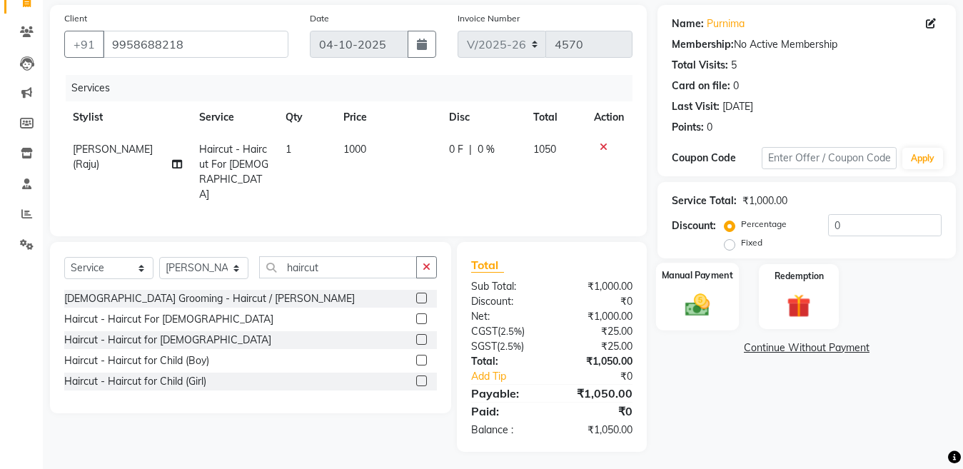
drag, startPoint x: 735, startPoint y: 307, endPoint x: 727, endPoint y: 300, distance: 11.1
click at [727, 300] on div "Manual Payment" at bounding box center [697, 297] width 83 height 68
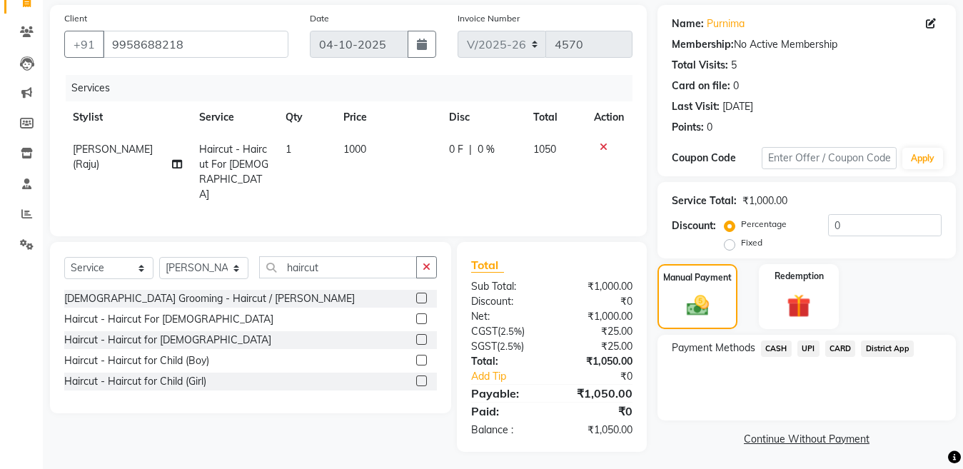
click at [809, 350] on span "UPI" at bounding box center [808, 348] width 22 height 16
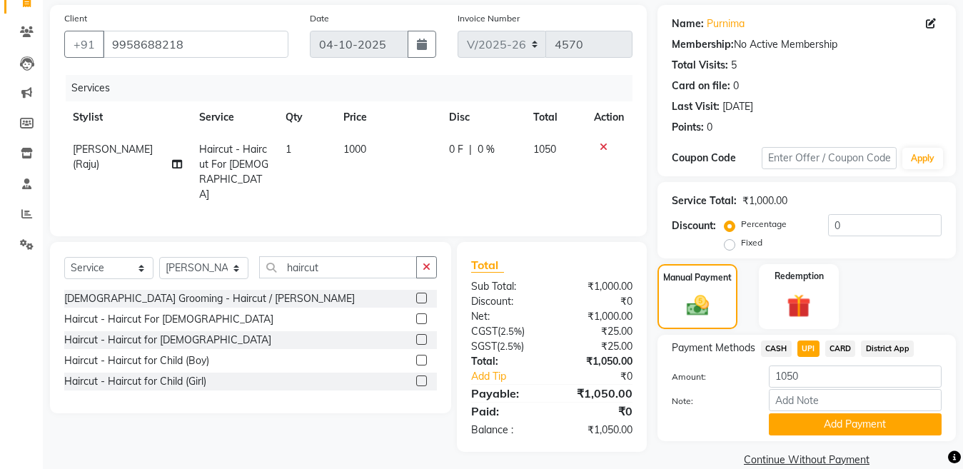
drag, startPoint x: 856, startPoint y: 423, endPoint x: 919, endPoint y: 399, distance: 66.4
click at [857, 423] on button "Add Payment" at bounding box center [855, 424] width 173 height 22
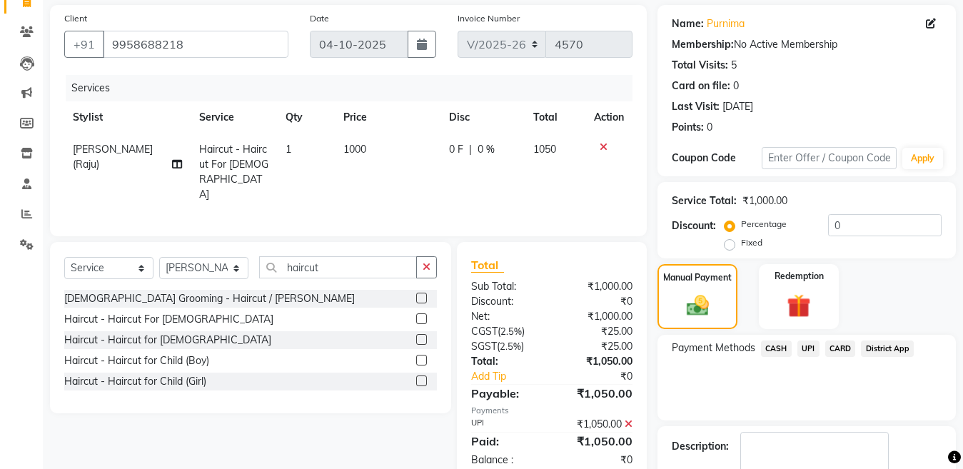
scroll to position [185, 0]
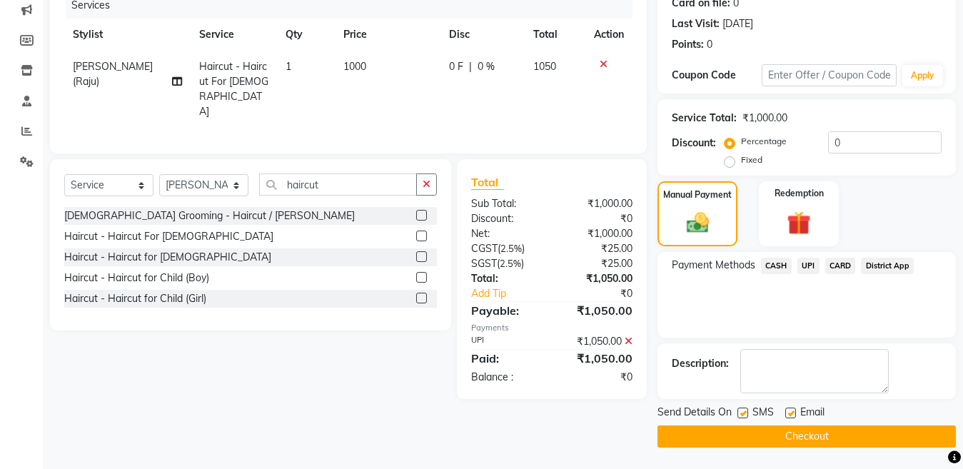
click at [744, 410] on label at bounding box center [742, 413] width 11 height 11
click at [744, 410] on input "checkbox" at bounding box center [741, 413] width 9 height 9
checkbox input "false"
click at [746, 428] on button "Checkout" at bounding box center [806, 436] width 298 height 22
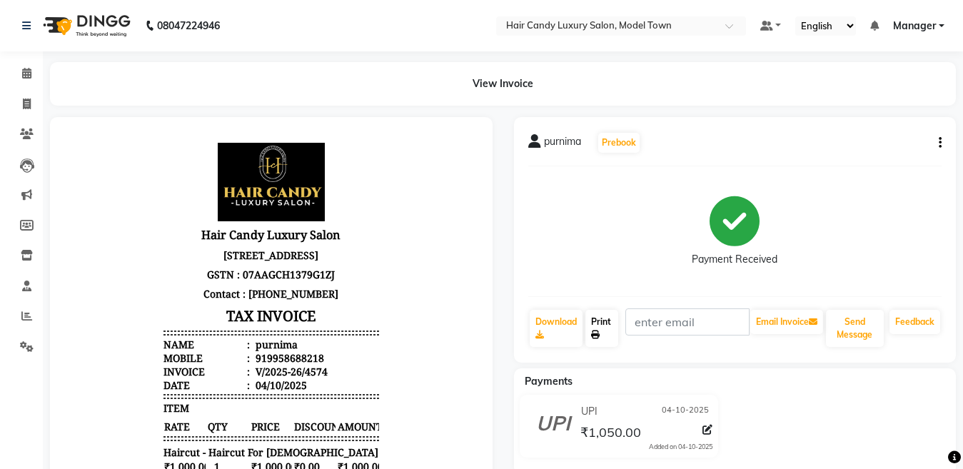
click at [597, 335] on icon at bounding box center [595, 334] width 9 height 9
click at [31, 103] on icon at bounding box center [27, 103] width 8 height 11
select select "service"
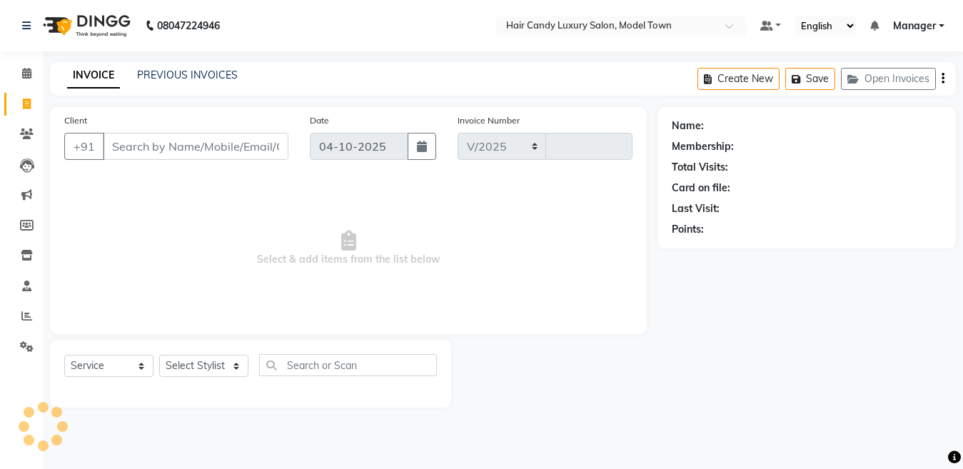
select select "4716"
type input "4575"
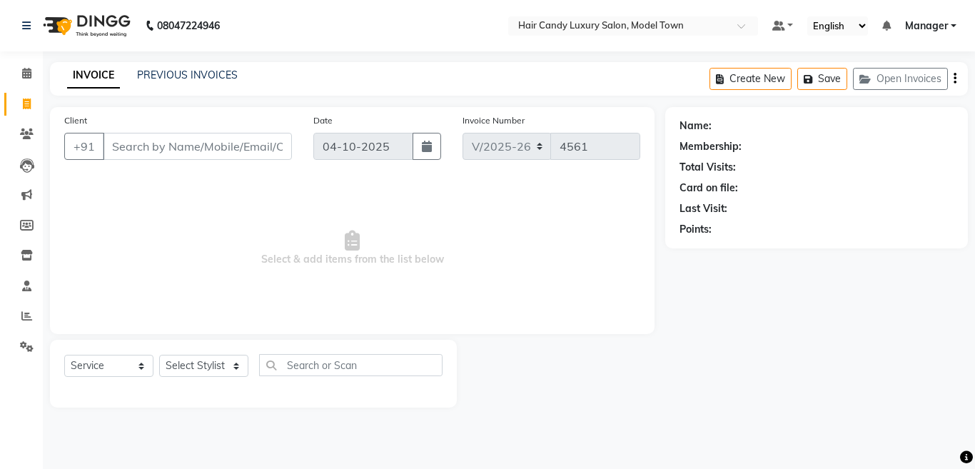
select select "4716"
select select "service"
click at [214, 138] on input "Client" at bounding box center [197, 146] width 189 height 27
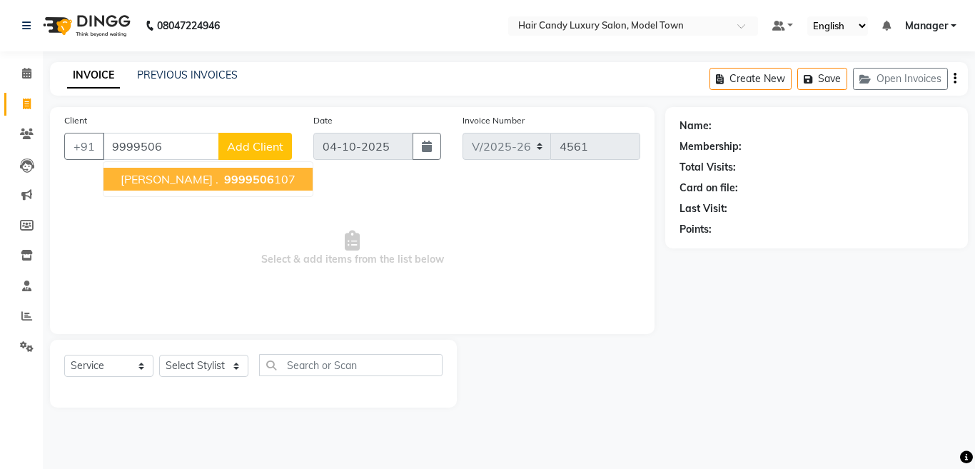
click at [224, 173] on span "9999506" at bounding box center [249, 179] width 50 height 14
type input "9999506107"
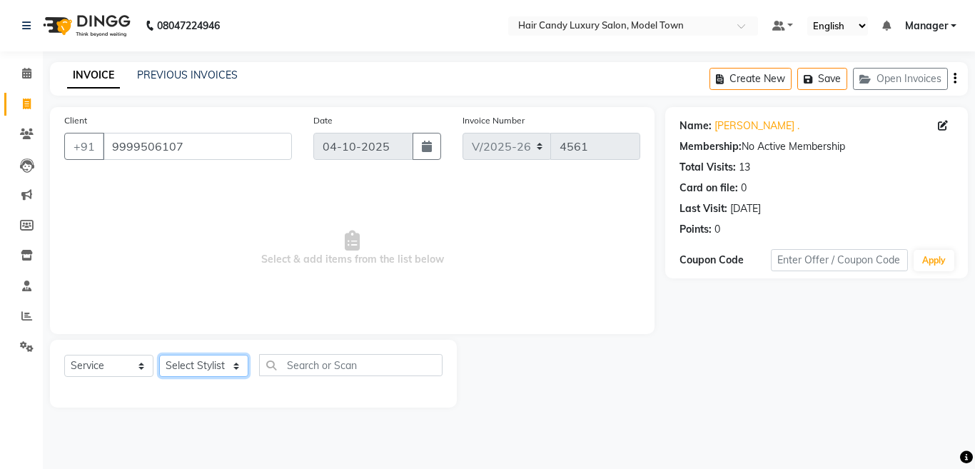
click at [216, 363] on select "Select Stylist [PERSON_NAME] [PERSON_NAME] [PERSON_NAME] ([PERSON_NAME]) Manage…" at bounding box center [203, 366] width 89 height 22
select select "66355"
click at [159, 355] on select "Select Stylist [PERSON_NAME] [PERSON_NAME] [PERSON_NAME] ([PERSON_NAME]) Manage…" at bounding box center [203, 366] width 89 height 22
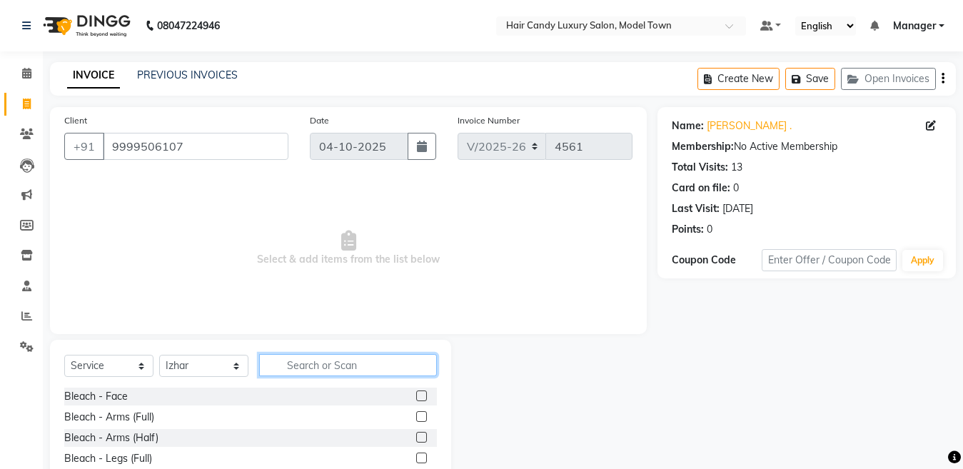
click at [351, 370] on input "text" at bounding box center [348, 365] width 178 height 22
type input "h"
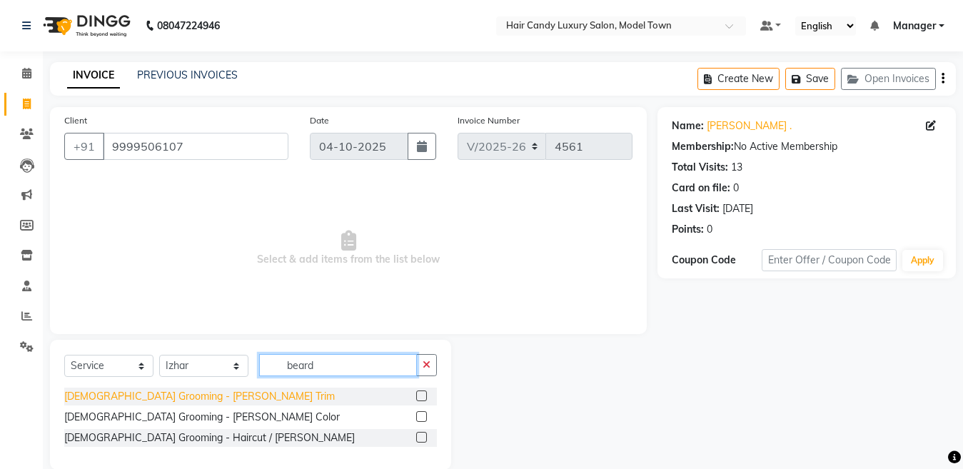
type input "beard"
click at [186, 395] on div "[DEMOGRAPHIC_DATA] Grooming - [PERSON_NAME] Trim" at bounding box center [199, 396] width 271 height 15
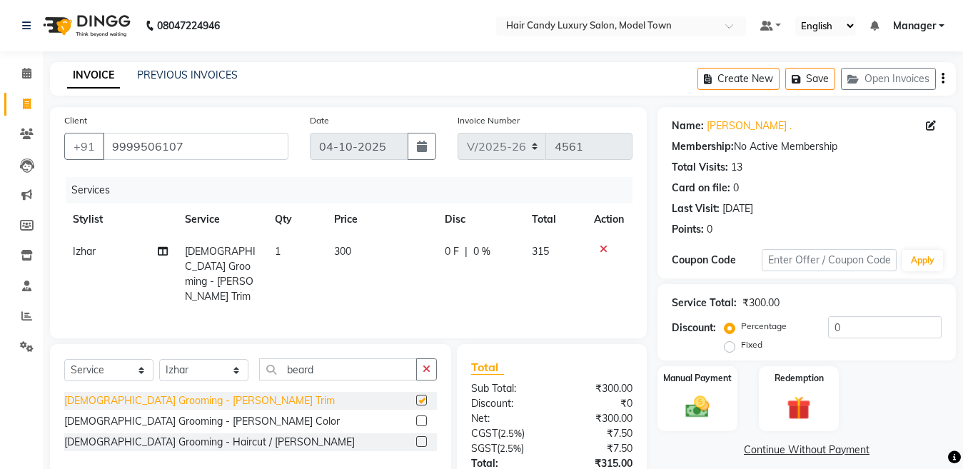
checkbox input "false"
click at [285, 248] on td "1" at bounding box center [295, 274] width 59 height 77
select select "66355"
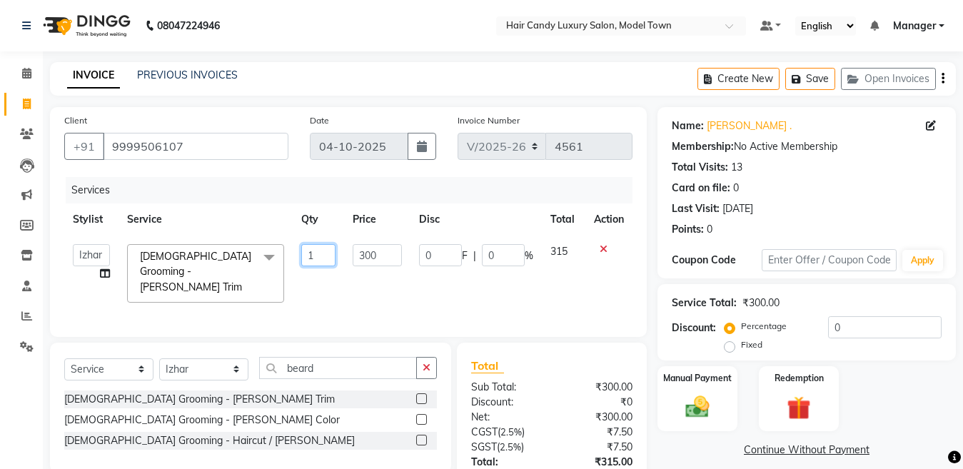
drag, startPoint x: 313, startPoint y: 256, endPoint x: 251, endPoint y: 254, distance: 61.4
click at [251, 254] on tr "[PERSON_NAME] [PERSON_NAME] [PERSON_NAME] ([PERSON_NAME]) Manager [PERSON_NAME]…" at bounding box center [348, 274] width 568 height 76
type input "2"
click at [874, 346] on div "Percentage Fixed 0" at bounding box center [834, 335] width 214 height 39
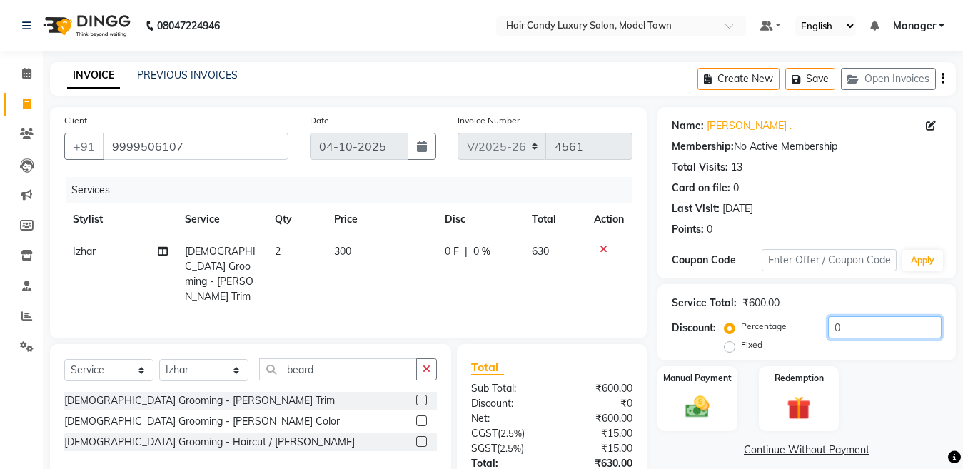
drag, startPoint x: 879, startPoint y: 330, endPoint x: 617, endPoint y: 299, distance: 263.1
click at [617, 299] on div "Client [PHONE_NUMBER] Date [DATE] Invoice Number V/2025 V/[PHONE_NUMBER] Servic…" at bounding box center [502, 330] width 927 height 447
type input "4.78"
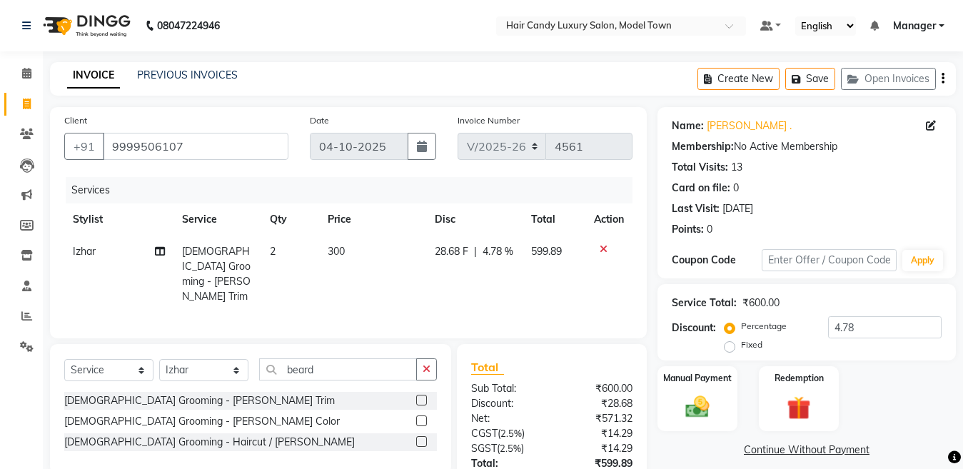
click at [724, 458] on div "Name: [PERSON_NAME] . Membership: No Active Membership Total Visits: 13 Card on…" at bounding box center [811, 338] width 309 height 462
click at [683, 405] on img at bounding box center [697, 407] width 40 height 29
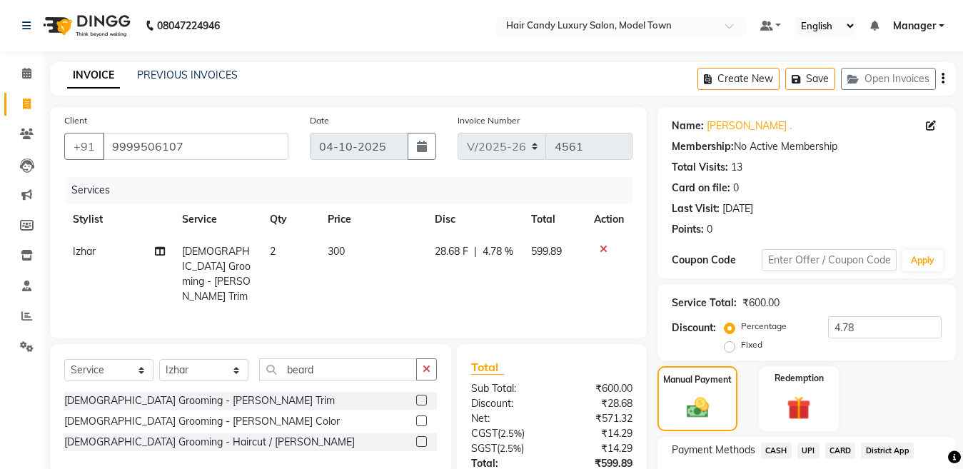
scroll to position [117, 0]
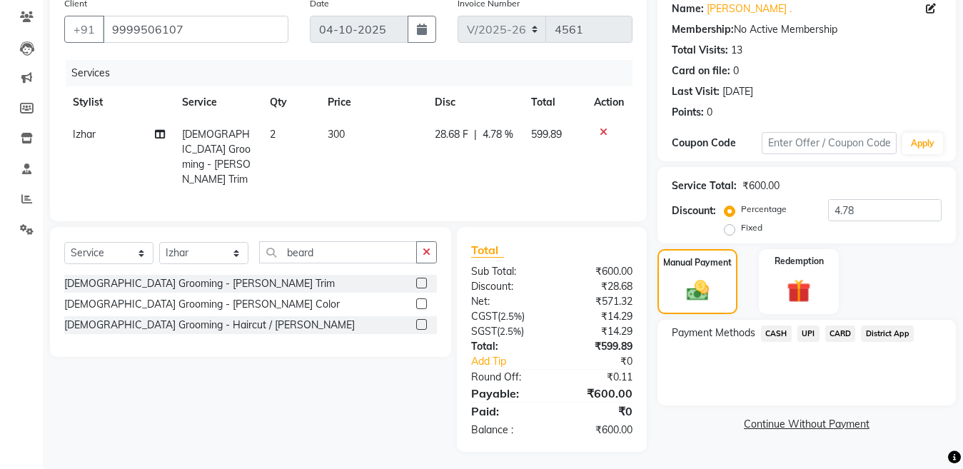
click at [781, 331] on span "CASH" at bounding box center [776, 333] width 31 height 16
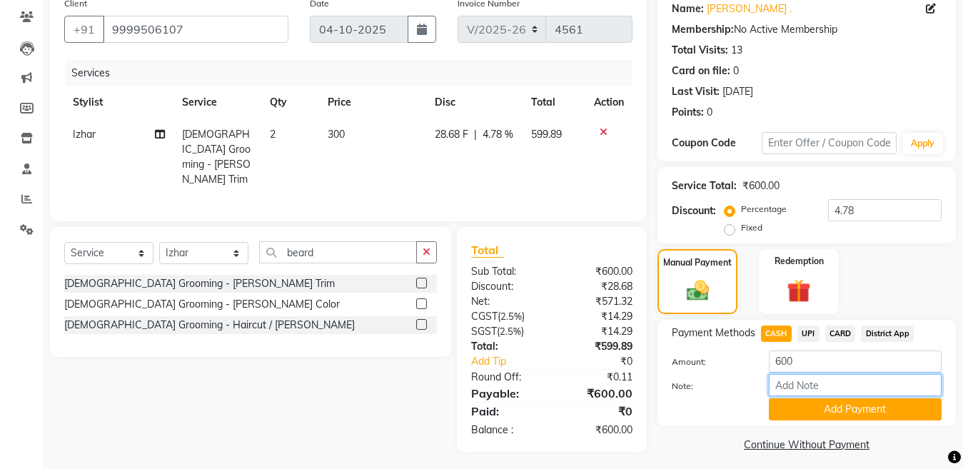
click at [856, 395] on input "Note:" at bounding box center [855, 385] width 173 height 22
click at [856, 400] on button "Add Payment" at bounding box center [855, 409] width 173 height 22
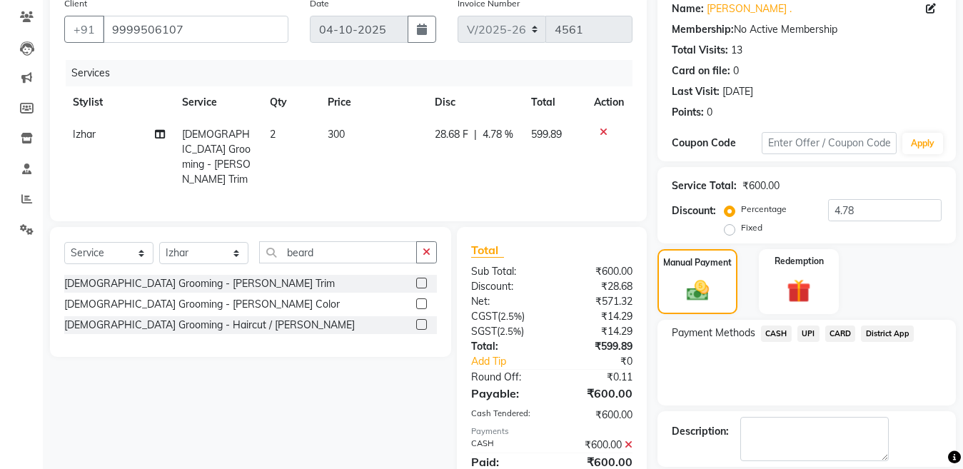
scroll to position [185, 0]
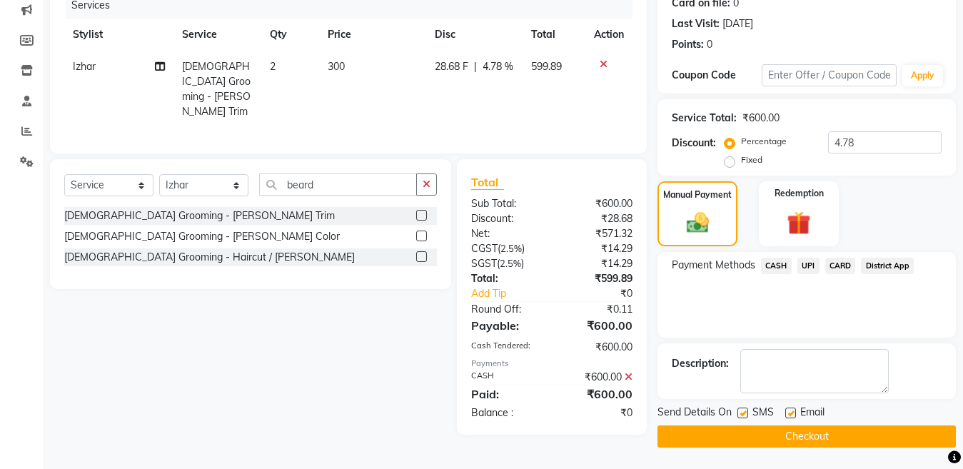
click at [745, 410] on label at bounding box center [742, 413] width 11 height 11
click at [745, 410] on input "checkbox" at bounding box center [741, 413] width 9 height 9
checkbox input "false"
click at [753, 436] on button "Checkout" at bounding box center [806, 436] width 298 height 22
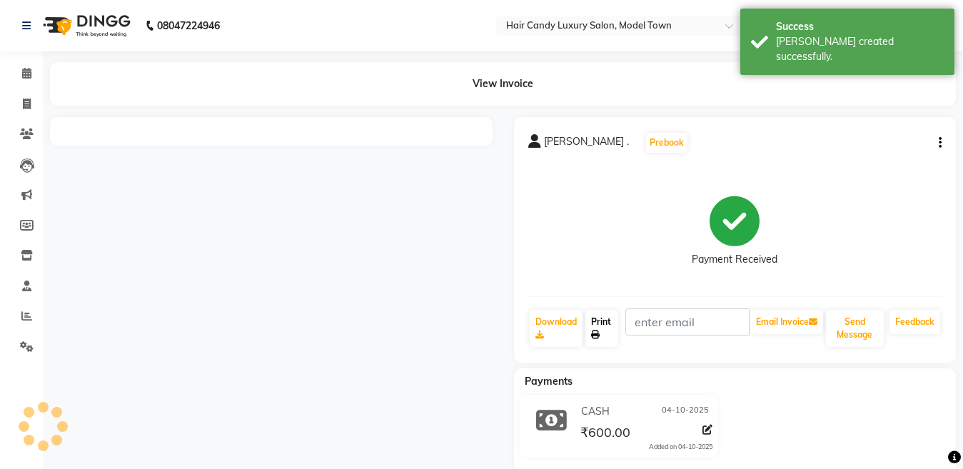
click at [604, 333] on link "Print" at bounding box center [601, 328] width 33 height 37
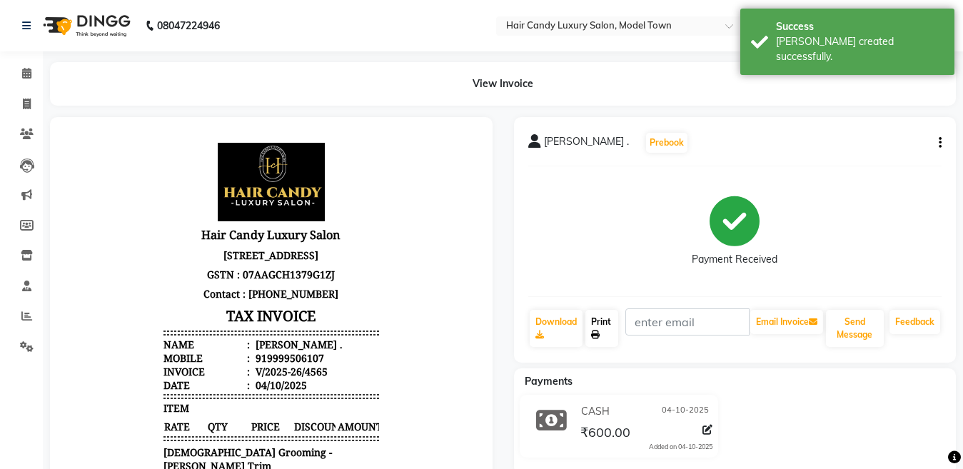
click at [602, 325] on link "Print" at bounding box center [601, 328] width 33 height 37
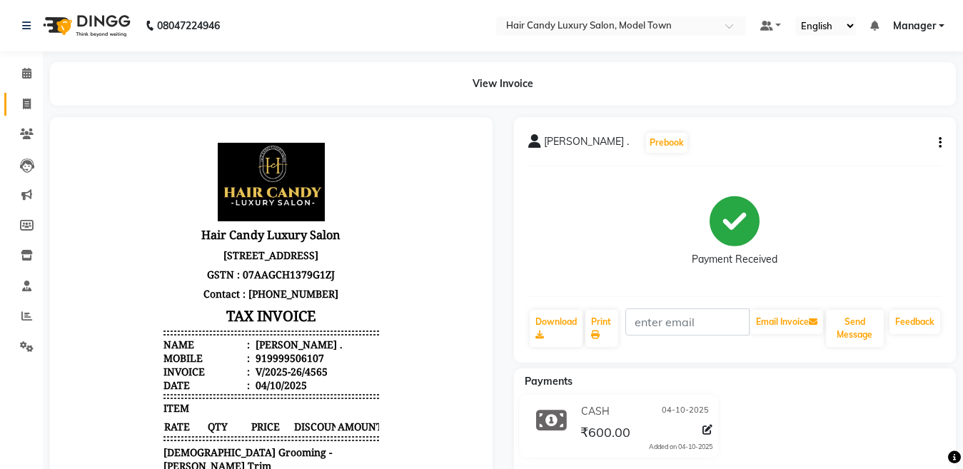
click at [14, 108] on span at bounding box center [26, 104] width 25 height 16
select select "service"
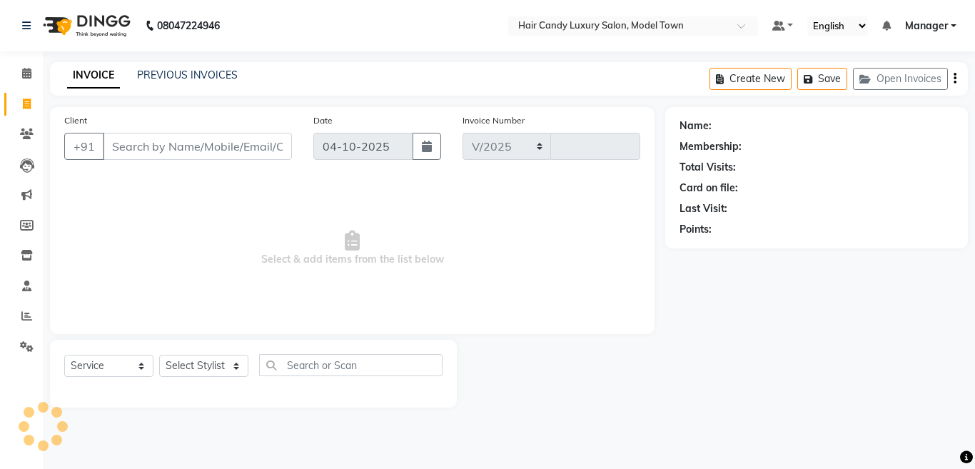
select select "4716"
type input "4566"
click at [209, 373] on select "Select Stylist [PERSON_NAME] [PERSON_NAME] [PERSON_NAME] ([PERSON_NAME]) Manage…" at bounding box center [203, 366] width 89 height 22
select select "28756"
click at [159, 355] on select "Select Stylist [PERSON_NAME] [PERSON_NAME] [PERSON_NAME] ([PERSON_NAME]) Manage…" at bounding box center [203, 366] width 89 height 22
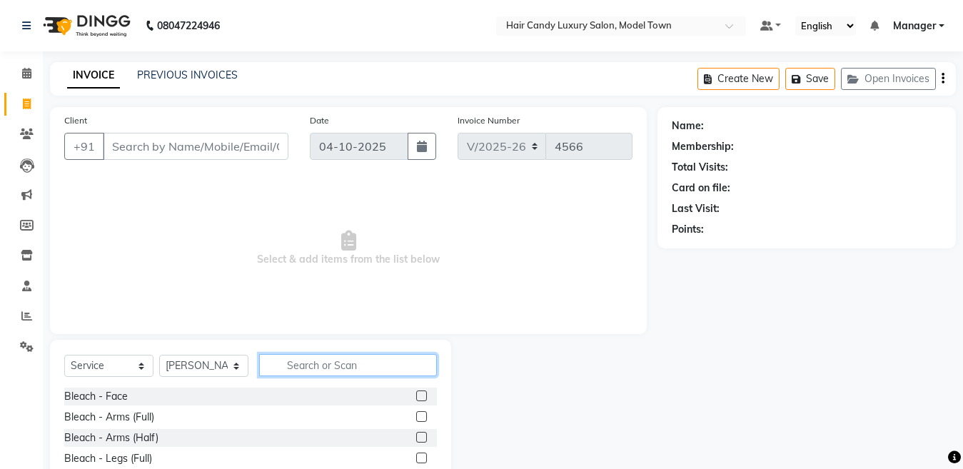
click at [366, 370] on input "text" at bounding box center [348, 365] width 178 height 22
drag, startPoint x: 324, startPoint y: 368, endPoint x: 172, endPoint y: 368, distance: 152.0
click at [172, 368] on div "Select Service Product Membership Package Voucher Prepaid Gift Card Select Styl…" at bounding box center [250, 371] width 373 height 34
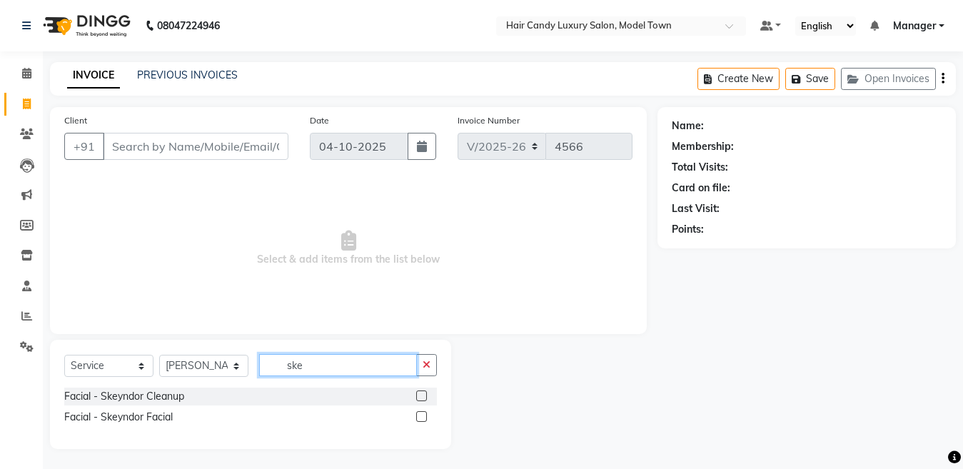
type input "ske"
click at [158, 409] on div "Facial - Skeyndor Facial" at bounding box center [250, 417] width 373 height 18
click at [158, 413] on div "Facial - Skeyndor Facial" at bounding box center [118, 417] width 108 height 15
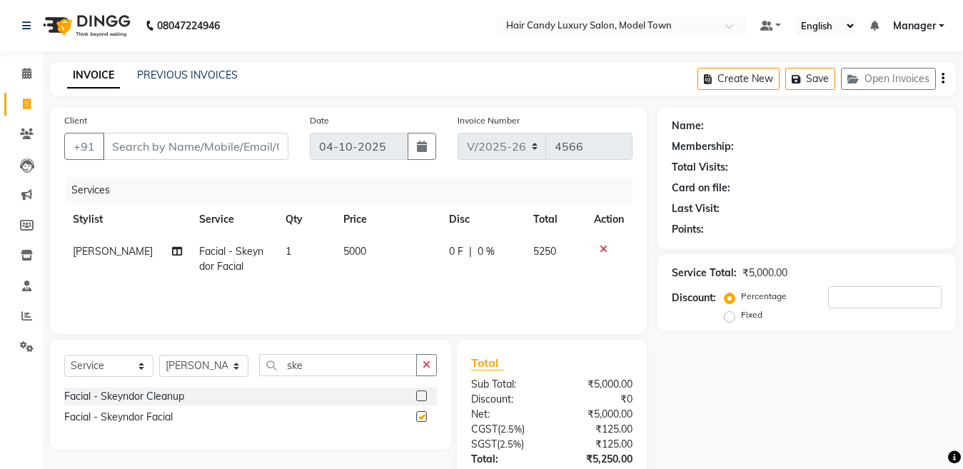
checkbox input "false"
drag, startPoint x: 331, startPoint y: 370, endPoint x: 144, endPoint y: 387, distance: 187.8
click at [144, 387] on div "Select Service Product Membership Package Voucher Prepaid Gift Card Select Styl…" at bounding box center [250, 371] width 373 height 34
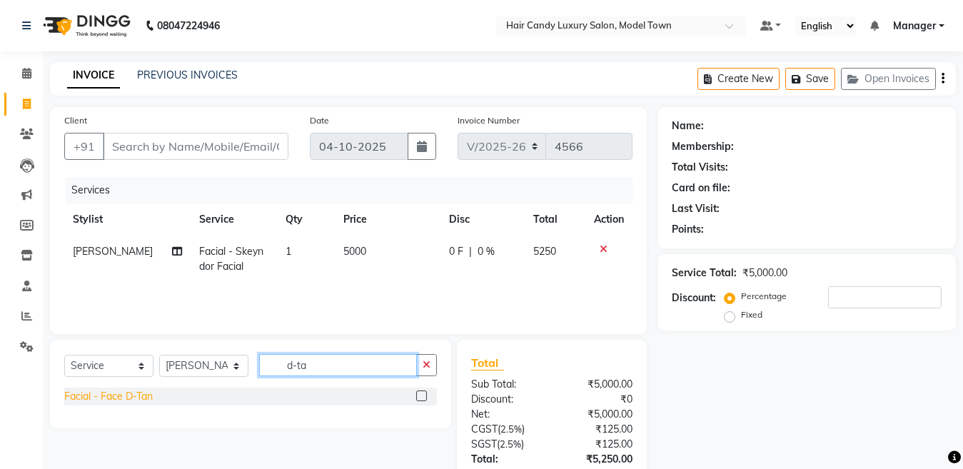
type input "d-ta"
click at [134, 403] on div "Facial - Face D-Tan" at bounding box center [108, 396] width 89 height 15
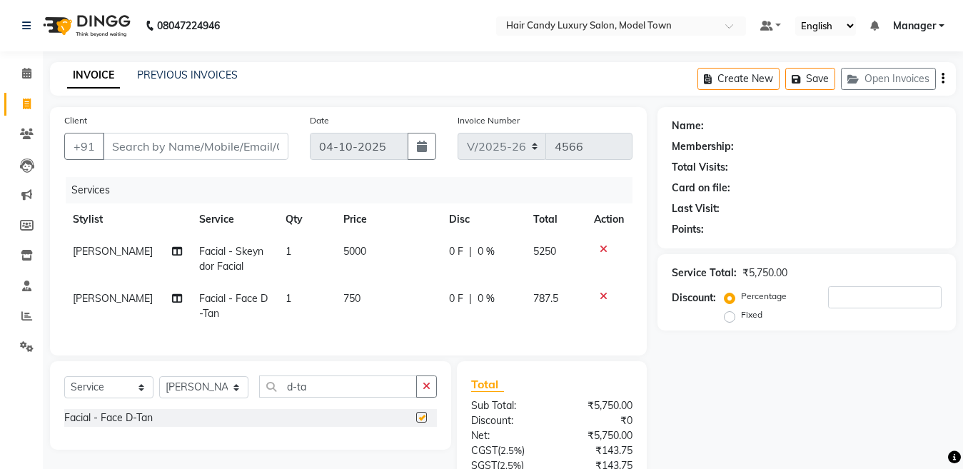
checkbox input "false"
drag, startPoint x: 349, startPoint y: 405, endPoint x: 130, endPoint y: 412, distance: 219.2
click at [130, 409] on div "Select Service Product Membership Package Voucher Prepaid Gift Card Select Styl…" at bounding box center [250, 392] width 373 height 34
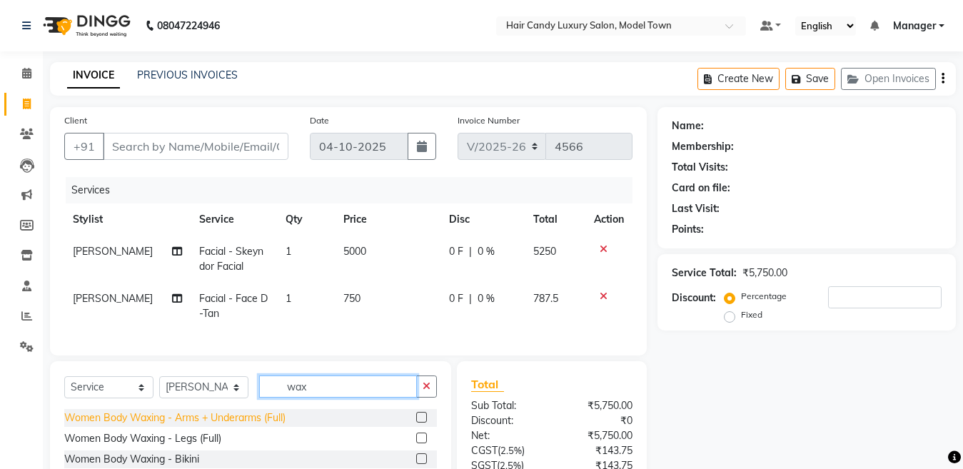
type input "wax"
click at [233, 425] on div "Women Body Waxing - Arms + Underarms (Full)" at bounding box center [174, 417] width 221 height 15
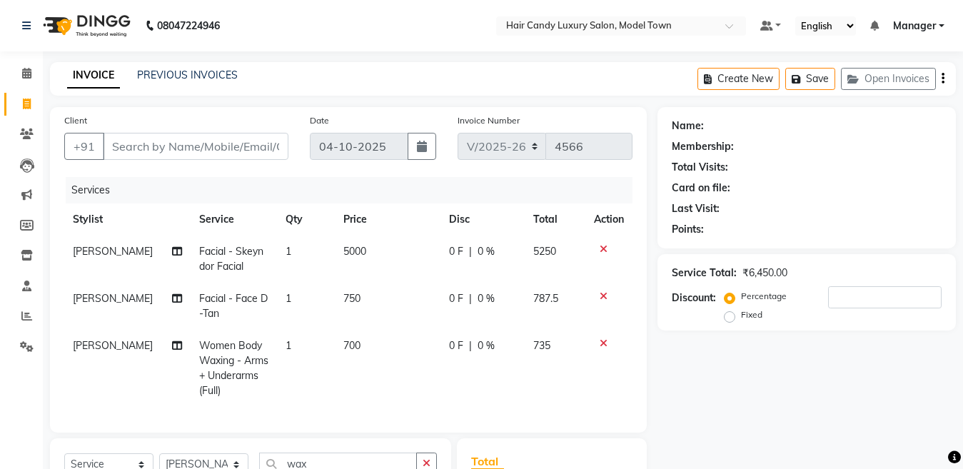
checkbox input "false"
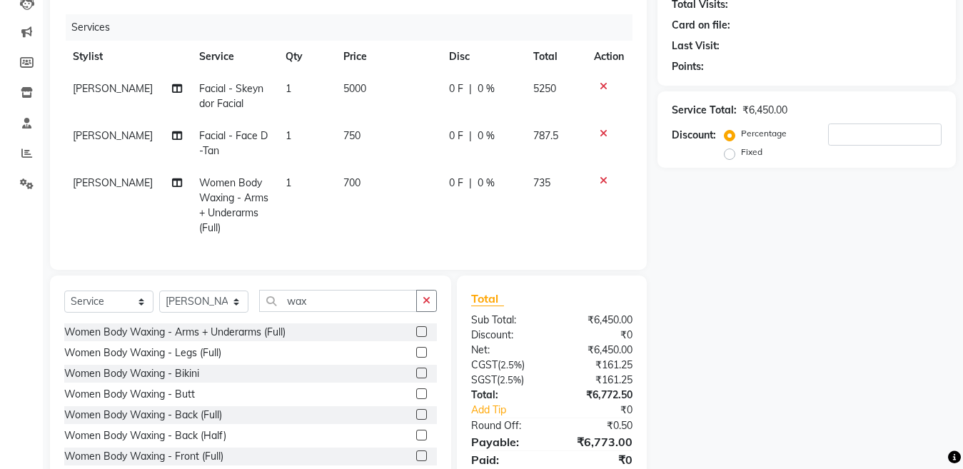
scroll to position [165, 0]
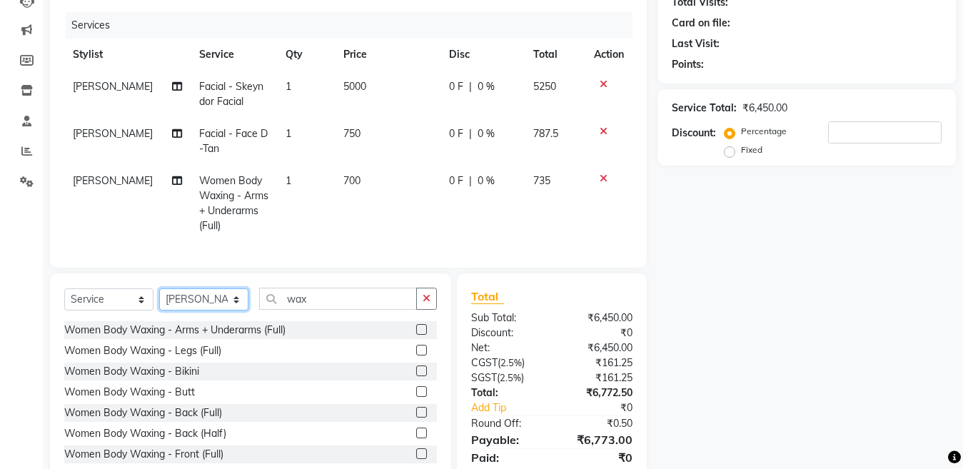
click at [212, 310] on select "Select Stylist [PERSON_NAME] [PERSON_NAME] [PERSON_NAME] ([PERSON_NAME]) Manage…" at bounding box center [203, 299] width 89 height 22
select select "60442"
click at [159, 300] on select "Select Stylist [PERSON_NAME] [PERSON_NAME] [PERSON_NAME] ([PERSON_NAME]) Manage…" at bounding box center [203, 299] width 89 height 22
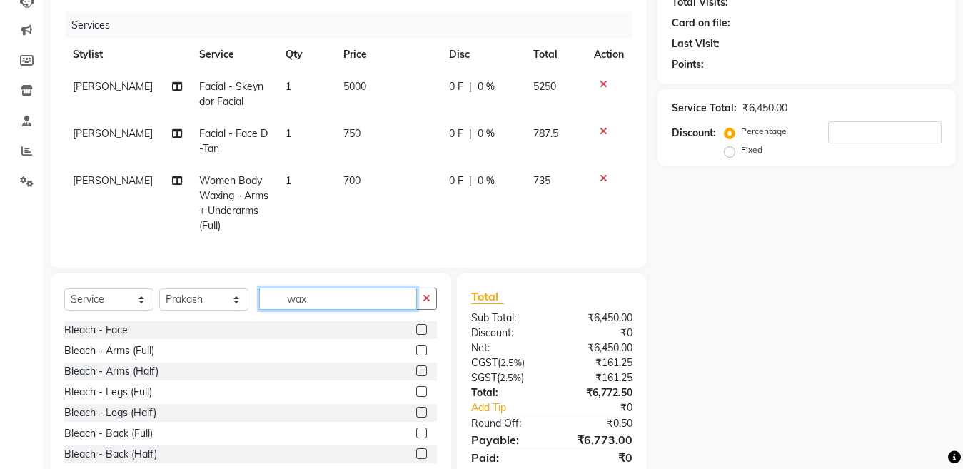
click at [338, 310] on input "wax" at bounding box center [338, 299] width 158 height 22
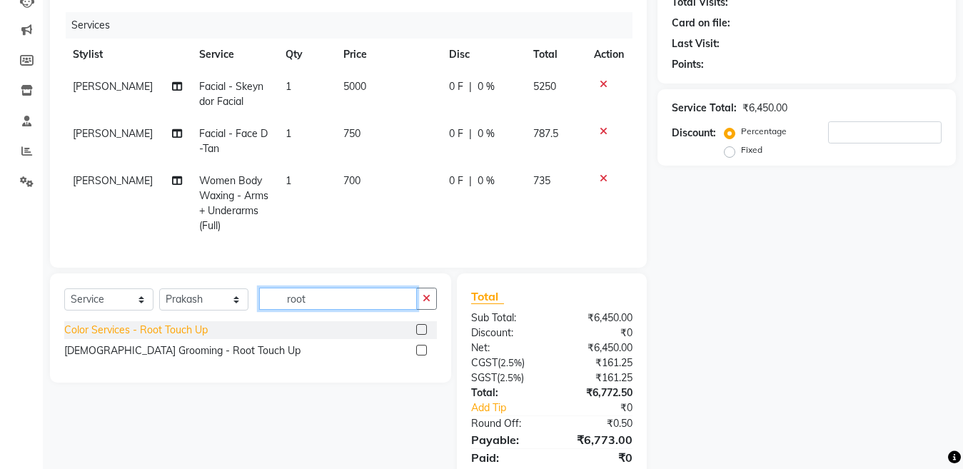
type input "root"
click at [163, 338] on div "Color Services - Root Touch Up" at bounding box center [135, 330] width 143 height 15
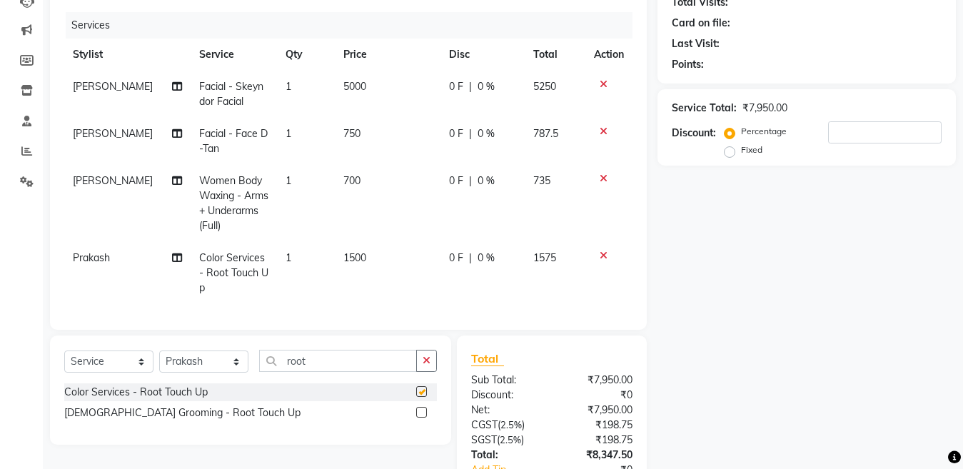
checkbox input "false"
click at [195, 373] on select "Select Stylist [PERSON_NAME] [PERSON_NAME] [PERSON_NAME] ([PERSON_NAME]) Manage…" at bounding box center [203, 361] width 89 height 22
select select "50831"
click at [159, 363] on select "Select Stylist [PERSON_NAME] [PERSON_NAME] [PERSON_NAME] ([PERSON_NAME]) Manage…" at bounding box center [203, 361] width 89 height 22
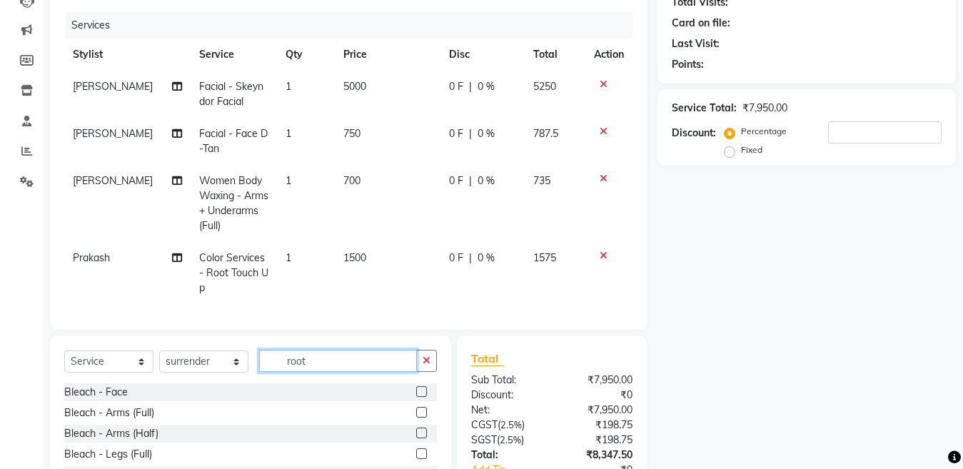
click at [314, 372] on input "root" at bounding box center [338, 361] width 158 height 22
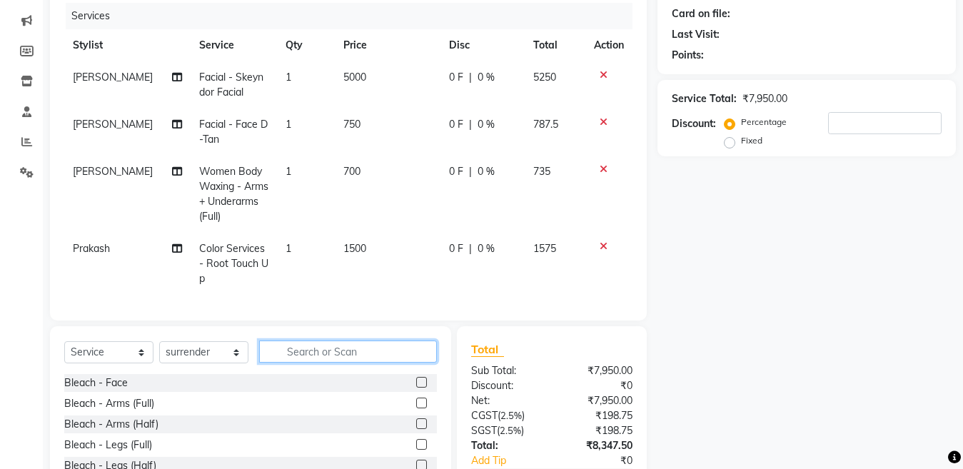
scroll to position [179, 0]
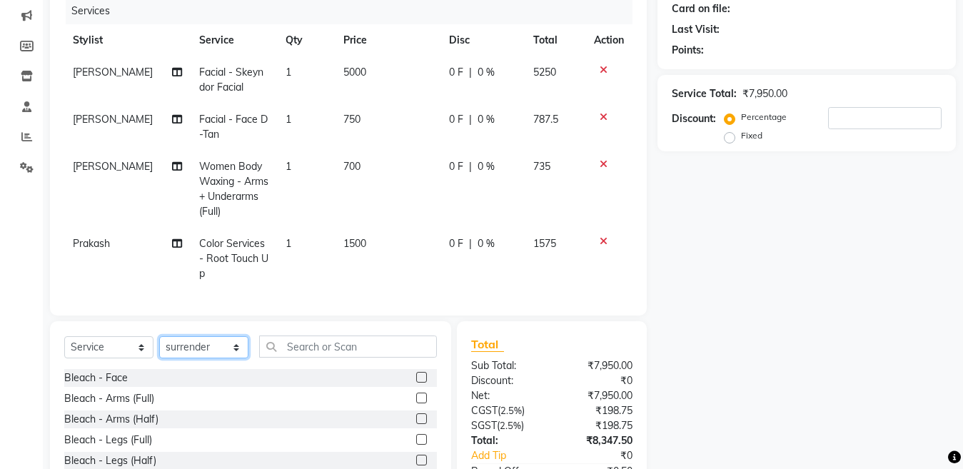
click at [218, 358] on select "Select Stylist [PERSON_NAME] [PERSON_NAME] [PERSON_NAME] ([PERSON_NAME]) Manage…" at bounding box center [203, 347] width 89 height 22
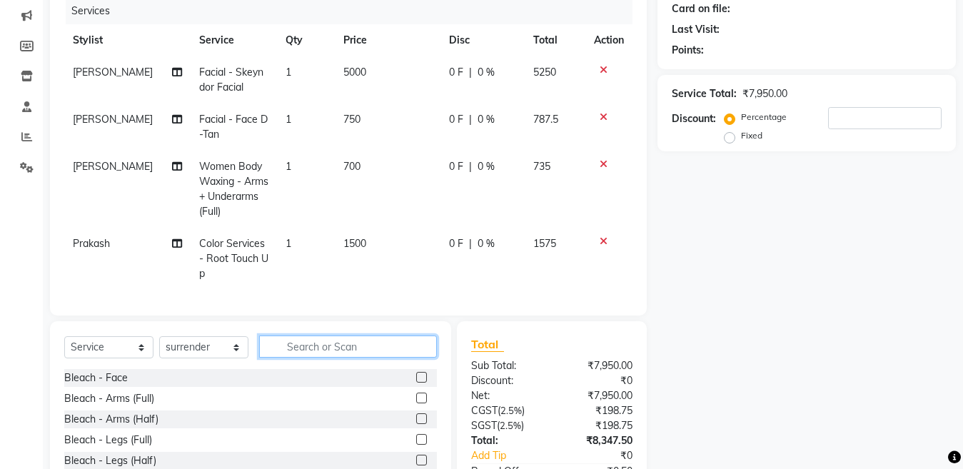
click at [323, 358] on input "text" at bounding box center [348, 346] width 178 height 22
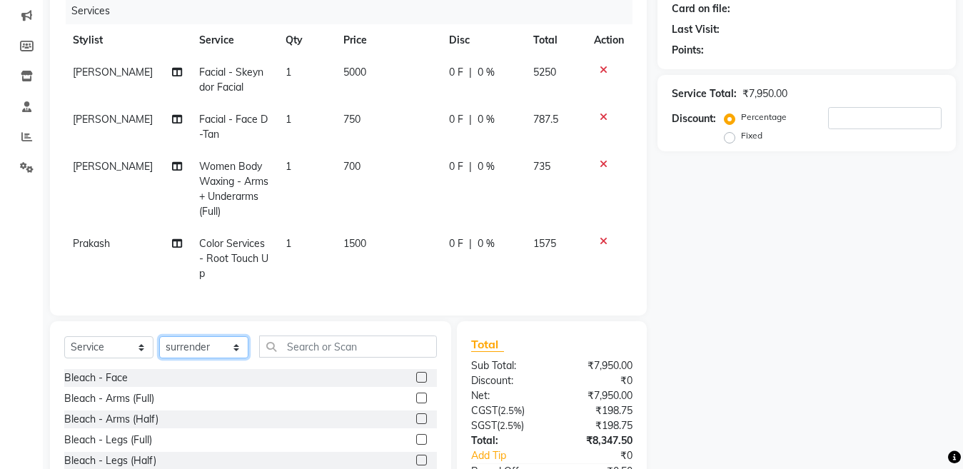
click at [226, 358] on select "Select Stylist [PERSON_NAME] [PERSON_NAME] [PERSON_NAME] ([PERSON_NAME]) Manage…" at bounding box center [203, 347] width 89 height 22
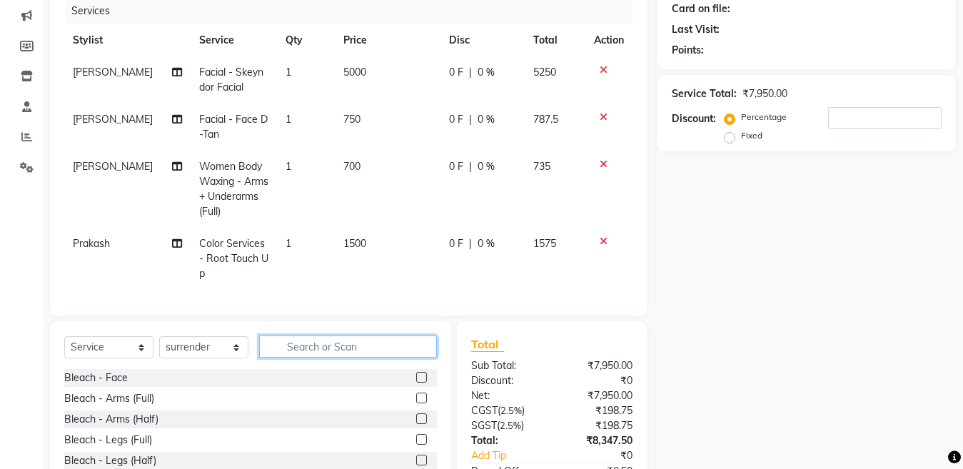
click at [338, 358] on input "text" at bounding box center [348, 346] width 178 height 22
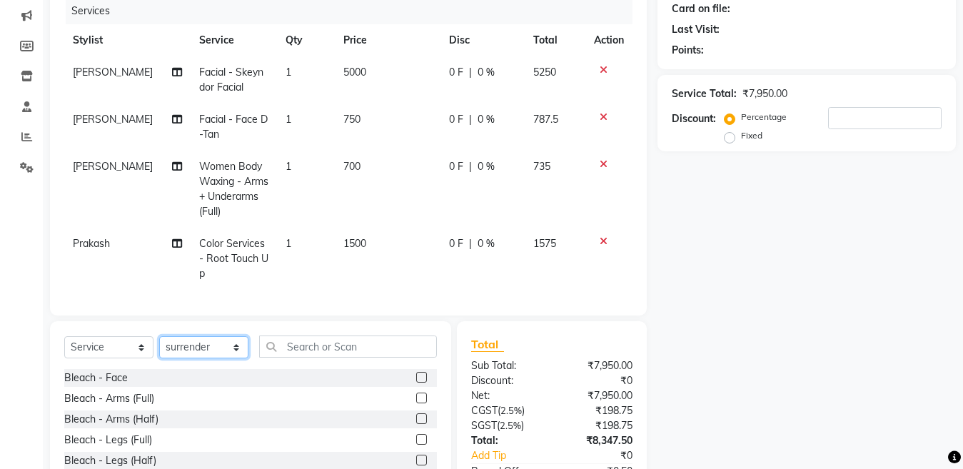
click at [213, 358] on select "Select Stylist [PERSON_NAME] [PERSON_NAME] [PERSON_NAME] ([PERSON_NAME]) Manage…" at bounding box center [203, 347] width 89 height 22
select select "60442"
click at [159, 348] on select "Select Stylist [PERSON_NAME] [PERSON_NAME] [PERSON_NAME] ([PERSON_NAME]) Manage…" at bounding box center [203, 347] width 89 height 22
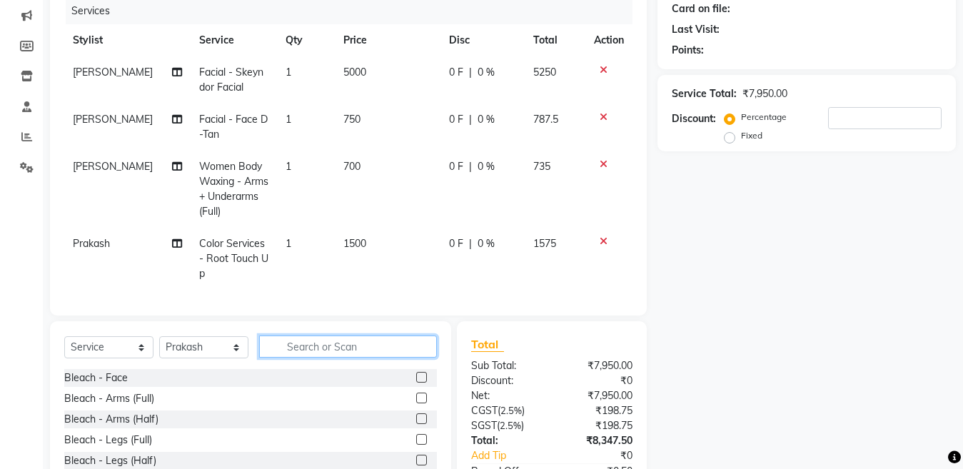
click at [309, 355] on input "text" at bounding box center [348, 346] width 178 height 22
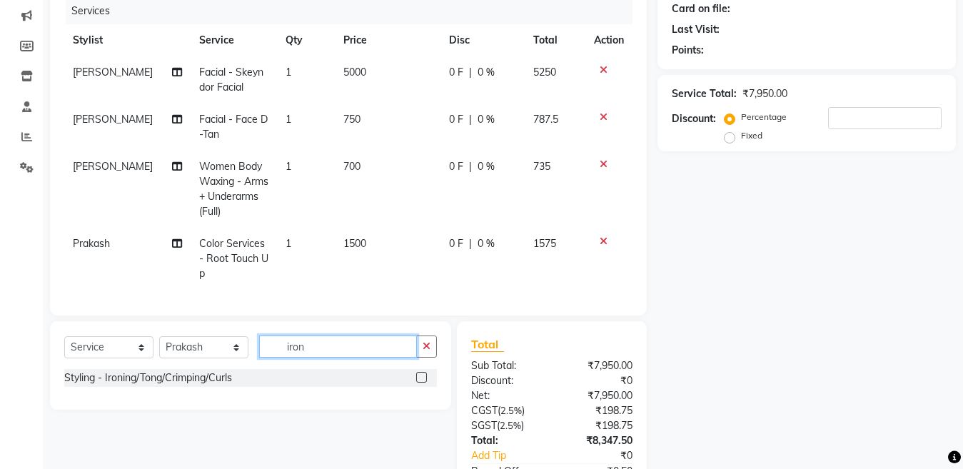
type input "iron"
click at [170, 390] on div "Styling - Ironing/Tong/Crimping/Curls" at bounding box center [250, 379] width 373 height 21
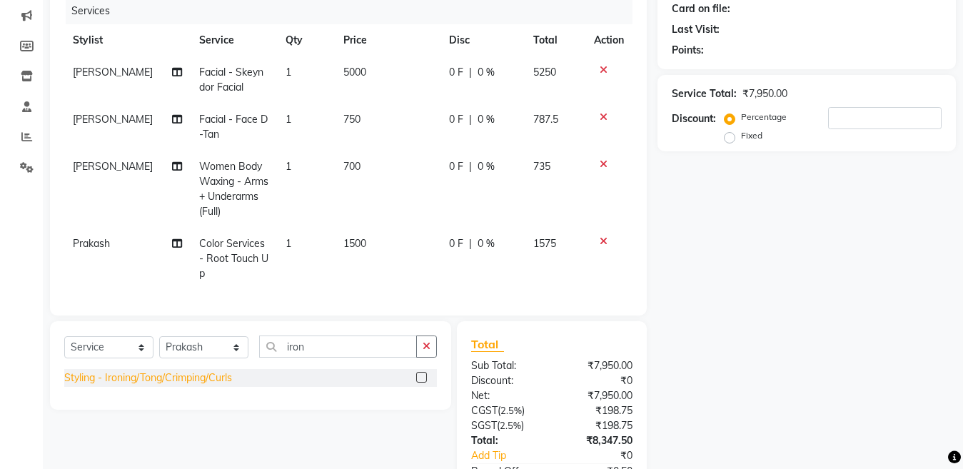
click at [183, 385] on div "Styling - Ironing/Tong/Crimping/Curls" at bounding box center [148, 377] width 168 height 15
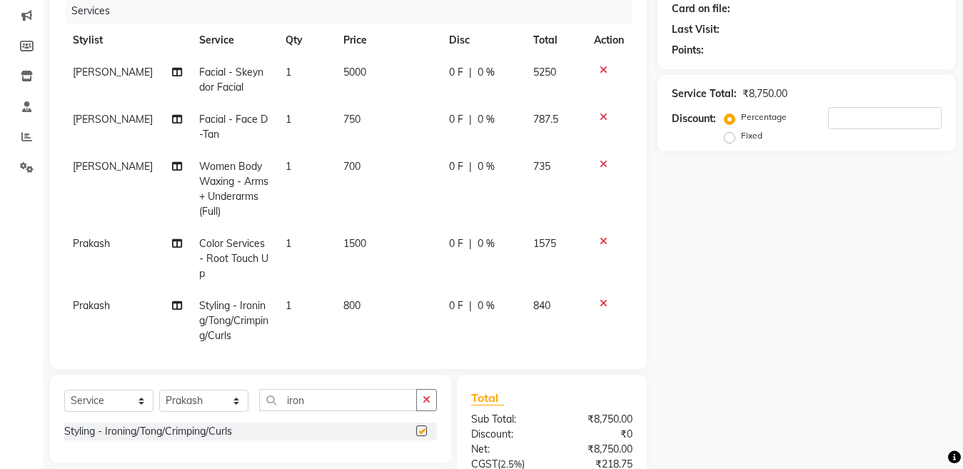
checkbox input "false"
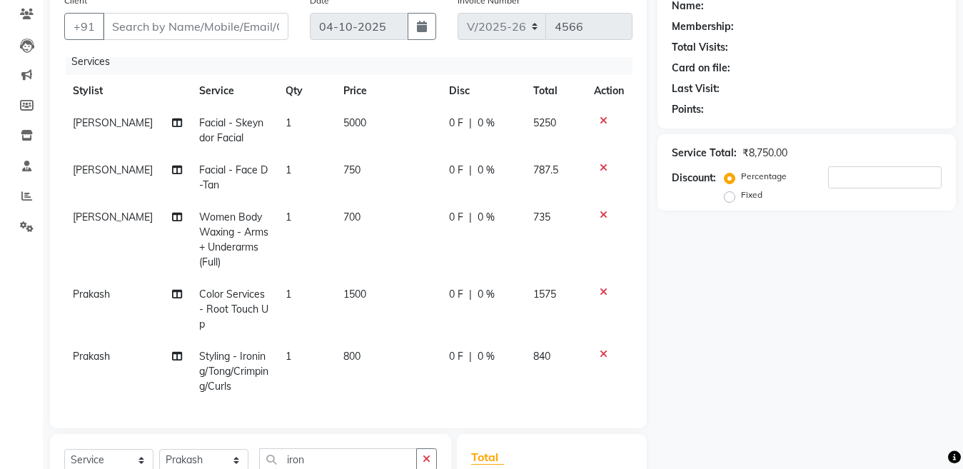
scroll to position [62, 0]
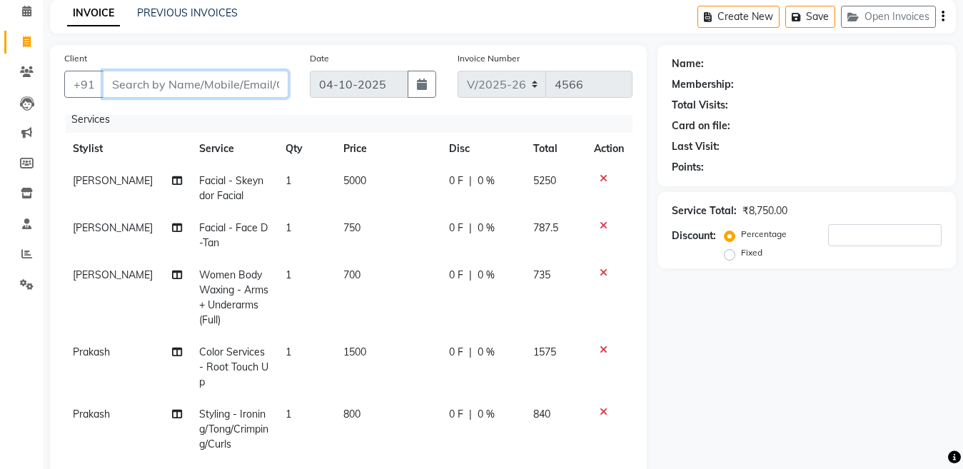
click at [156, 84] on input "Client" at bounding box center [196, 84] width 186 height 27
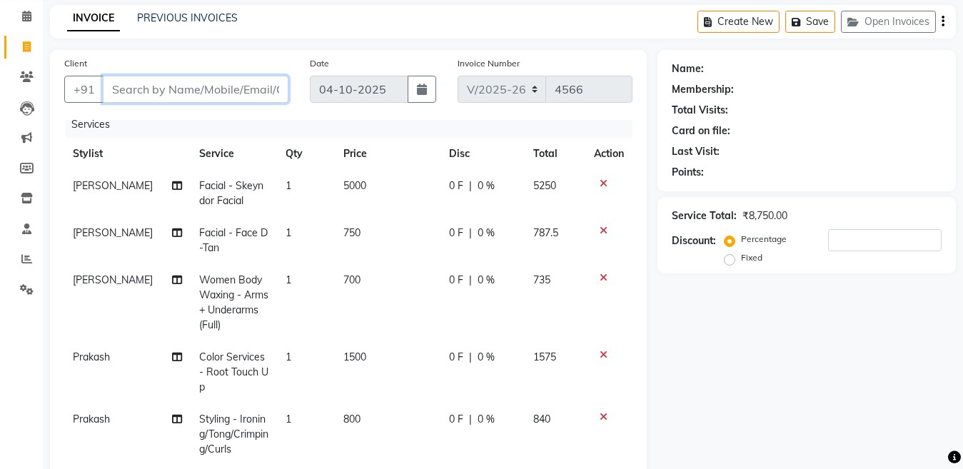
scroll to position [0, 0]
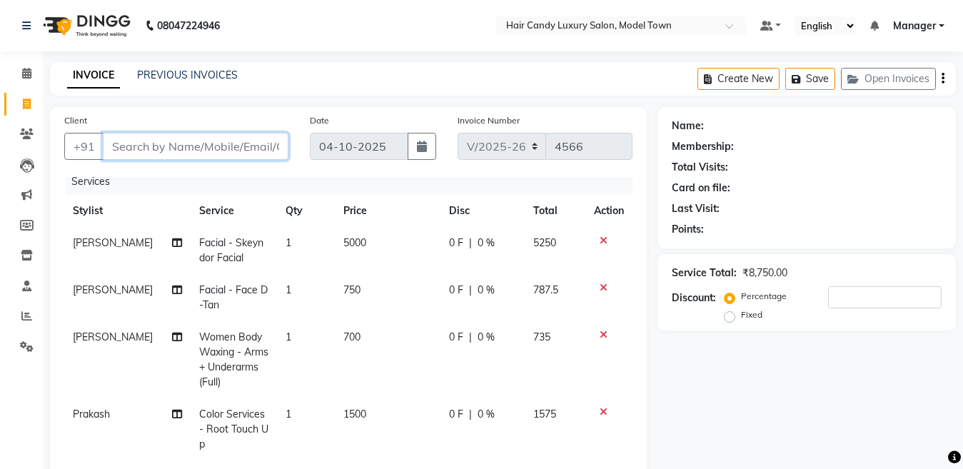
click at [188, 156] on input "Client" at bounding box center [196, 146] width 186 height 27
type input "9"
type input "0"
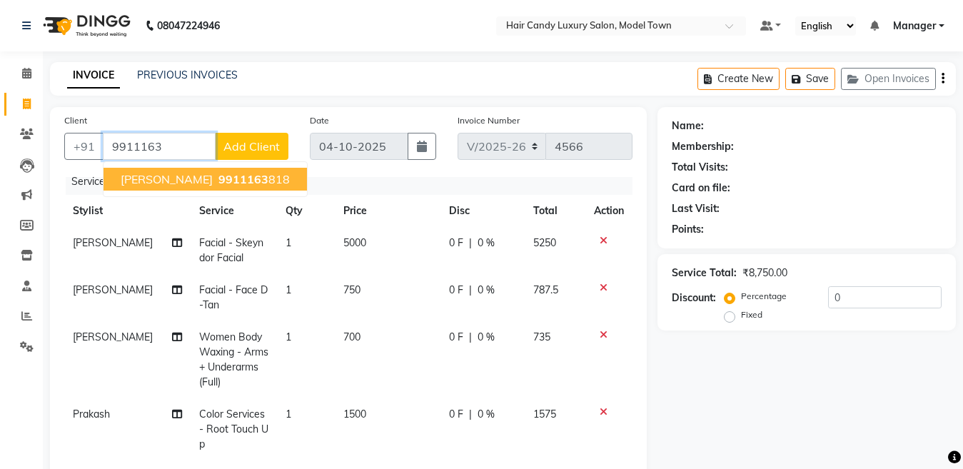
click at [197, 196] on ngb-typeahead-window "[PERSON_NAME] 9911163 818" at bounding box center [205, 179] width 205 height 36
click at [196, 183] on span "[PERSON_NAME]" at bounding box center [167, 179] width 92 height 14
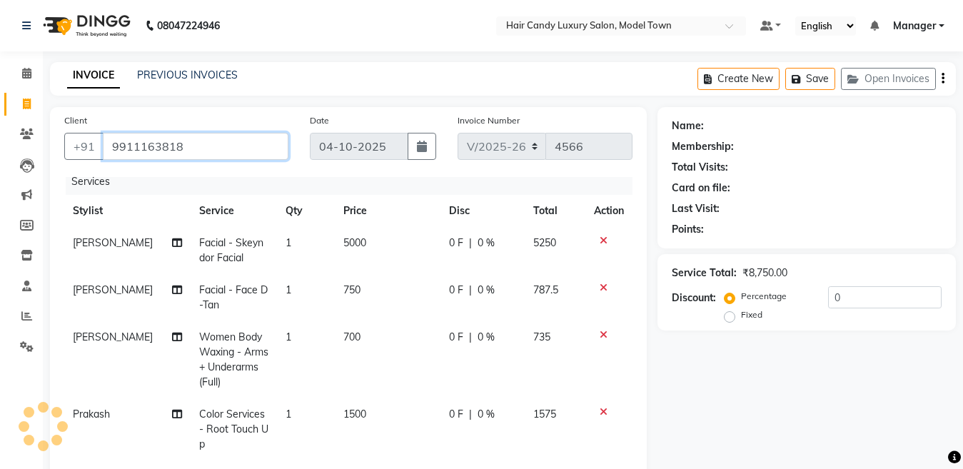
type input "9911163818"
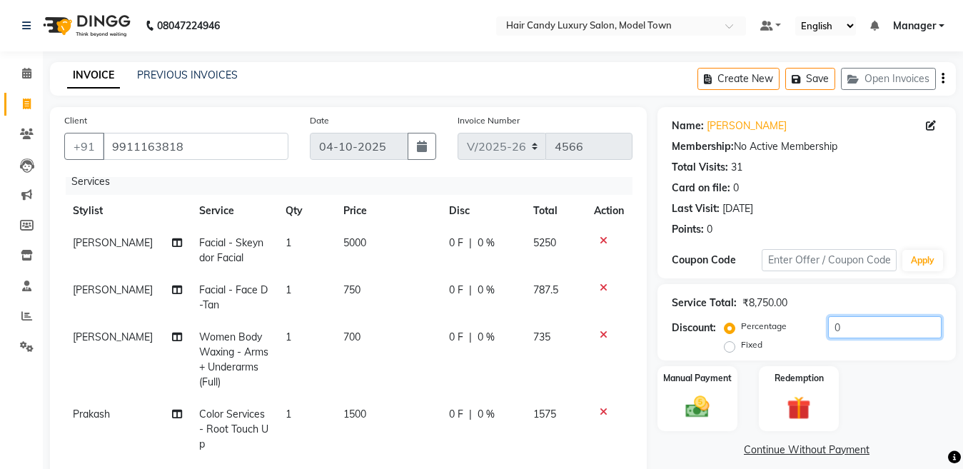
drag, startPoint x: 881, startPoint y: 323, endPoint x: 758, endPoint y: 328, distance: 123.6
click at [758, 328] on div "Percentage Fixed 0" at bounding box center [834, 335] width 214 height 39
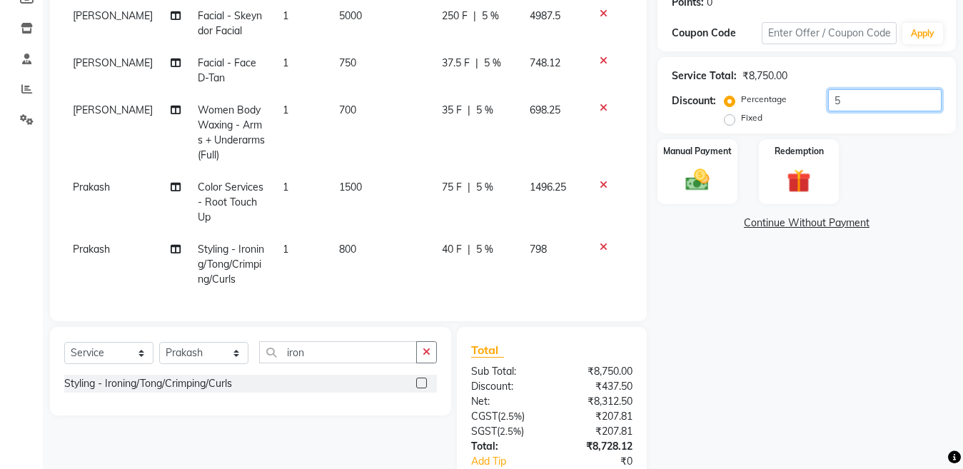
scroll to position [233, 0]
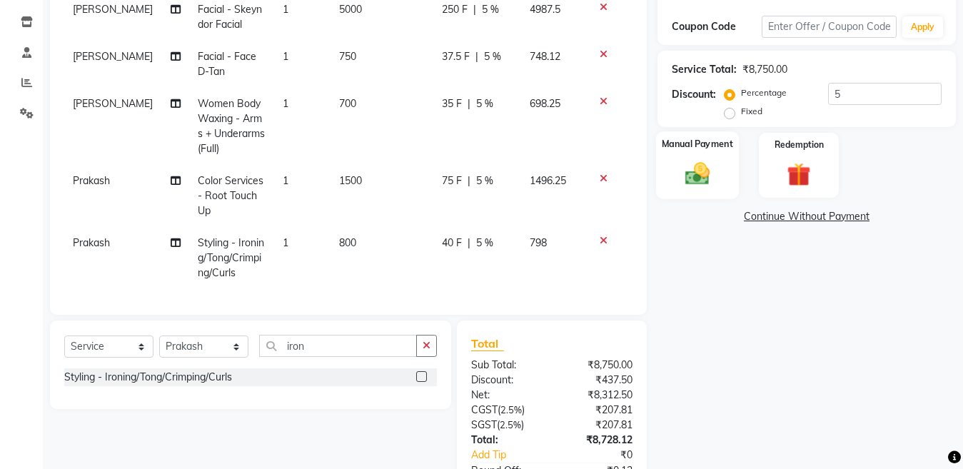
click at [697, 166] on img at bounding box center [697, 173] width 40 height 29
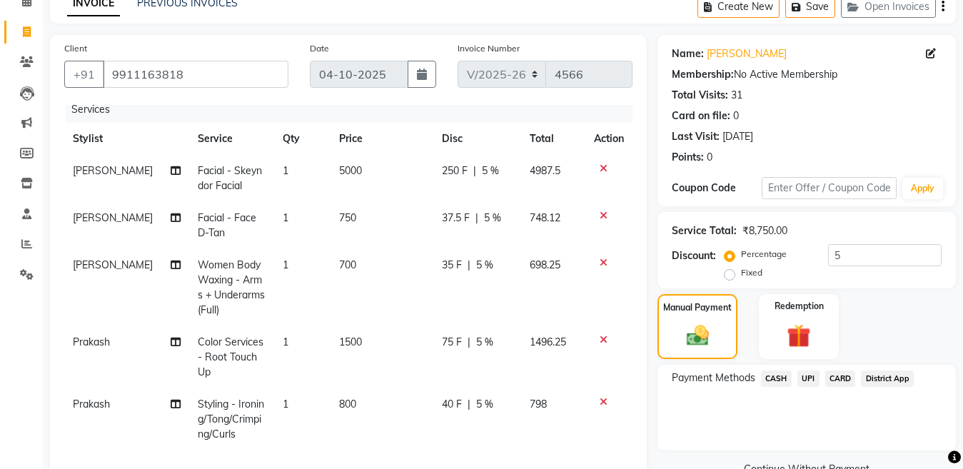
scroll to position [143, 0]
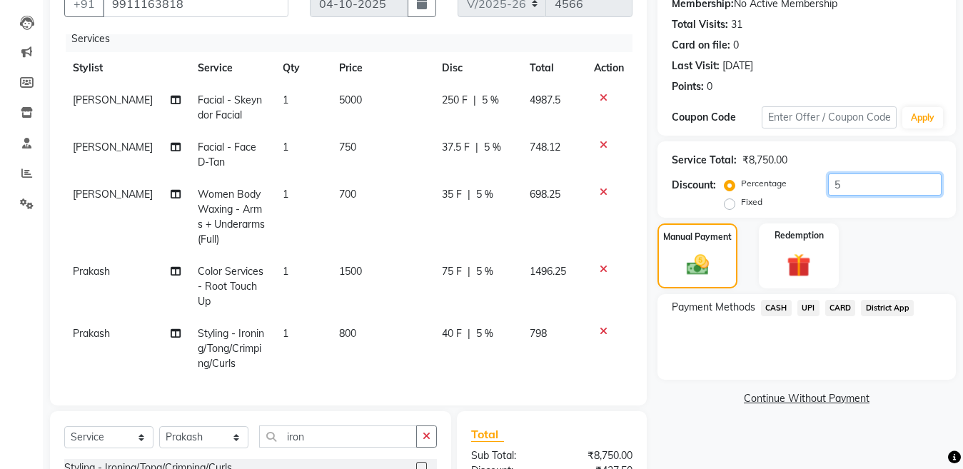
drag, startPoint x: 866, startPoint y: 188, endPoint x: 799, endPoint y: 193, distance: 66.6
click at [799, 193] on div "Percentage Fixed 5" at bounding box center [834, 192] width 214 height 39
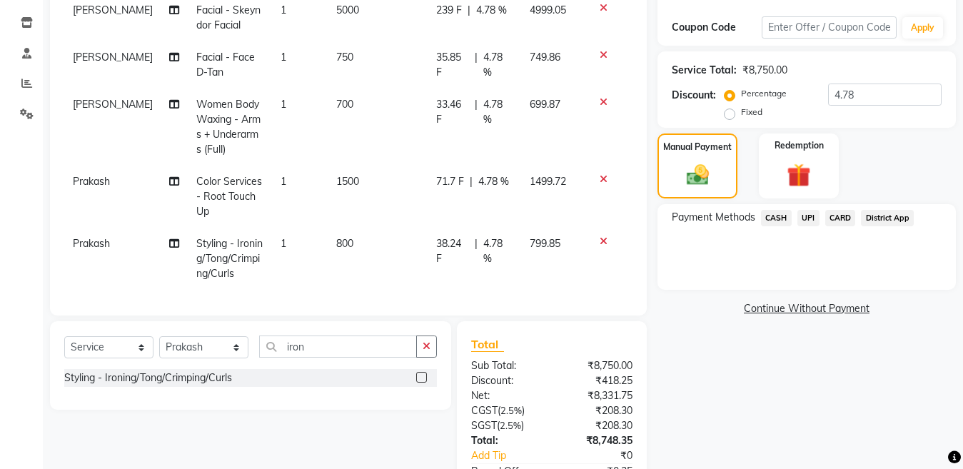
click at [777, 217] on span "CASH" at bounding box center [776, 218] width 31 height 16
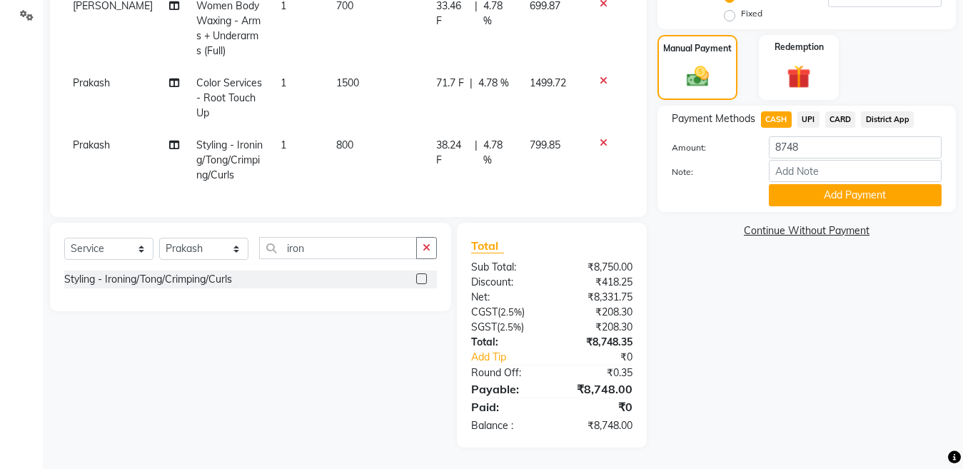
scroll to position [230, 0]
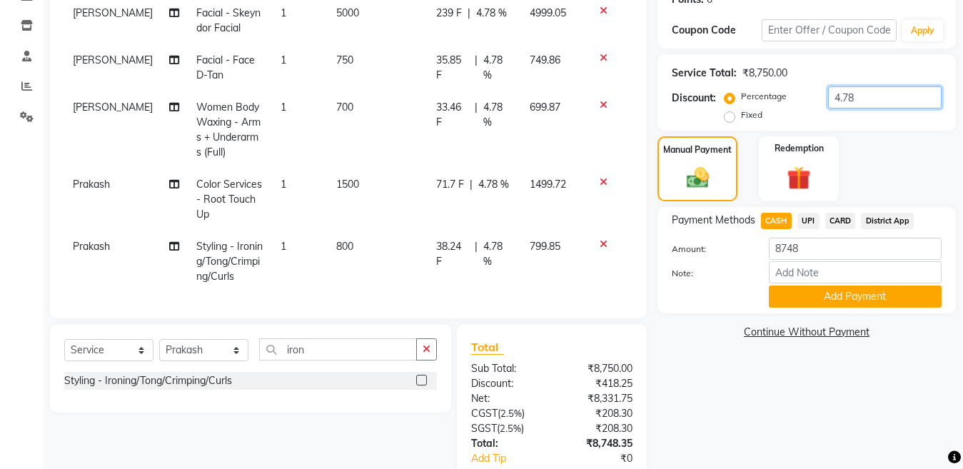
click at [887, 100] on input "4.78" at bounding box center [884, 97] width 113 height 22
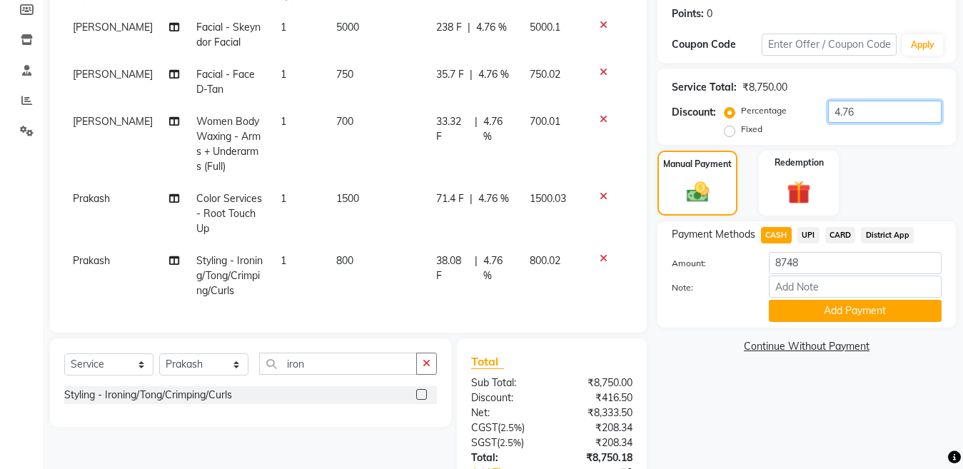
scroll to position [331, 0]
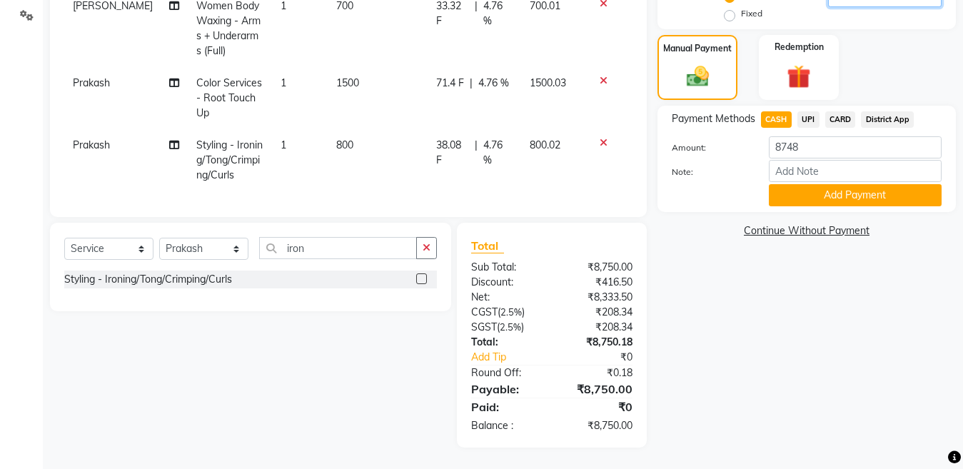
type input "4.76"
click at [832, 124] on span "CARD" at bounding box center [840, 119] width 31 height 16
type input "8750"
click at [838, 195] on button "Add Payment" at bounding box center [855, 195] width 173 height 22
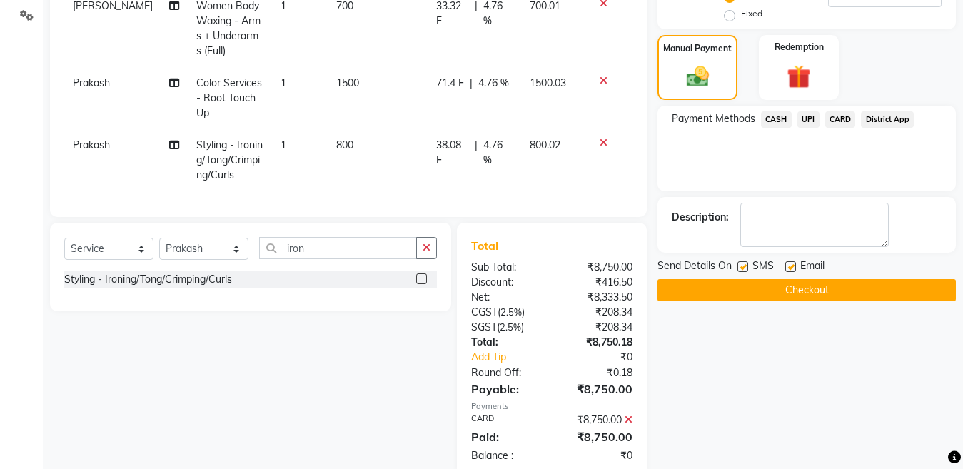
scroll to position [361, 0]
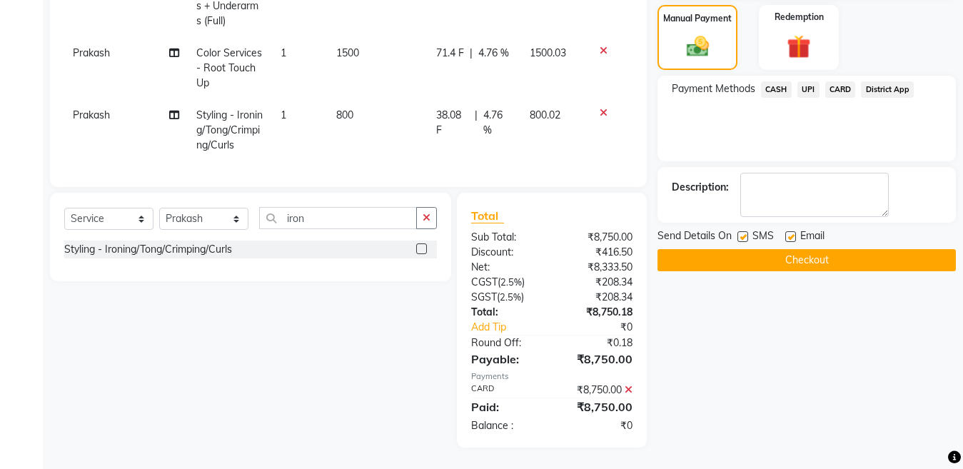
click at [744, 232] on label at bounding box center [742, 236] width 11 height 11
click at [744, 233] on input "checkbox" at bounding box center [741, 237] width 9 height 9
checkbox input "false"
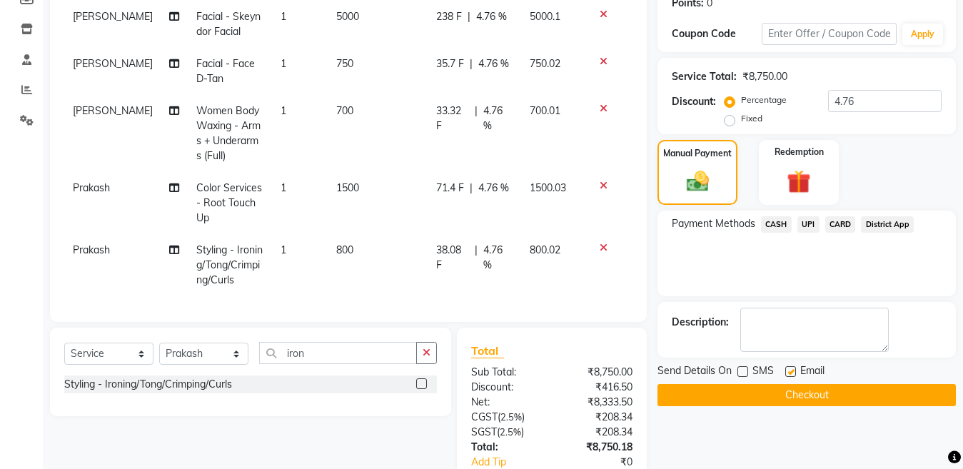
scroll to position [229, 0]
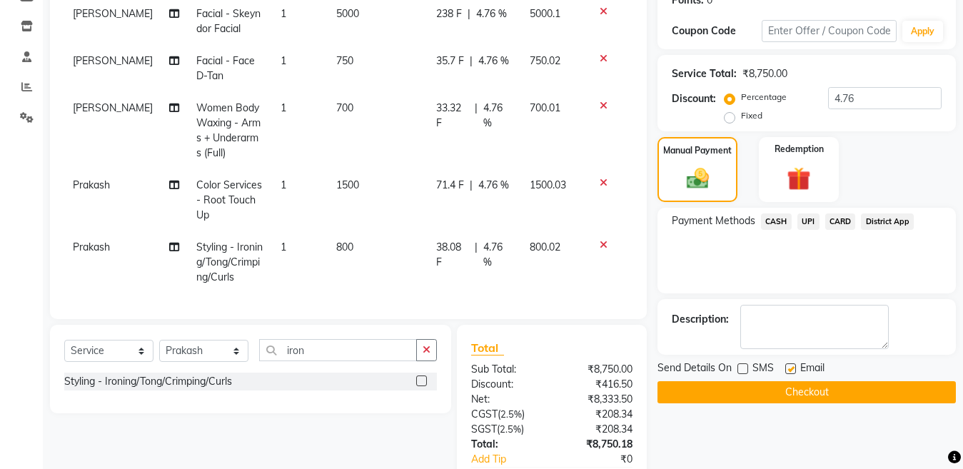
click at [803, 388] on button "Checkout" at bounding box center [806, 392] width 298 height 22
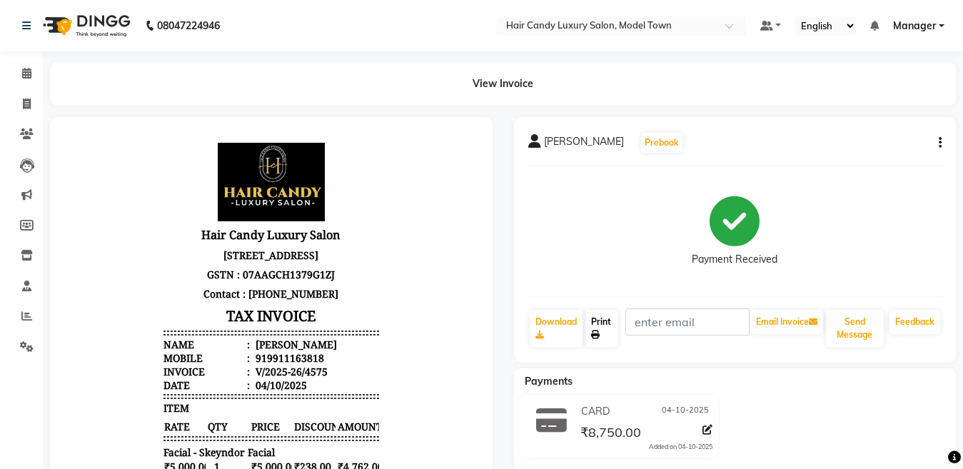
click at [597, 317] on link "Print" at bounding box center [601, 328] width 33 height 37
click at [21, 109] on span at bounding box center [26, 104] width 25 height 16
select select "service"
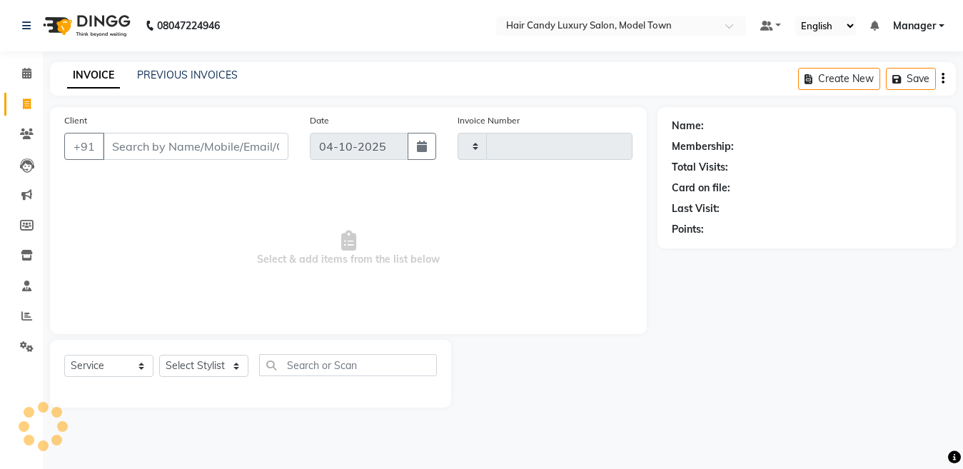
type input "4576"
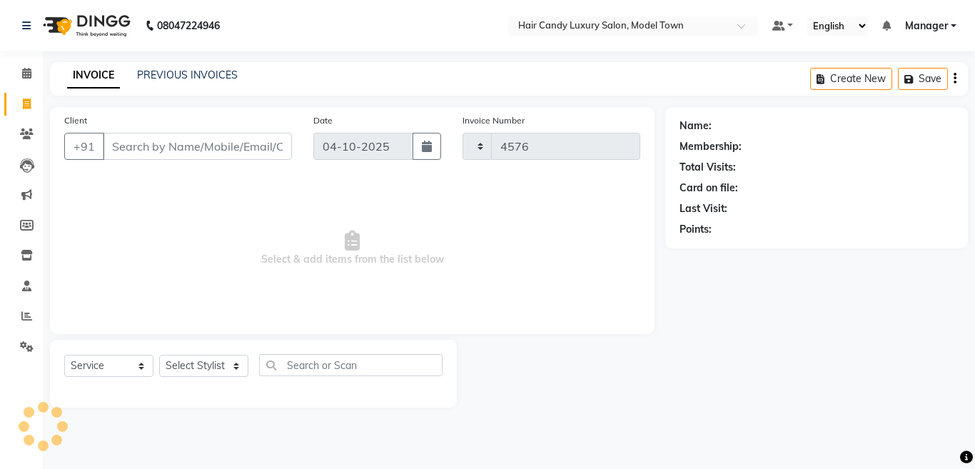
select select "4716"
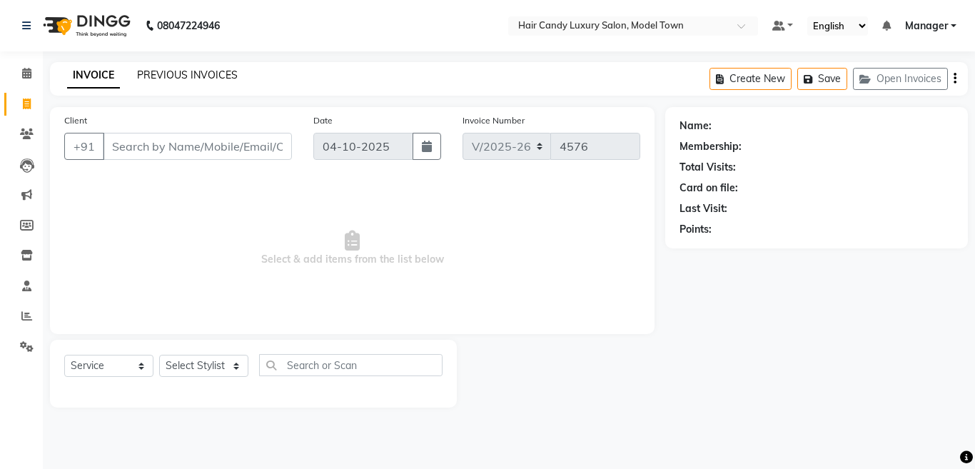
click at [186, 76] on link "PREVIOUS INVOICES" at bounding box center [187, 75] width 101 height 13
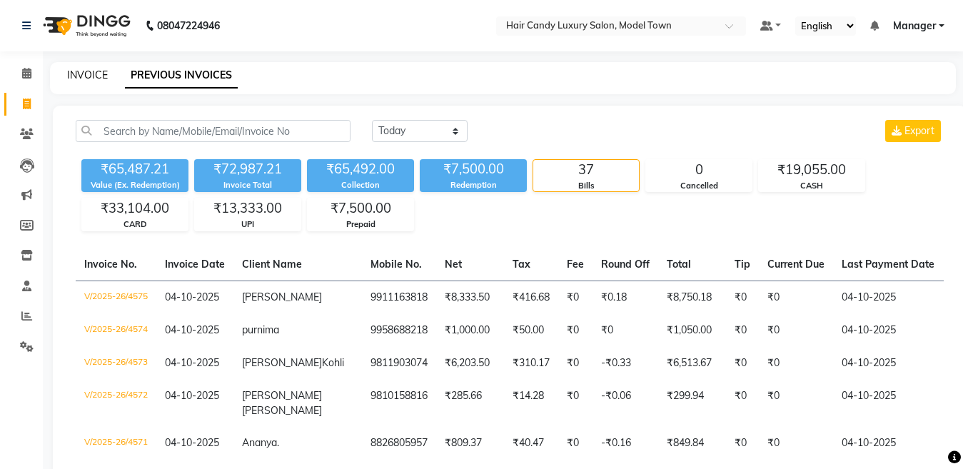
click at [76, 76] on link "INVOICE" at bounding box center [87, 75] width 41 height 13
select select "service"
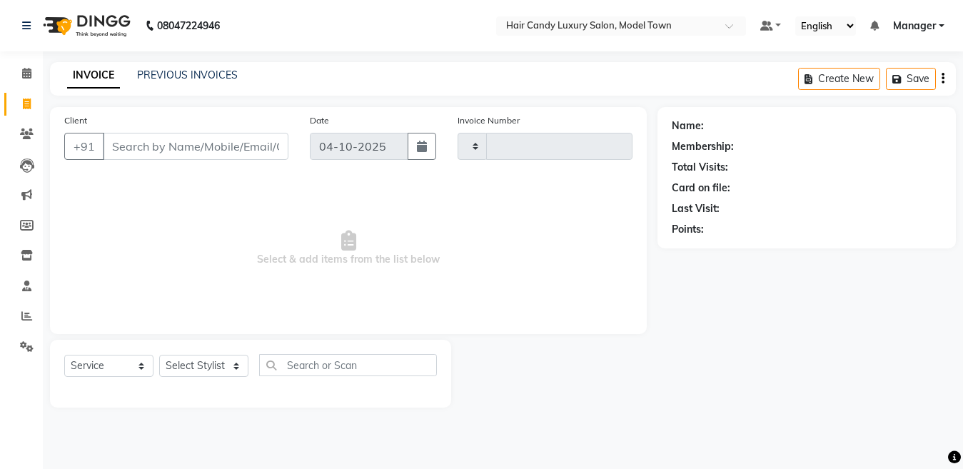
click at [168, 136] on input "Client" at bounding box center [196, 146] width 186 height 27
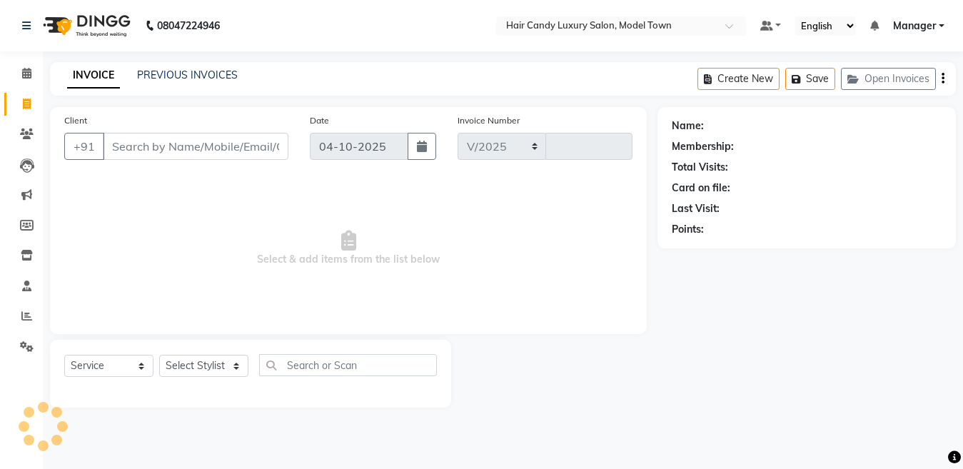
select select "4716"
type input "4579"
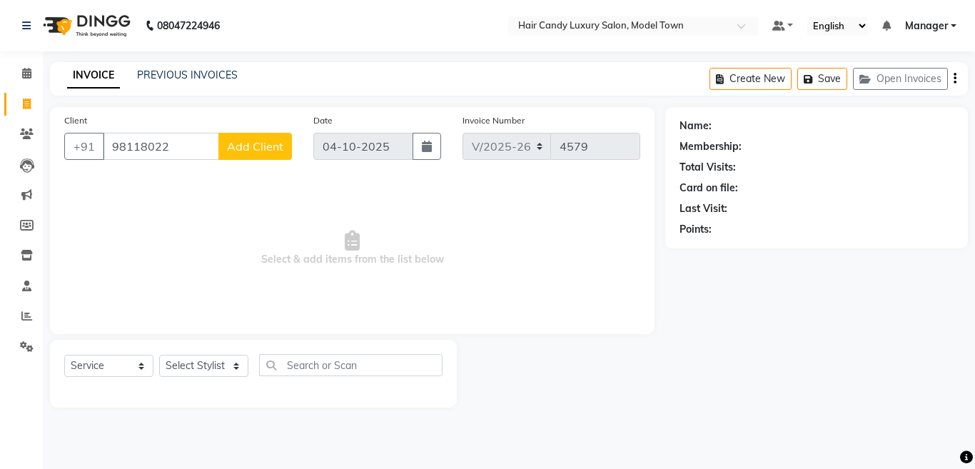
drag, startPoint x: 197, startPoint y: 152, endPoint x: 0, endPoint y: 167, distance: 197.6
click at [0, 164] on app-home "08047224946 Select Location × Hair Candy Luxury Salon, Model Town Default Panel…" at bounding box center [487, 214] width 975 height 429
click at [221, 178] on ngb-highlight "9812345678" at bounding box center [201, 179] width 71 height 14
type input "9812345678"
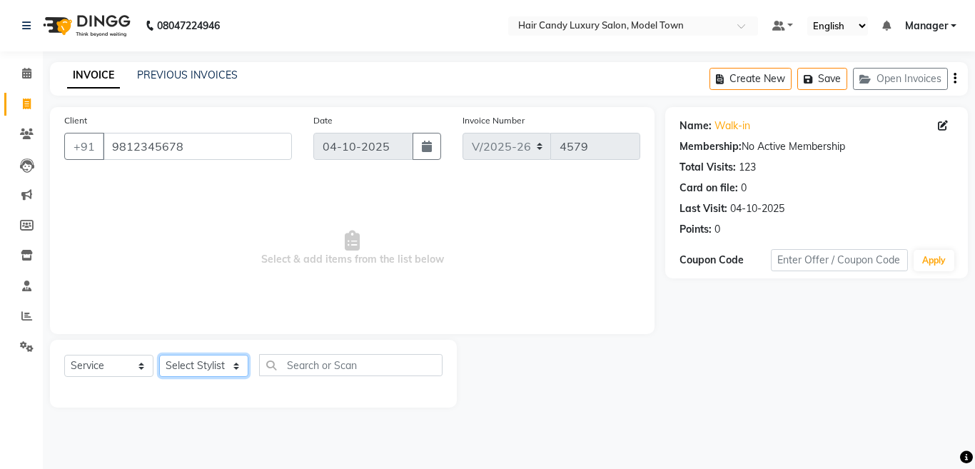
click at [223, 374] on select "Select Stylist [PERSON_NAME] [PERSON_NAME] [PERSON_NAME] ([PERSON_NAME]) Manage…" at bounding box center [203, 366] width 89 height 22
select select "28001"
click at [159, 355] on select "Select Stylist [PERSON_NAME] [PERSON_NAME] [PERSON_NAME] ([PERSON_NAME]) Manage…" at bounding box center [203, 366] width 89 height 22
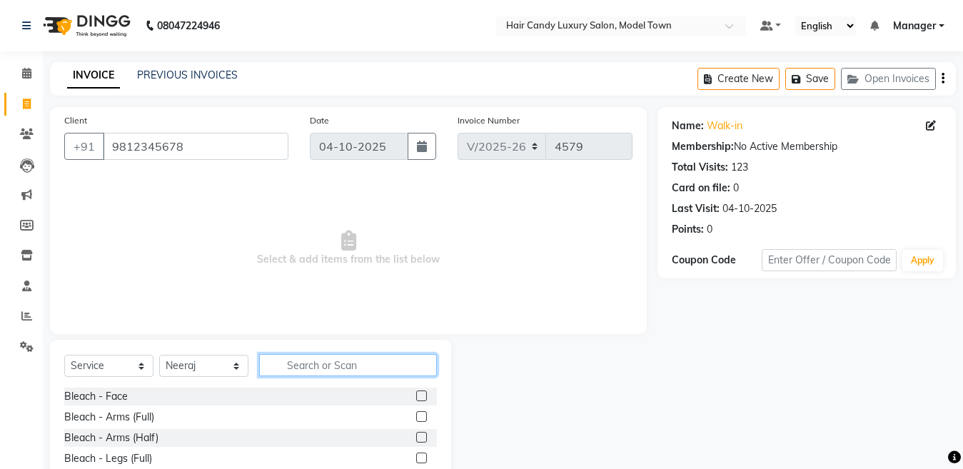
click at [334, 367] on input "text" at bounding box center [348, 365] width 178 height 22
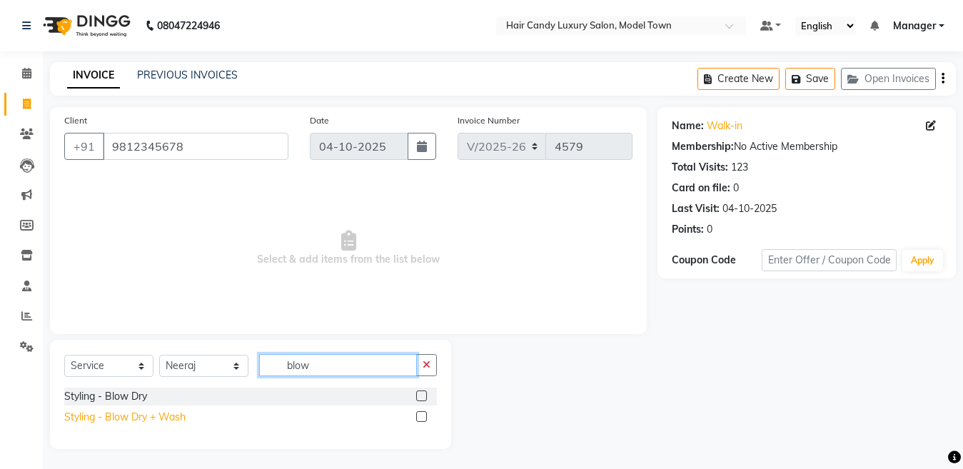
type input "blow"
click at [184, 415] on div "Styling - Blow Dry + Wash" at bounding box center [124, 417] width 121 height 15
checkbox input "false"
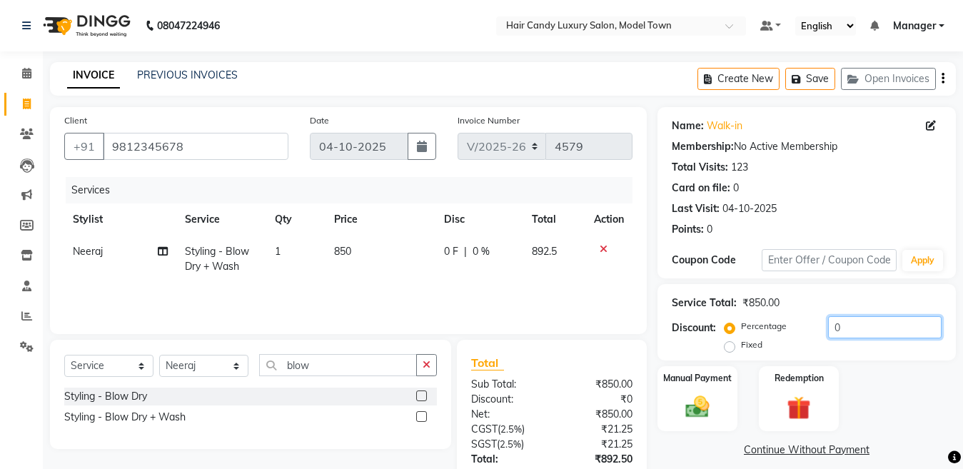
drag, startPoint x: 740, startPoint y: 325, endPoint x: 692, endPoint y: 325, distance: 48.5
click at [692, 325] on div "Discount: Percentage Fixed 0" at bounding box center [807, 335] width 270 height 39
type input "4.78"
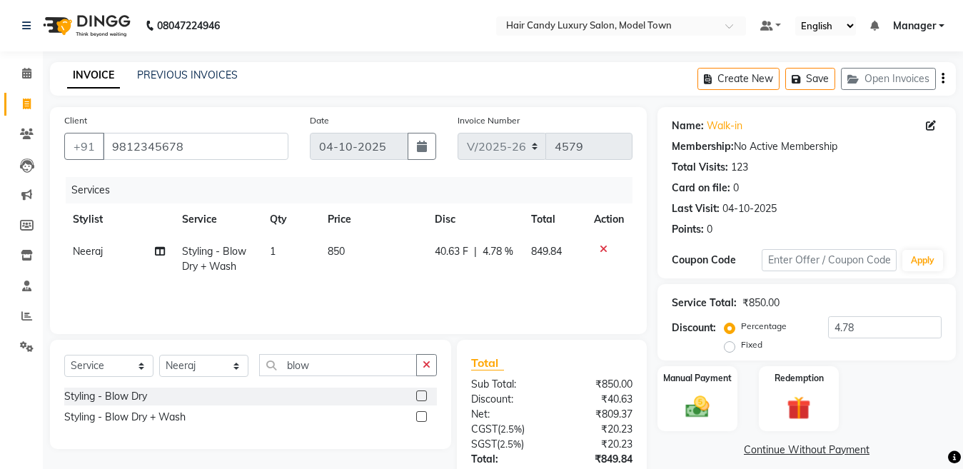
click at [747, 399] on div "Manual Payment Redemption" at bounding box center [807, 398] width 320 height 65
click at [725, 396] on div "Manual Payment" at bounding box center [697, 399] width 83 height 68
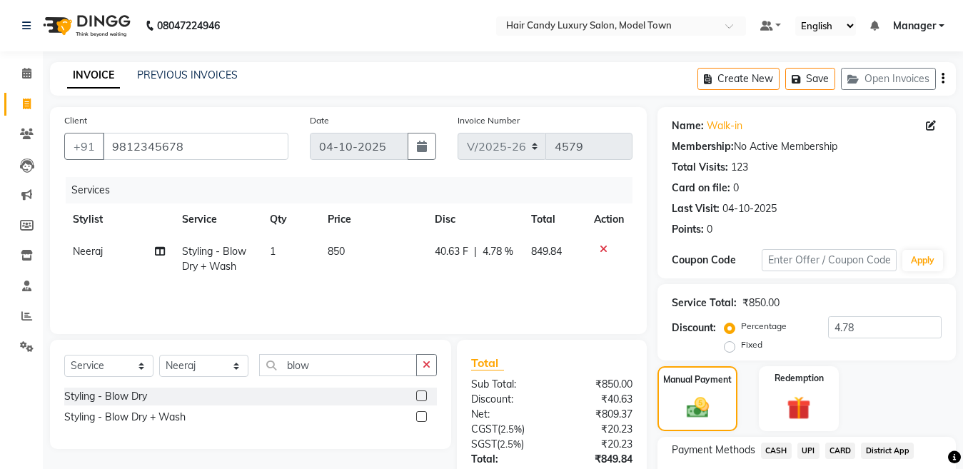
scroll to position [117, 0]
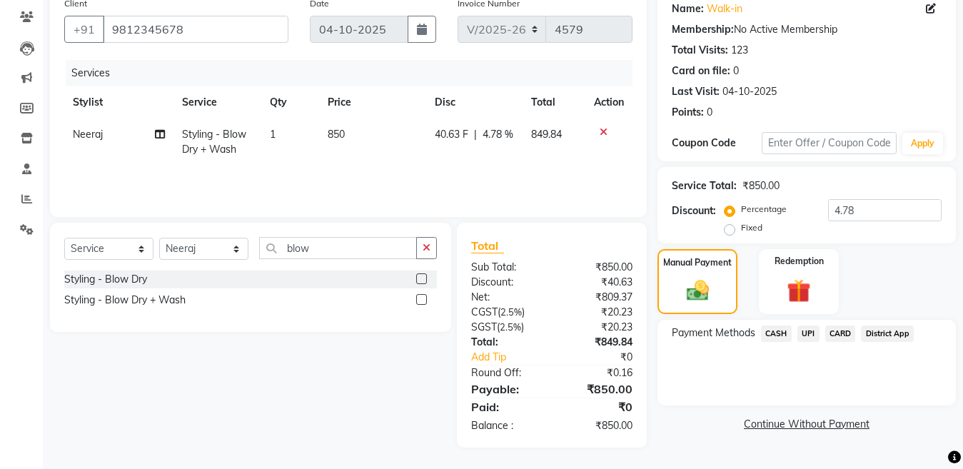
click at [780, 331] on span "CASH" at bounding box center [776, 333] width 31 height 16
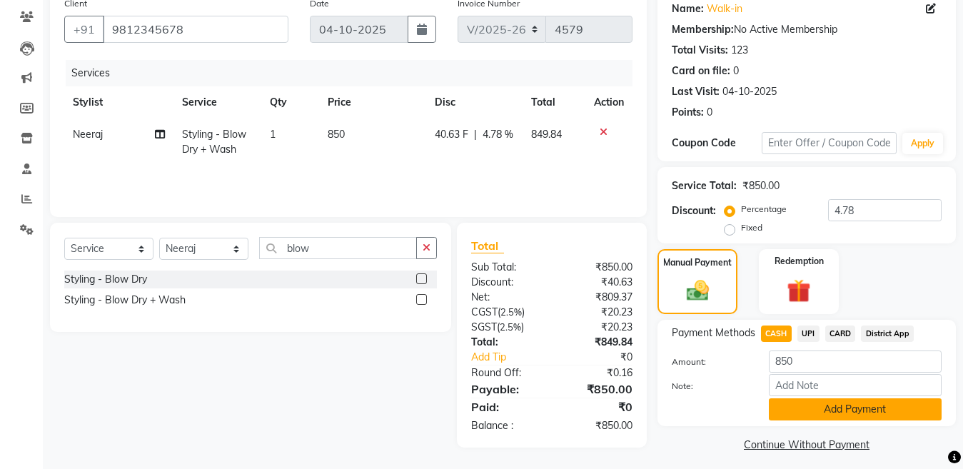
click at [829, 408] on button "Add Payment" at bounding box center [855, 409] width 173 height 22
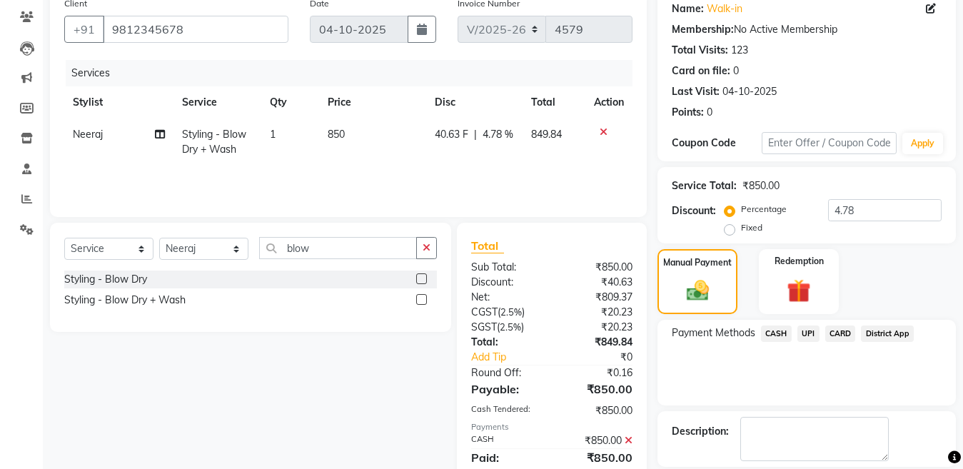
scroll to position [185, 0]
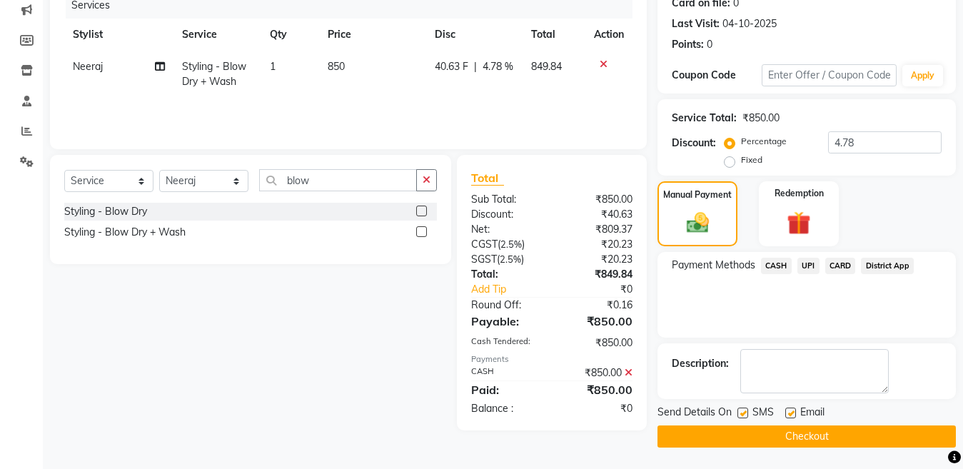
click at [747, 413] on label at bounding box center [742, 413] width 11 height 11
click at [747, 413] on input "checkbox" at bounding box center [741, 413] width 9 height 9
checkbox input "false"
click at [758, 431] on button "Checkout" at bounding box center [806, 436] width 298 height 22
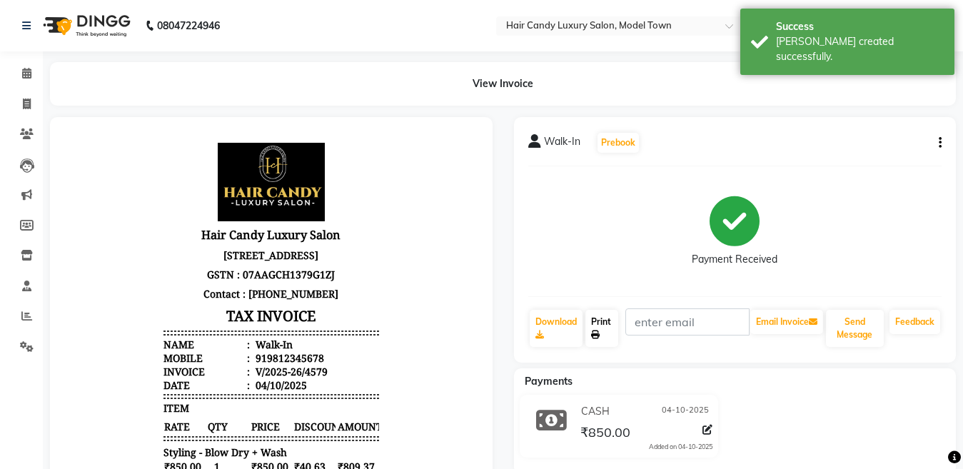
click at [611, 332] on link "Print" at bounding box center [601, 328] width 33 height 37
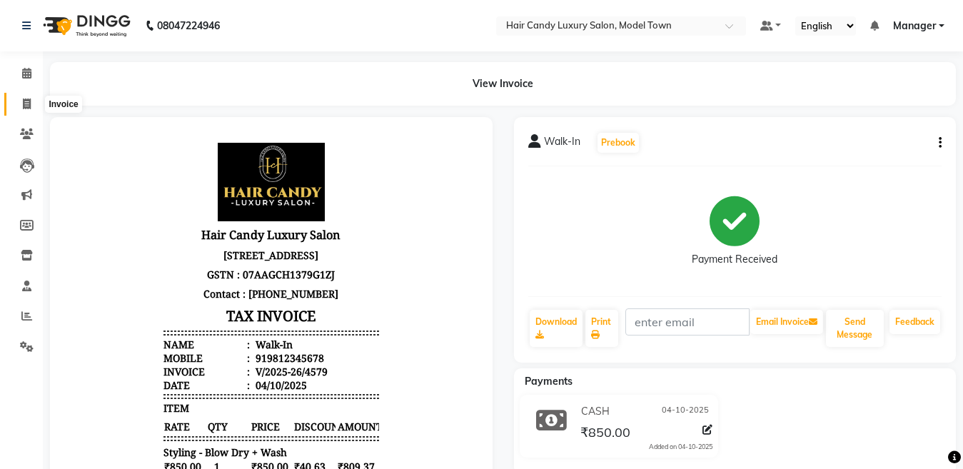
click at [28, 106] on icon at bounding box center [27, 103] width 8 height 11
select select "service"
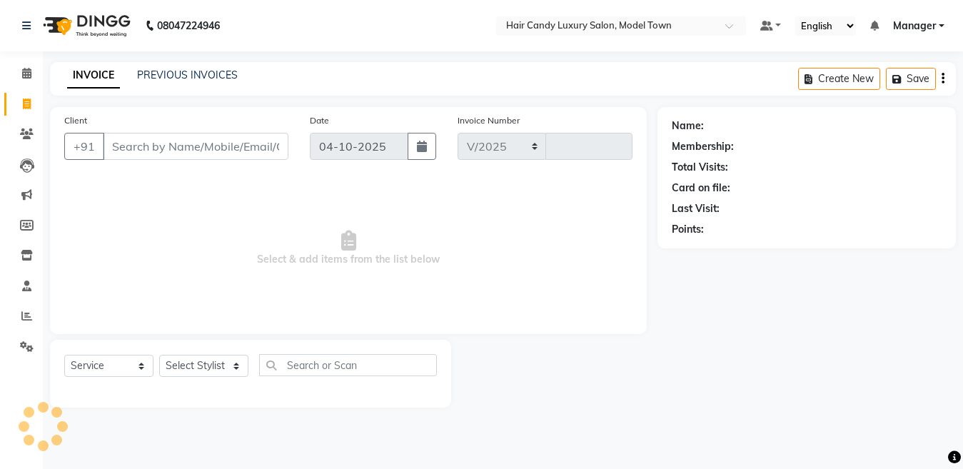
select select "4716"
type input "4580"
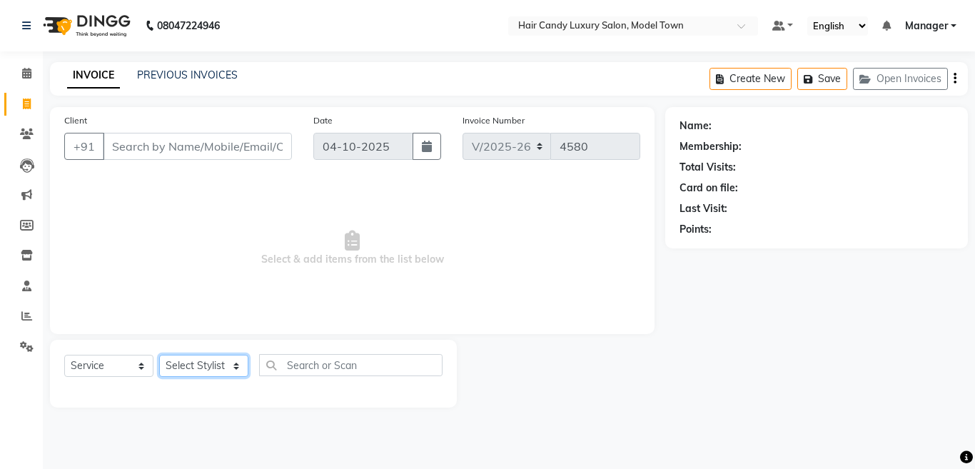
click at [186, 373] on select "Select Stylist [PERSON_NAME] [PERSON_NAME] [PERSON_NAME] ([PERSON_NAME]) Manage…" at bounding box center [203, 366] width 89 height 22
select select "66355"
click at [159, 355] on select "Select Stylist [PERSON_NAME] [PERSON_NAME] [PERSON_NAME] ([PERSON_NAME]) Manage…" at bounding box center [203, 366] width 89 height 22
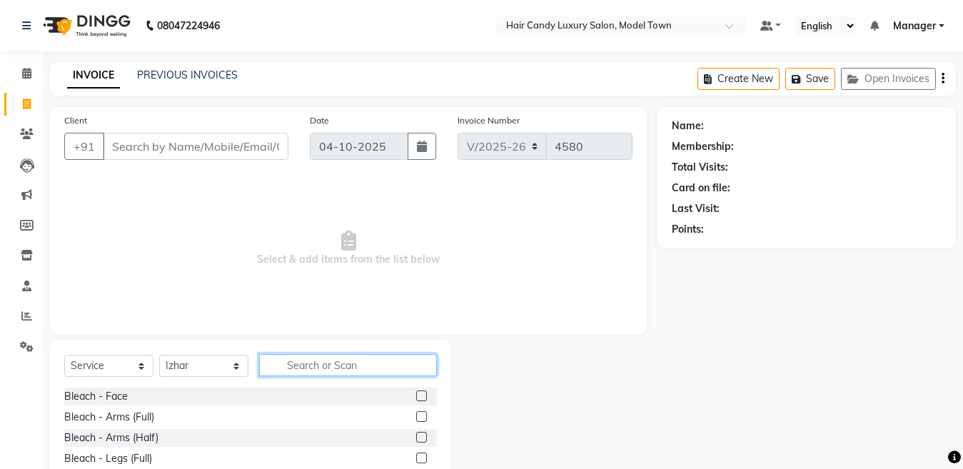
click at [343, 372] on input "text" at bounding box center [348, 365] width 178 height 22
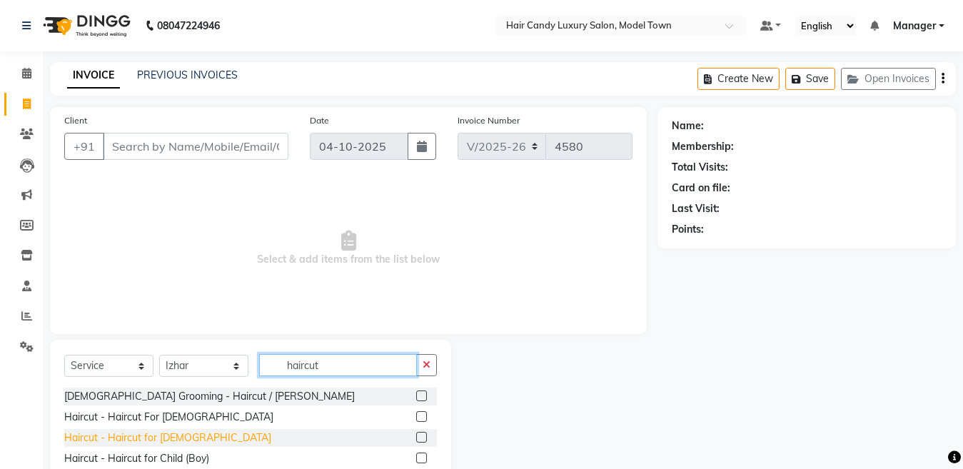
type input "haircut"
click at [168, 433] on div "Haircut - Haircut for [DEMOGRAPHIC_DATA]" at bounding box center [167, 437] width 207 height 15
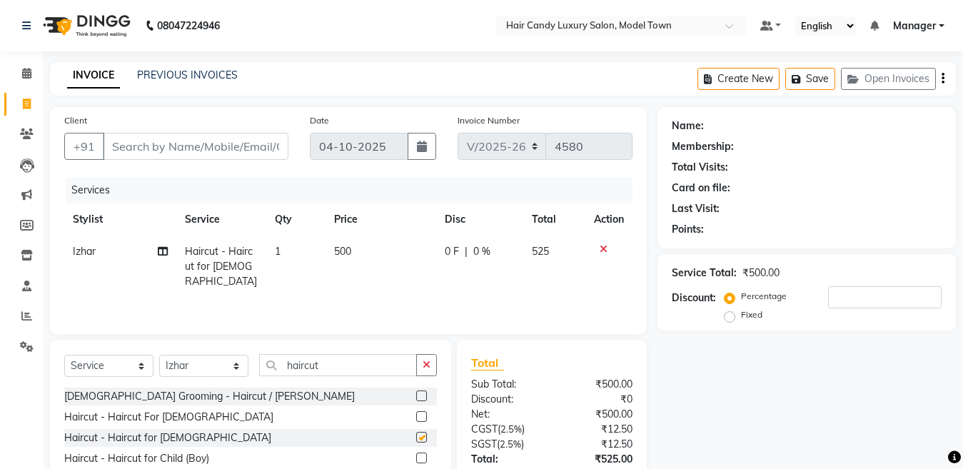
checkbox input "false"
drag, startPoint x: 345, startPoint y: 365, endPoint x: 115, endPoint y: 365, distance: 229.8
click at [115, 365] on div "Select Service Product Membership Package Voucher Prepaid Gift Card Select Styl…" at bounding box center [250, 371] width 373 height 34
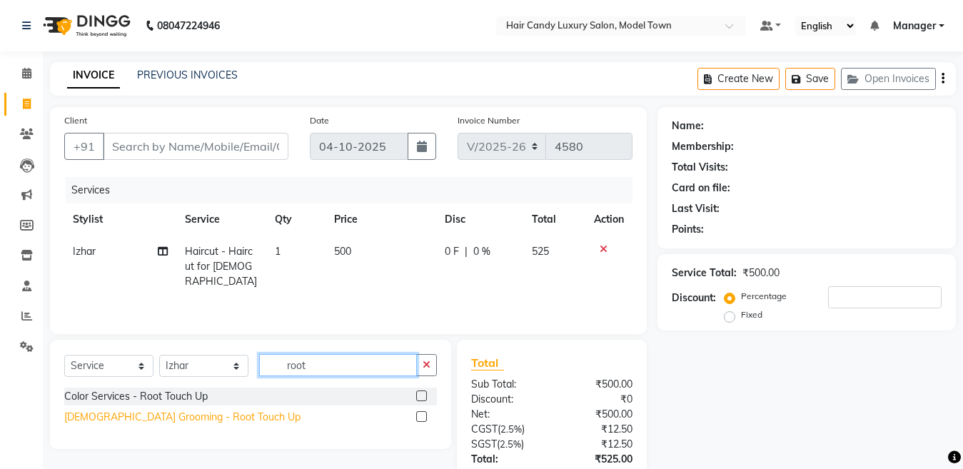
type input "root"
click at [128, 421] on div "[DEMOGRAPHIC_DATA] Grooming - Root Touch Up" at bounding box center [182, 417] width 236 height 15
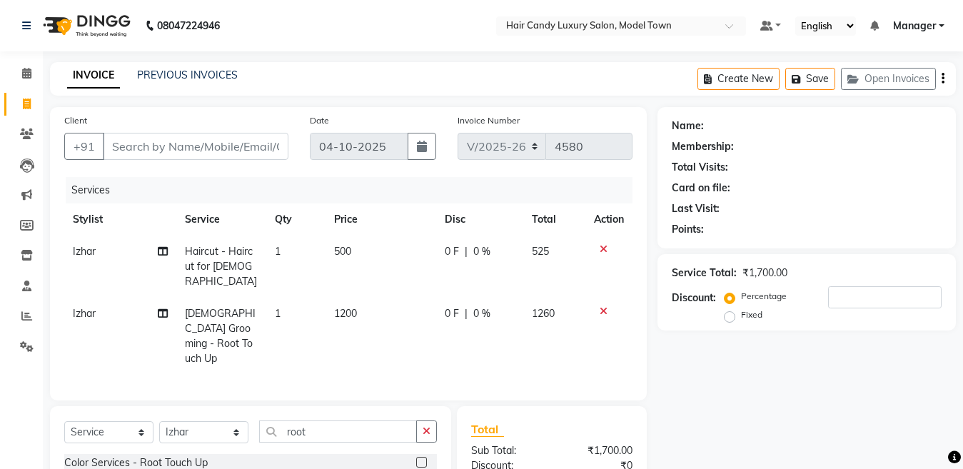
checkbox input "false"
click at [225, 137] on input "Client" at bounding box center [196, 146] width 186 height 27
type input "9"
type input "0"
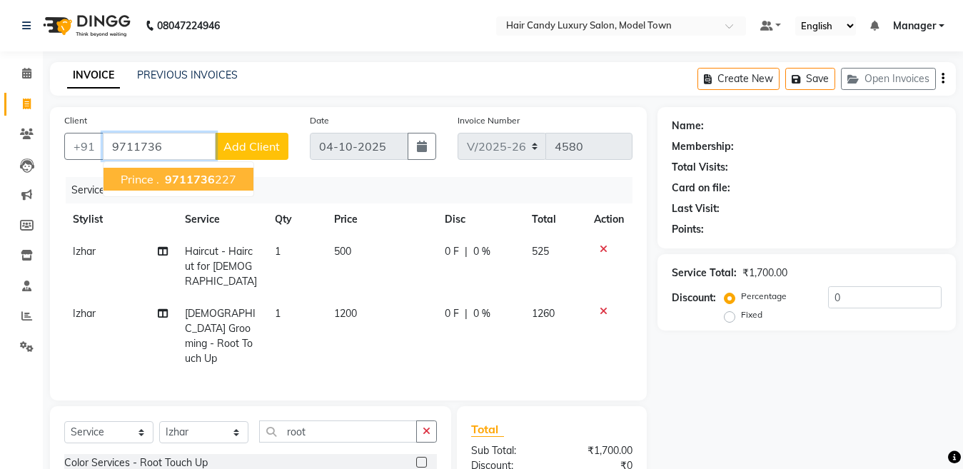
click at [191, 180] on span "9711736" at bounding box center [190, 179] width 50 height 14
type input "9711736227"
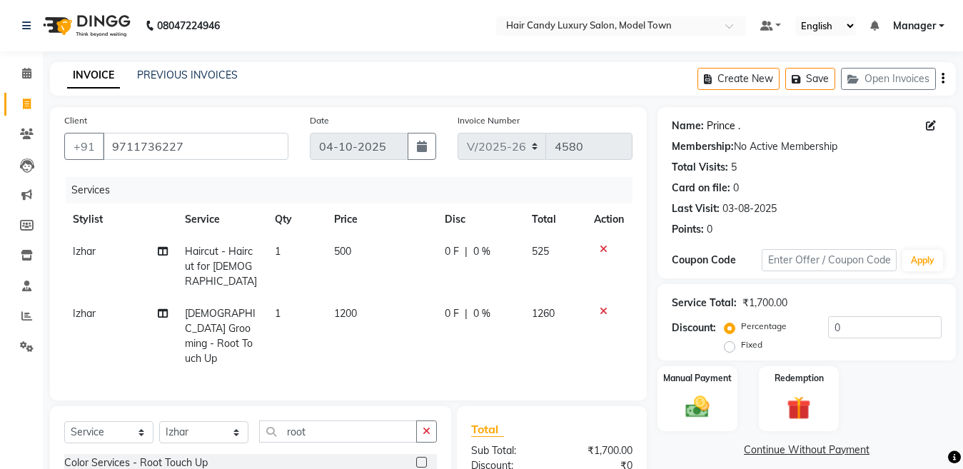
click at [717, 130] on link "Prince ." at bounding box center [724, 125] width 34 height 15
drag, startPoint x: 869, startPoint y: 338, endPoint x: 762, endPoint y: 333, distance: 107.2
click at [762, 333] on div "Percentage Fixed 0" at bounding box center [834, 335] width 214 height 39
click at [910, 328] on input "0" at bounding box center [884, 327] width 113 height 22
click at [723, 327] on div "Discount: Percentage Fixed 0" at bounding box center [807, 335] width 270 height 39
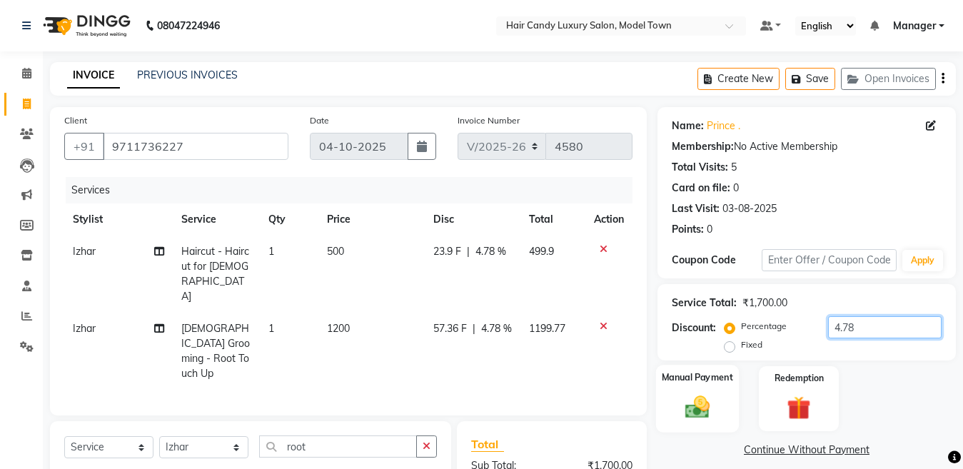
type input "4.78"
click at [710, 409] on img at bounding box center [697, 407] width 40 height 29
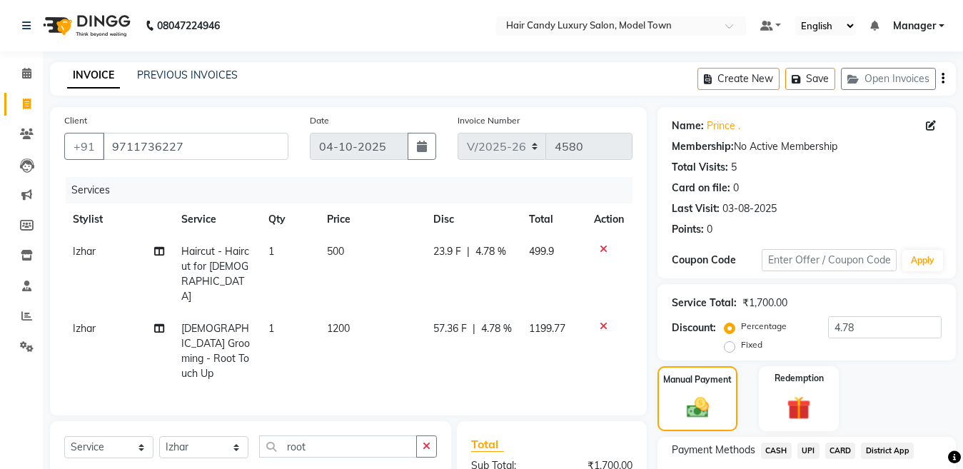
scroll to position [166, 0]
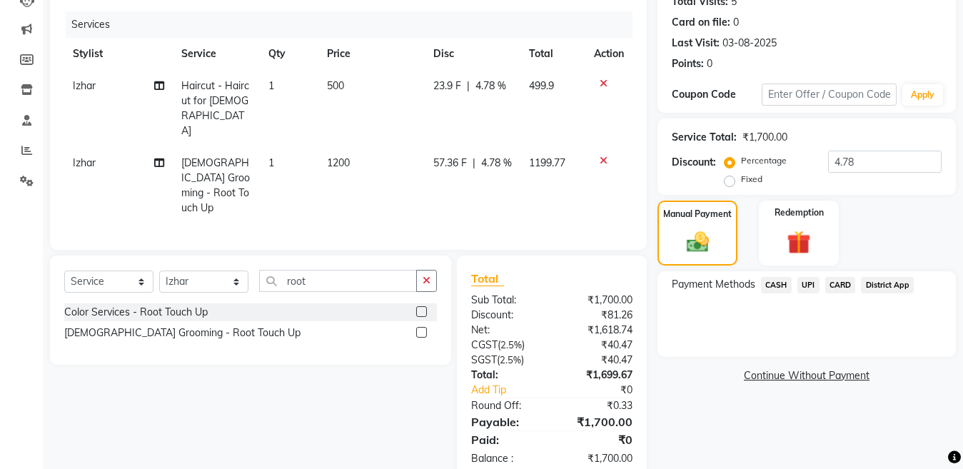
click at [841, 288] on span "CARD" at bounding box center [840, 285] width 31 height 16
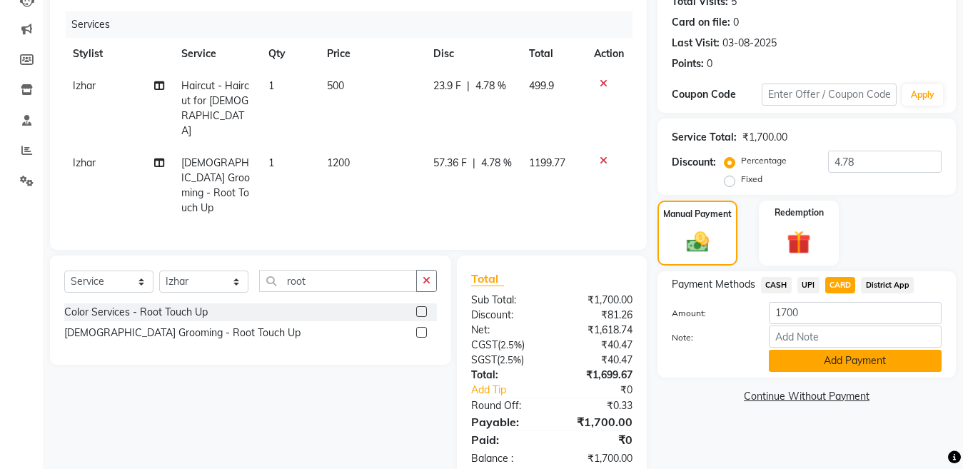
click at [848, 365] on button "Add Payment" at bounding box center [855, 361] width 173 height 22
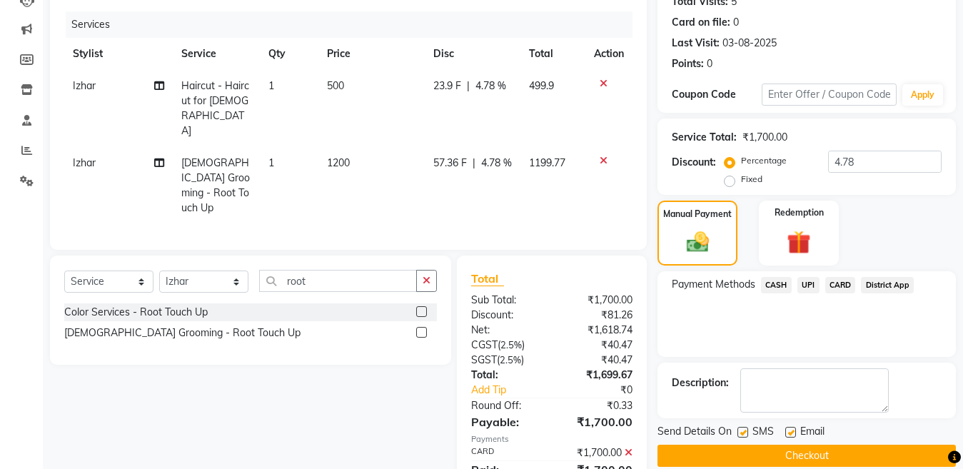
scroll to position [196, 0]
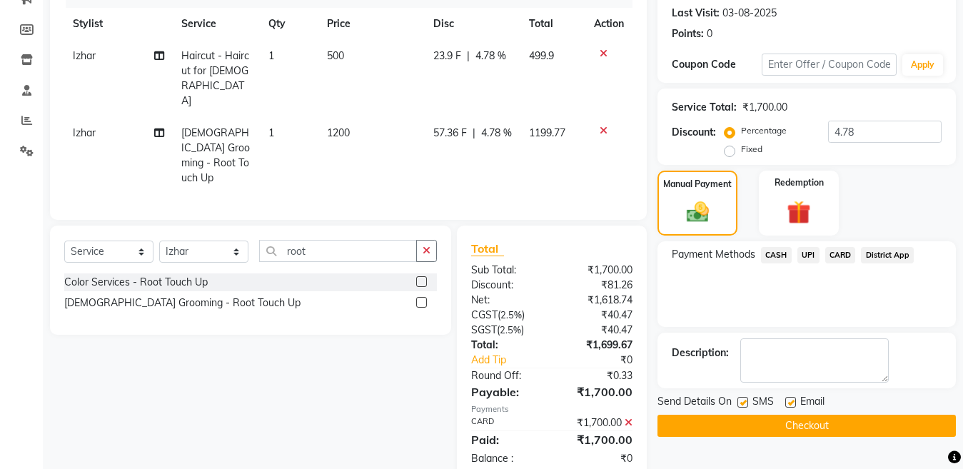
click at [745, 402] on label at bounding box center [742, 402] width 11 height 11
click at [745, 402] on input "checkbox" at bounding box center [741, 402] width 9 height 9
checkbox input "false"
click at [801, 428] on button "Checkout" at bounding box center [806, 426] width 298 height 22
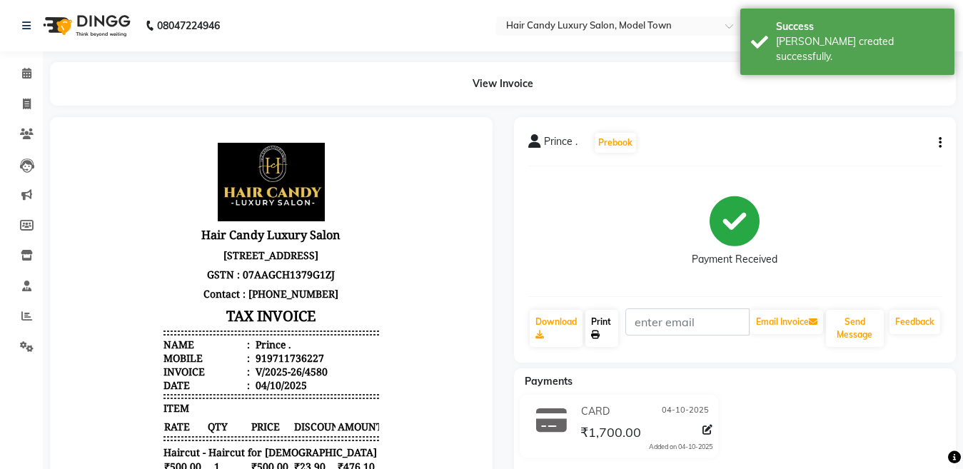
click at [599, 321] on link "Print" at bounding box center [601, 328] width 33 height 37
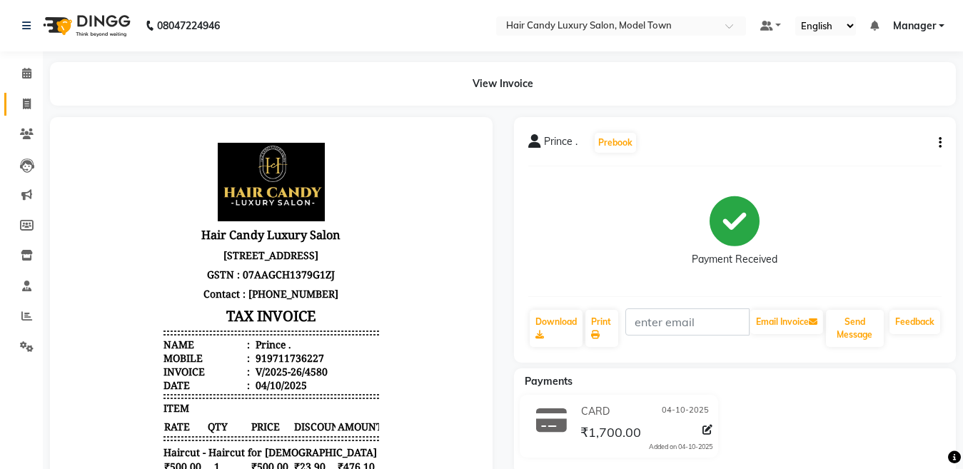
click at [23, 94] on link "Invoice" at bounding box center [21, 105] width 34 height 24
select select "service"
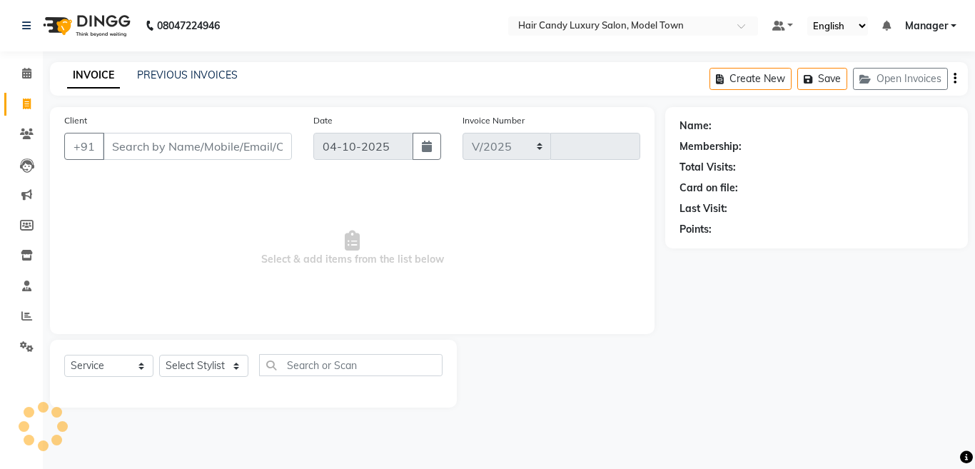
select select "4716"
type input "4581"
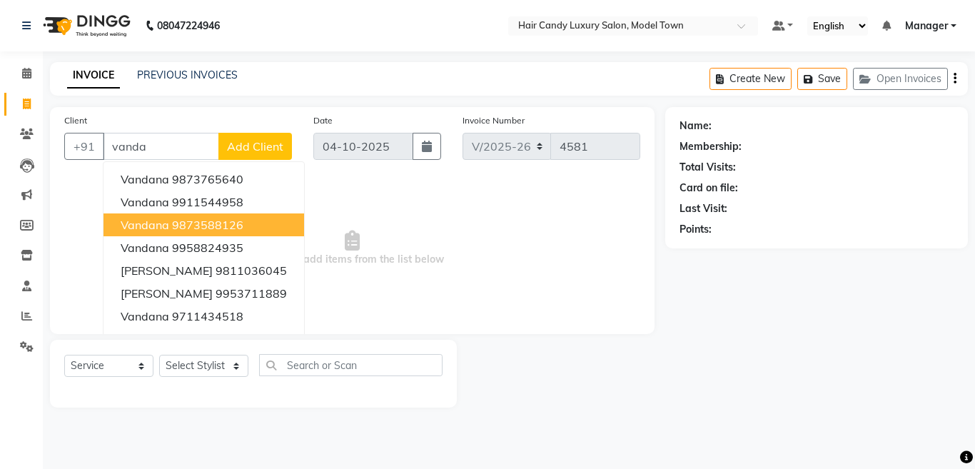
click at [232, 223] on ngb-highlight "9873588126" at bounding box center [207, 225] width 71 height 14
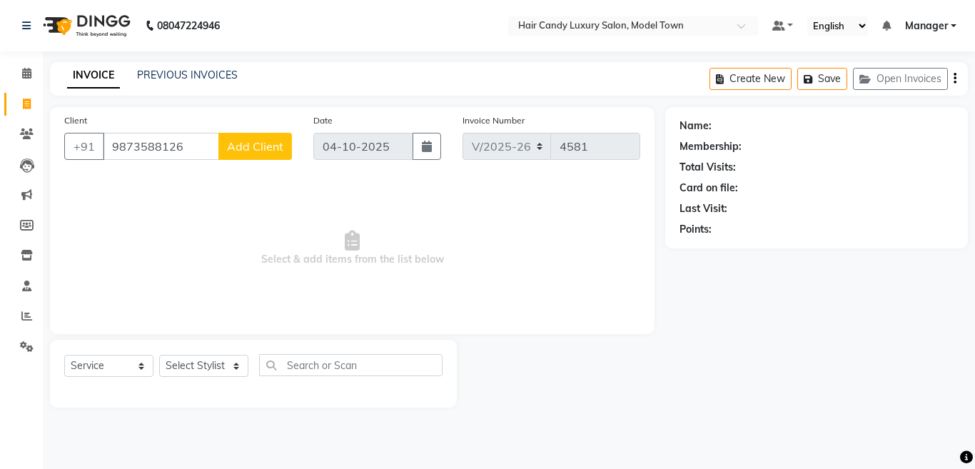
type input "9873588126"
click at [228, 356] on select "Select Stylist [PERSON_NAME] [PERSON_NAME] [PERSON_NAME] ([PERSON_NAME]) Manage…" at bounding box center [203, 366] width 89 height 22
select select "28005"
click at [159, 355] on select "Select Stylist [PERSON_NAME] [PERSON_NAME] [PERSON_NAME] ([PERSON_NAME]) Manage…" at bounding box center [203, 366] width 89 height 22
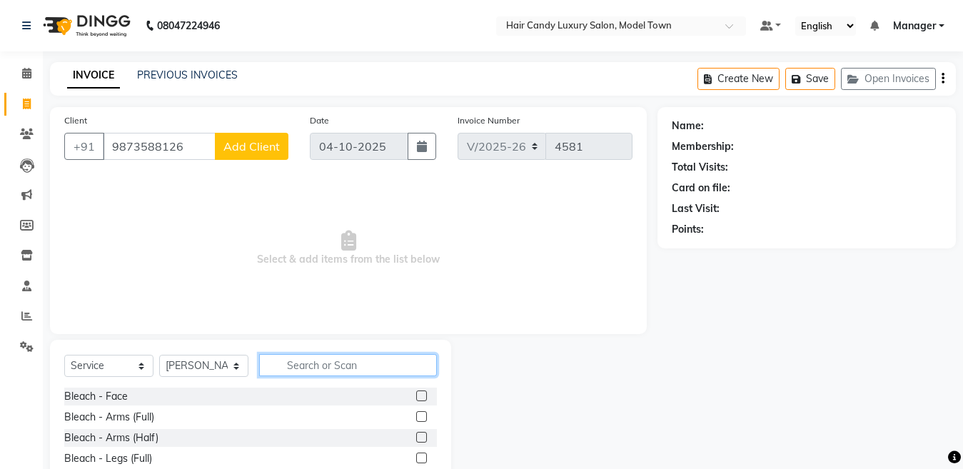
click at [362, 365] on input "text" at bounding box center [348, 365] width 178 height 22
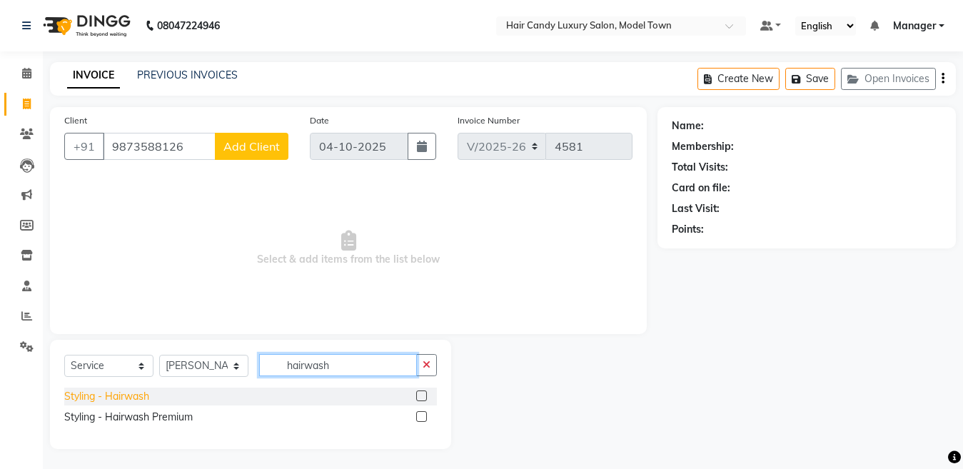
type input "hairwash"
click at [89, 400] on div "Styling - Hairwash" at bounding box center [106, 396] width 85 height 15
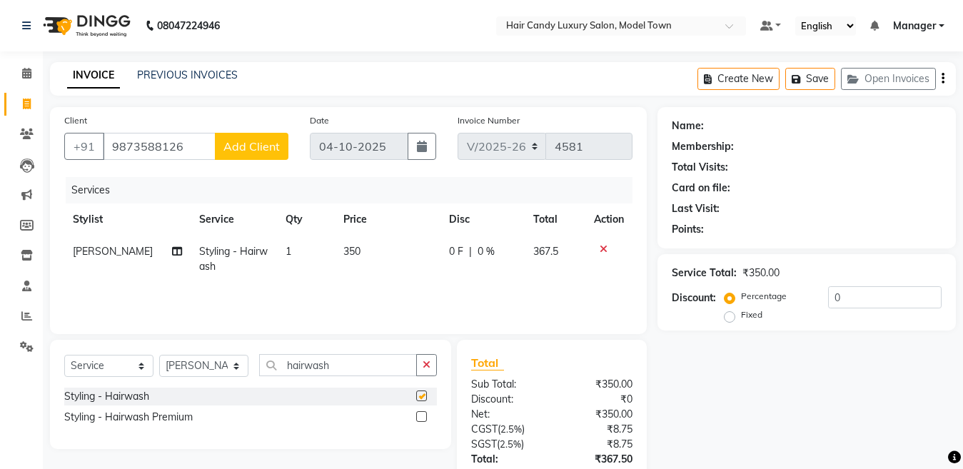
checkbox input "false"
drag, startPoint x: 876, startPoint y: 301, endPoint x: 789, endPoint y: 291, distance: 88.4
click at [789, 291] on div "Percentage Fixed 0" at bounding box center [834, 305] width 214 height 39
drag, startPoint x: 204, startPoint y: 148, endPoint x: 0, endPoint y: 178, distance: 206.3
click at [0, 178] on app-home "08047224946 Select Location × Hair Candy Luxury Salon, Model Town Default Panel…" at bounding box center [481, 293] width 963 height 586
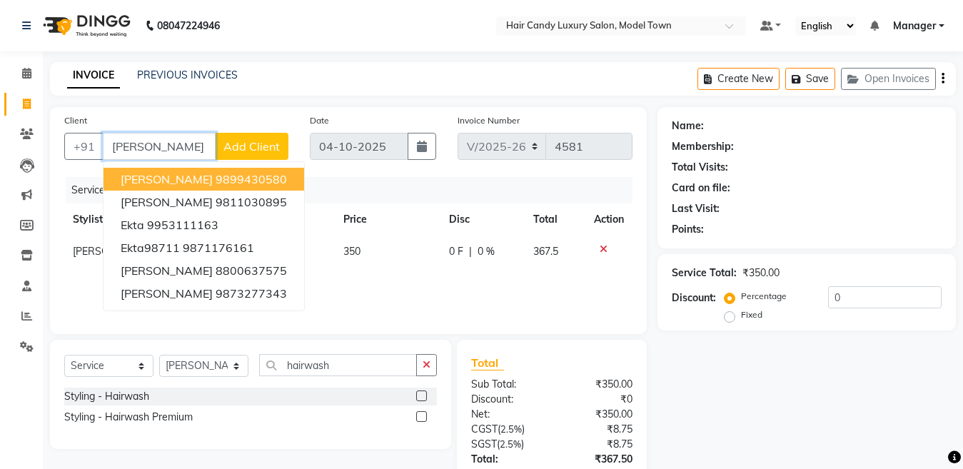
click at [216, 185] on ngb-highlight "9899430580" at bounding box center [251, 179] width 71 height 14
type input "9899430580"
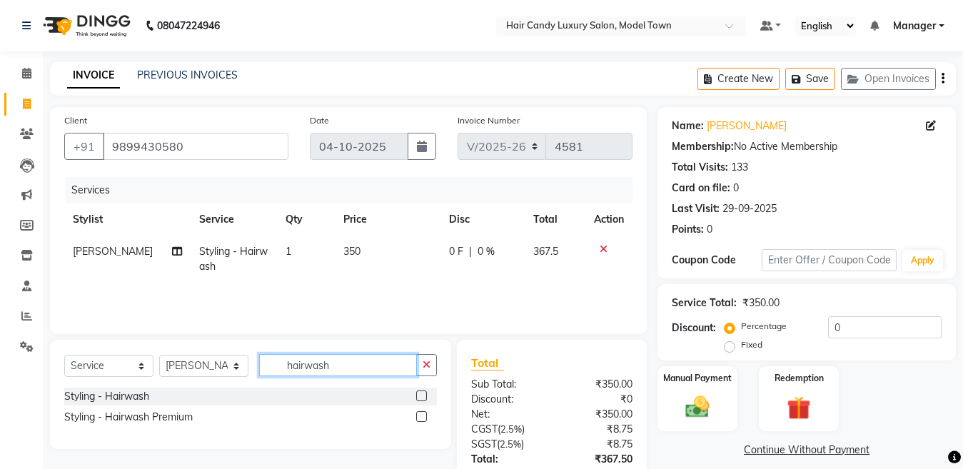
click at [380, 368] on input "hairwash" at bounding box center [338, 365] width 158 height 22
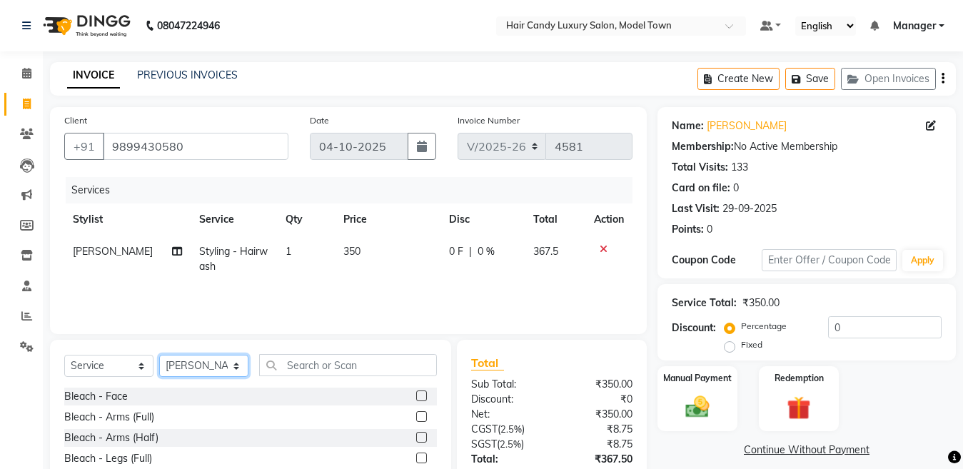
click at [233, 365] on select "Select Stylist [PERSON_NAME] [PERSON_NAME] [PERSON_NAME] ([PERSON_NAME]) Manage…" at bounding box center [203, 366] width 89 height 22
select select "28001"
click at [159, 355] on select "Select Stylist [PERSON_NAME] [PERSON_NAME] [PERSON_NAME] ([PERSON_NAME]) Manage…" at bounding box center [203, 366] width 89 height 22
drag, startPoint x: 327, startPoint y: 380, endPoint x: 326, endPoint y: 370, distance: 10.0
click at [327, 379] on div "Select Service Product Membership Package Voucher Prepaid Gift Card Select Styl…" at bounding box center [250, 371] width 373 height 34
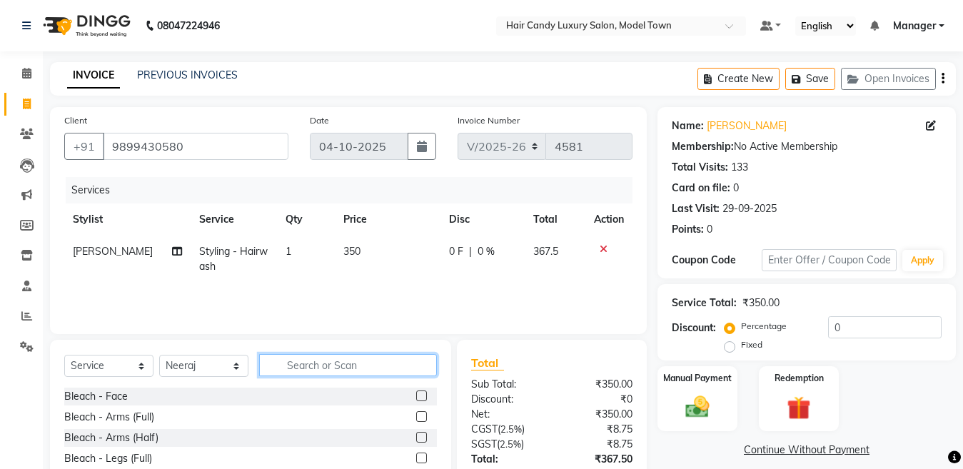
click at [326, 370] on input "text" at bounding box center [348, 365] width 178 height 22
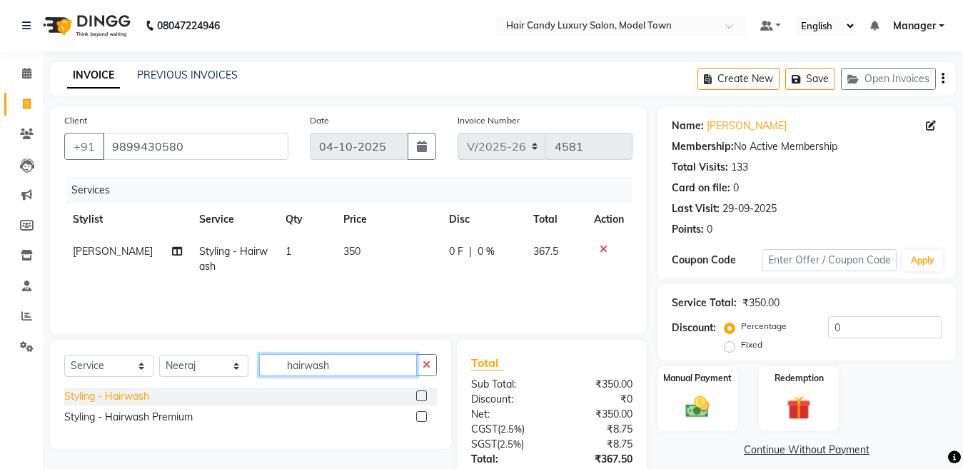
type input "hairwash"
click at [126, 393] on div "Styling - Hairwash" at bounding box center [106, 396] width 85 height 15
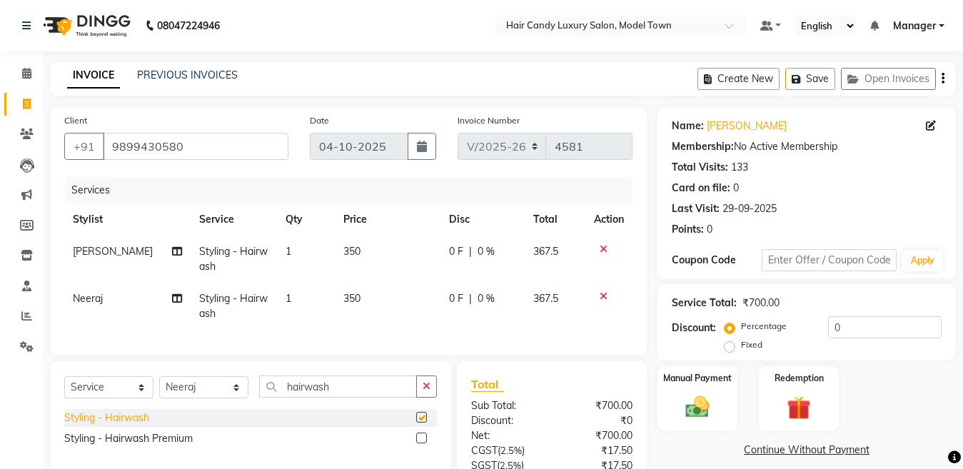
checkbox input "false"
click at [602, 295] on icon at bounding box center [604, 296] width 8 height 10
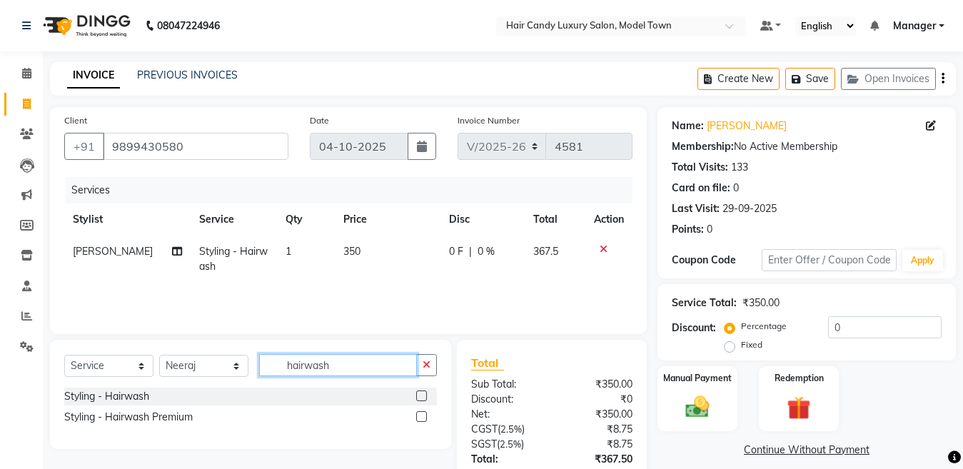
drag, startPoint x: 373, startPoint y: 372, endPoint x: 56, endPoint y: 378, distance: 316.9
click at [56, 378] on div "Select Service Product Membership Package Voucher Prepaid Gift Card Select Styl…" at bounding box center [250, 394] width 401 height 109
type input "root"
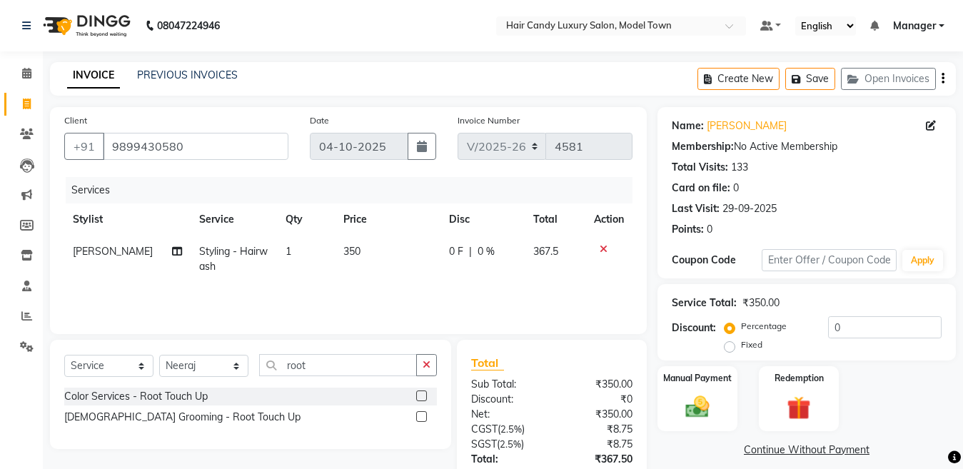
click at [107, 395] on div "Color Services - Root Touch Up" at bounding box center [135, 396] width 143 height 15
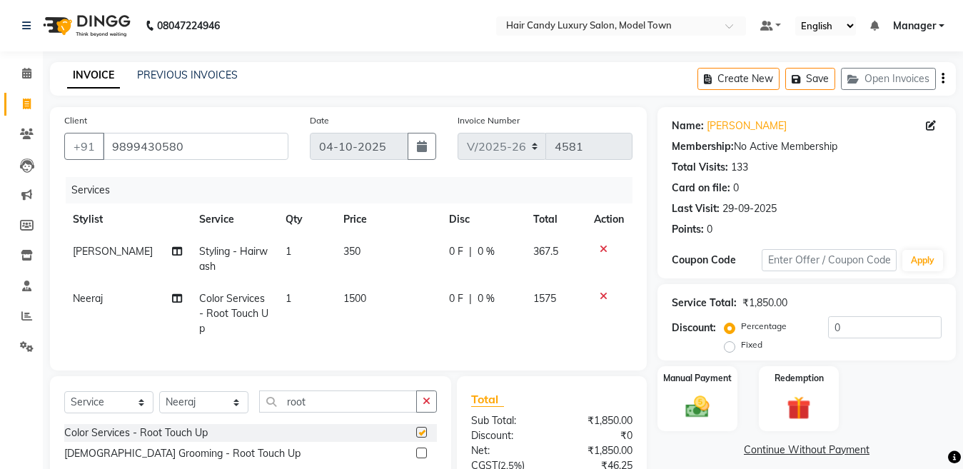
checkbox input "false"
drag, startPoint x: 880, startPoint y: 329, endPoint x: 669, endPoint y: 331, distance: 210.6
click at [669, 331] on div "Service Total: ₹1,850.00 Discount: Percentage Fixed 0" at bounding box center [806, 322] width 298 height 76
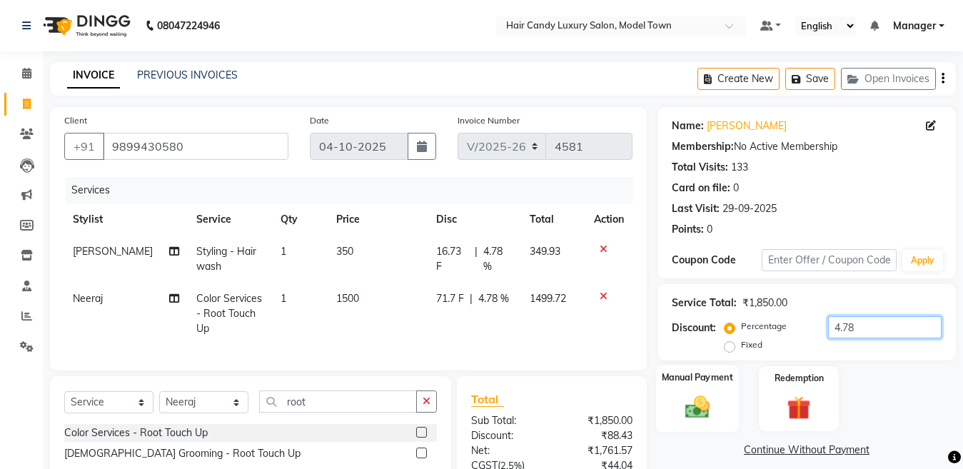
type input "4.78"
click at [698, 413] on img at bounding box center [697, 407] width 40 height 29
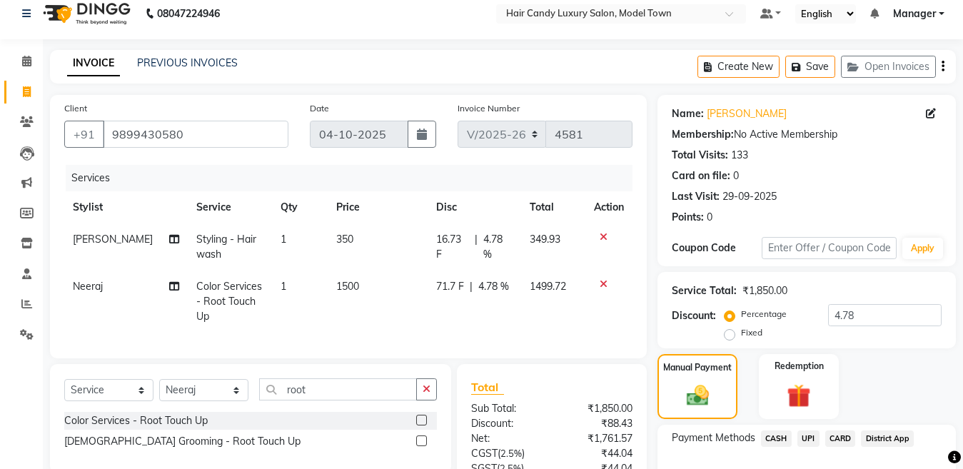
scroll to position [166, 0]
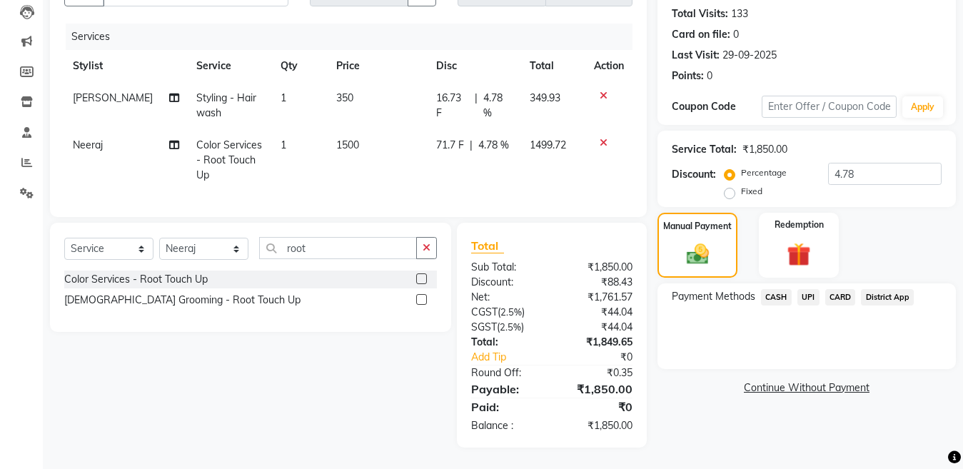
click at [801, 289] on span "UPI" at bounding box center [808, 297] width 22 height 16
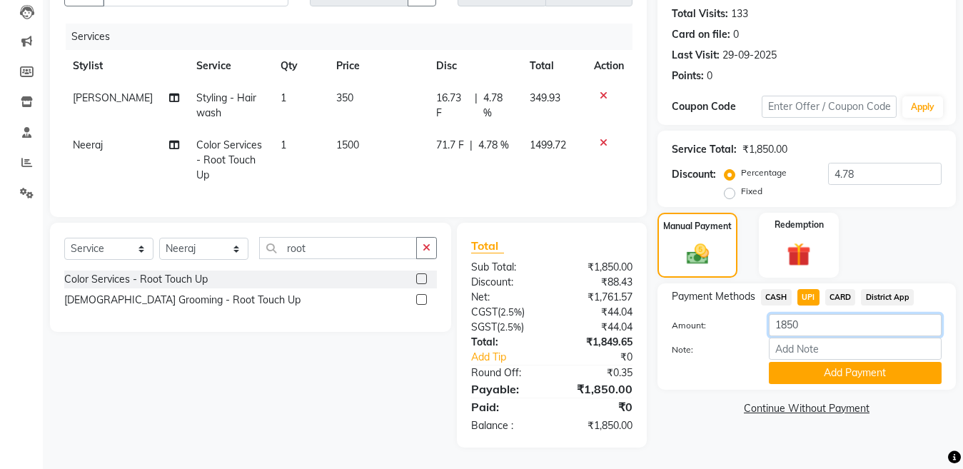
drag, startPoint x: 806, startPoint y: 317, endPoint x: 607, endPoint y: 331, distance: 199.6
click at [607, 331] on div "Client [PHONE_NUMBER] Date [DATE] Invoice Number V/2025 V/[PHONE_NUMBER] Servic…" at bounding box center [502, 201] width 927 height 494
type input "400"
click at [866, 362] on button "Add Payment" at bounding box center [855, 373] width 173 height 22
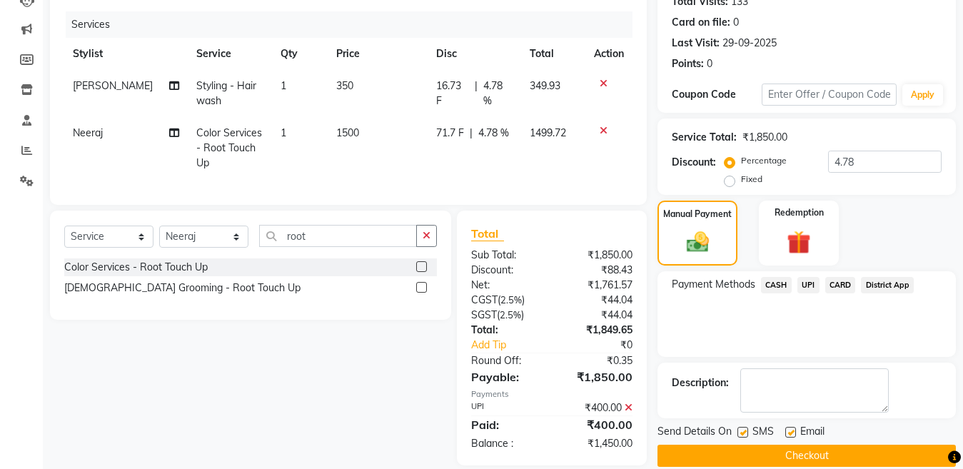
scroll to position [196, 0]
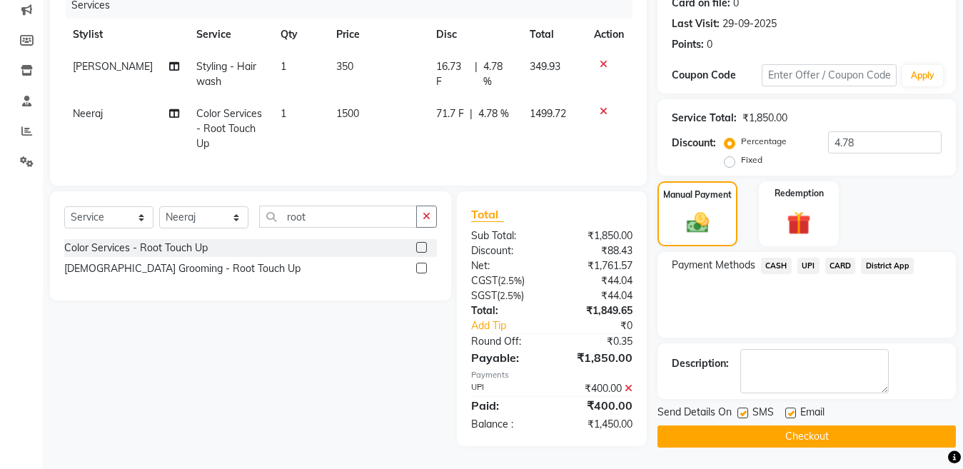
click at [812, 258] on span "UPI" at bounding box center [808, 266] width 22 height 16
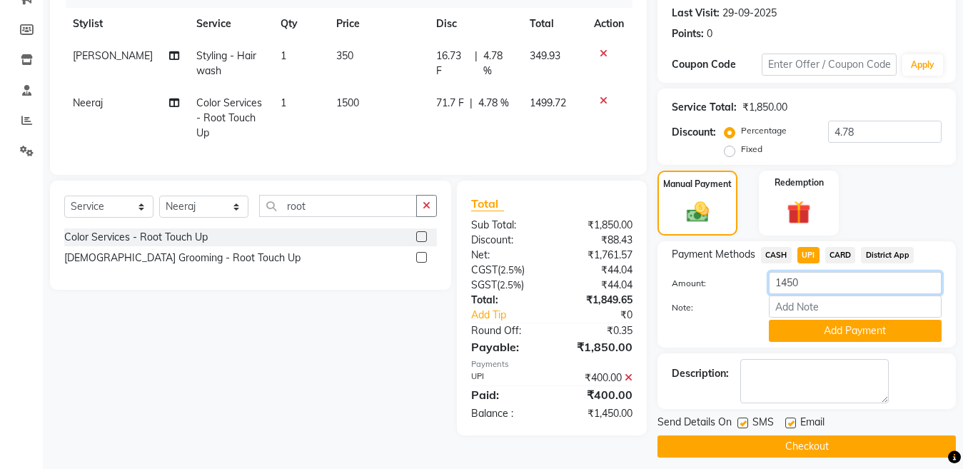
drag, startPoint x: 837, startPoint y: 285, endPoint x: 644, endPoint y: 285, distance: 193.4
click at [644, 285] on div "Client [PHONE_NUMBER] Date [DATE] Invoice Number V/2025 V/[PHONE_NUMBER] Servic…" at bounding box center [502, 184] width 927 height 546
type input "500"
click at [626, 383] on icon at bounding box center [629, 378] width 8 height 10
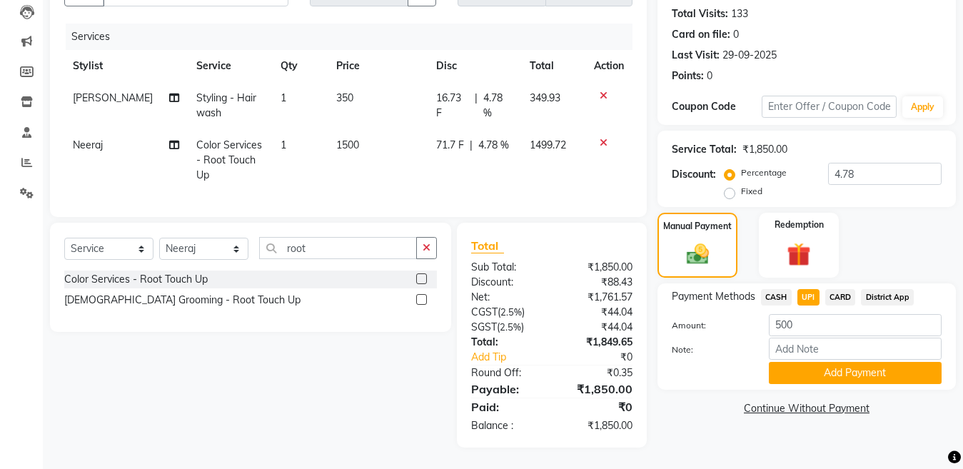
scroll to position [166, 0]
click at [827, 362] on button "Add Payment" at bounding box center [855, 373] width 173 height 22
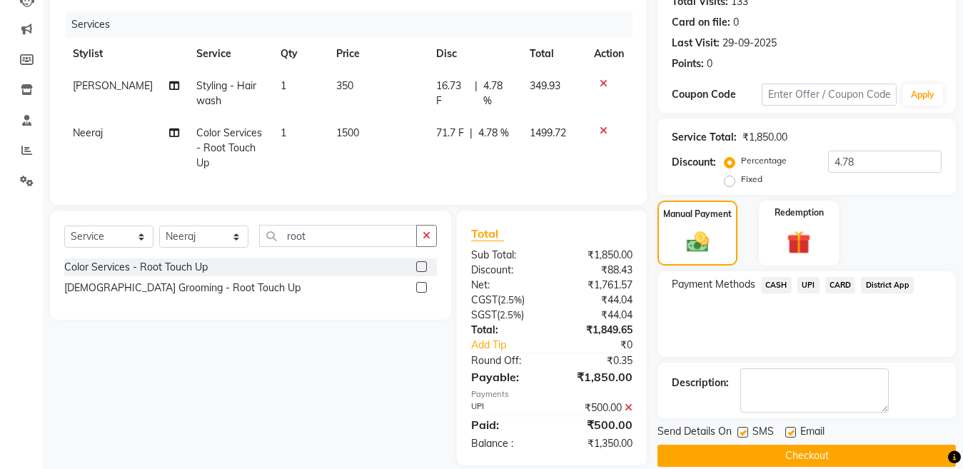
scroll to position [196, 0]
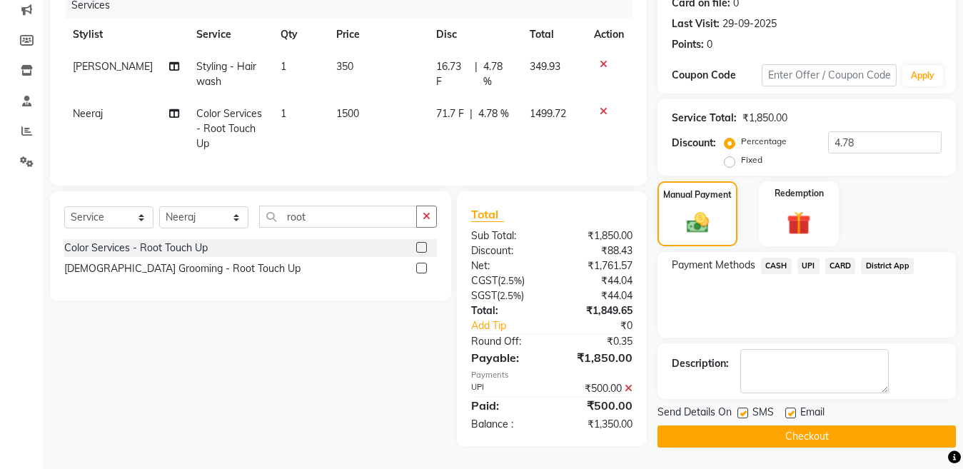
click at [776, 258] on span "CASH" at bounding box center [776, 266] width 31 height 16
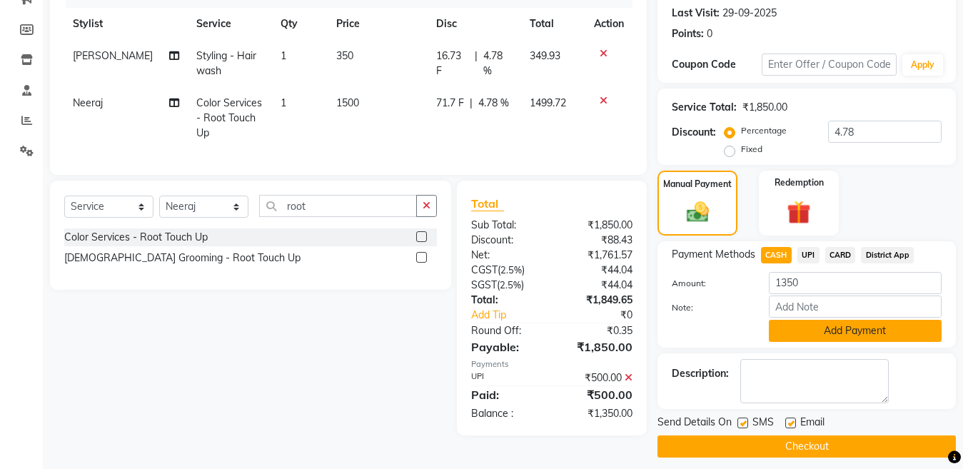
click at [812, 326] on button "Add Payment" at bounding box center [855, 331] width 173 height 22
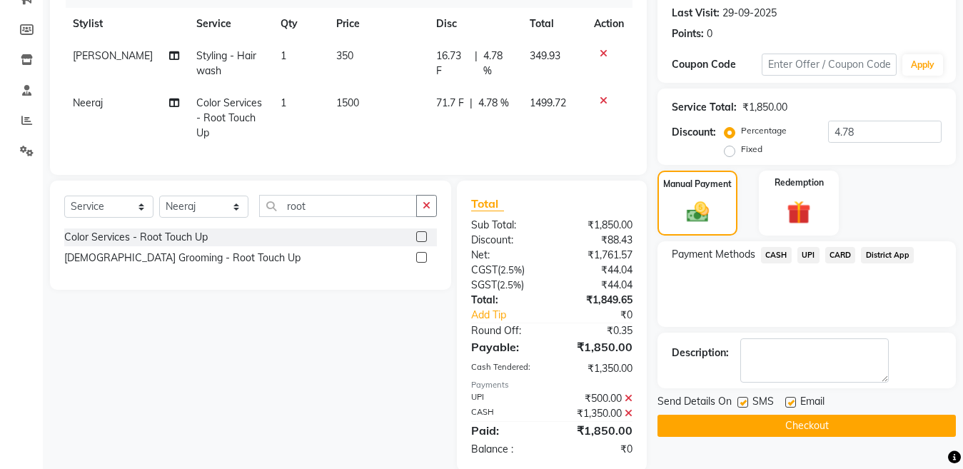
scroll to position [231, 0]
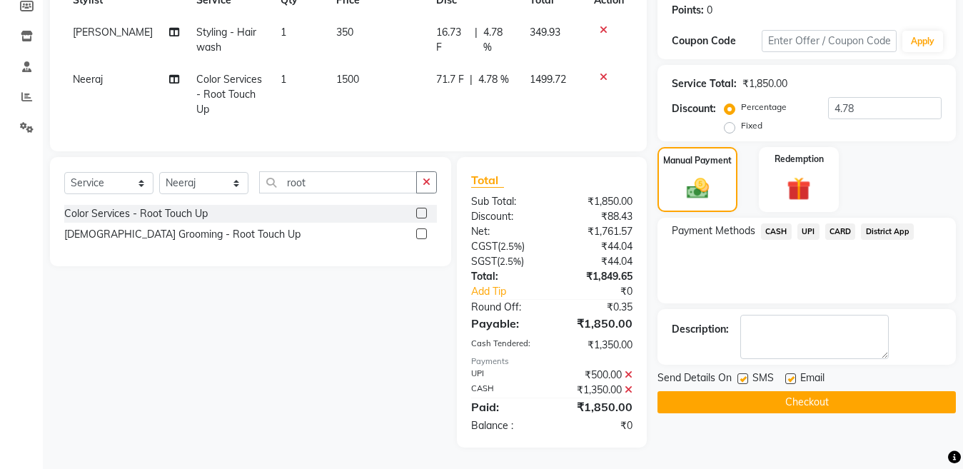
click at [742, 373] on label at bounding box center [742, 378] width 11 height 11
click at [742, 375] on input "checkbox" at bounding box center [741, 379] width 9 height 9
checkbox input "false"
click at [89, 26] on span "[PERSON_NAME]" at bounding box center [113, 32] width 80 height 13
select select "28005"
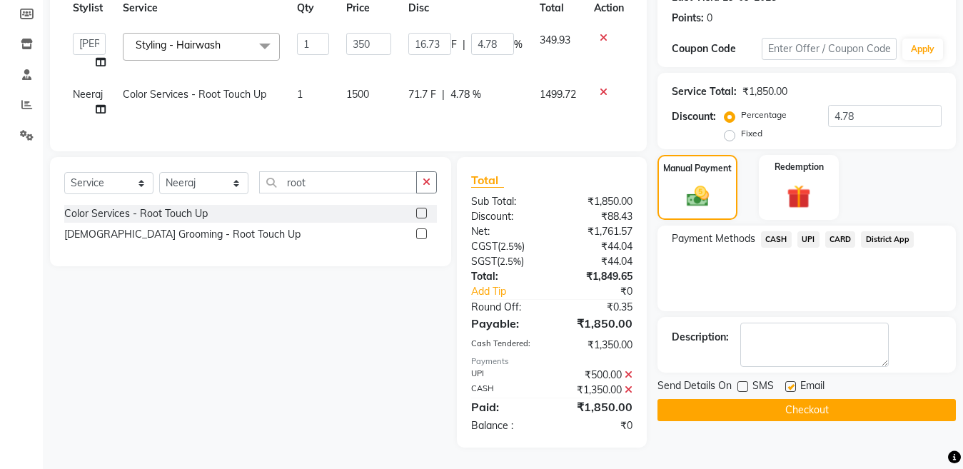
scroll to position [223, 0]
click at [89, 36] on select "[PERSON_NAME] [PERSON_NAME] [PERSON_NAME] ([PERSON_NAME]) Manager [PERSON_NAME]…" at bounding box center [89, 44] width 33 height 22
select select "28001"
drag, startPoint x: 752, startPoint y: 409, endPoint x: 741, endPoint y: 401, distance: 13.9
click at [750, 406] on div "Name: [PERSON_NAME] Membership: No Active Membership Total Visits: 133 Card on …" at bounding box center [811, 172] width 309 height 552
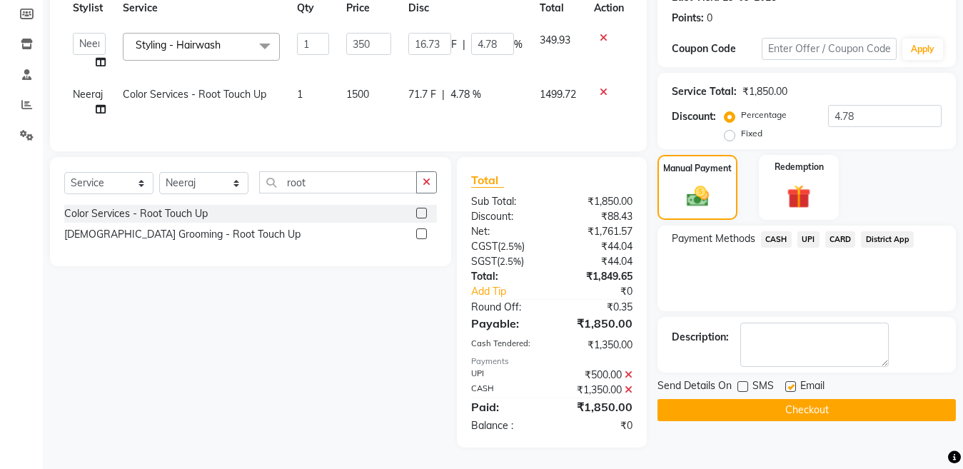
click at [741, 401] on button "Checkout" at bounding box center [806, 410] width 298 height 22
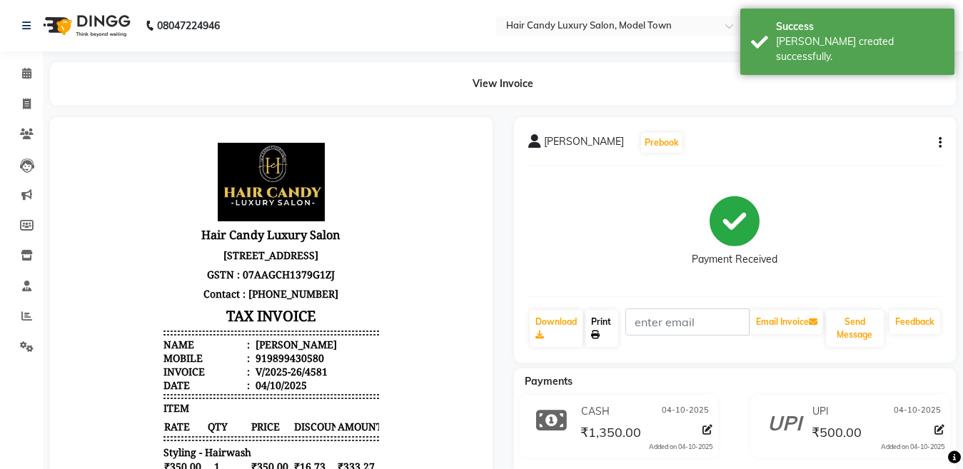
click at [598, 325] on link "Print" at bounding box center [601, 328] width 33 height 37
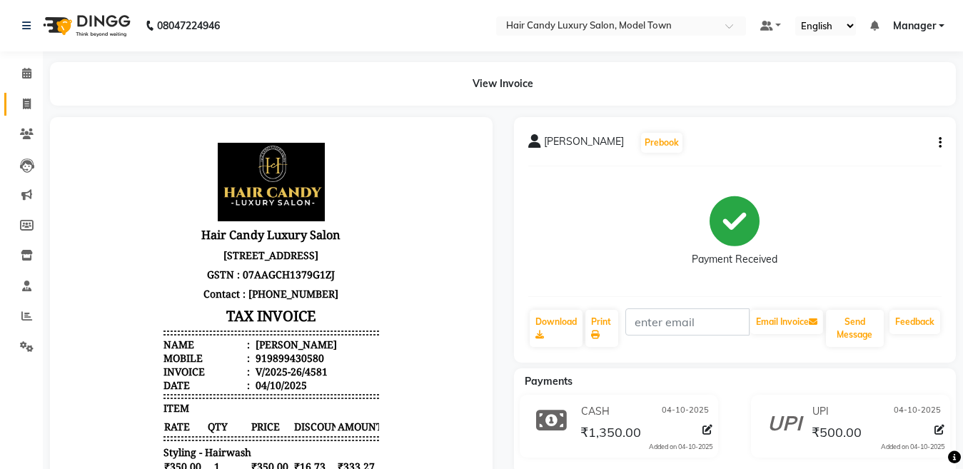
click at [33, 110] on span at bounding box center [26, 104] width 25 height 16
select select "service"
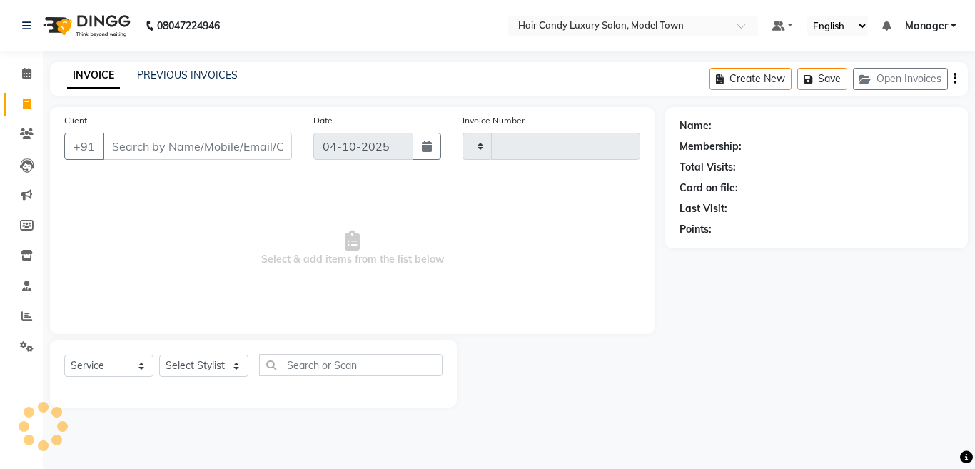
type input "4582"
select select "4716"
click at [196, 74] on link "PREVIOUS INVOICES" at bounding box center [187, 75] width 101 height 13
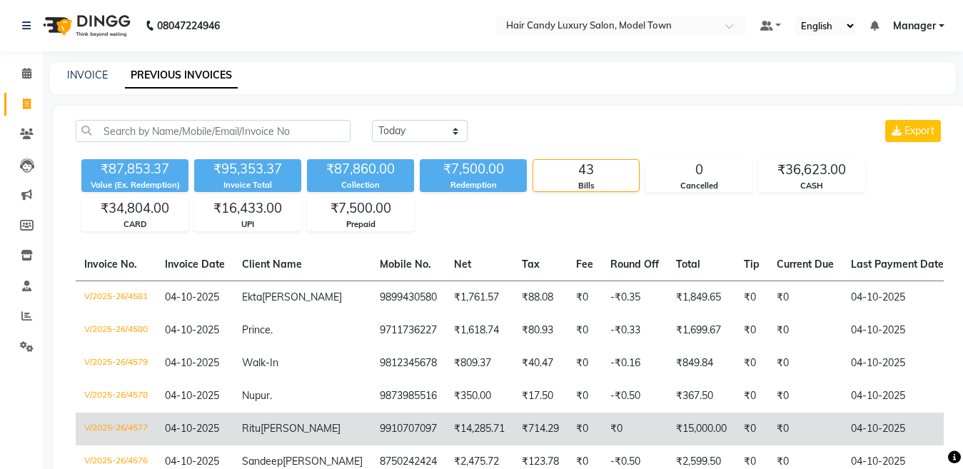
click at [264, 433] on span "[PERSON_NAME]" at bounding box center [301, 428] width 80 height 13
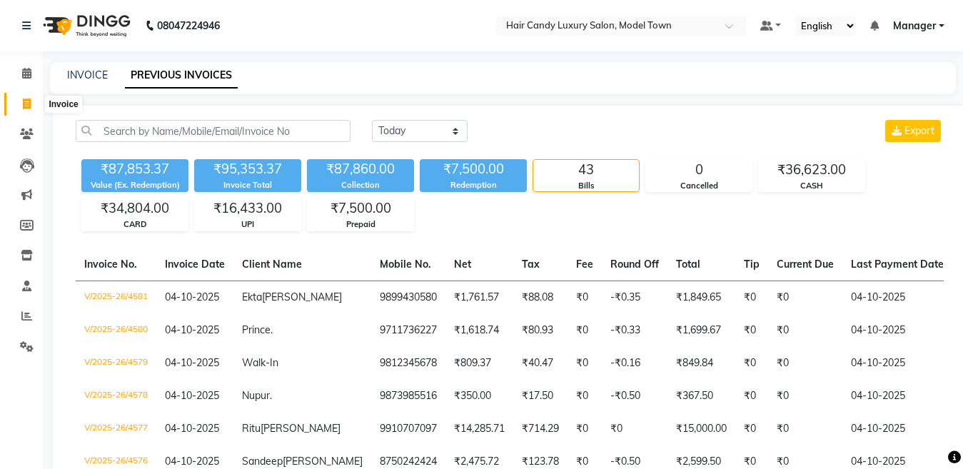
click at [21, 101] on span at bounding box center [26, 104] width 25 height 16
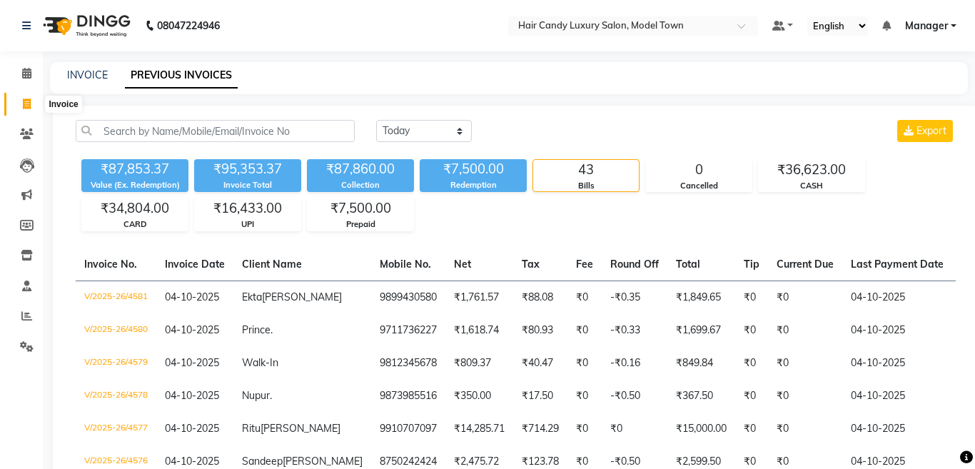
select select "service"
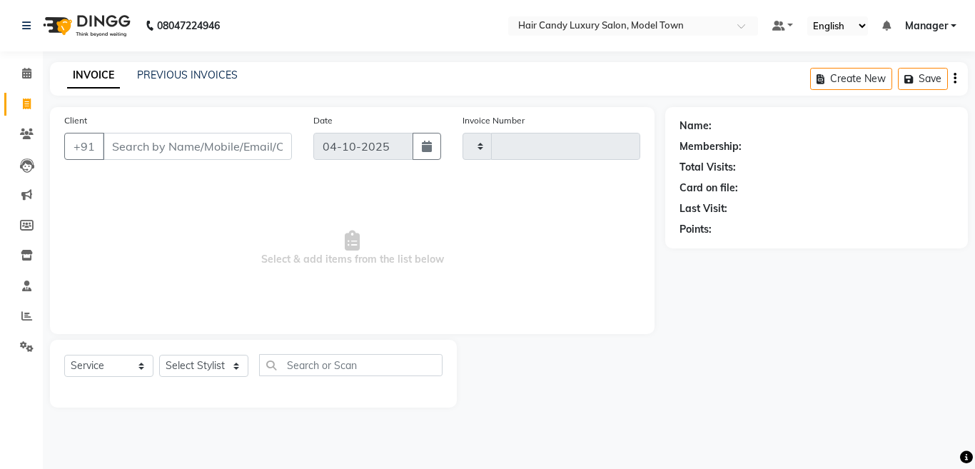
type input "4585"
select select "4716"
click at [130, 21] on img at bounding box center [85, 26] width 98 height 40
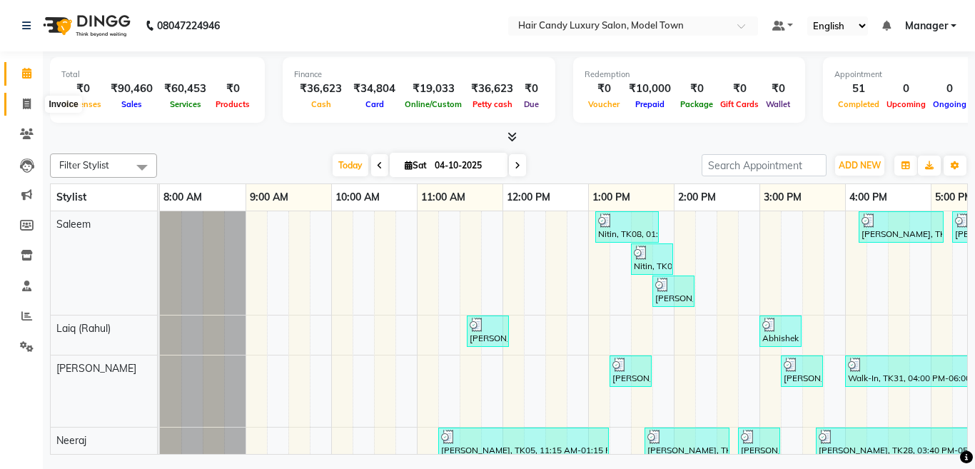
click at [26, 98] on icon at bounding box center [27, 103] width 8 height 11
select select "service"
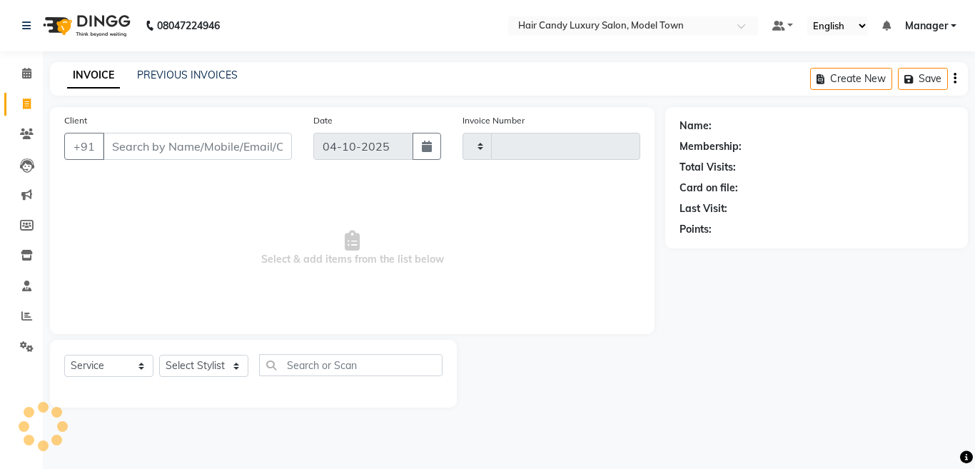
type input "4585"
select select "4716"
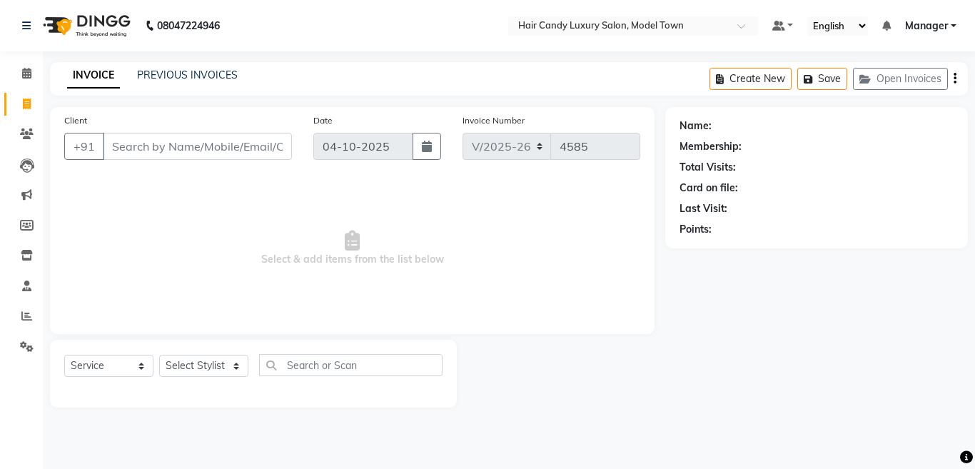
click at [28, 268] on li "Inventory" at bounding box center [21, 256] width 43 height 31
click at [28, 259] on icon at bounding box center [27, 255] width 12 height 11
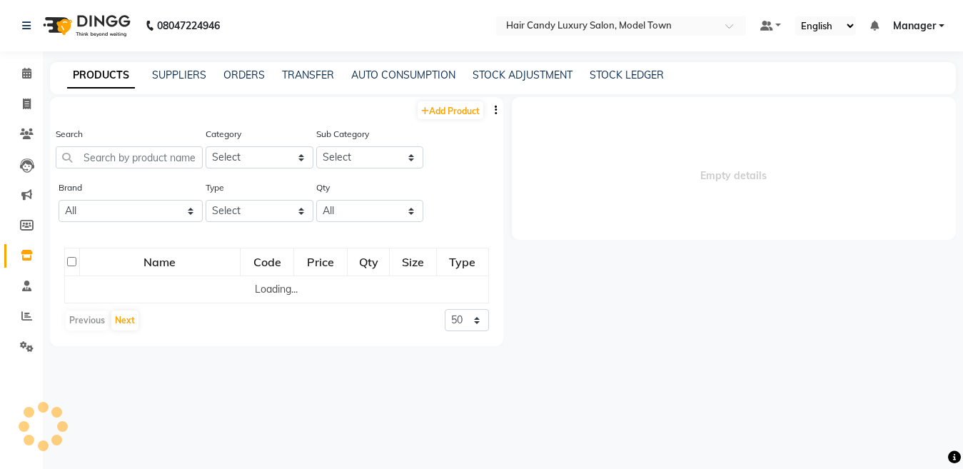
select select
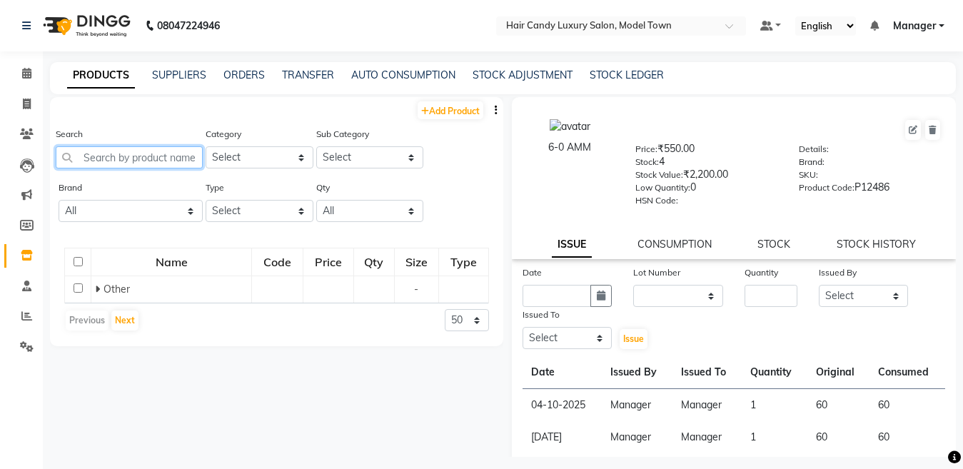
click at [116, 164] on input "text" at bounding box center [129, 157] width 147 height 22
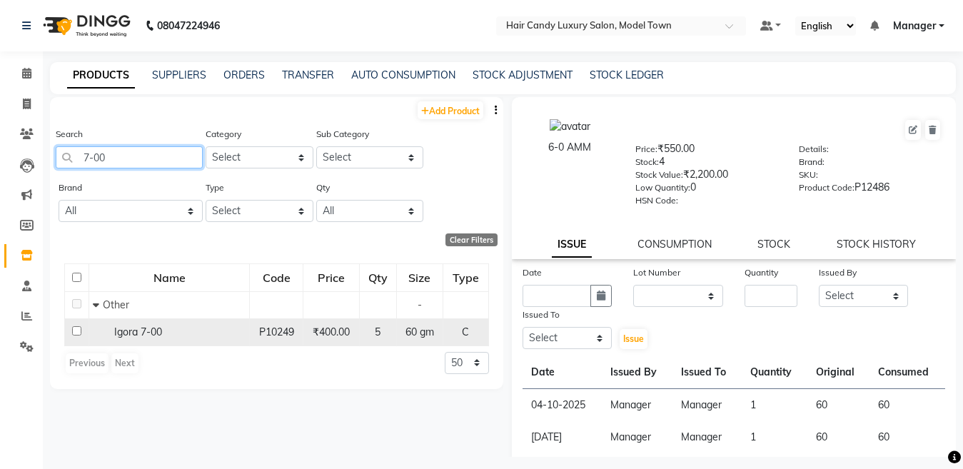
type input "7-00"
click at [76, 333] on input "checkbox" at bounding box center [76, 330] width 9 height 9
checkbox input "true"
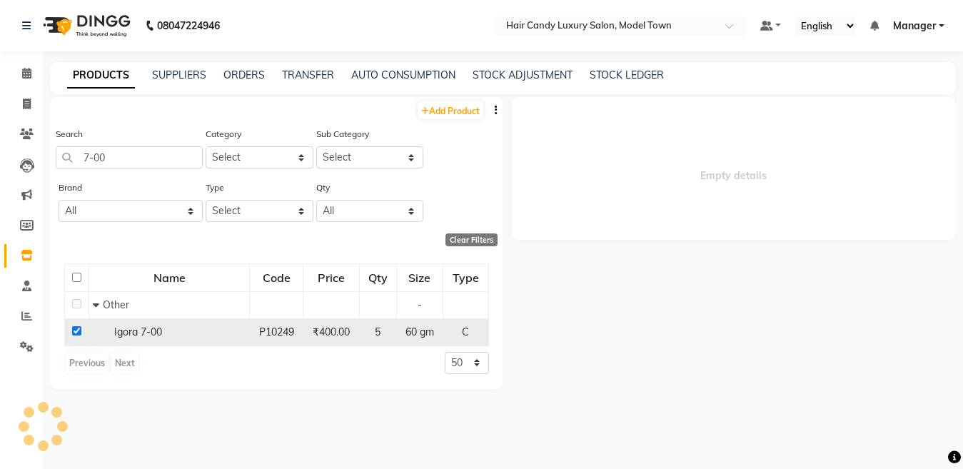
select select
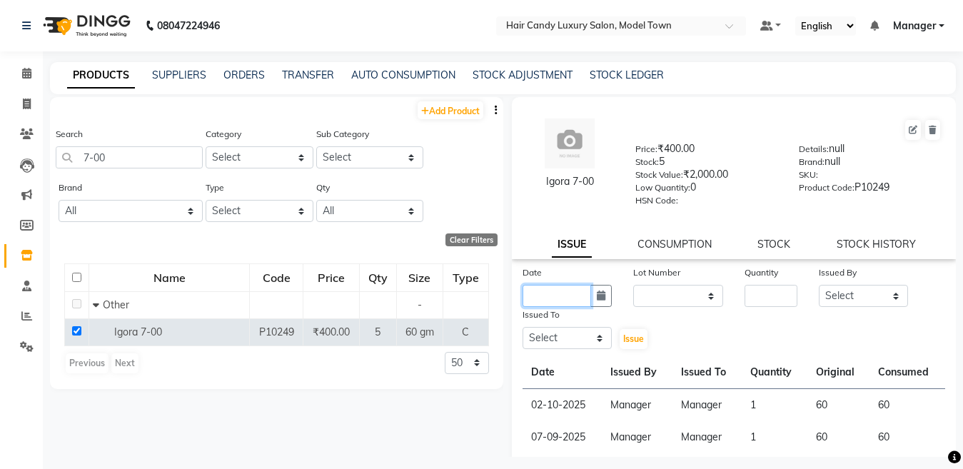
click at [556, 302] on input "text" at bounding box center [556, 296] width 69 height 22
select select "10"
select select "2025"
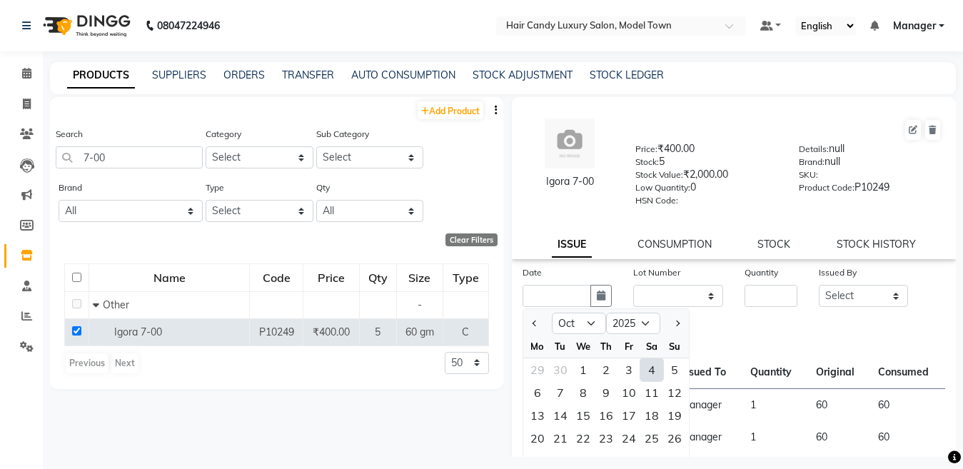
click at [643, 373] on div "4" at bounding box center [651, 369] width 23 height 23
type input "04-10-2025"
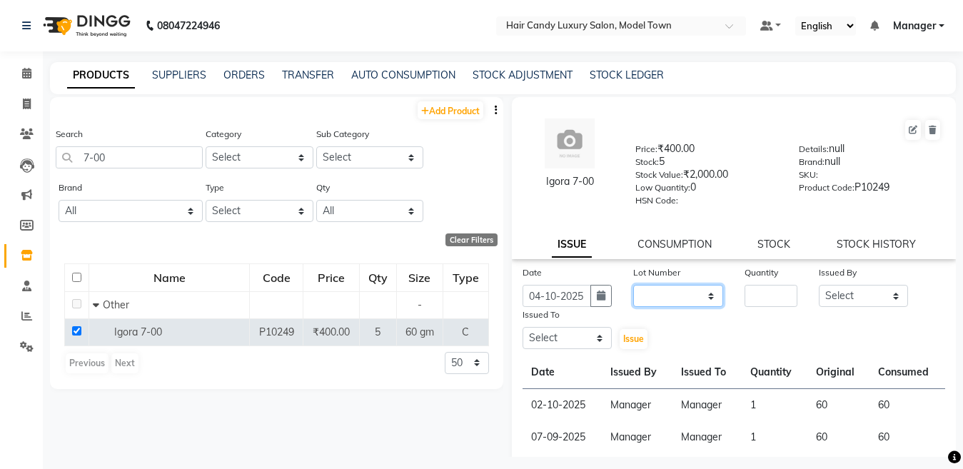
click at [667, 300] on select "None" at bounding box center [678, 296] width 90 height 22
select select "0: null"
click at [633, 285] on select "None" at bounding box center [678, 296] width 90 height 22
click at [758, 298] on input "number" at bounding box center [770, 296] width 53 height 22
type input "1"
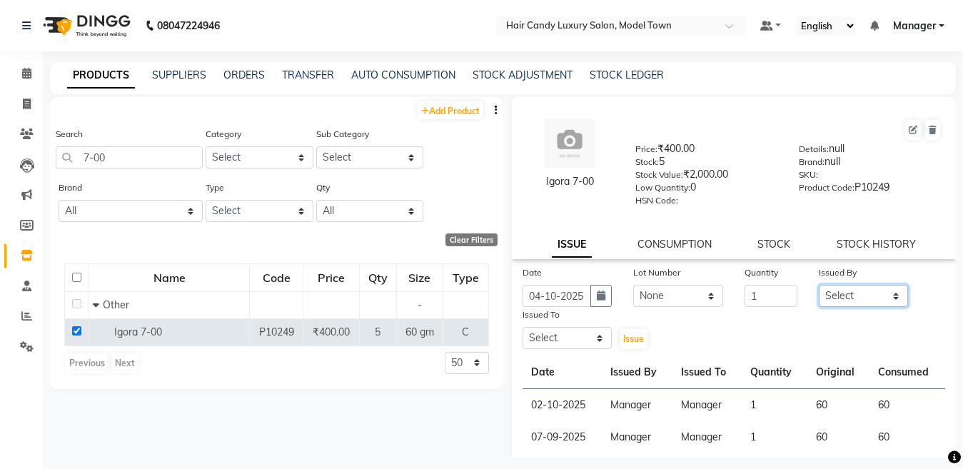
click at [874, 296] on select "Select [PERSON_NAME] [PERSON_NAME] [PERSON_NAME] ([PERSON_NAME]) Manager [PERSO…" at bounding box center [864, 296] width 90 height 22
click at [819, 285] on select "Select [PERSON_NAME] [PERSON_NAME] [PERSON_NAME] ([PERSON_NAME]) Manager [PERSO…" at bounding box center [864, 296] width 90 height 22
click at [855, 300] on select "Select [PERSON_NAME] [PERSON_NAME] [PERSON_NAME] ([PERSON_NAME]) Manager [PERSO…" at bounding box center [864, 296] width 90 height 22
select select "28446"
click at [819, 285] on select "Select [PERSON_NAME] [PERSON_NAME] [PERSON_NAME] ([PERSON_NAME]) Manager [PERSO…" at bounding box center [864, 296] width 90 height 22
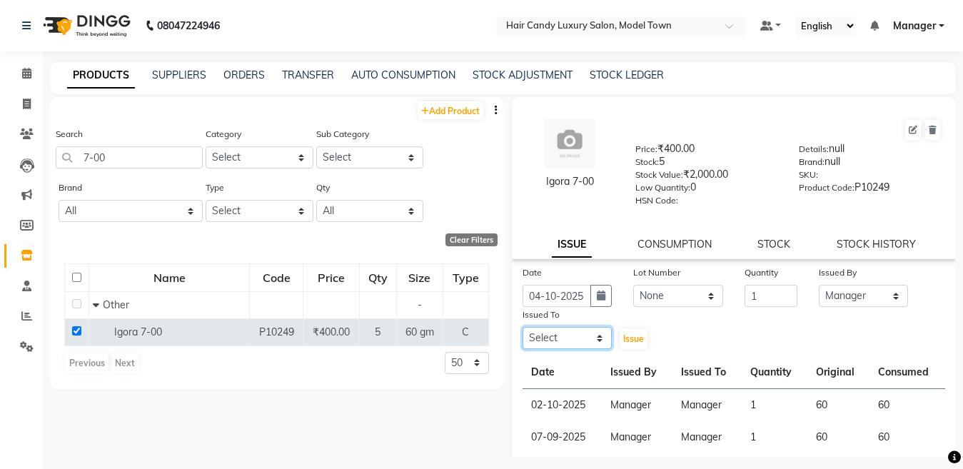
click at [557, 346] on select "Select [PERSON_NAME] [PERSON_NAME] [PERSON_NAME] ([PERSON_NAME]) Manager [PERSO…" at bounding box center [567, 338] width 90 height 22
select select "28446"
click at [522, 327] on select "Select [PERSON_NAME] [PERSON_NAME] [PERSON_NAME] ([PERSON_NAME]) Manager [PERSO…" at bounding box center [567, 338] width 90 height 22
click at [631, 329] on button "Issue" at bounding box center [634, 339] width 28 height 20
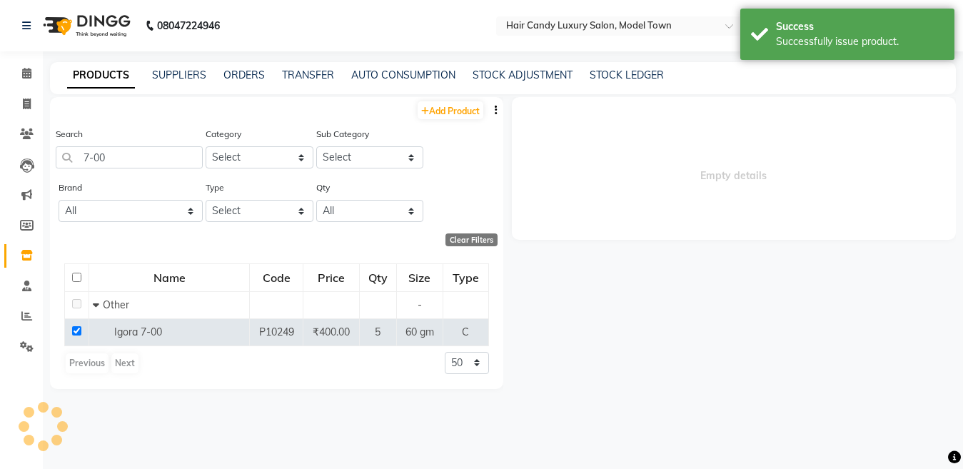
select select
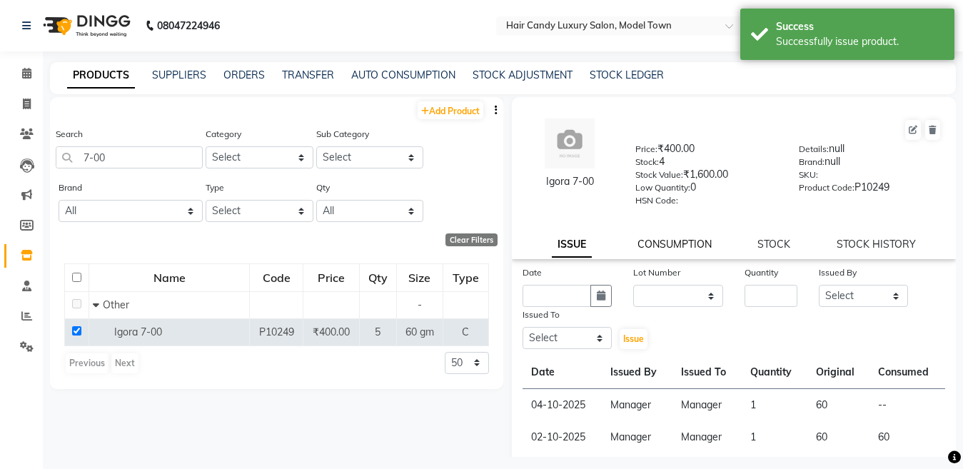
click at [679, 241] on link "CONSUMPTION" at bounding box center [674, 244] width 74 height 13
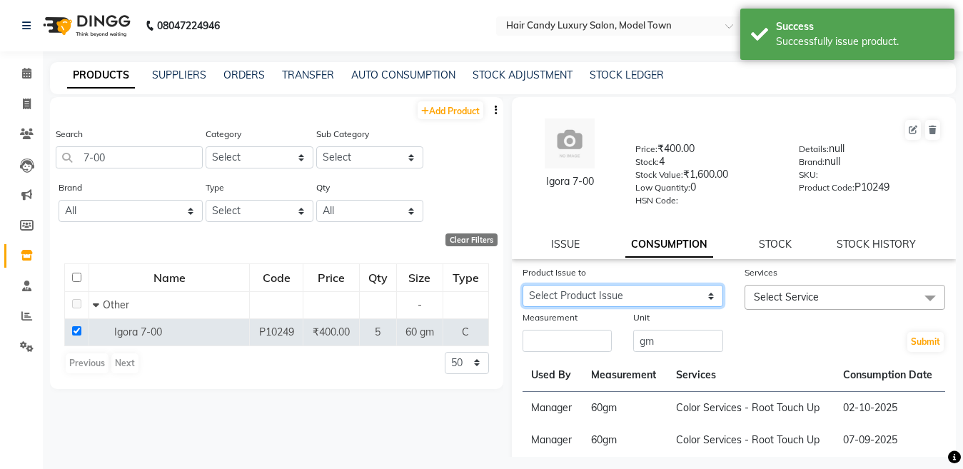
click at [574, 295] on select "Select Product Issue [DATE], Issued to: Manager, Balance: 60" at bounding box center [622, 296] width 201 height 22
select select "1287362"
click at [522, 285] on select "Select Product Issue [DATE], Issued to: Manager, Balance: 60" at bounding box center [622, 296] width 201 height 22
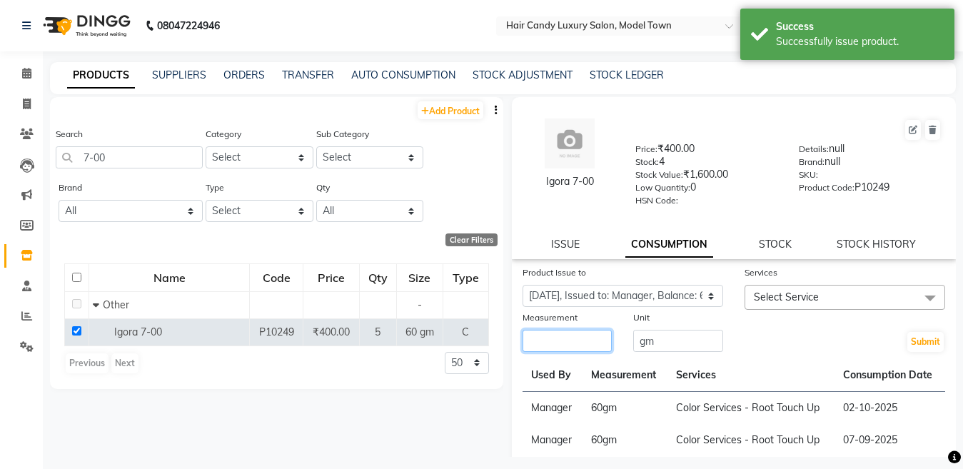
click at [582, 335] on input "number" at bounding box center [567, 341] width 90 height 22
type input "60"
click at [794, 303] on span "Select Service" at bounding box center [786, 296] width 65 height 13
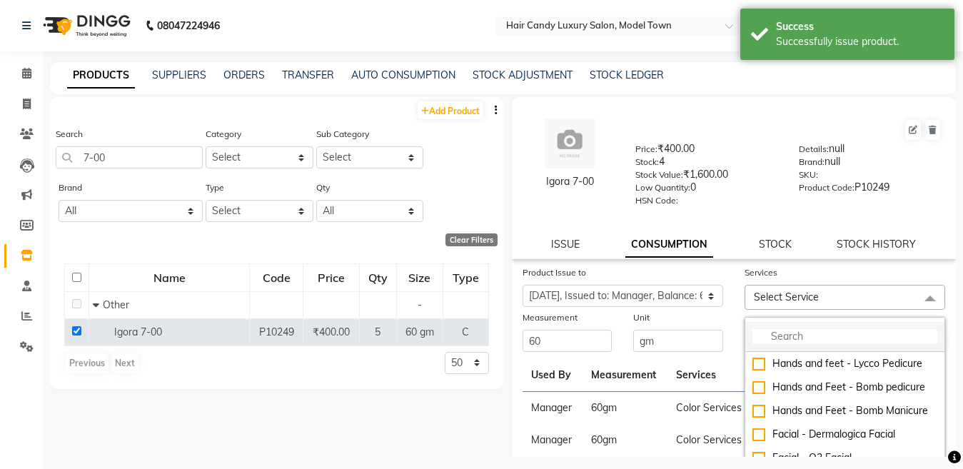
click at [779, 329] on input "multiselect-search" at bounding box center [844, 336] width 185 height 15
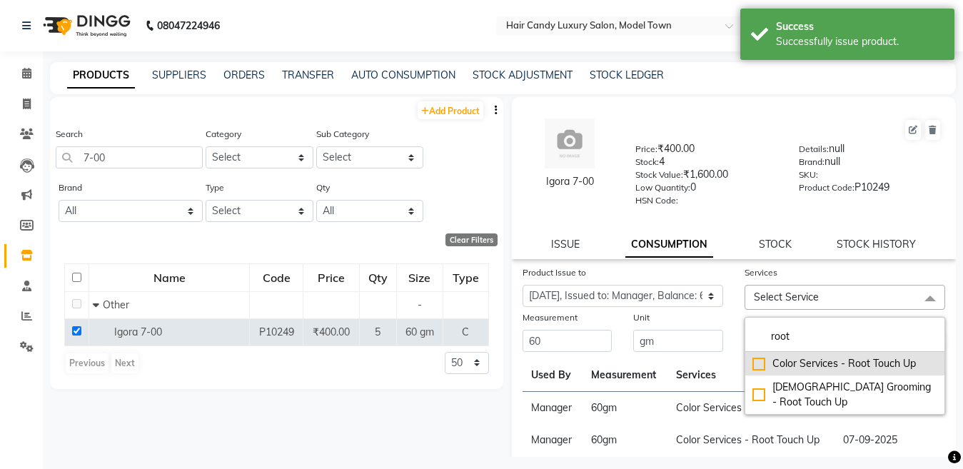
type input "root"
click at [756, 360] on div "Color Services - Root Touch Up" at bounding box center [844, 363] width 185 height 15
checkbox input "true"
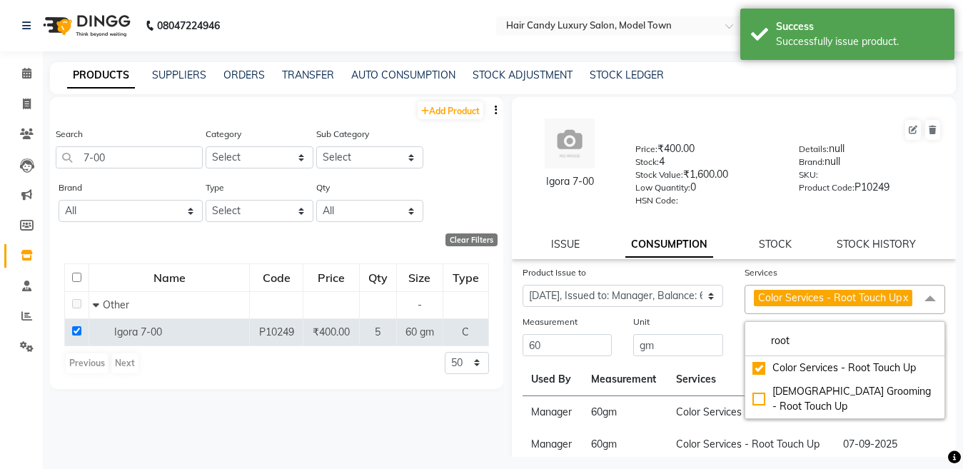
click at [723, 314] on div "Product Issue to Select Product Issue [DATE], Issued to: Manager, Balance: 60" at bounding box center [623, 289] width 222 height 49
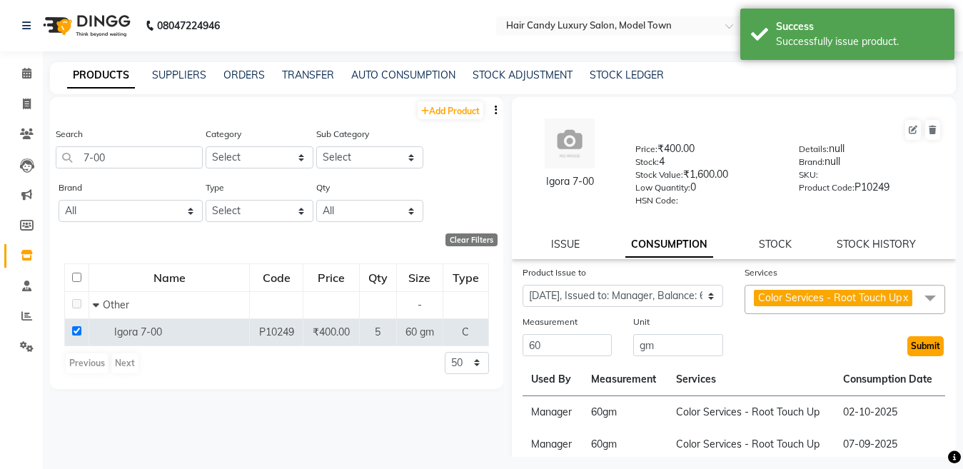
click at [909, 356] on button "Submit" at bounding box center [925, 346] width 36 height 20
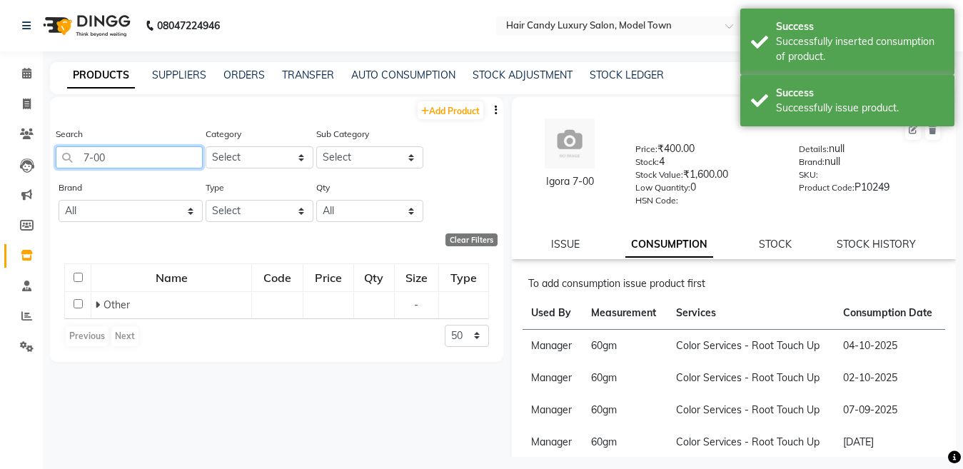
click at [0, 171] on app-home "08047224946 Select Location × Hair Candy Luxury Salon, Model Town Default Panel…" at bounding box center [481, 239] width 963 height 478
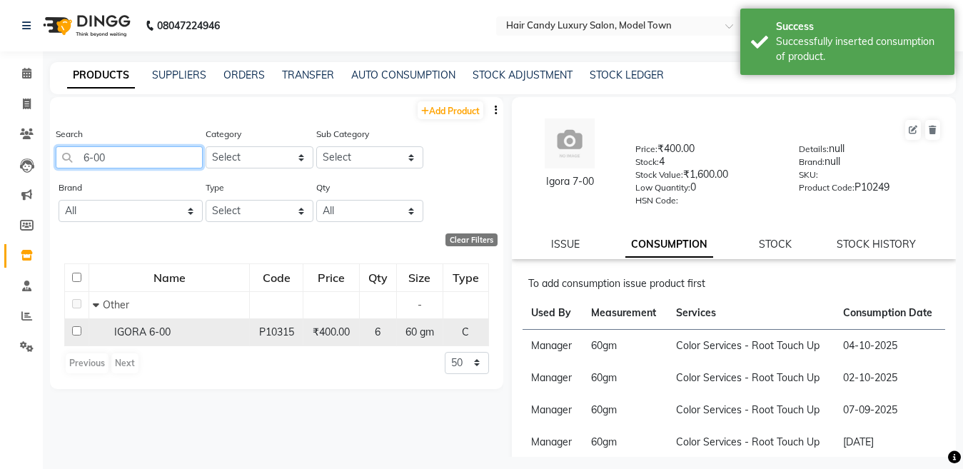
type input "6-00"
click at [79, 333] on input "checkbox" at bounding box center [76, 330] width 9 height 9
checkbox input "true"
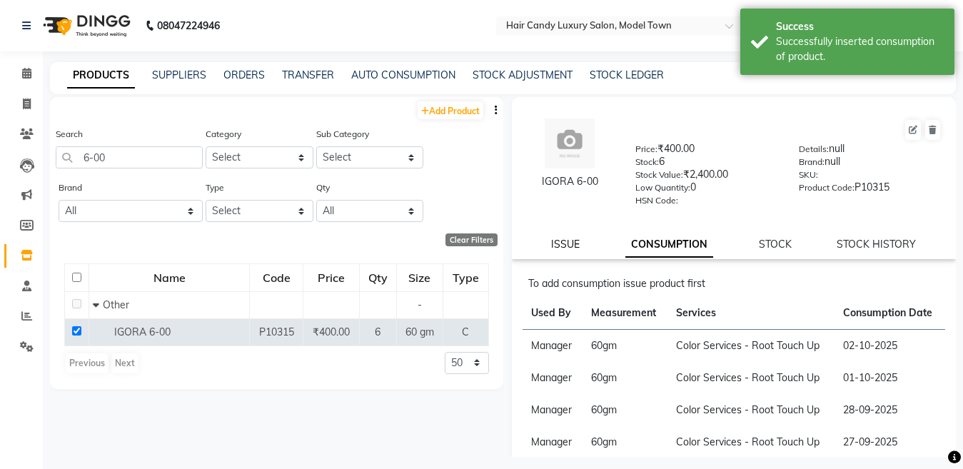
click at [557, 248] on link "ISSUE" at bounding box center [565, 244] width 29 height 13
select select
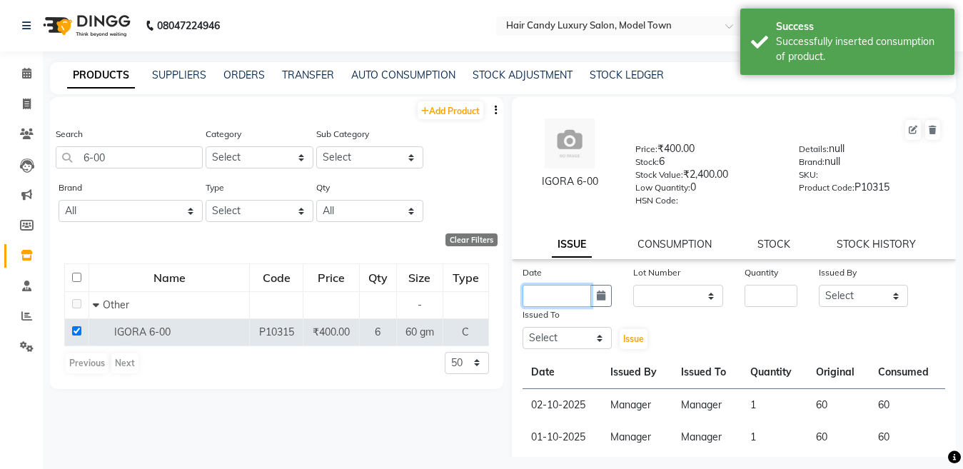
click at [573, 300] on input "text" at bounding box center [556, 296] width 69 height 22
select select "10"
select select "2025"
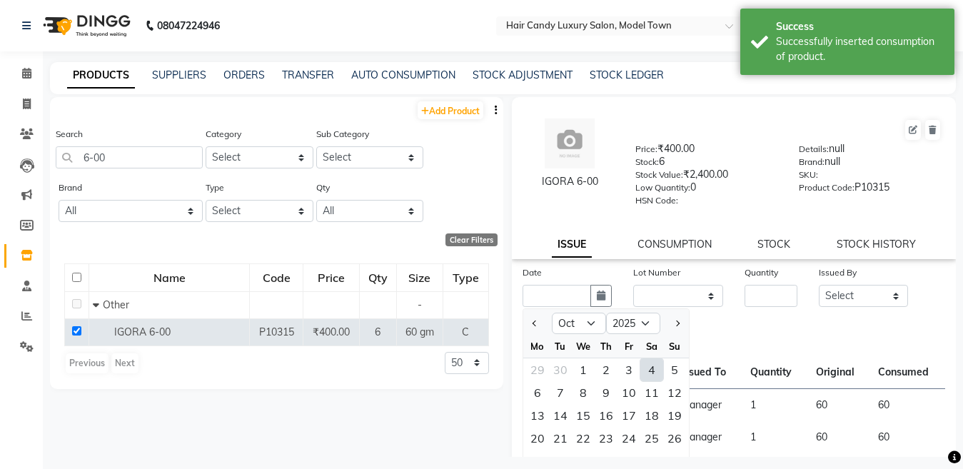
click at [649, 367] on div "4" at bounding box center [651, 369] width 23 height 23
type input "04-10-2025"
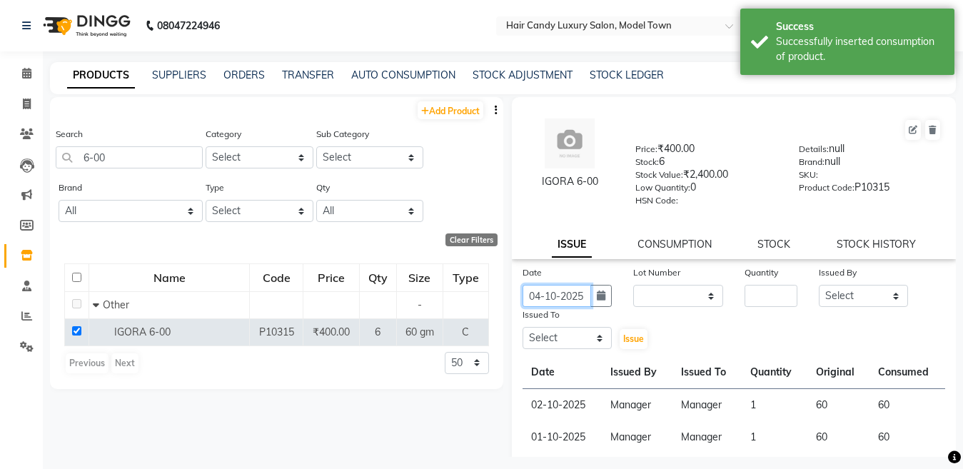
scroll to position [0, 1]
click at [673, 300] on select "None" at bounding box center [678, 296] width 90 height 22
select select "0: null"
click at [633, 285] on select "None" at bounding box center [678, 296] width 90 height 22
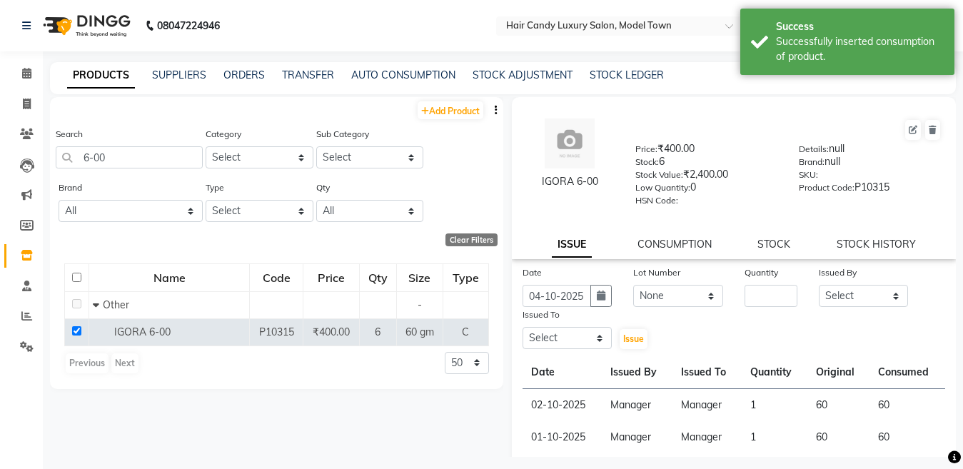
click at [746, 308] on div "Date [DATE] Lot Number None Quantity Issued By Select [PERSON_NAME] [PERSON_NAM…" at bounding box center [734, 308] width 445 height 86
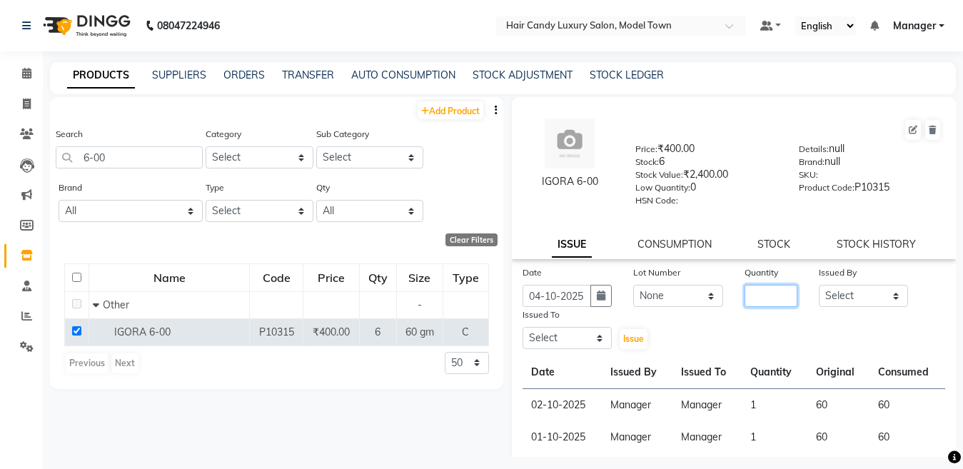
click at [752, 296] on input "number" at bounding box center [770, 296] width 53 height 22
type input "1"
click at [888, 302] on select "Select [PERSON_NAME] [PERSON_NAME] [PERSON_NAME] ([PERSON_NAME]) Manager [PERSO…" at bounding box center [864, 296] width 90 height 22
select select "28446"
click at [819, 285] on select "Select [PERSON_NAME] [PERSON_NAME] [PERSON_NAME] ([PERSON_NAME]) Manager [PERSO…" at bounding box center [864, 296] width 90 height 22
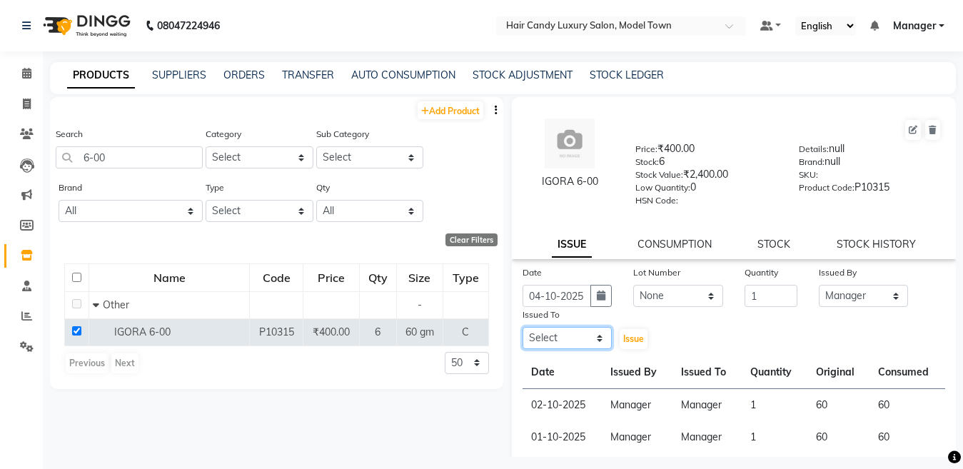
click at [556, 331] on select "Select [PERSON_NAME] [PERSON_NAME] [PERSON_NAME] ([PERSON_NAME]) Manager [PERSO…" at bounding box center [567, 338] width 90 height 22
click at [522, 327] on select "Select [PERSON_NAME] [PERSON_NAME] [PERSON_NAME] ([PERSON_NAME]) Manager [PERSO…" at bounding box center [567, 338] width 90 height 22
click at [565, 334] on select "Select [PERSON_NAME] [PERSON_NAME] [PERSON_NAME] ([PERSON_NAME]) Manager [PERSO…" at bounding box center [567, 338] width 90 height 22
select select "28446"
click at [522, 327] on select "Select [PERSON_NAME] [PERSON_NAME] [PERSON_NAME] ([PERSON_NAME]) Manager [PERSO…" at bounding box center [567, 338] width 90 height 22
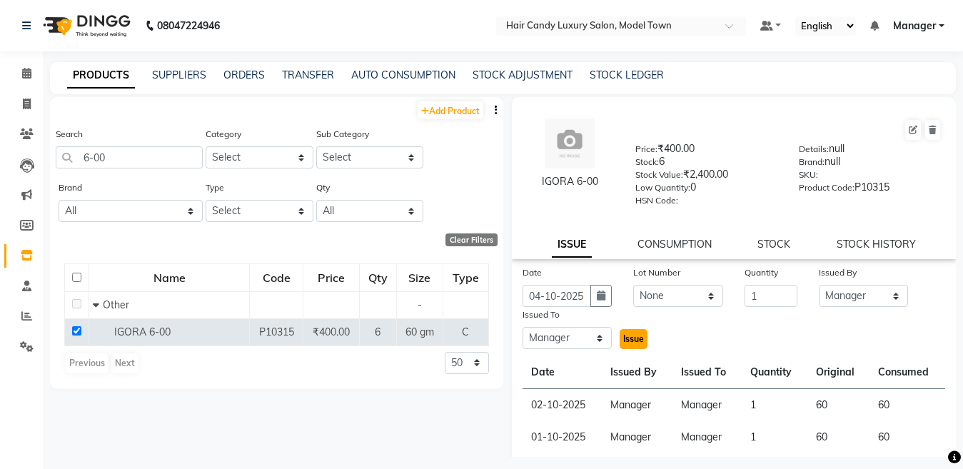
click at [632, 347] on button "Issue" at bounding box center [634, 339] width 28 height 20
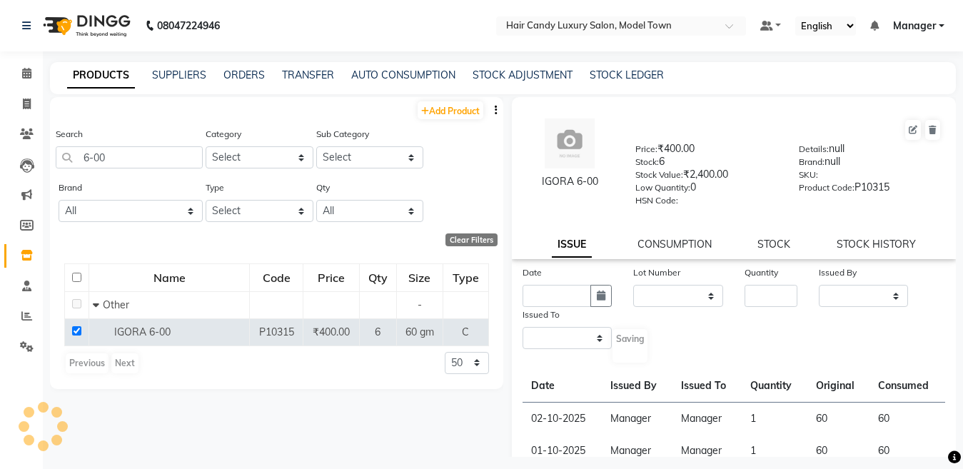
select select
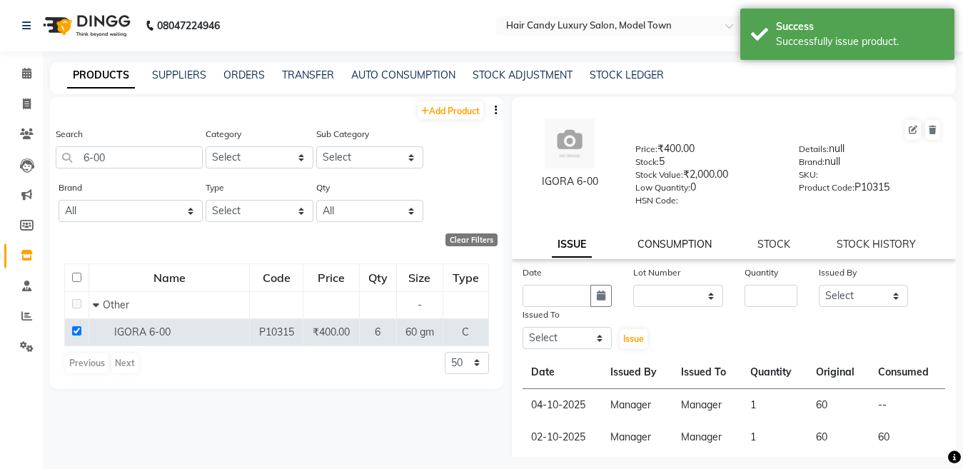
click at [679, 245] on link "CONSUMPTION" at bounding box center [674, 244] width 74 height 13
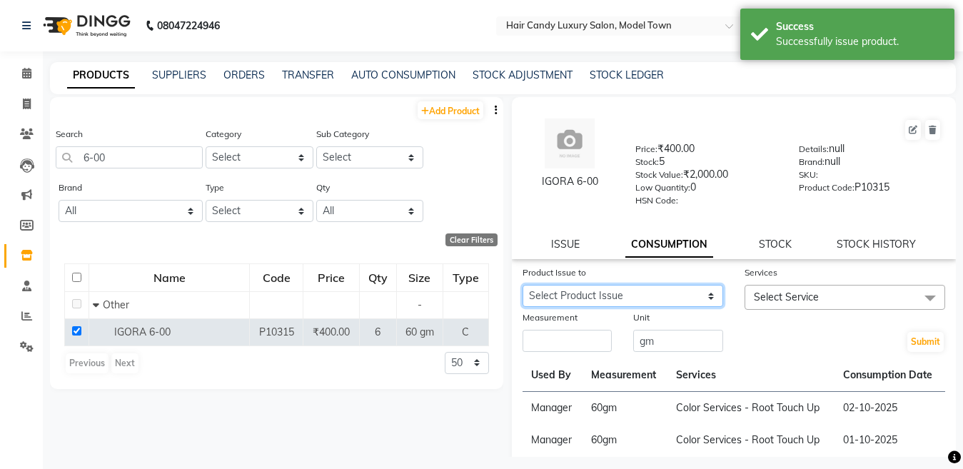
click at [665, 290] on select "Select Product Issue [DATE], Issued to: Manager, Balance: 60" at bounding box center [622, 296] width 201 height 22
select select "1287368"
click at [522, 285] on select "Select Product Issue [DATE], Issued to: Manager, Balance: 60" at bounding box center [622, 296] width 201 height 22
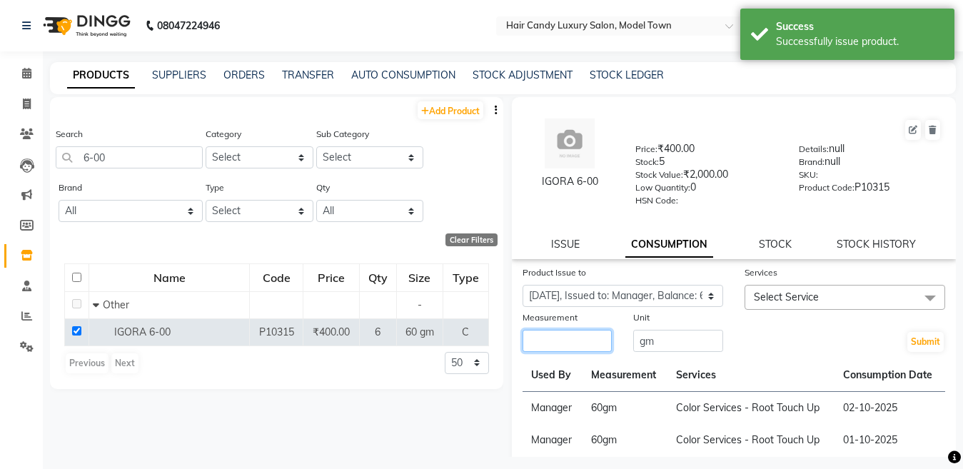
click at [600, 339] on input "number" at bounding box center [567, 341] width 90 height 22
type input "60"
click at [802, 303] on span "Select Service" at bounding box center [786, 296] width 65 height 13
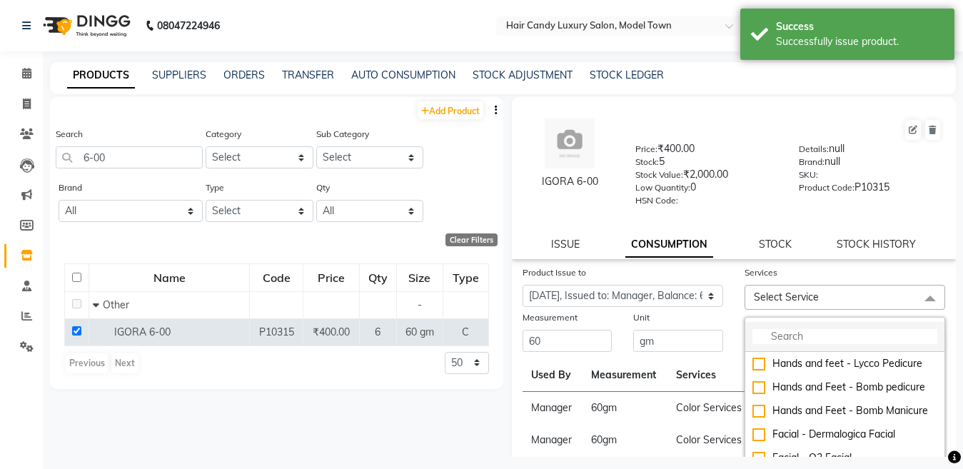
click at [793, 333] on input "multiselect-search" at bounding box center [844, 336] width 185 height 15
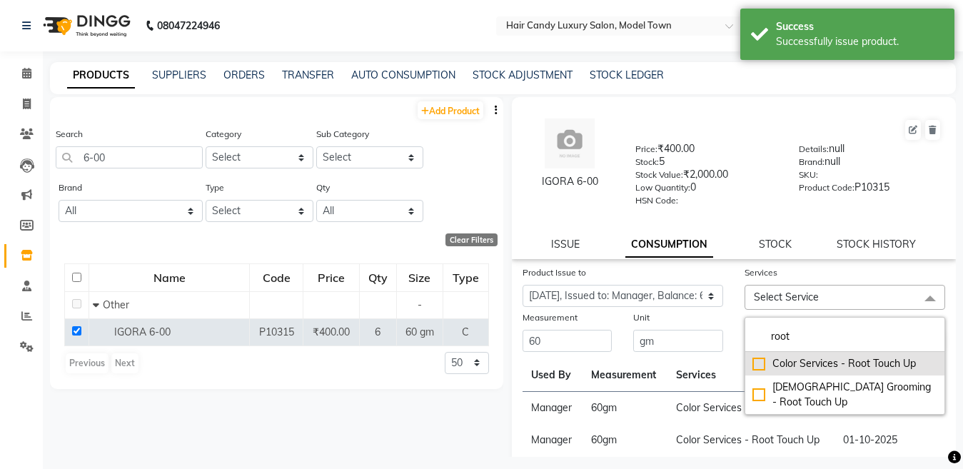
type input "root"
click at [752, 363] on div "Color Services - Root Touch Up" at bounding box center [844, 363] width 185 height 15
checkbox input "true"
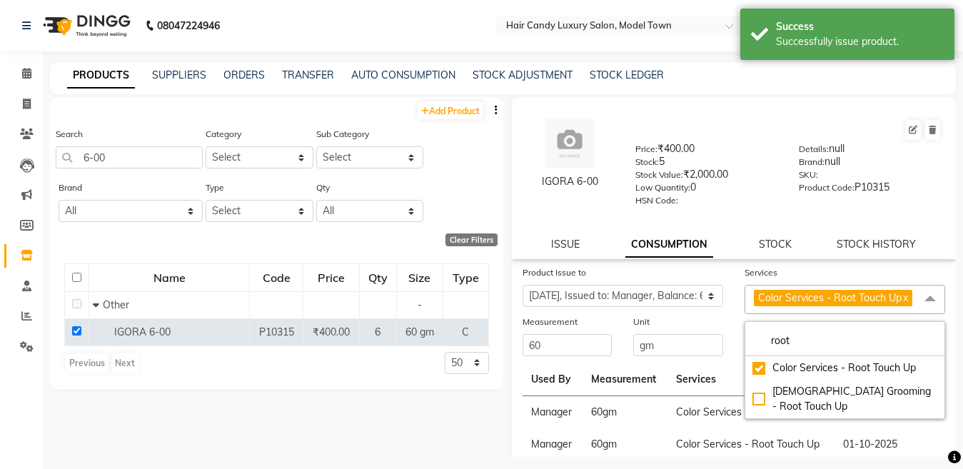
click at [734, 314] on div "Services Color Services - Root Touch Up x root Color Services - Root Touch Up […" at bounding box center [845, 289] width 222 height 49
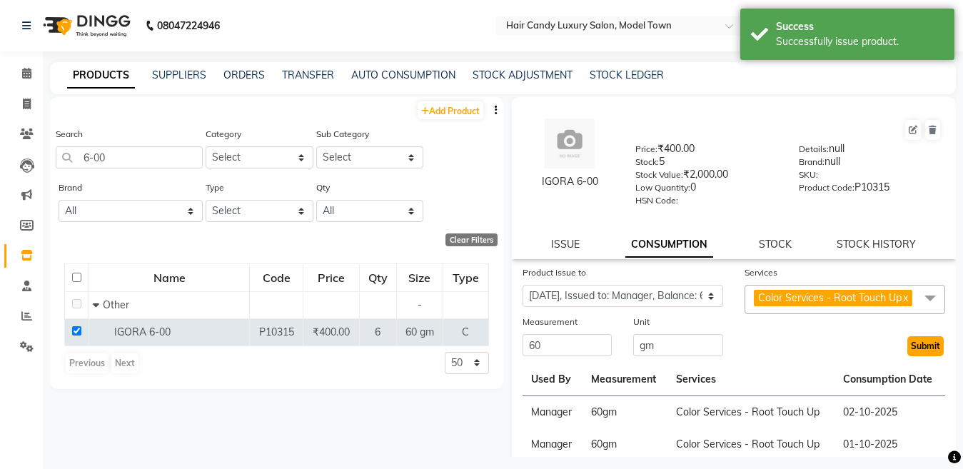
click at [907, 355] on button "Submit" at bounding box center [925, 346] width 36 height 20
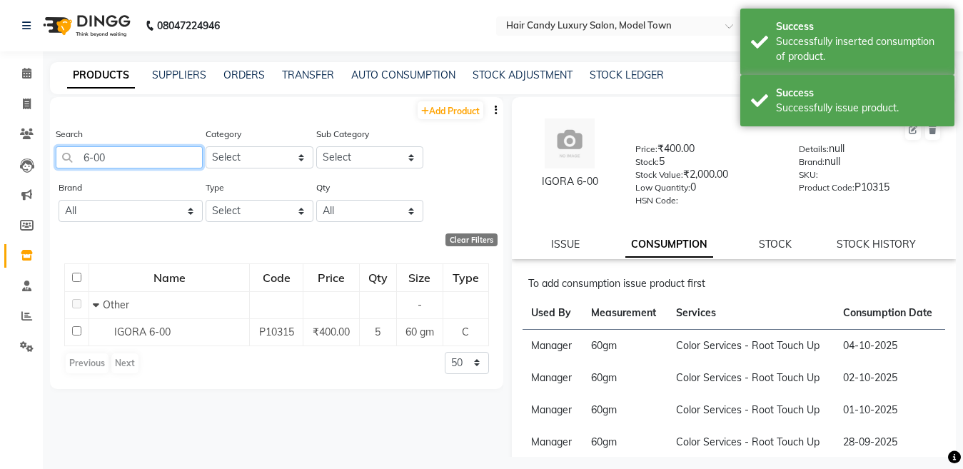
click at [135, 162] on input "6-00" at bounding box center [129, 157] width 147 height 22
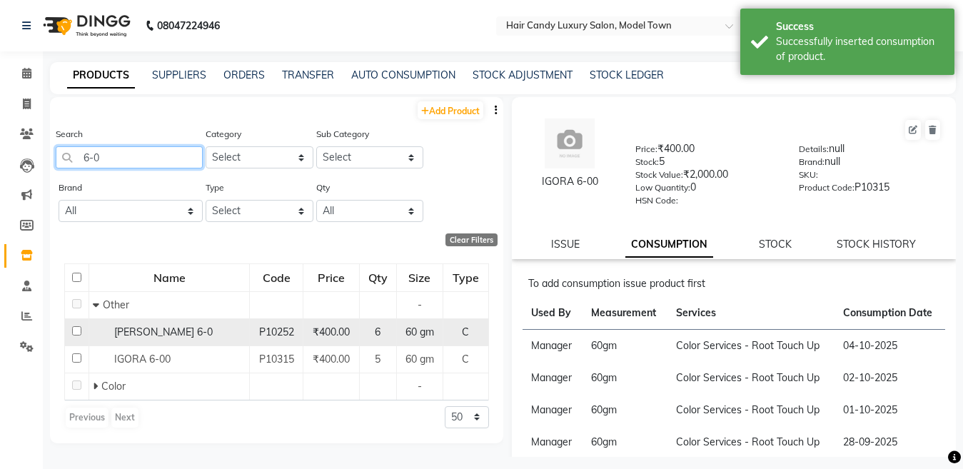
type input "6-0"
click at [75, 325] on td at bounding box center [77, 331] width 24 height 27
click at [77, 330] on input "checkbox" at bounding box center [76, 330] width 9 height 9
checkbox input "true"
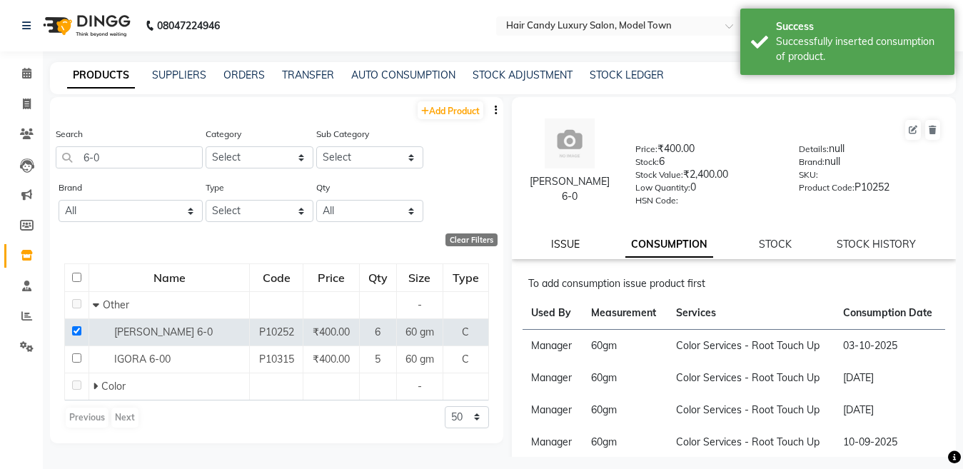
click at [562, 248] on link "ISSUE" at bounding box center [565, 244] width 29 height 13
select select
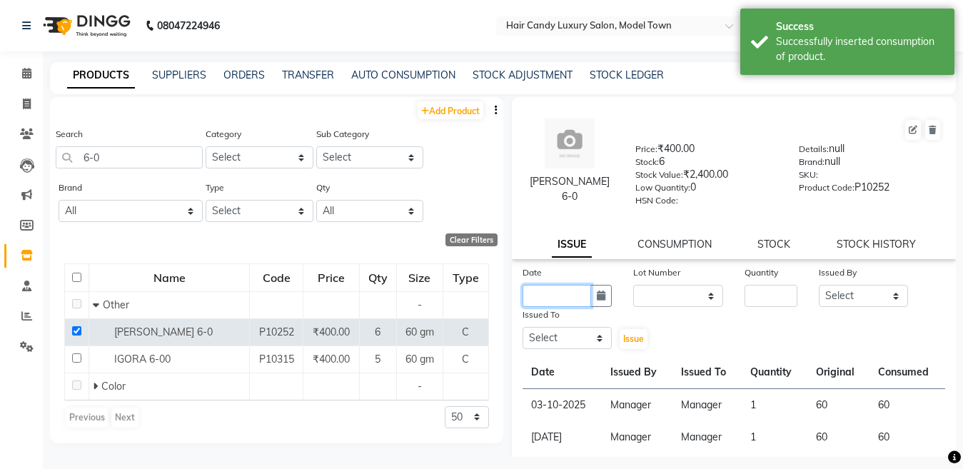
click at [545, 294] on input "text" at bounding box center [556, 296] width 69 height 22
select select "10"
select select "2025"
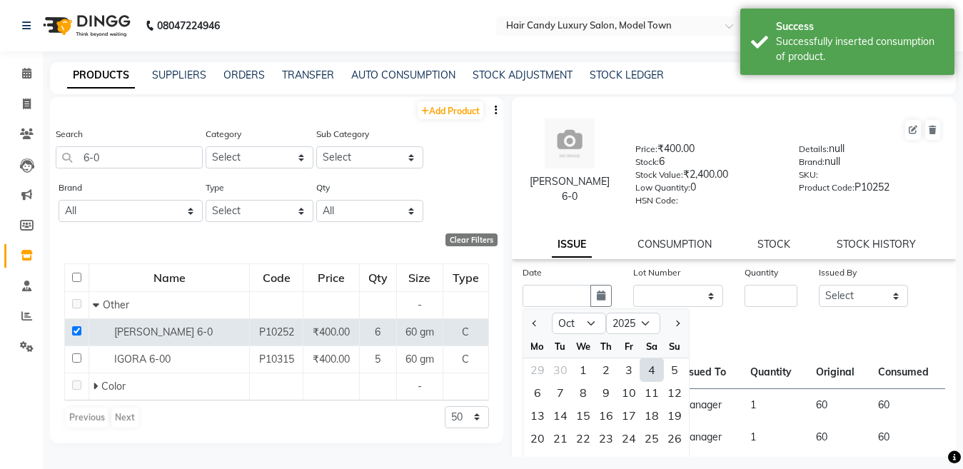
click at [661, 358] on div "Mo Tu We Th Fr Sa Su" at bounding box center [606, 347] width 166 height 24
click at [652, 368] on div "4" at bounding box center [651, 369] width 23 height 23
type input "04-10-2025"
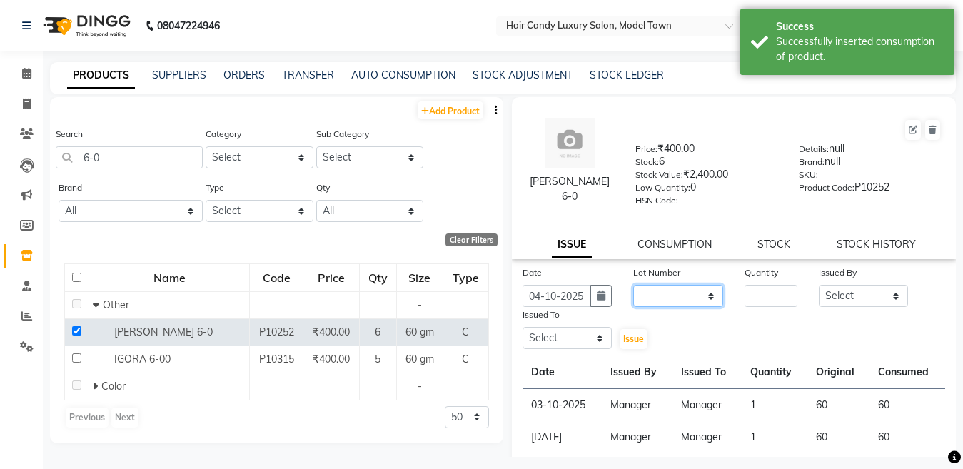
click at [678, 295] on select "None" at bounding box center [678, 296] width 90 height 22
select select "0: null"
click at [633, 285] on select "None" at bounding box center [678, 296] width 90 height 22
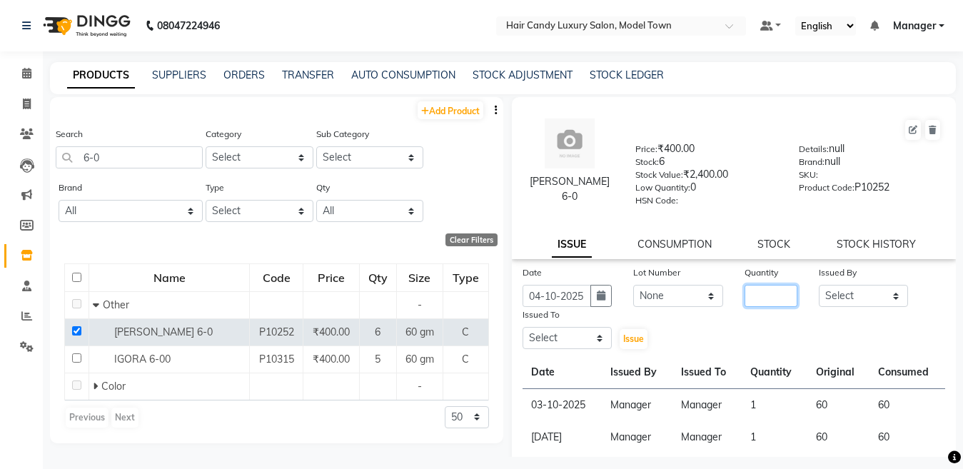
click at [762, 294] on input "number" at bounding box center [770, 296] width 53 height 22
type input "1"
click at [846, 308] on div "Date [DATE] Lot Number None Quantity 1 Issued By Select [PERSON_NAME] [PERSON_N…" at bounding box center [734, 308] width 445 height 86
click at [840, 296] on select "Select [PERSON_NAME] [PERSON_NAME] [PERSON_NAME] ([PERSON_NAME]) Manager [PERSO…" at bounding box center [864, 296] width 90 height 22
select select "28446"
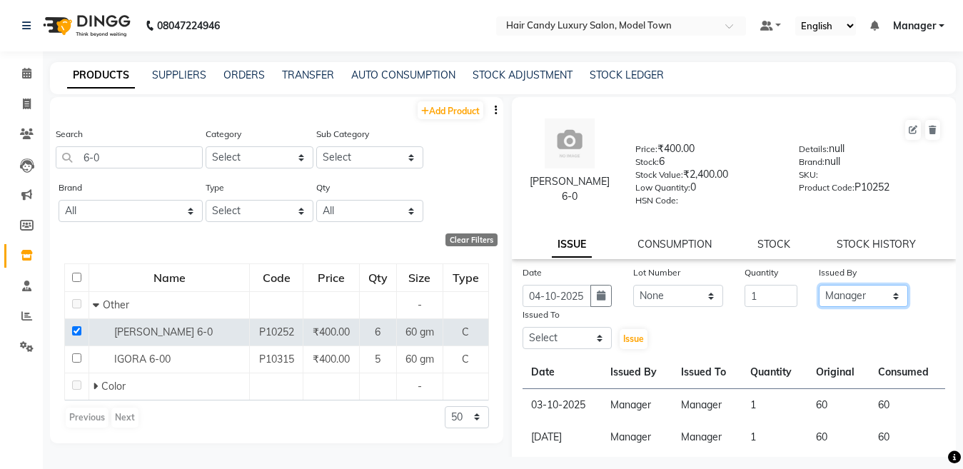
click at [819, 285] on select "Select [PERSON_NAME] [PERSON_NAME] [PERSON_NAME] ([PERSON_NAME]) Manager [PERSO…" at bounding box center [864, 296] width 90 height 22
click at [564, 330] on select "Select [PERSON_NAME] [PERSON_NAME] [PERSON_NAME] ([PERSON_NAME]) Manager [PERSO…" at bounding box center [567, 338] width 90 height 22
click at [522, 327] on select "Select [PERSON_NAME] [PERSON_NAME] [PERSON_NAME] ([PERSON_NAME]) Manager [PERSO…" at bounding box center [567, 338] width 90 height 22
click at [572, 336] on select "Select [PERSON_NAME] [PERSON_NAME] [PERSON_NAME] ([PERSON_NAME]) Manager [PERSO…" at bounding box center [567, 338] width 90 height 22
click at [522, 327] on select "Select [PERSON_NAME] [PERSON_NAME] [PERSON_NAME] ([PERSON_NAME]) Manager [PERSO…" at bounding box center [567, 338] width 90 height 22
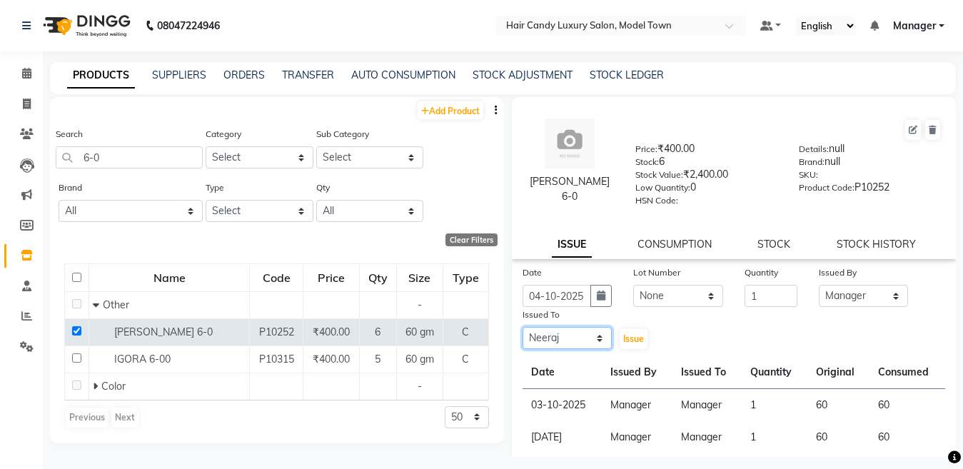
click at [583, 333] on select "Select [PERSON_NAME] [PERSON_NAME] [PERSON_NAME] ([PERSON_NAME]) Manager [PERSO…" at bounding box center [567, 338] width 90 height 22
select select "28446"
click at [522, 327] on select "Select [PERSON_NAME] [PERSON_NAME] [PERSON_NAME] ([PERSON_NAME]) Manager [PERSO…" at bounding box center [567, 338] width 90 height 22
click at [627, 340] on span "Issue" at bounding box center [633, 338] width 21 height 11
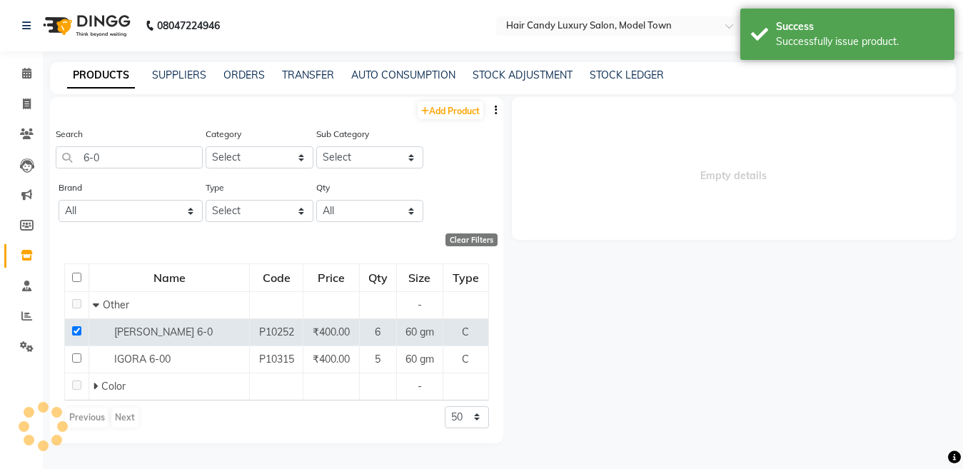
select select
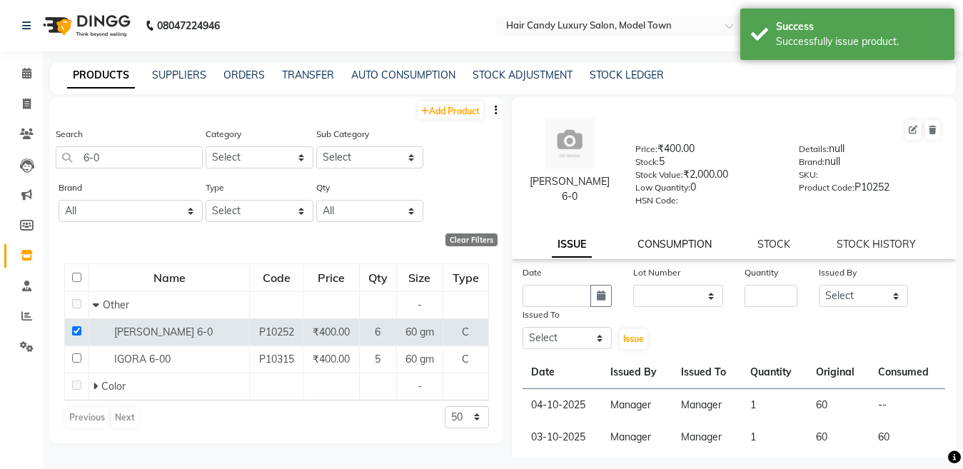
click at [677, 238] on link "CONSUMPTION" at bounding box center [674, 244] width 74 height 13
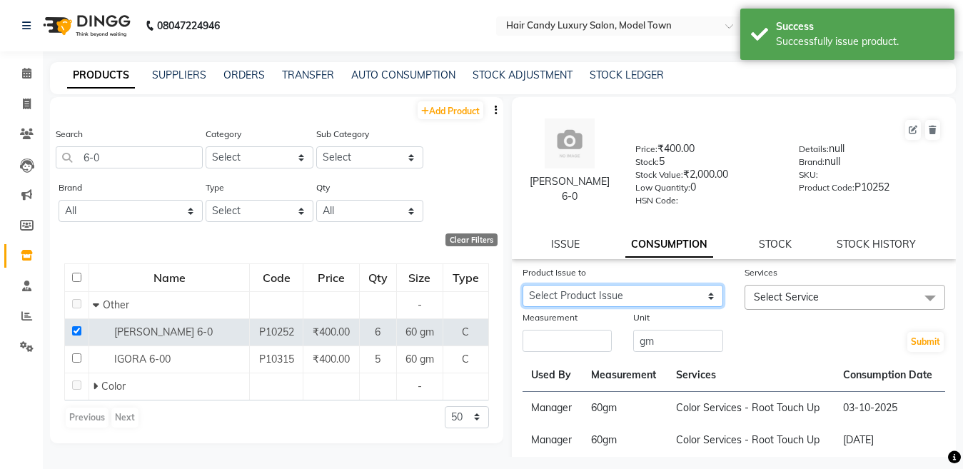
click at [605, 285] on select "Select Product Issue [DATE], Issued to: Manager, Balance: 60" at bounding box center [622, 296] width 201 height 22
select select "1287370"
click at [522, 285] on select "Select Product Issue [DATE], Issued to: Manager, Balance: 60" at bounding box center [622, 296] width 201 height 22
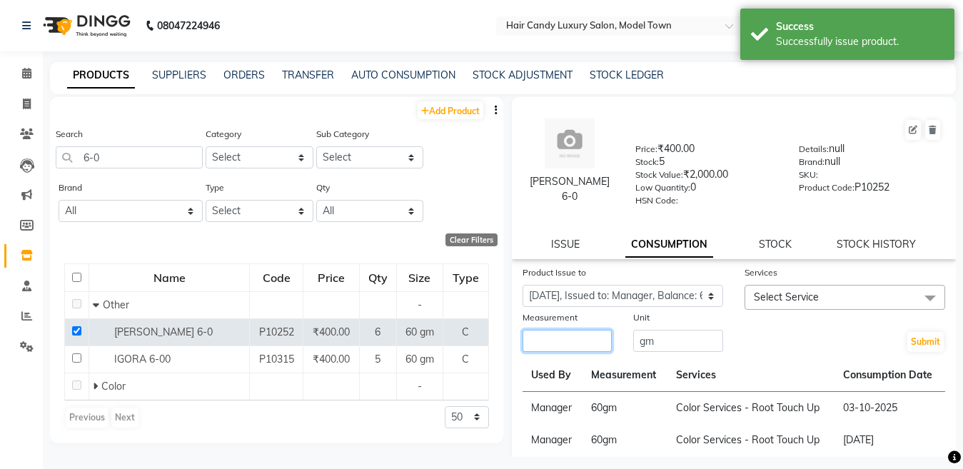
click at [597, 337] on input "number" at bounding box center [567, 341] width 90 height 22
type input "60"
drag, startPoint x: 823, startPoint y: 303, endPoint x: 809, endPoint y: 328, distance: 28.8
click at [822, 302] on span "Select Service" at bounding box center [844, 297] width 201 height 25
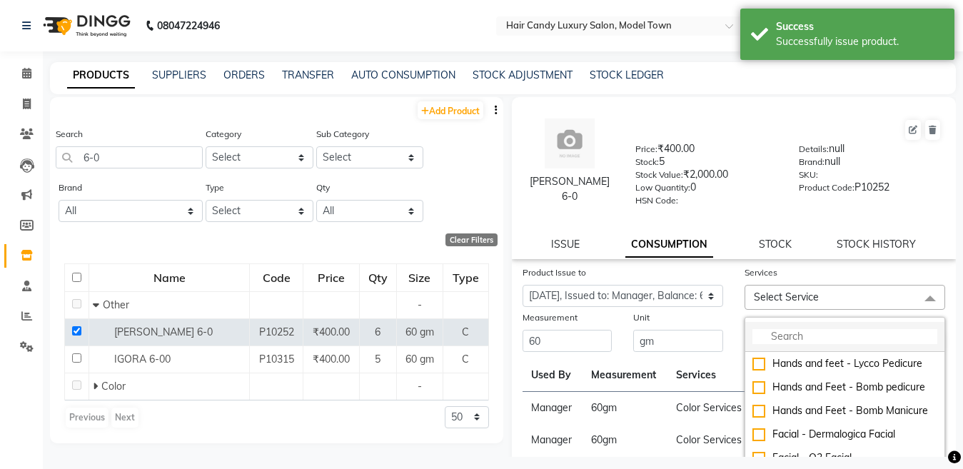
click at [807, 335] on input "multiselect-search" at bounding box center [844, 336] width 185 height 15
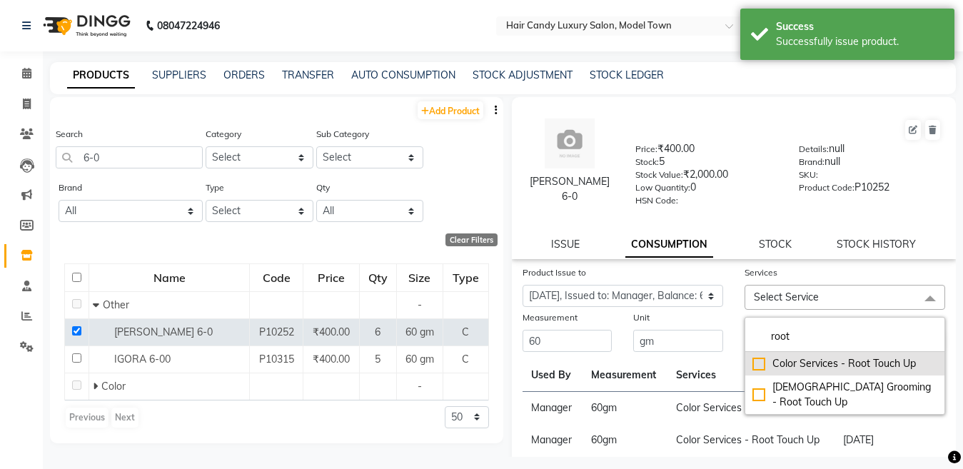
type input "root"
click at [745, 359] on li "Color Services - Root Touch Up" at bounding box center [844, 364] width 199 height 24
checkbox input "true"
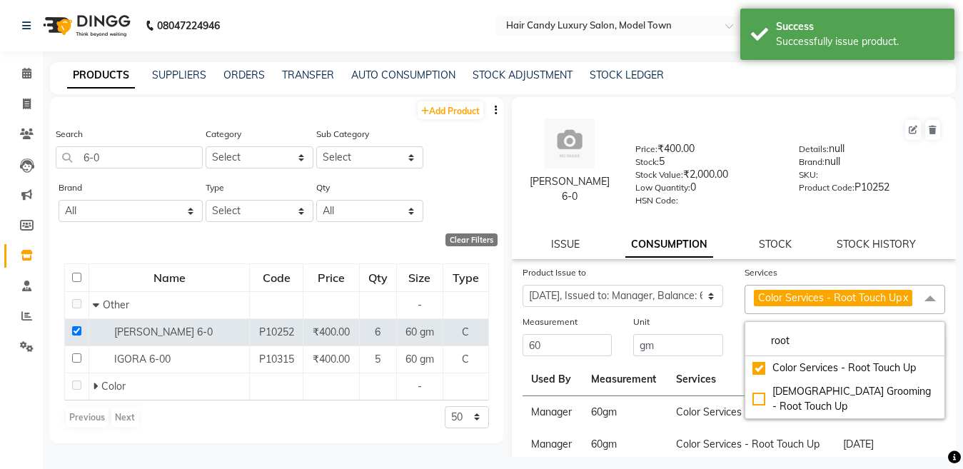
click at [724, 341] on div "Unit gm" at bounding box center [677, 336] width 111 height 44
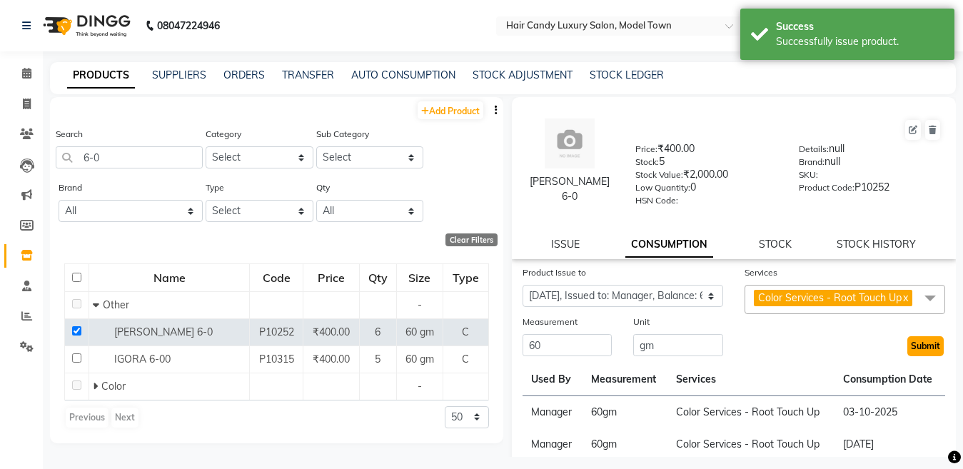
click at [907, 356] on button "Submit" at bounding box center [925, 346] width 36 height 20
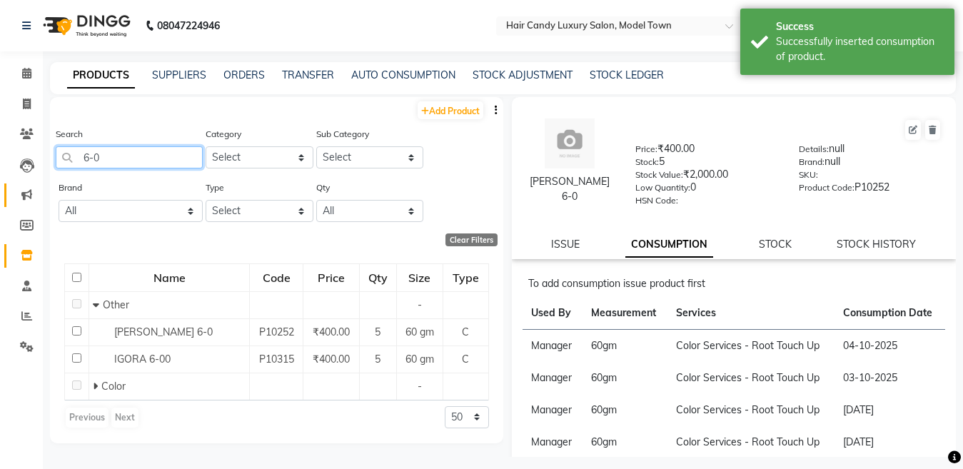
drag, startPoint x: 24, startPoint y: 173, endPoint x: 8, endPoint y: 187, distance: 21.8
click at [9, 176] on app-home "08047224946 Select Location × Hair Candy Luxury Salon, Model Town Default Panel…" at bounding box center [481, 239] width 963 height 478
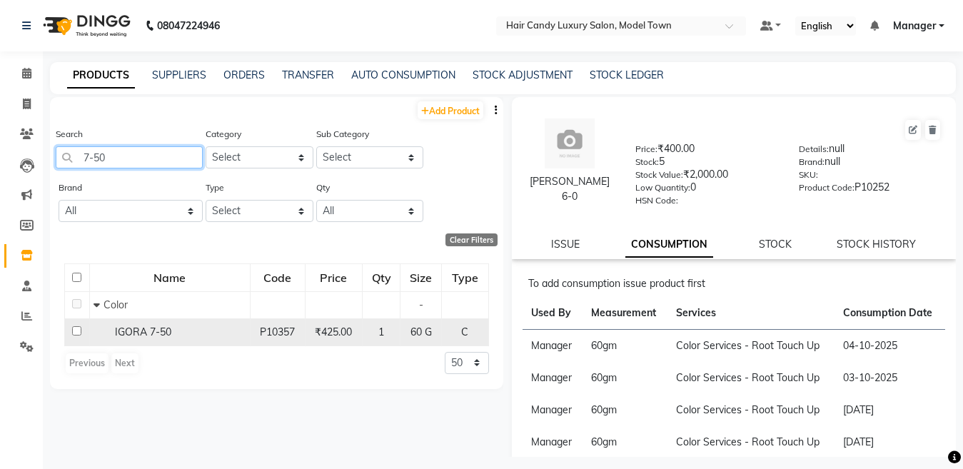
type input "7-50"
click at [78, 330] on input "checkbox" at bounding box center [76, 330] width 9 height 9
checkbox input "true"
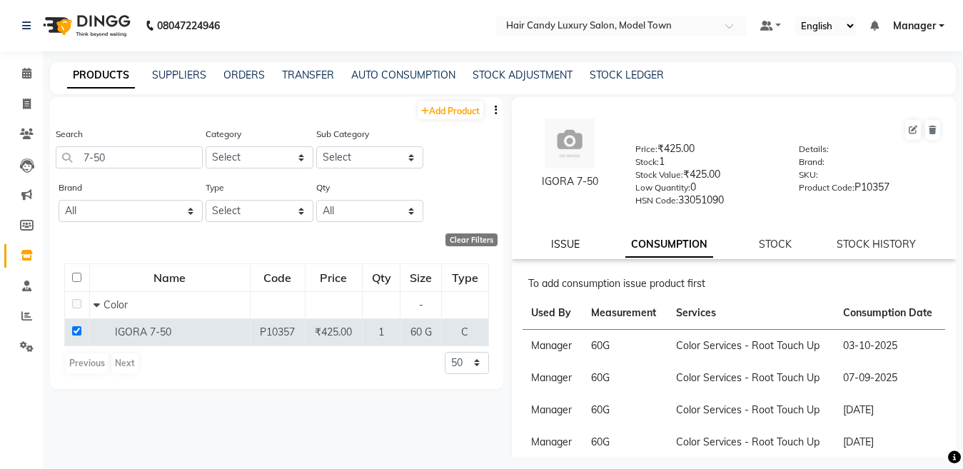
click at [568, 246] on link "ISSUE" at bounding box center [565, 244] width 29 height 13
select select
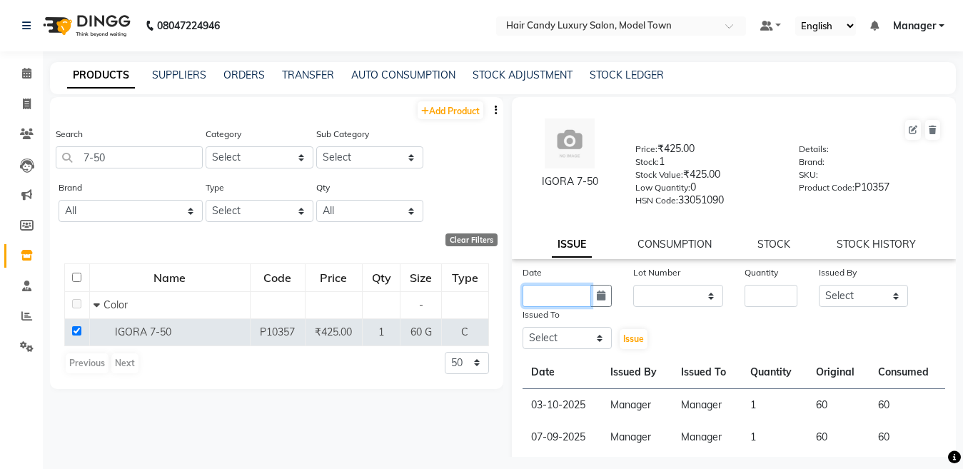
click at [542, 298] on input "text" at bounding box center [556, 296] width 69 height 22
select select "10"
select select "2025"
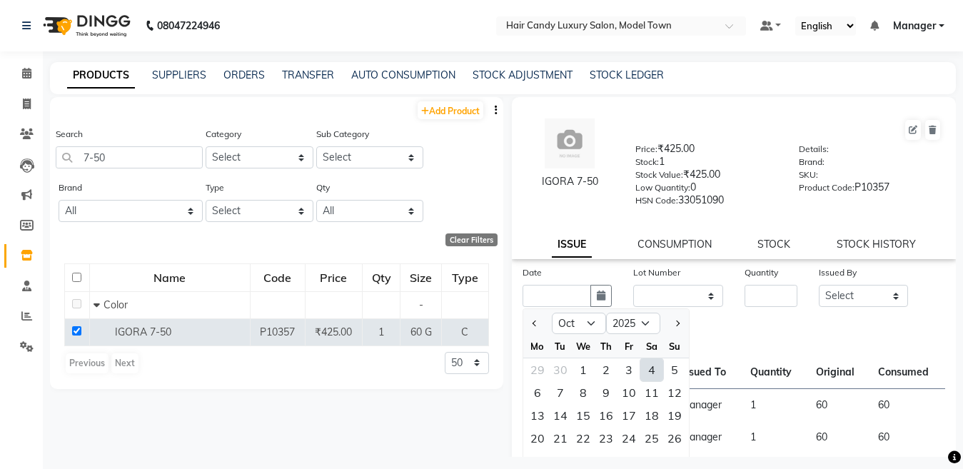
click at [642, 366] on div "4" at bounding box center [651, 369] width 23 height 23
type input "04-10-2025"
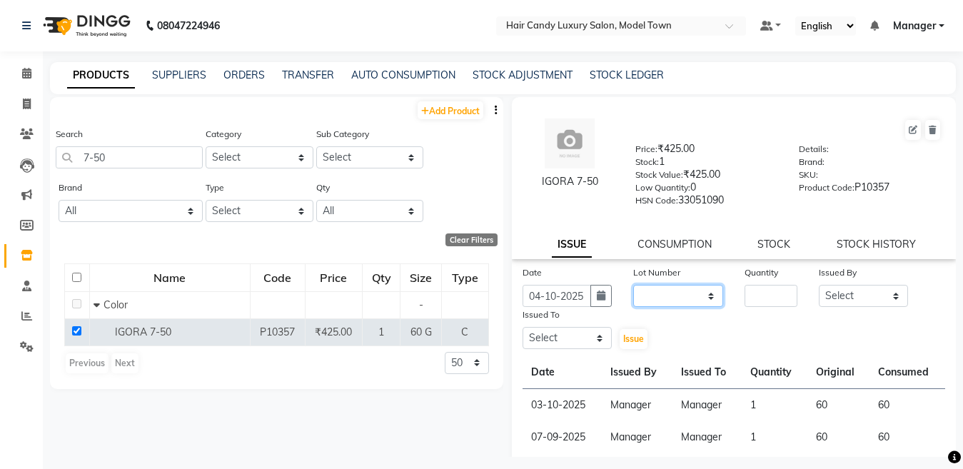
click at [669, 305] on select "None" at bounding box center [678, 296] width 90 height 22
select select "0: null"
click at [633, 285] on select "None" at bounding box center [678, 296] width 90 height 22
click at [760, 296] on input "number" at bounding box center [770, 296] width 53 height 22
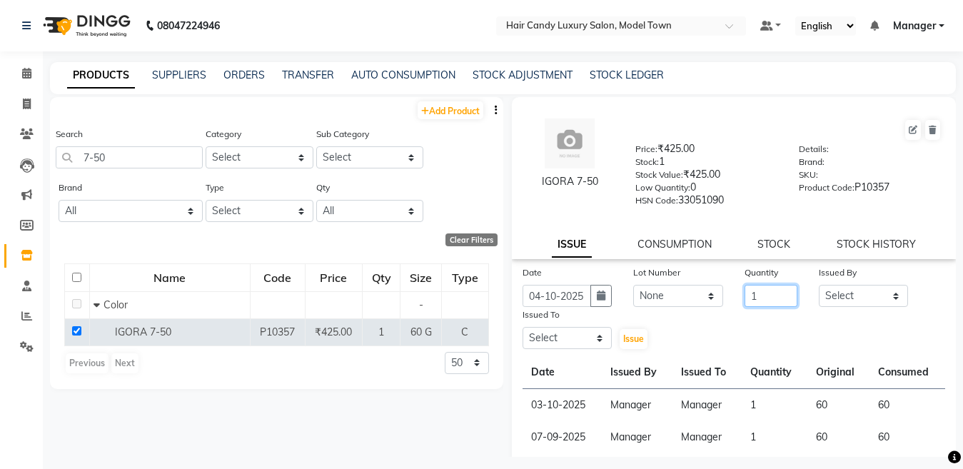
type input "1"
click at [831, 288] on select "Select [PERSON_NAME] [PERSON_NAME] [PERSON_NAME] ([PERSON_NAME]) Manager [PERSO…" at bounding box center [864, 296] width 90 height 22
select select "28446"
click at [819, 285] on select "Select [PERSON_NAME] [PERSON_NAME] [PERSON_NAME] ([PERSON_NAME]) Manager [PERSO…" at bounding box center [864, 296] width 90 height 22
click at [550, 331] on select "Select [PERSON_NAME] [PERSON_NAME] [PERSON_NAME] ([PERSON_NAME]) Manager [PERSO…" at bounding box center [567, 338] width 90 height 22
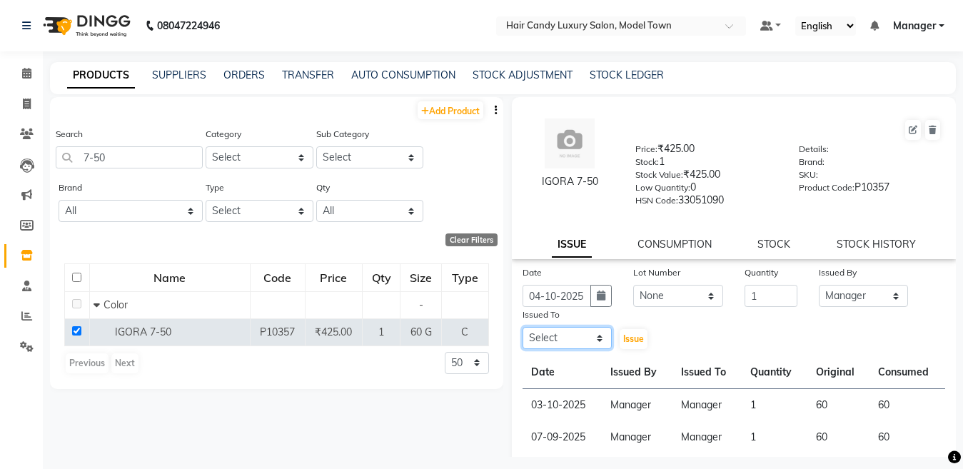
select select "28446"
click at [522, 327] on select "Select [PERSON_NAME] [PERSON_NAME] [PERSON_NAME] ([PERSON_NAME]) Manager [PERSO…" at bounding box center [567, 338] width 90 height 22
click at [624, 326] on div "Issue" at bounding box center [640, 329] width 37 height 44
click at [624, 329] on button "Issue" at bounding box center [634, 339] width 28 height 20
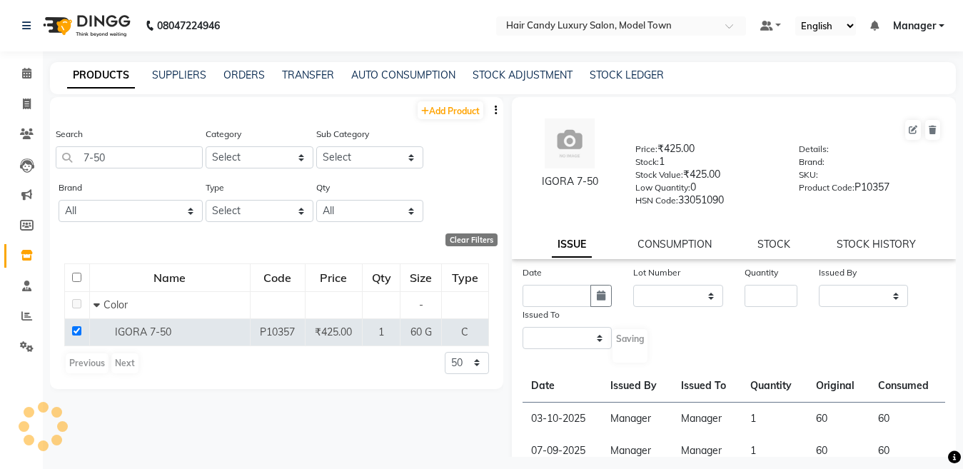
select select
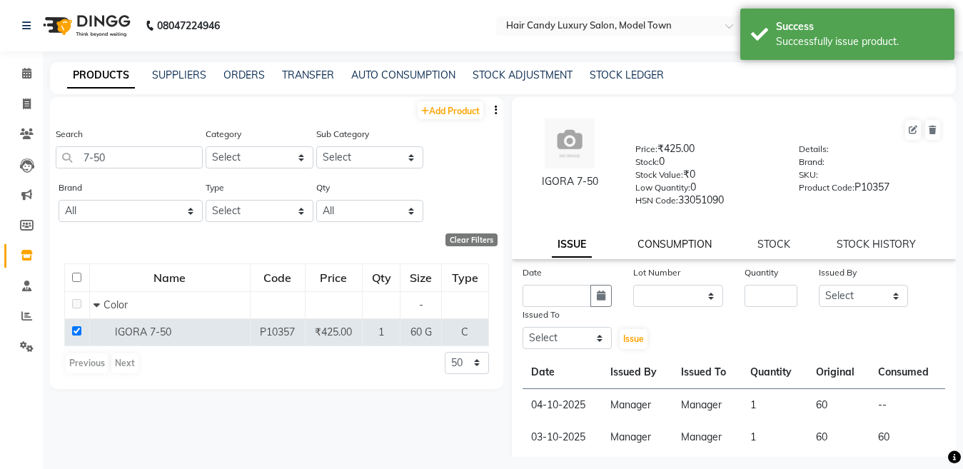
click at [669, 243] on link "CONSUMPTION" at bounding box center [674, 244] width 74 height 13
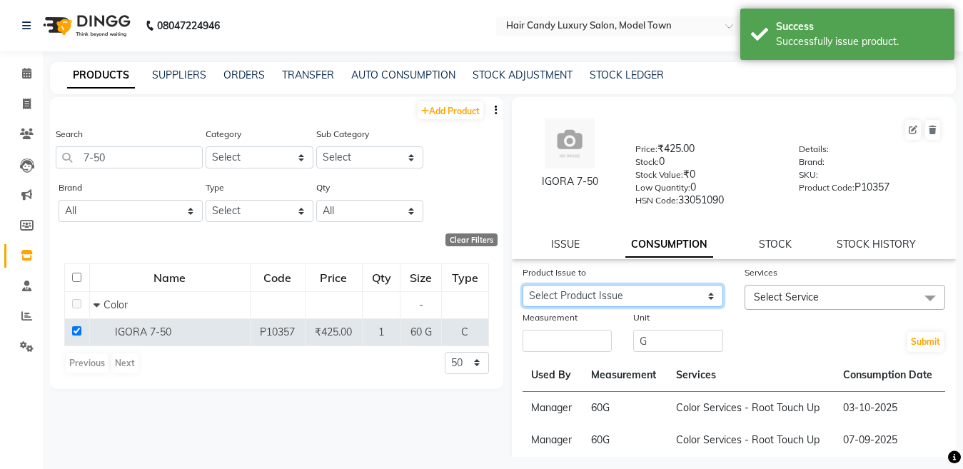
click at [633, 304] on select "Select Product Issue [DATE], Issued to: Manager, Balance: 60" at bounding box center [622, 296] width 201 height 22
select select "1287371"
click at [522, 285] on select "Select Product Issue [DATE], Issued to: Manager, Balance: 60" at bounding box center [622, 296] width 201 height 22
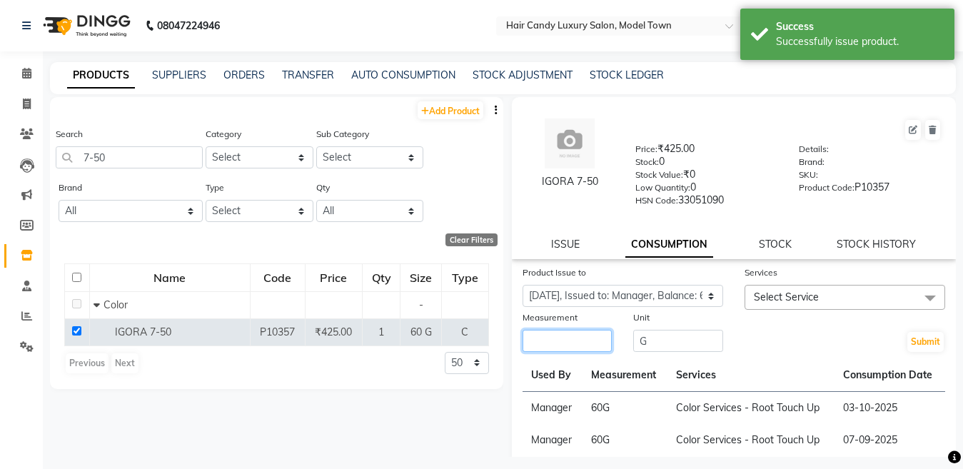
click at [612, 335] on div "Measurement" at bounding box center [567, 332] width 111 height 44
click at [602, 335] on input "number" at bounding box center [567, 341] width 90 height 22
type input "60"
click at [794, 305] on span "Select Service" at bounding box center [844, 297] width 201 height 25
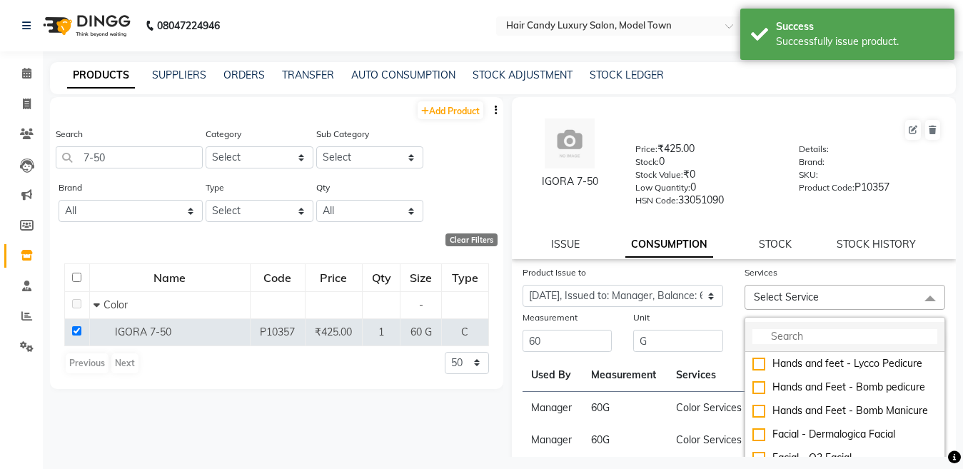
click at [787, 328] on li at bounding box center [844, 337] width 199 height 30
click at [785, 337] on input "multiselect-search" at bounding box center [844, 336] width 185 height 15
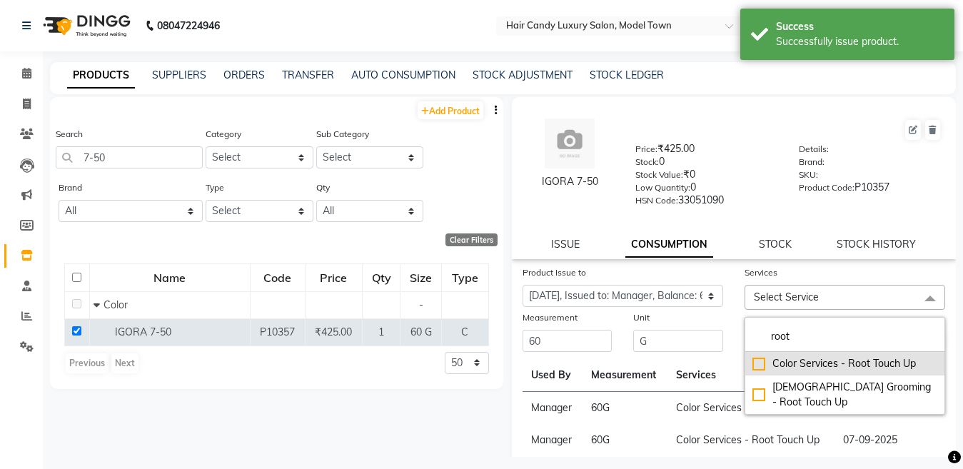
type input "root"
click at [745, 366] on li "Color Services - Root Touch Up" at bounding box center [844, 364] width 199 height 24
checkbox input "true"
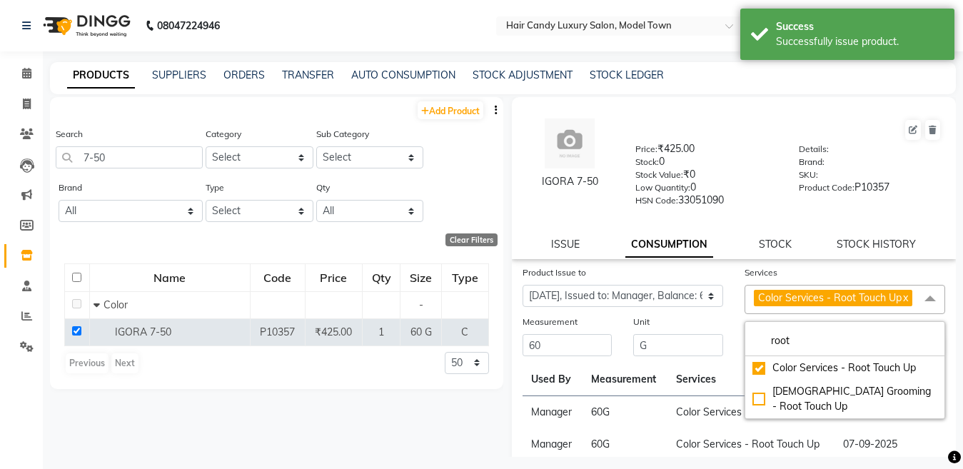
click at [706, 332] on div "Unit" at bounding box center [678, 324] width 90 height 20
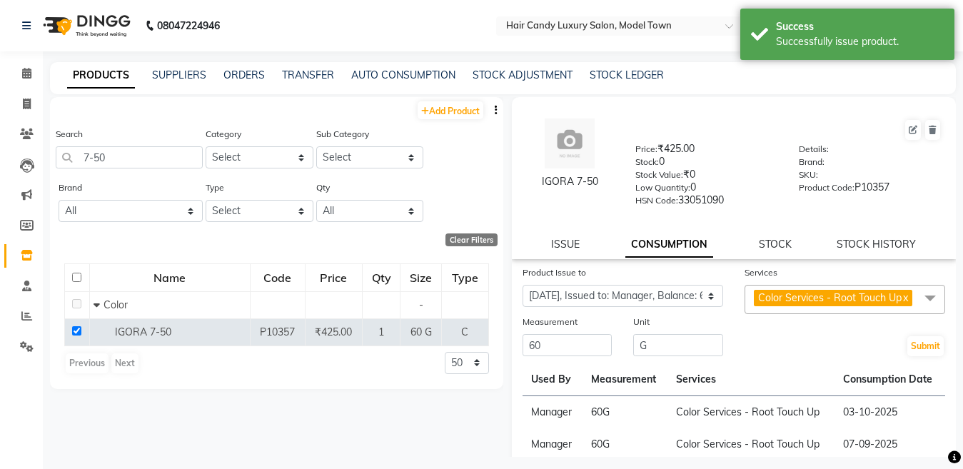
click at [931, 358] on div "Submit" at bounding box center [845, 336] width 222 height 44
click at [919, 356] on button "Submit" at bounding box center [925, 346] width 36 height 20
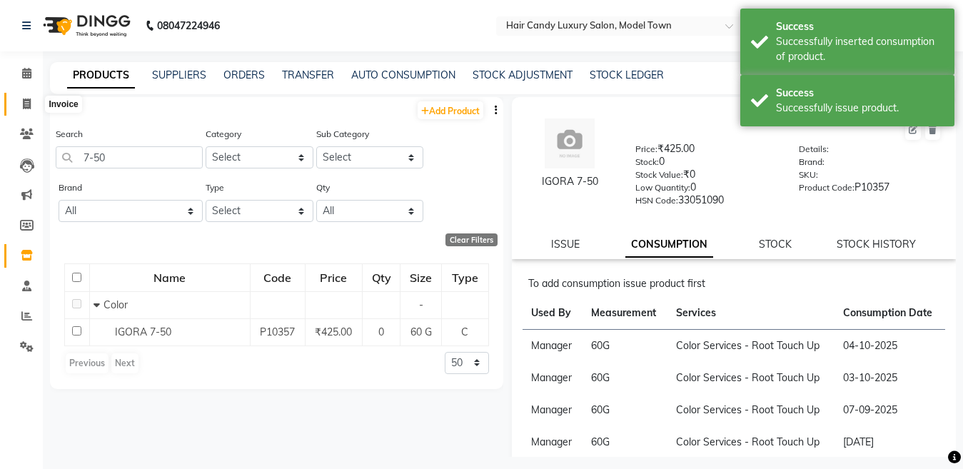
click at [25, 106] on icon at bounding box center [27, 103] width 8 height 11
select select "service"
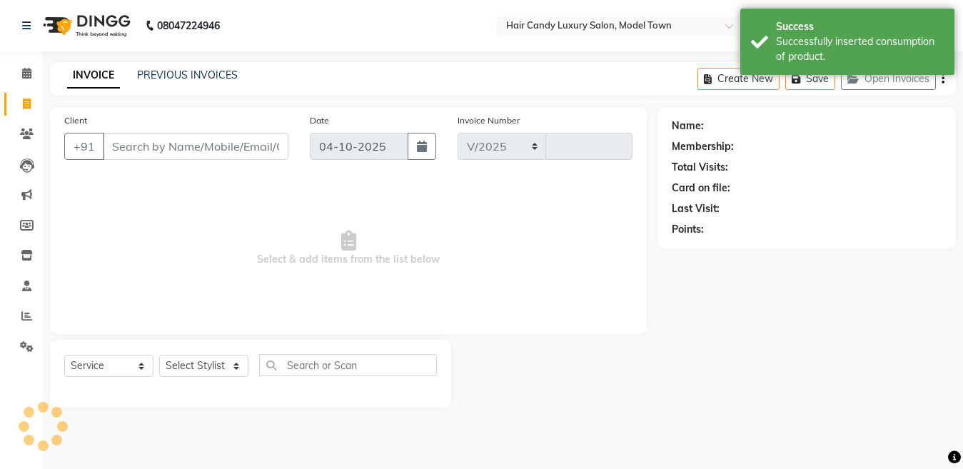
select select "4716"
type input "4585"
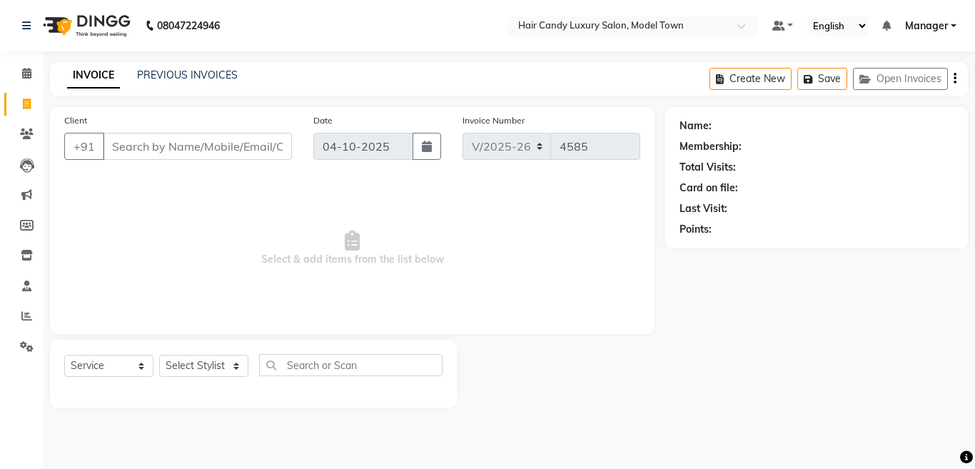
click at [178, 136] on input "Client" at bounding box center [197, 146] width 189 height 27
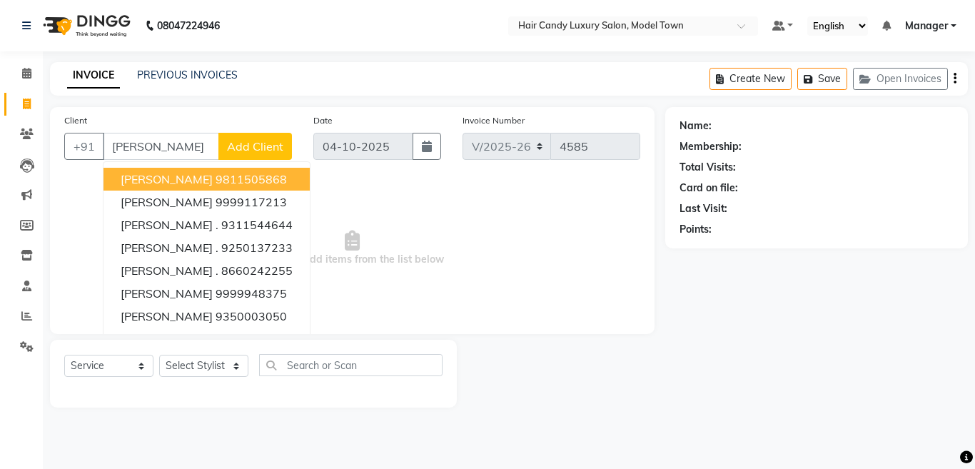
click at [147, 178] on span "[PERSON_NAME]" at bounding box center [167, 179] width 92 height 14
type input "9811505868"
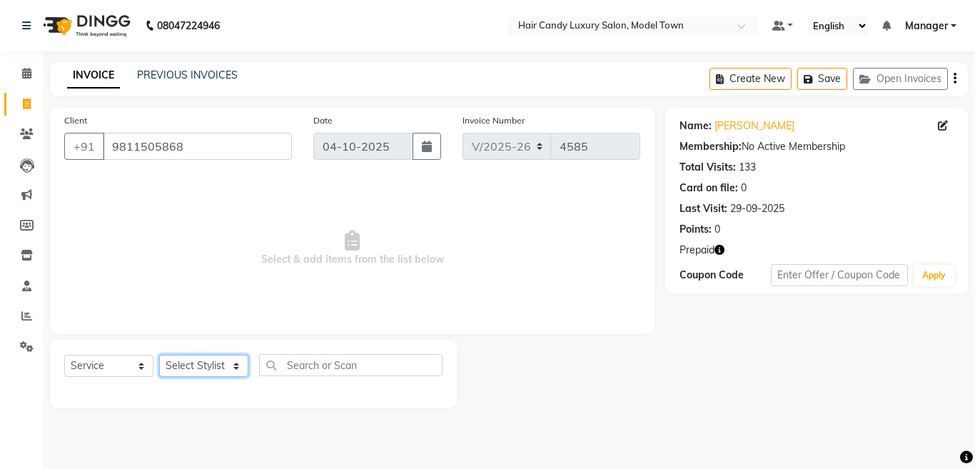
click at [184, 361] on select "Select Stylist [PERSON_NAME] [PERSON_NAME] [PERSON_NAME] ([PERSON_NAME]) Manage…" at bounding box center [203, 366] width 89 height 22
select select "28001"
click at [159, 355] on select "Select Stylist [PERSON_NAME] [PERSON_NAME] [PERSON_NAME] ([PERSON_NAME]) Manage…" at bounding box center [203, 366] width 89 height 22
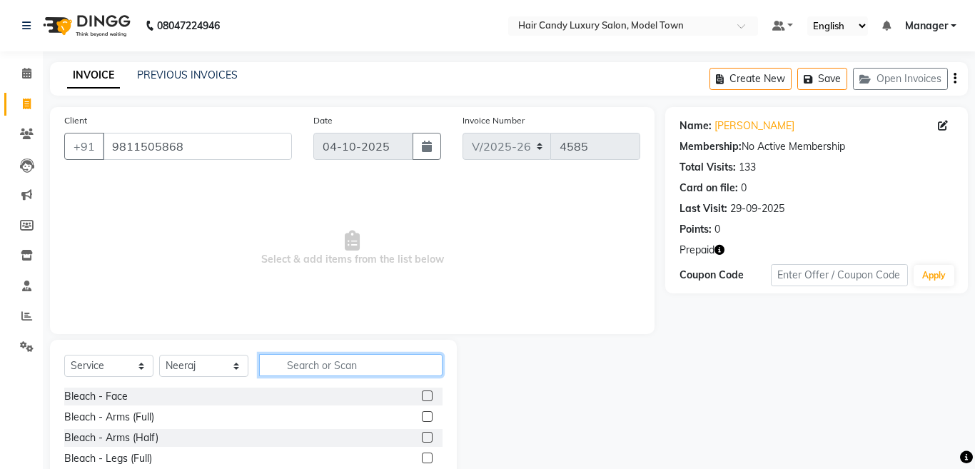
click at [353, 367] on input "text" at bounding box center [350, 365] width 183 height 22
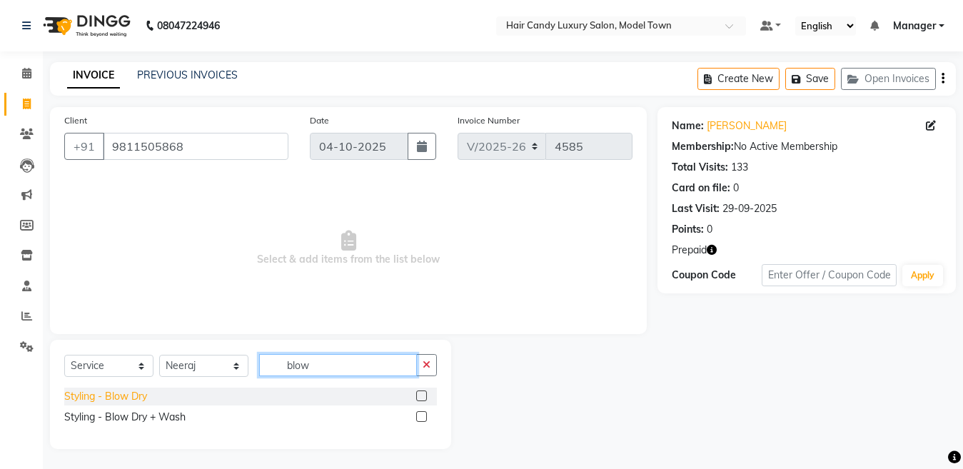
type input "blow"
click at [134, 396] on div "Styling - Blow Dry" at bounding box center [105, 396] width 83 height 15
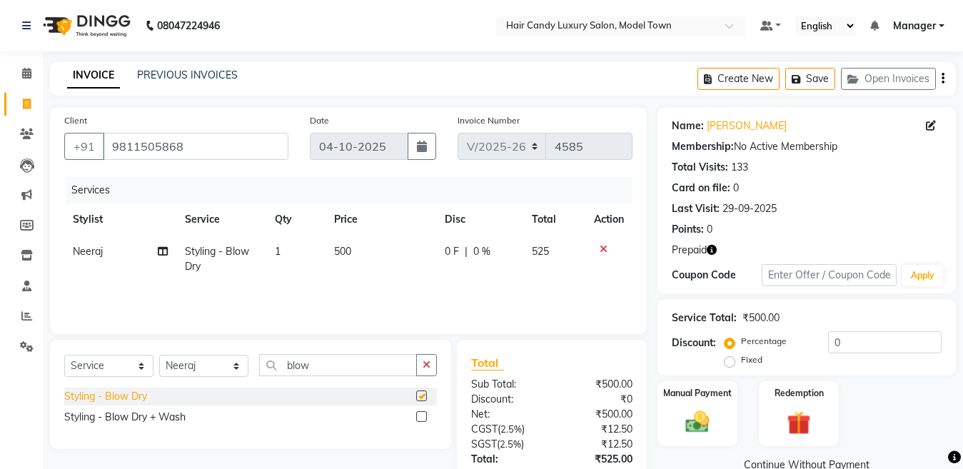
checkbox input "false"
drag, startPoint x: 328, startPoint y: 365, endPoint x: 158, endPoint y: 368, distance: 170.6
click at [158, 368] on div "Select Service Product Membership Package Voucher Prepaid Gift Card Select Styl…" at bounding box center [250, 371] width 373 height 34
click at [166, 416] on div "Styling - Blow Dry + Wash" at bounding box center [124, 417] width 121 height 15
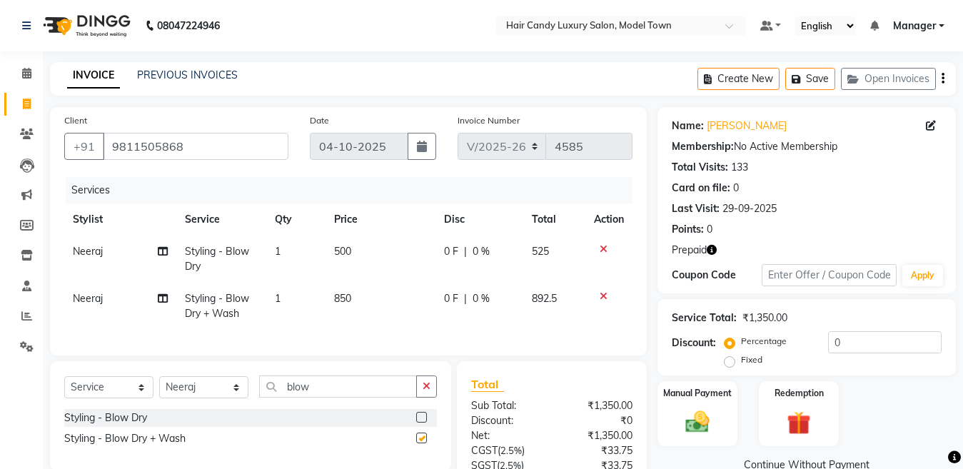
checkbox input "false"
drag, startPoint x: 328, startPoint y: 394, endPoint x: 138, endPoint y: 394, distance: 189.1
click at [138, 394] on div "Select Service Product Membership Package Voucher Prepaid Gift Card Select Styl…" at bounding box center [250, 392] width 373 height 34
type input "hairwash"
click at [131, 425] on div "Styling - Hairwash" at bounding box center [106, 417] width 85 height 15
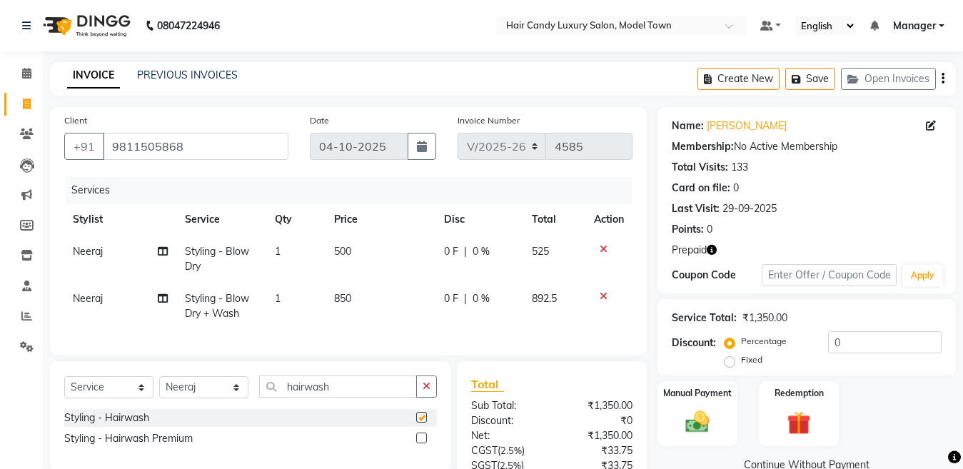
checkbox input "false"
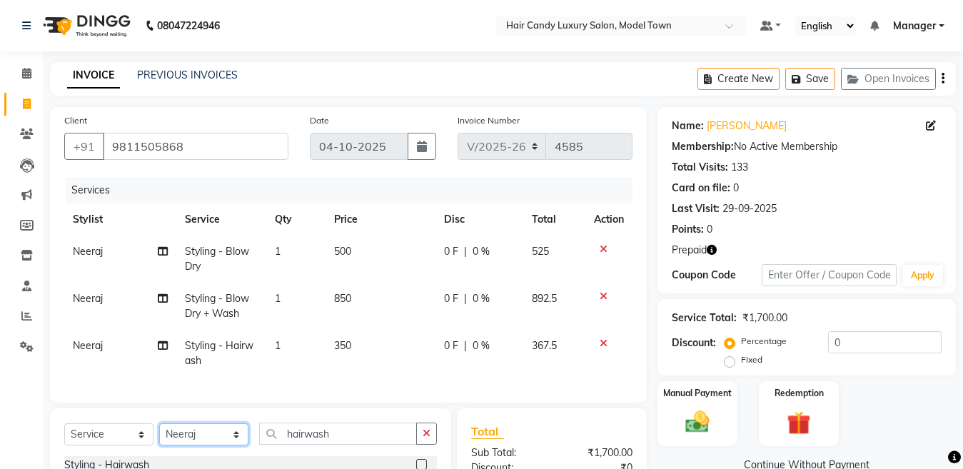
click at [213, 443] on select "Select Stylist [PERSON_NAME] [PERSON_NAME] [PERSON_NAME] ([PERSON_NAME]) Manage…" at bounding box center [203, 434] width 89 height 22
select select "28006"
click at [159, 435] on select "Select Stylist [PERSON_NAME] [PERSON_NAME] [PERSON_NAME] ([PERSON_NAME]) Manage…" at bounding box center [203, 434] width 89 height 22
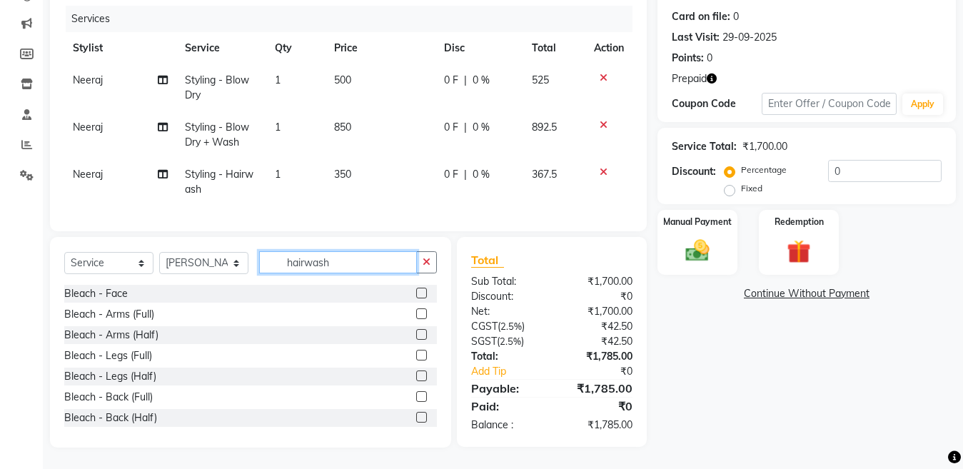
click at [356, 264] on input "hairwash" at bounding box center [338, 262] width 158 height 22
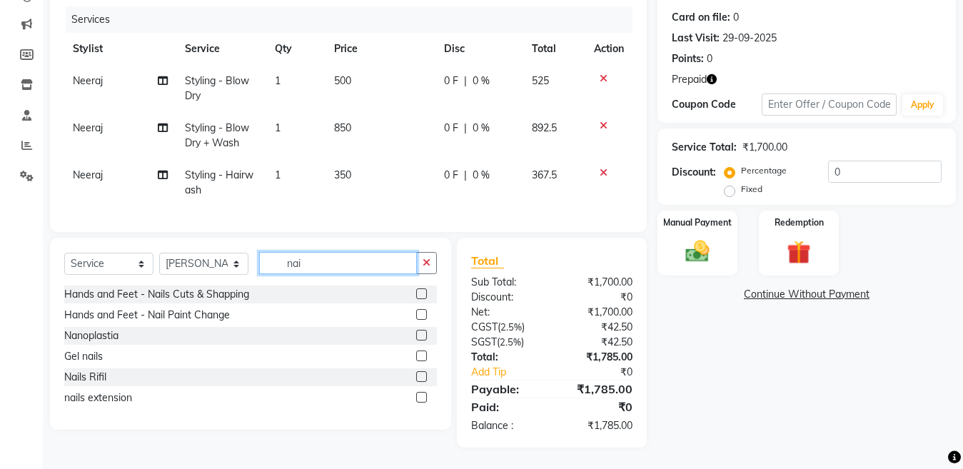
scroll to position [183, 0]
type input "nai"
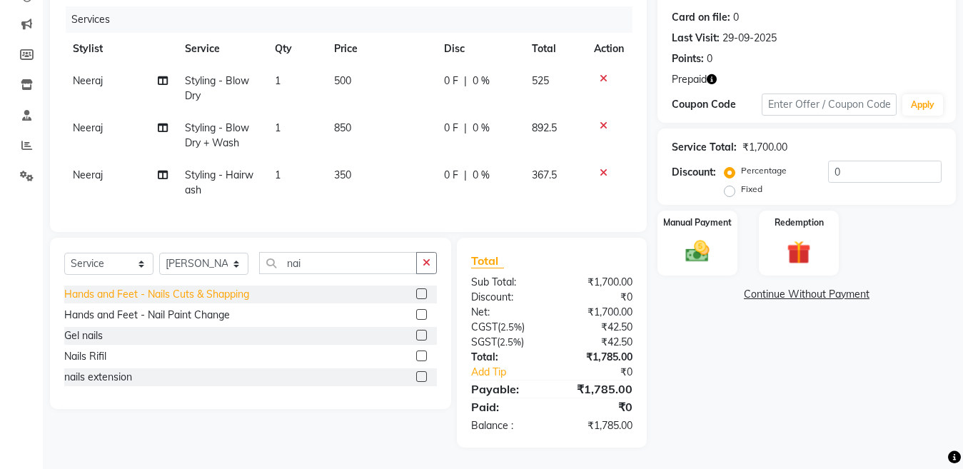
click at [237, 294] on div "Hands and Feet - Nails Cuts & Shapping" at bounding box center [156, 294] width 185 height 15
checkbox input "false"
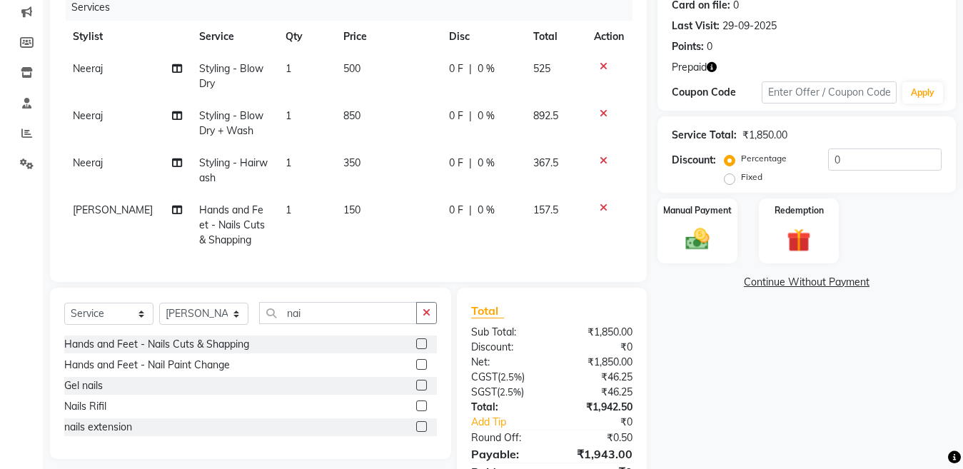
click at [360, 210] on td "150" at bounding box center [387, 225] width 105 height 62
select select "28006"
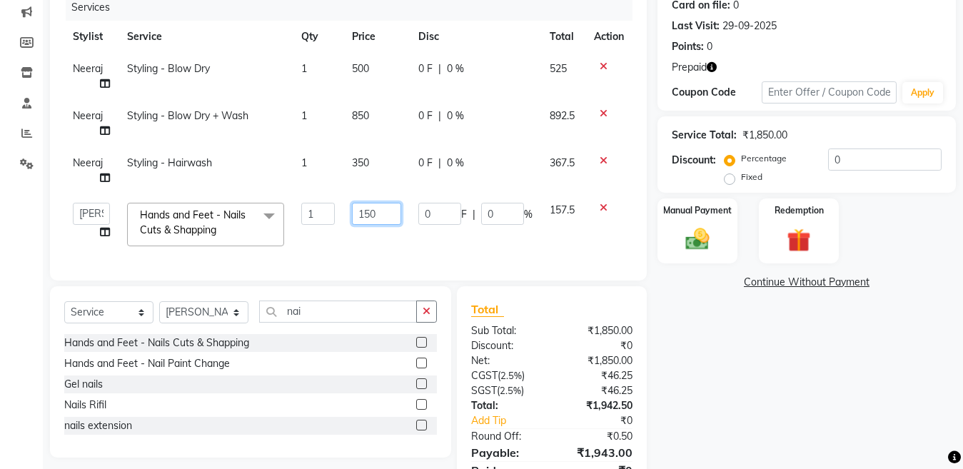
click at [367, 216] on input "150" at bounding box center [376, 214] width 49 height 22
type input "100"
click at [310, 323] on input "nai" at bounding box center [338, 311] width 158 height 22
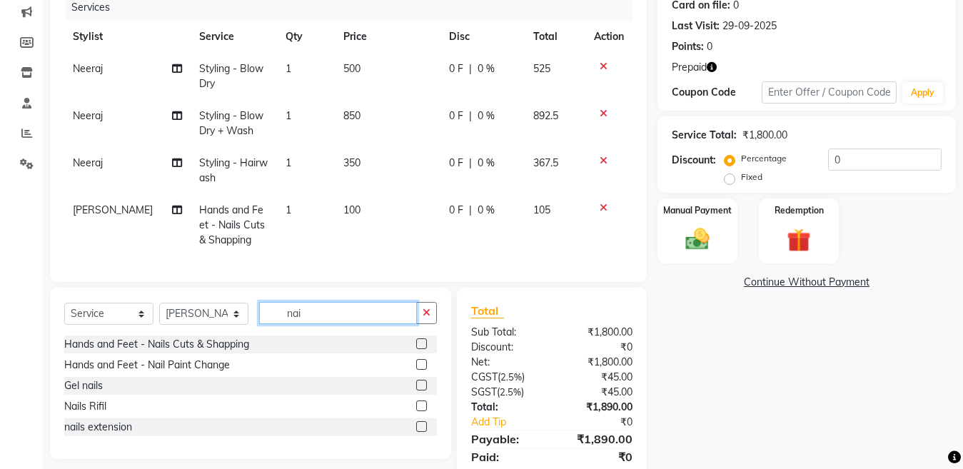
click at [310, 324] on input "nai" at bounding box center [338, 313] width 158 height 22
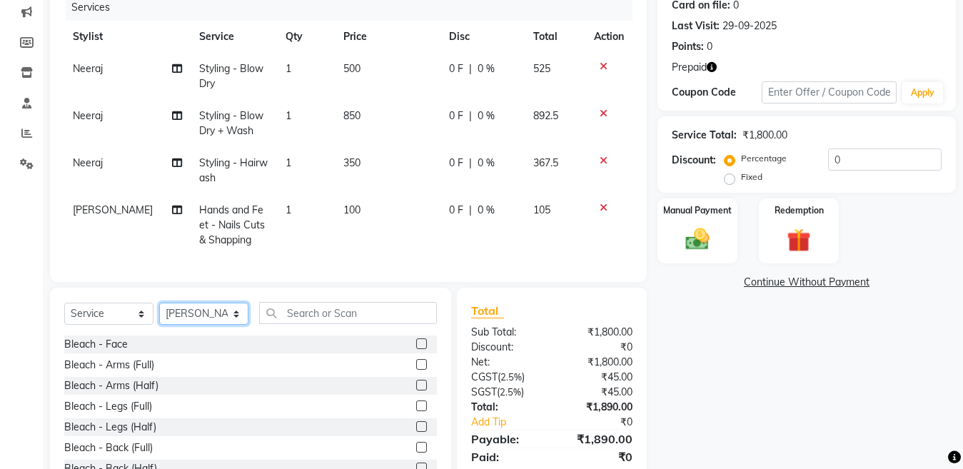
click at [193, 325] on select "Select Stylist [PERSON_NAME] [PERSON_NAME] [PERSON_NAME] ([PERSON_NAME]) Manage…" at bounding box center [203, 314] width 89 height 22
select select "28756"
click at [159, 315] on select "Select Stylist [PERSON_NAME] [PERSON_NAME] [PERSON_NAME] ([PERSON_NAME]) Manage…" at bounding box center [203, 314] width 89 height 22
click at [318, 323] on input "text" at bounding box center [348, 313] width 178 height 22
click at [317, 322] on input "text" at bounding box center [348, 313] width 178 height 22
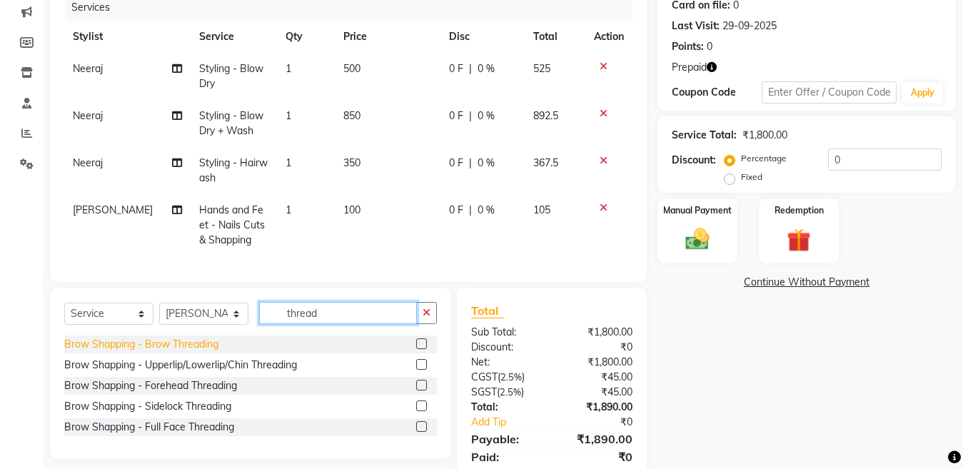
type input "thread"
click at [190, 351] on div "Brow Shapping - Brow Threading" at bounding box center [141, 344] width 154 height 15
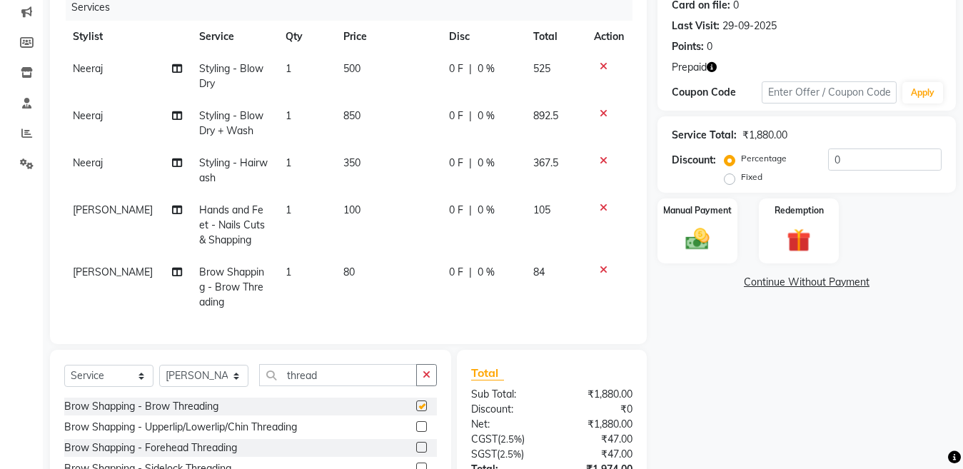
checkbox input "false"
click at [346, 263] on td "80" at bounding box center [387, 287] width 105 height 62
select select "28756"
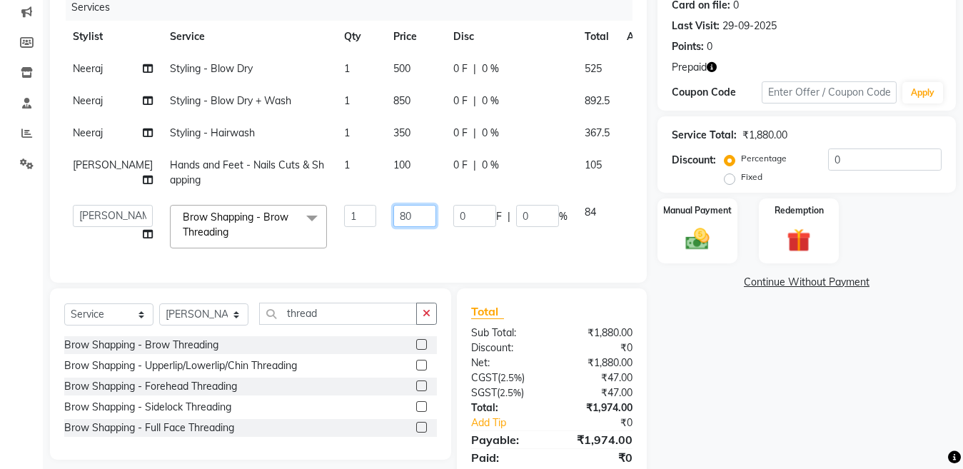
drag, startPoint x: 315, startPoint y: 275, endPoint x: 285, endPoint y: 265, distance: 31.8
click at [285, 257] on tr "[PERSON_NAME] [PERSON_NAME] [PERSON_NAME] ([PERSON_NAME]) Manager [PERSON_NAME]…" at bounding box center [364, 226] width 601 height 61
type input "130"
click at [722, 361] on div "Name: [PERSON_NAME] Membership: No Active Membership Total Visits: 133 Card on …" at bounding box center [811, 211] width 309 height 574
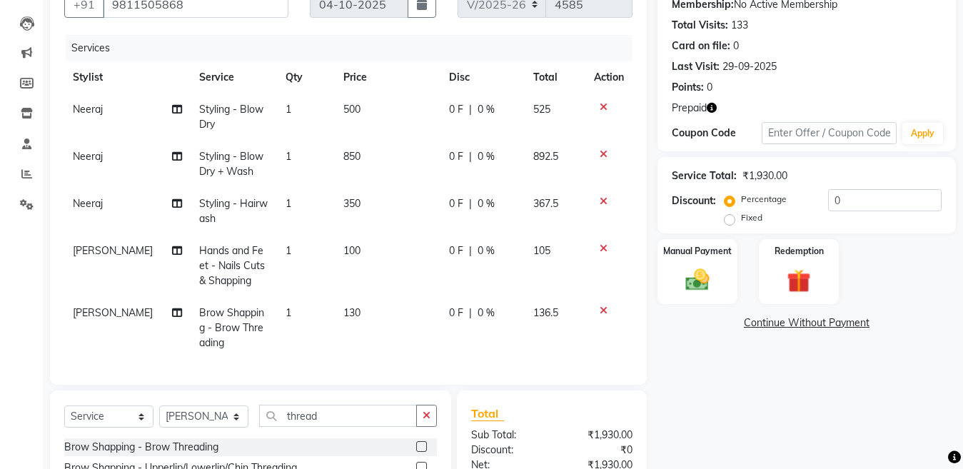
scroll to position [322, 0]
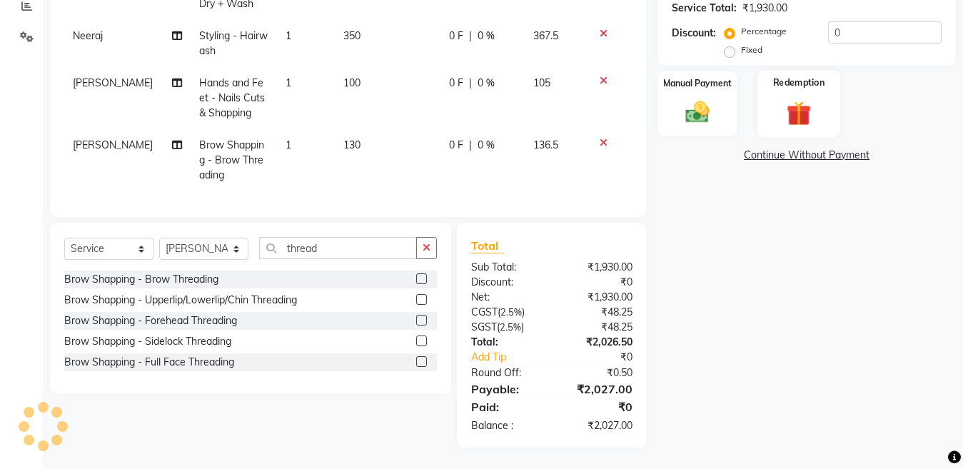
click at [782, 107] on img at bounding box center [799, 113] width 40 height 31
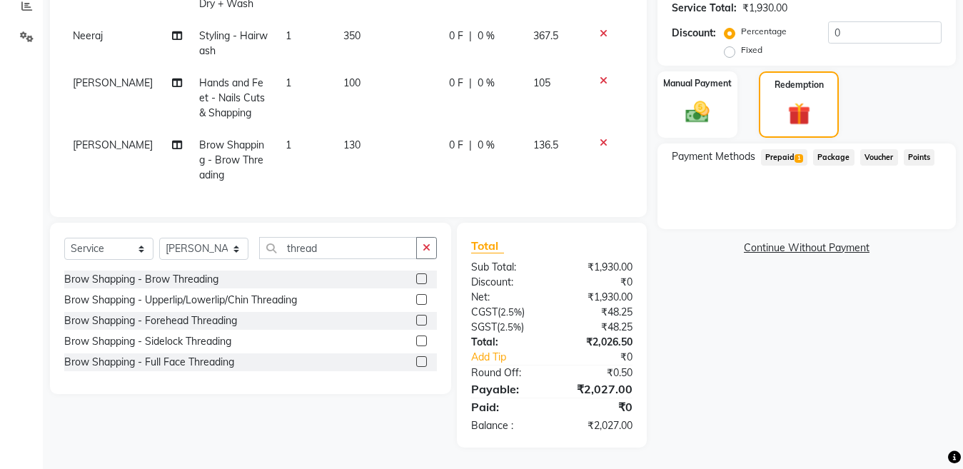
click at [787, 149] on span "Prepaid 1" at bounding box center [784, 157] width 46 height 16
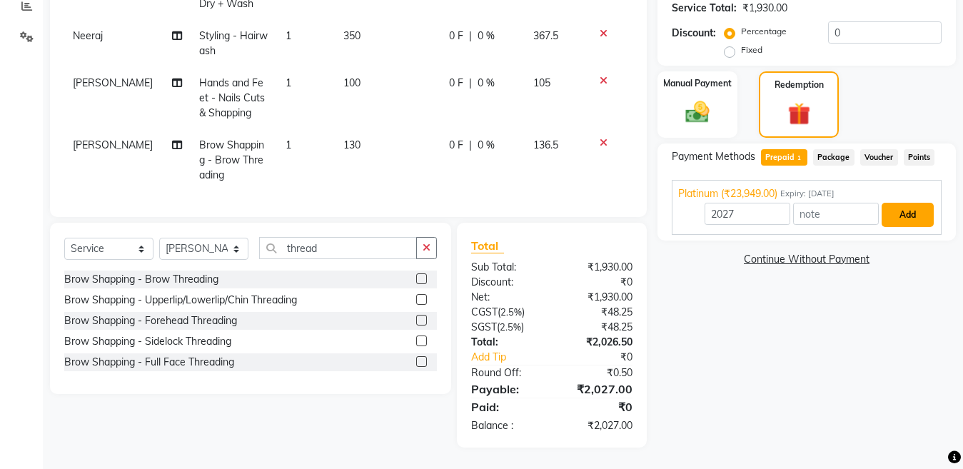
click at [899, 206] on button "Add" at bounding box center [907, 215] width 52 height 24
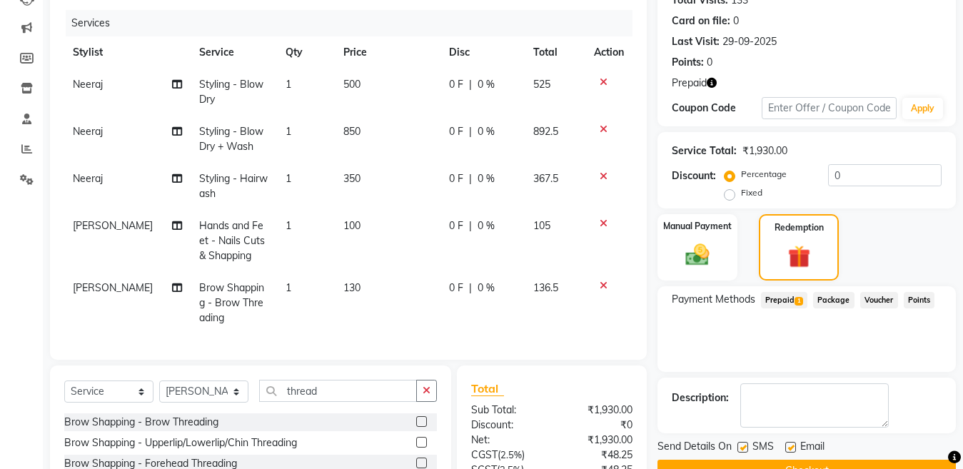
scroll to position [166, 0]
click at [338, 94] on td "500" at bounding box center [387, 92] width 105 height 47
select select "28001"
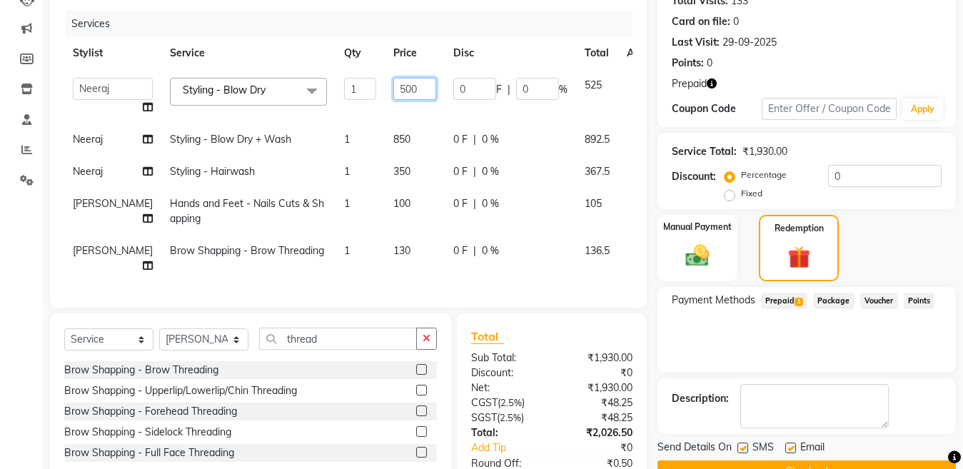
drag, startPoint x: 365, startPoint y: 96, endPoint x: 352, endPoint y: 91, distance: 14.1
click at [393, 91] on input "500" at bounding box center [414, 89] width 43 height 22
type input "600"
click at [897, 166] on input "0" at bounding box center [884, 176] width 113 height 22
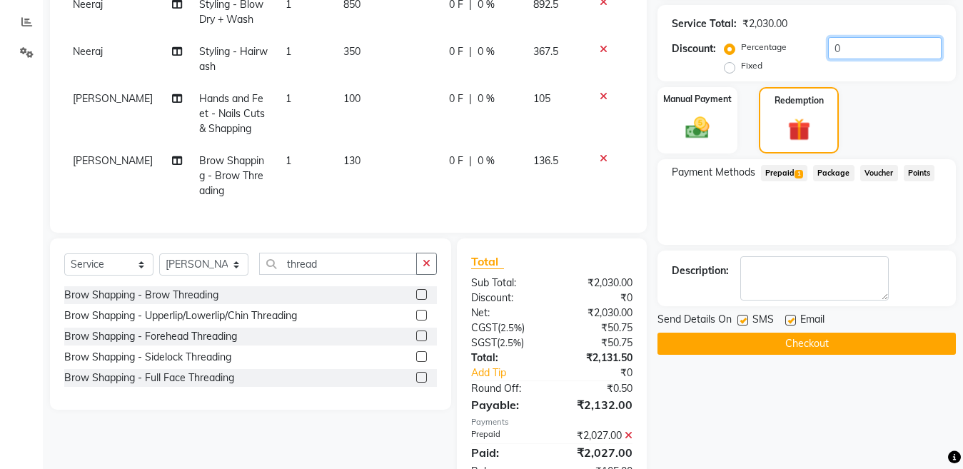
scroll to position [352, 0]
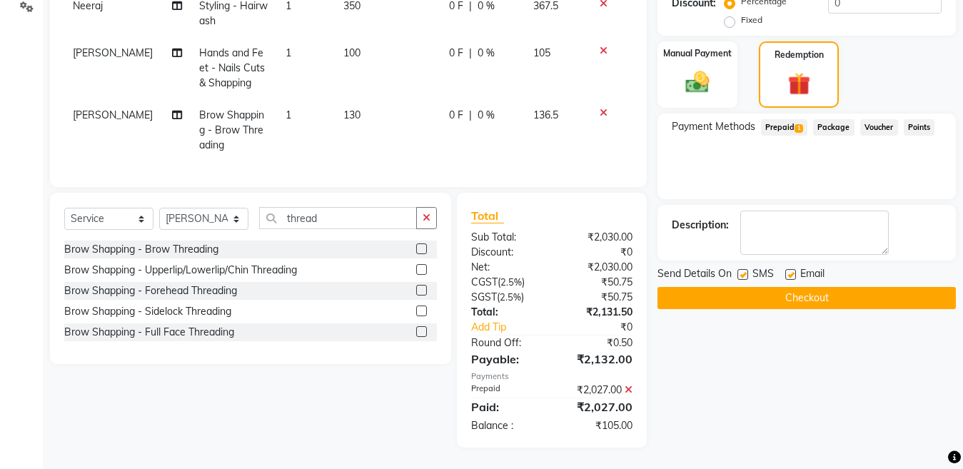
click at [630, 393] on icon at bounding box center [629, 390] width 8 height 10
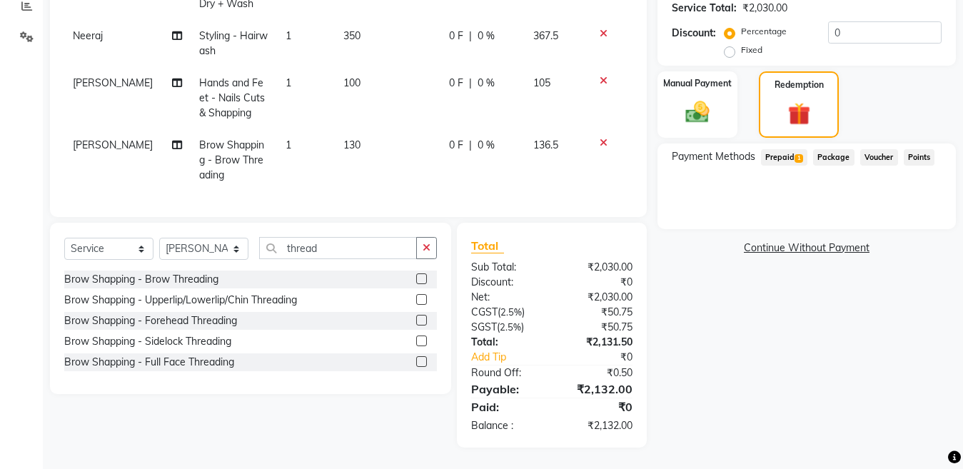
scroll to position [322, 0]
click at [786, 151] on span "Prepaid 1" at bounding box center [784, 157] width 46 height 16
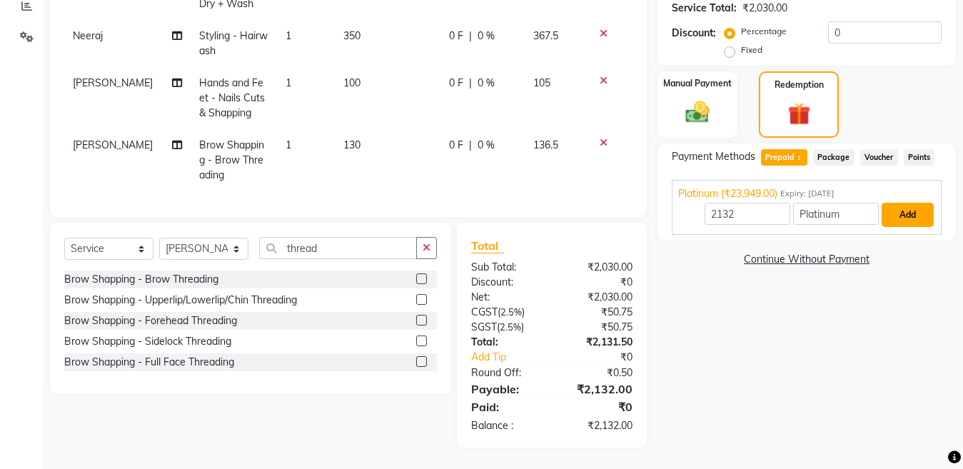
click at [921, 203] on button "Add" at bounding box center [907, 215] width 52 height 24
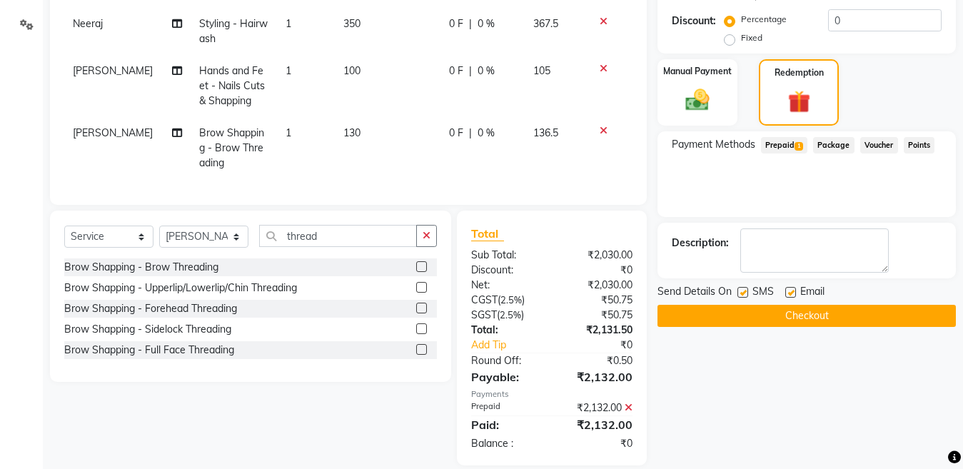
scroll to position [352, 0]
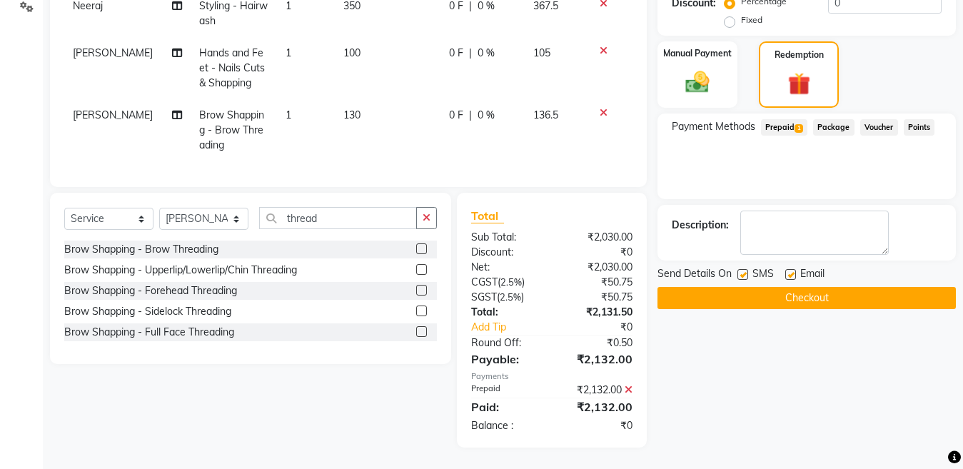
click at [736, 287] on button "Checkout" at bounding box center [806, 298] width 298 height 22
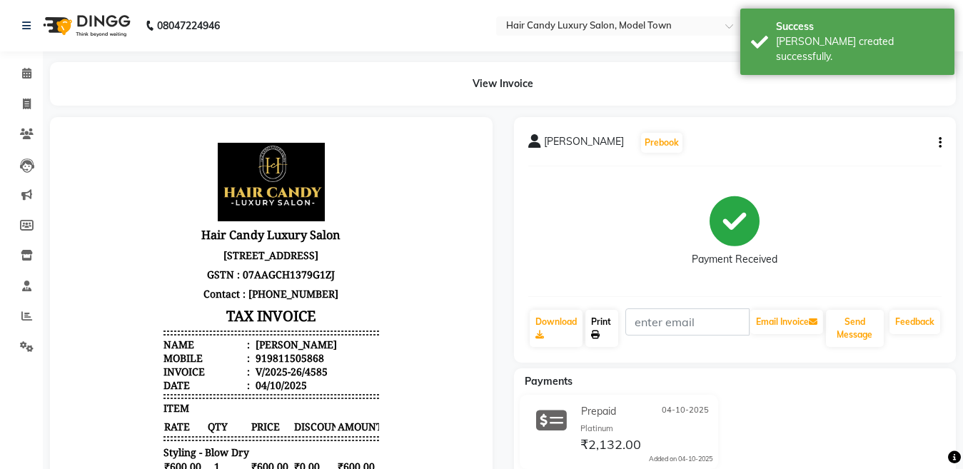
click at [608, 328] on link "Print" at bounding box center [601, 328] width 33 height 37
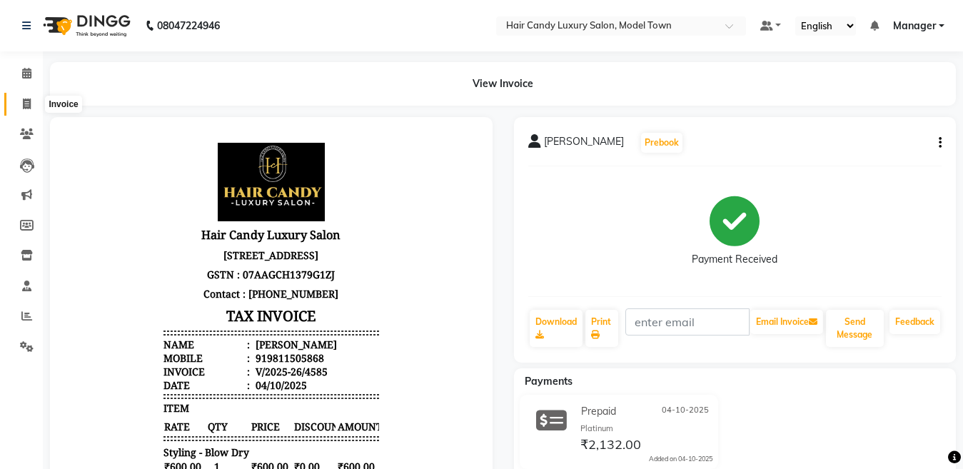
click at [29, 101] on icon at bounding box center [27, 103] width 8 height 11
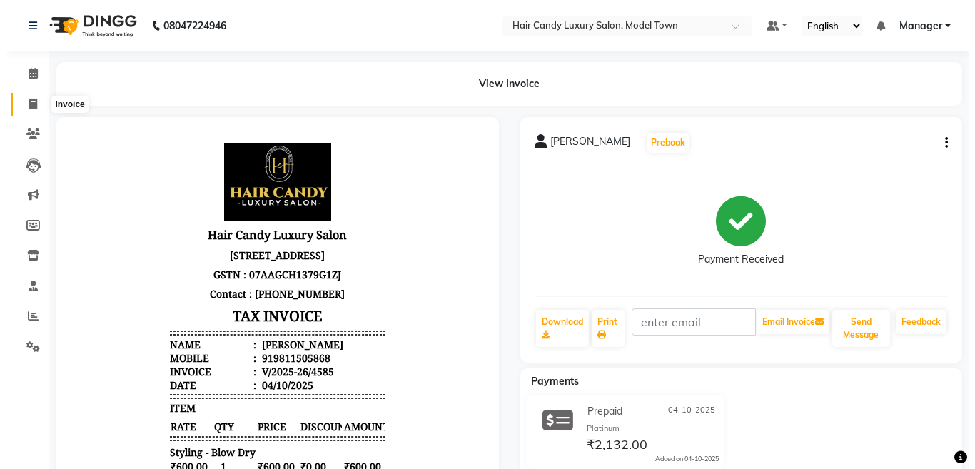
select select "service"
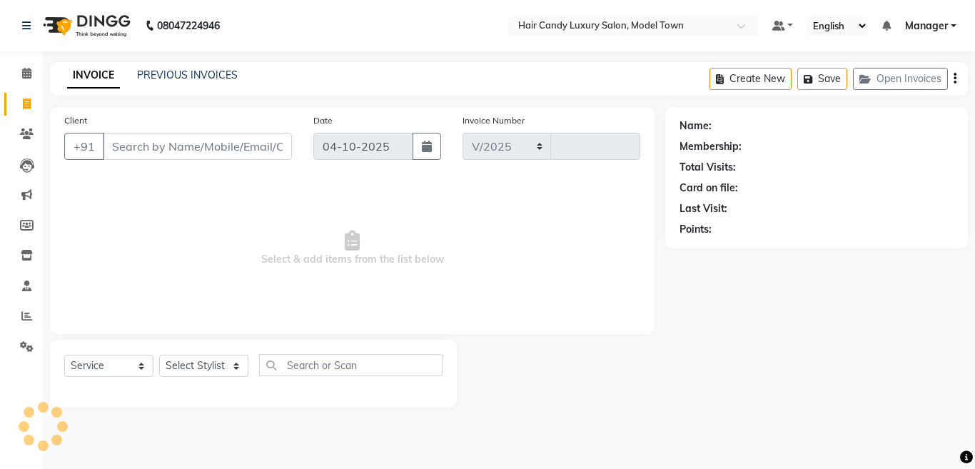
select select "4716"
type input "4586"
click at [202, 376] on select "Select Stylist" at bounding box center [203, 366] width 89 height 22
select select "60442"
click at [159, 355] on select "Select Stylist [PERSON_NAME] [PERSON_NAME] [PERSON_NAME] ([PERSON_NAME]) Manage…" at bounding box center [203, 366] width 89 height 22
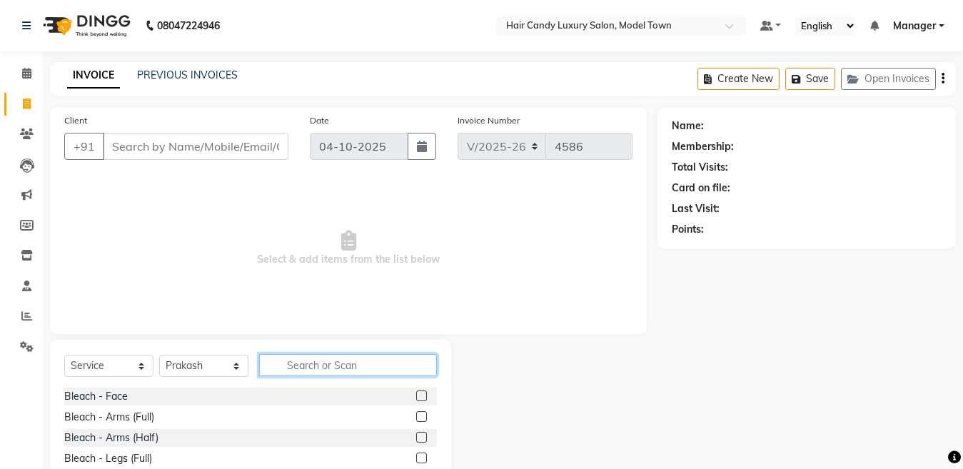
click at [368, 370] on input "text" at bounding box center [348, 365] width 178 height 22
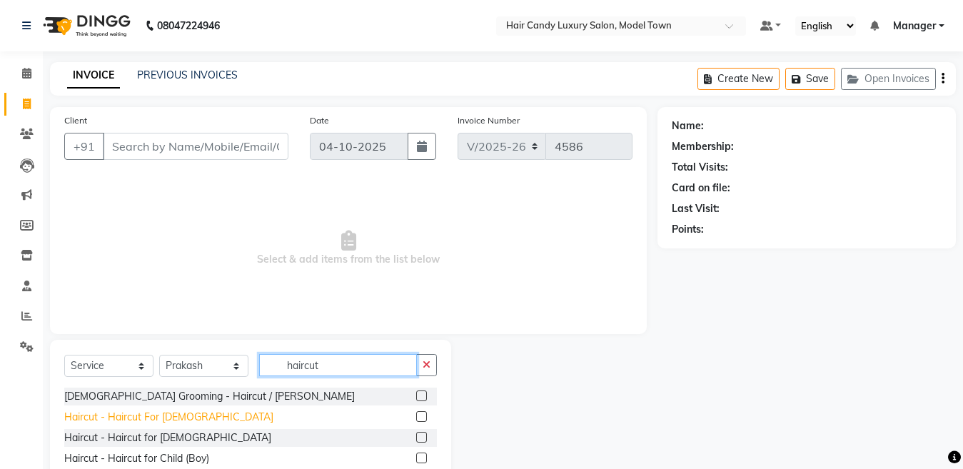
type input "haircut"
click at [170, 415] on div "Haircut - Haircut For [DEMOGRAPHIC_DATA]" at bounding box center [168, 417] width 209 height 15
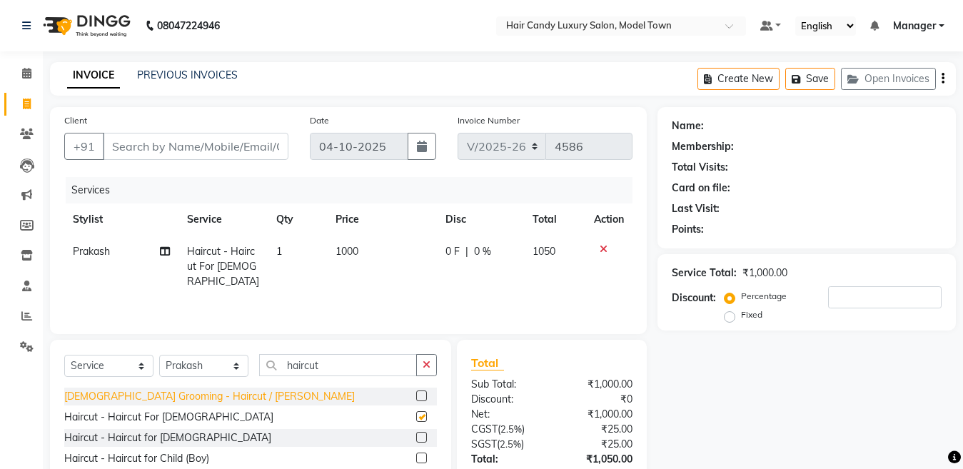
checkbox input "false"
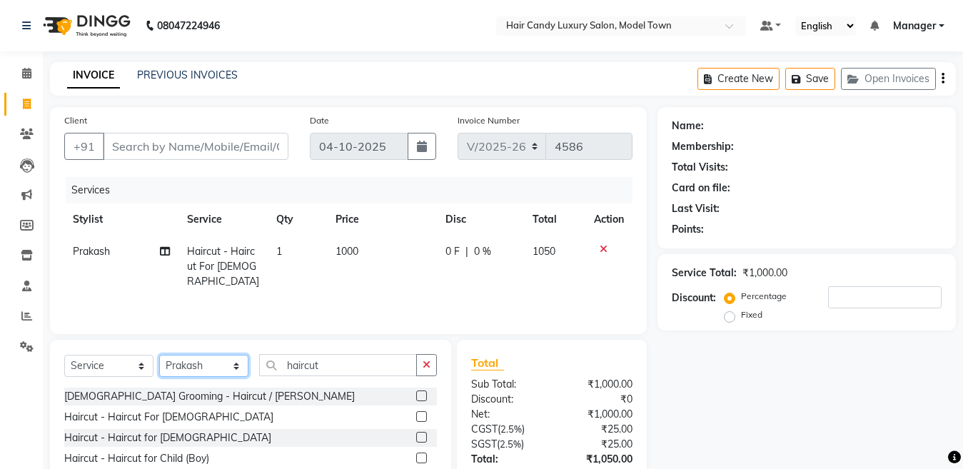
click at [196, 370] on select "Select Stylist [PERSON_NAME] [PERSON_NAME] [PERSON_NAME] ([PERSON_NAME]) Manage…" at bounding box center [203, 366] width 89 height 22
select select "28756"
click at [159, 355] on select "Select Stylist [PERSON_NAME] [PERSON_NAME] [PERSON_NAME] ([PERSON_NAME]) Manage…" at bounding box center [203, 366] width 89 height 22
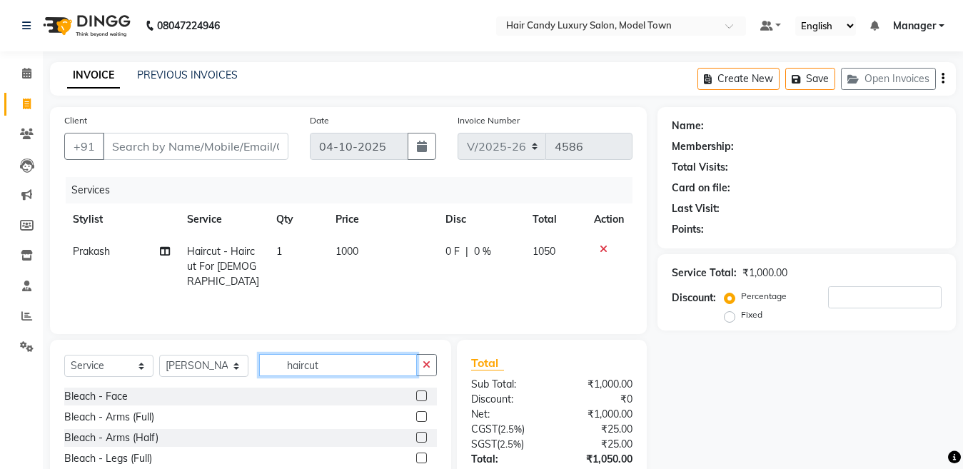
click at [326, 369] on input "haircut" at bounding box center [338, 365] width 158 height 22
click at [326, 368] on input "haircut" at bounding box center [338, 365] width 158 height 22
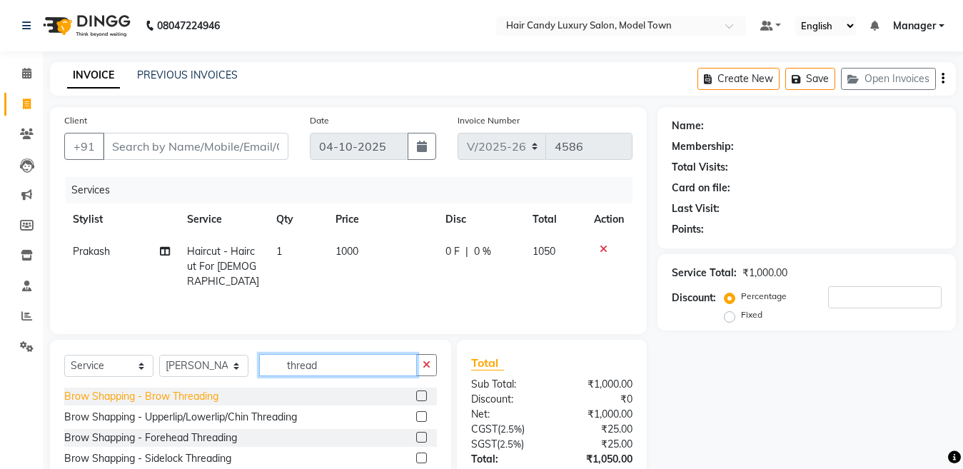
type input "thread"
click at [212, 390] on div "Brow Shapping - Brow Threading" at bounding box center [141, 396] width 154 height 15
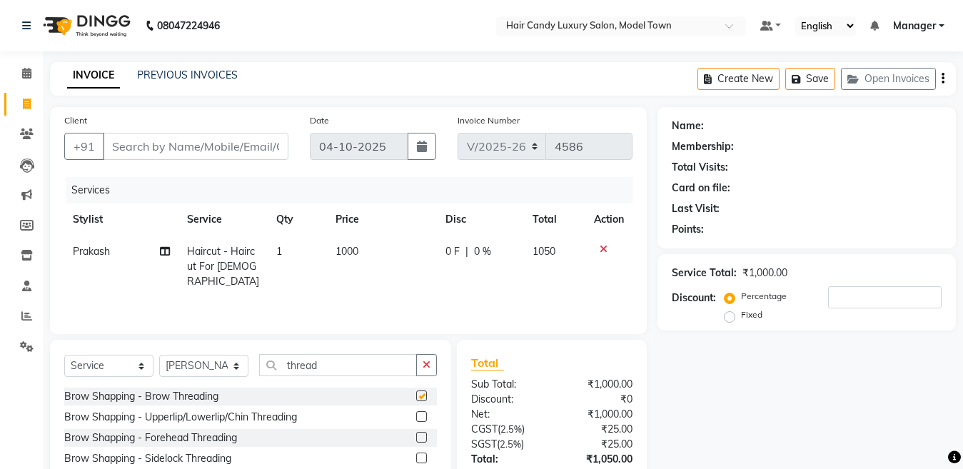
checkbox input "false"
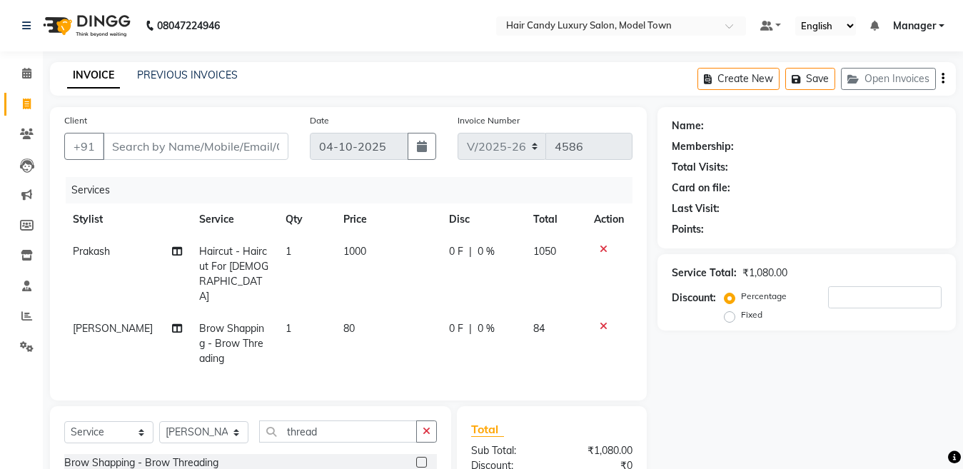
click at [345, 313] on td "80" at bounding box center [388, 344] width 106 height 62
select select "28756"
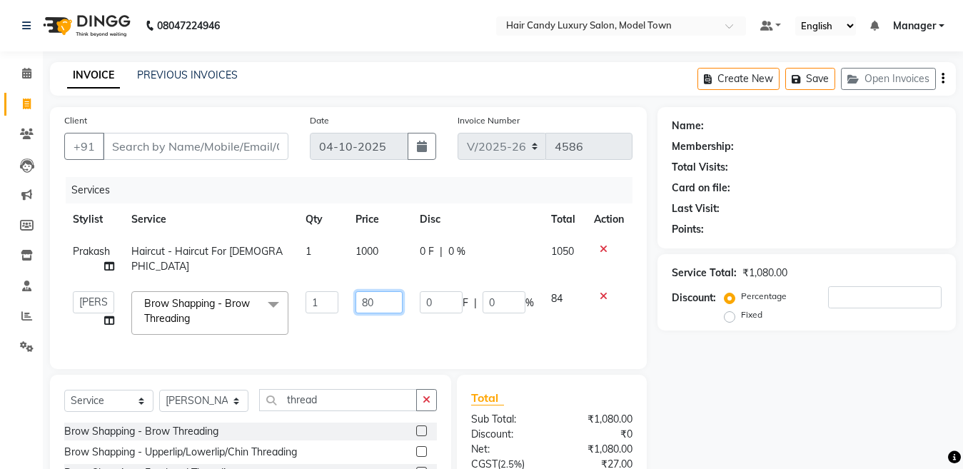
drag, startPoint x: 384, startPoint y: 302, endPoint x: 311, endPoint y: 278, distance: 76.5
click at [311, 278] on tbody "Prakash Haircut - Haircut For [DEMOGRAPHIC_DATA] 1 1000 0 F | 0 % 1050 [PERSON_…" at bounding box center [348, 290] width 568 height 108
type input "130"
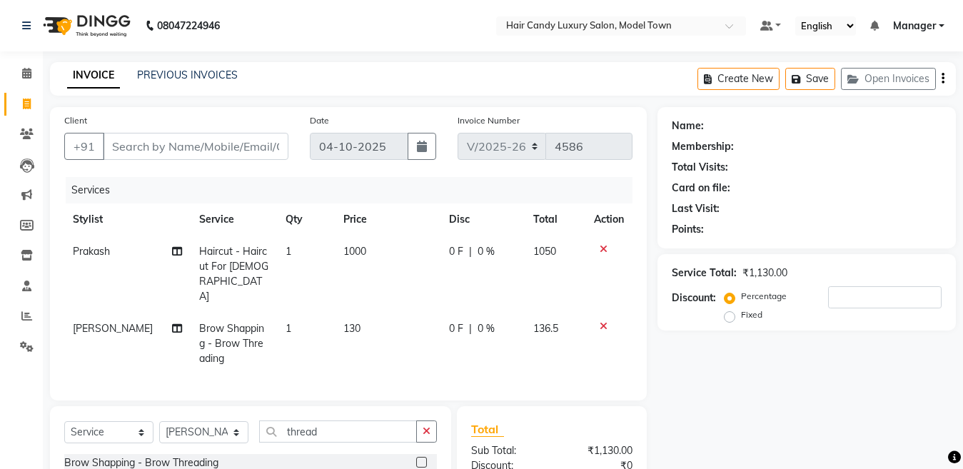
click at [216, 131] on div "Client +91" at bounding box center [177, 142] width 246 height 59
click at [212, 149] on input "Client" at bounding box center [196, 146] width 186 height 27
type input "9"
type input "0"
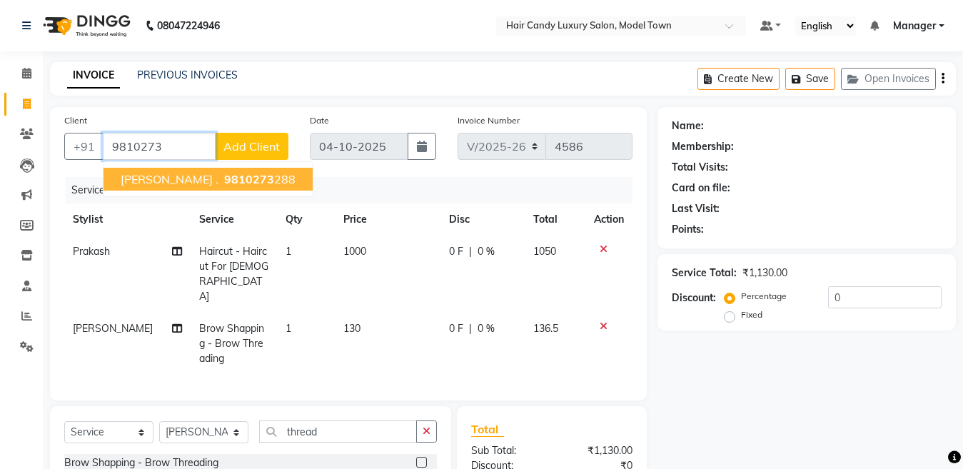
click at [224, 181] on span "9810273" at bounding box center [249, 179] width 50 height 14
type input "9810273288"
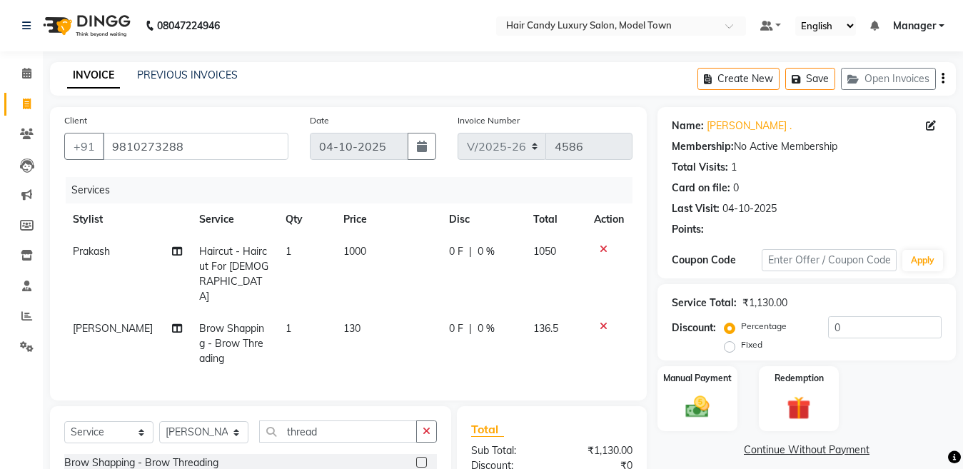
scroll to position [166, 0]
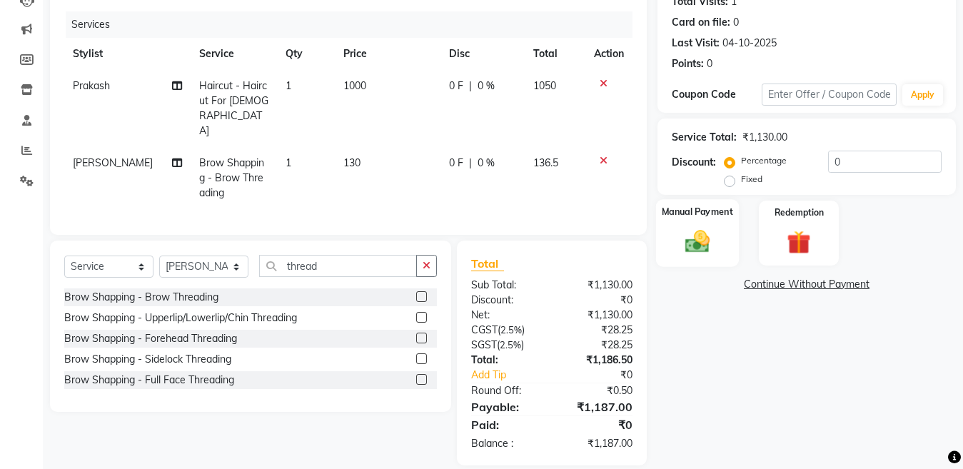
click at [707, 241] on img at bounding box center [697, 241] width 40 height 29
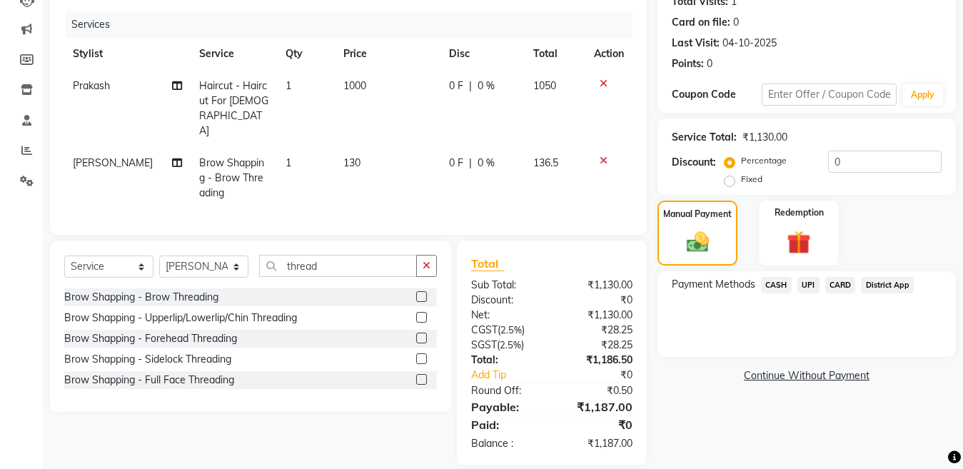
click at [775, 290] on span "CASH" at bounding box center [776, 285] width 31 height 16
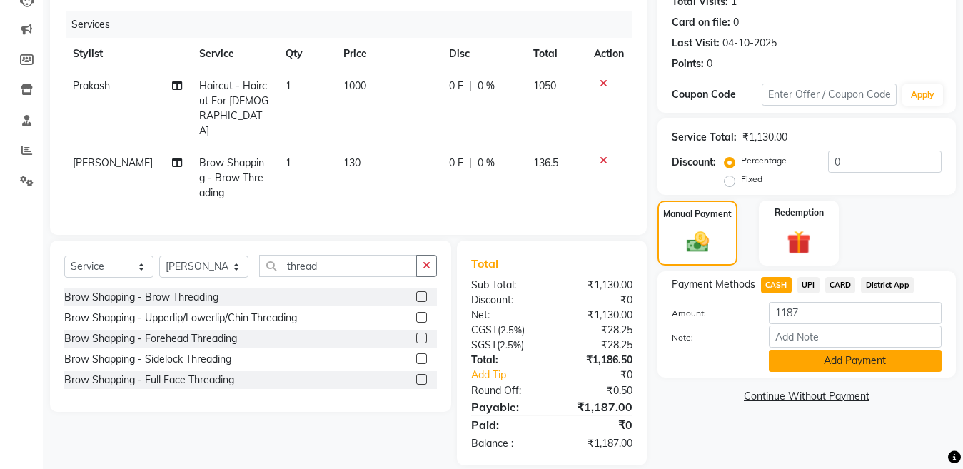
click at [821, 360] on button "Add Payment" at bounding box center [855, 361] width 173 height 22
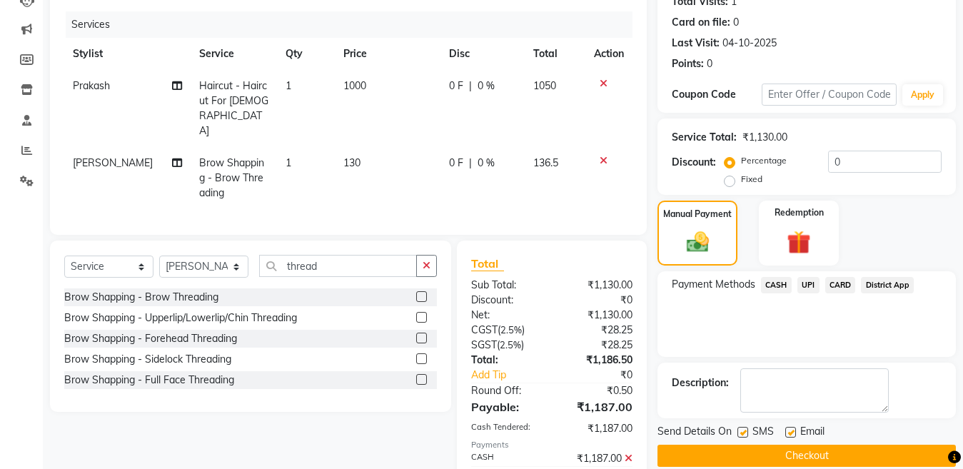
scroll to position [216, 0]
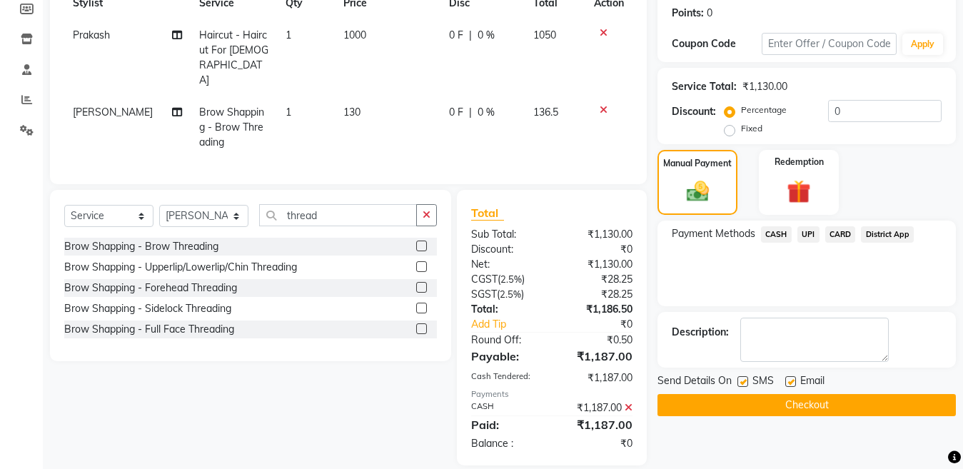
click at [744, 382] on label at bounding box center [742, 381] width 11 height 11
click at [744, 382] on input "checkbox" at bounding box center [741, 382] width 9 height 9
click at [740, 379] on label at bounding box center [742, 381] width 11 height 11
click at [740, 379] on input "checkbox" at bounding box center [741, 382] width 9 height 9
checkbox input "true"
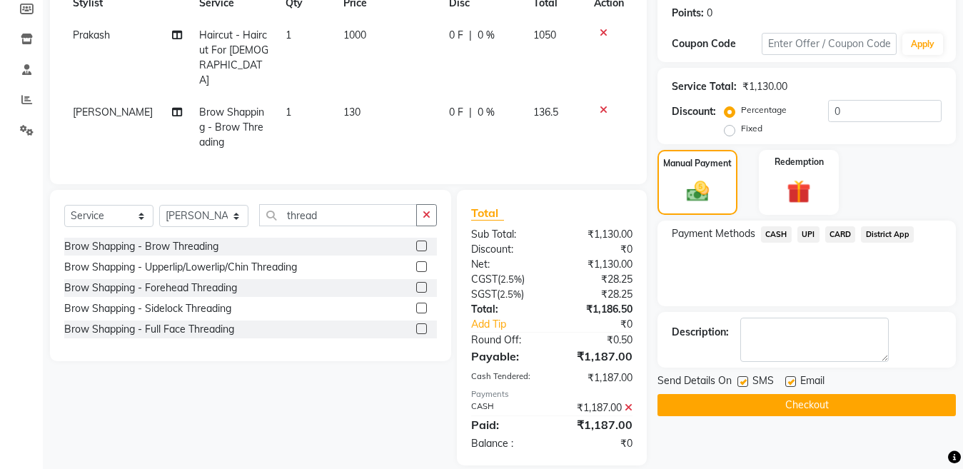
click at [742, 404] on button "Checkout" at bounding box center [806, 405] width 298 height 22
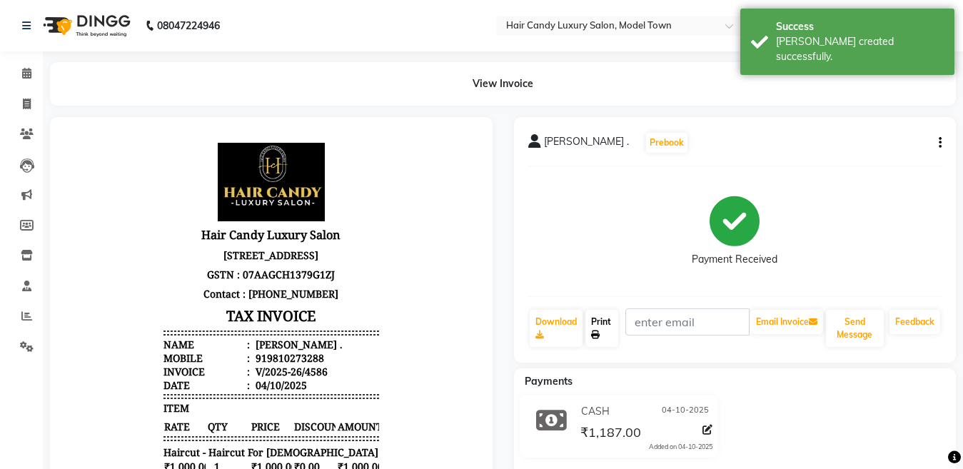
click at [591, 328] on link "Print" at bounding box center [601, 328] width 33 height 37
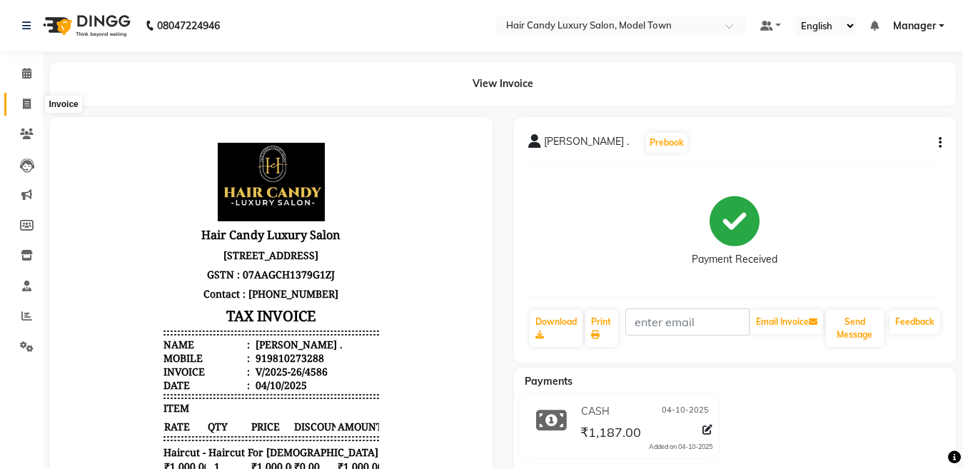
click at [19, 98] on span at bounding box center [26, 104] width 25 height 16
select select "service"
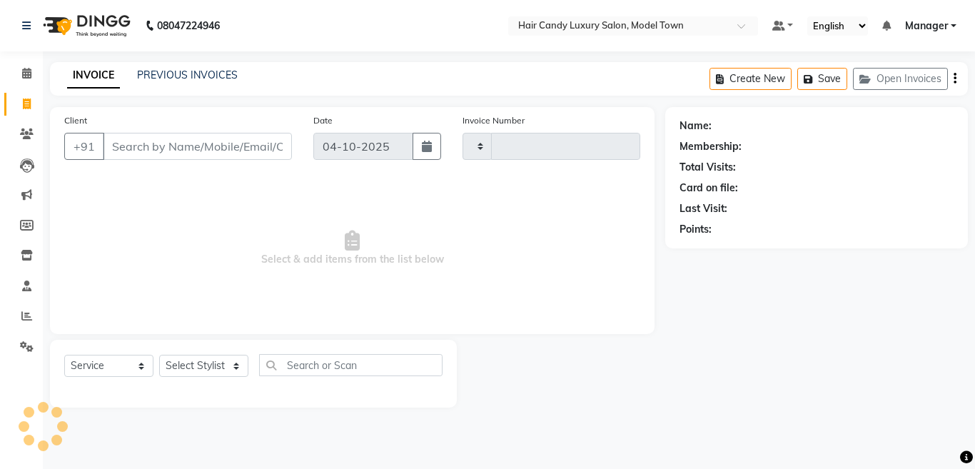
type input "4587"
select select "4716"
click at [126, 17] on img at bounding box center [85, 26] width 98 height 40
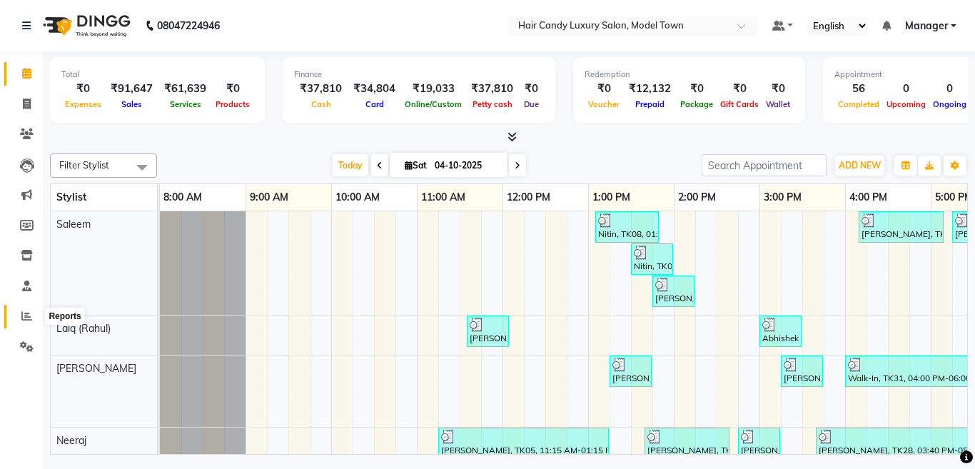
click at [28, 309] on span at bounding box center [26, 316] width 25 height 16
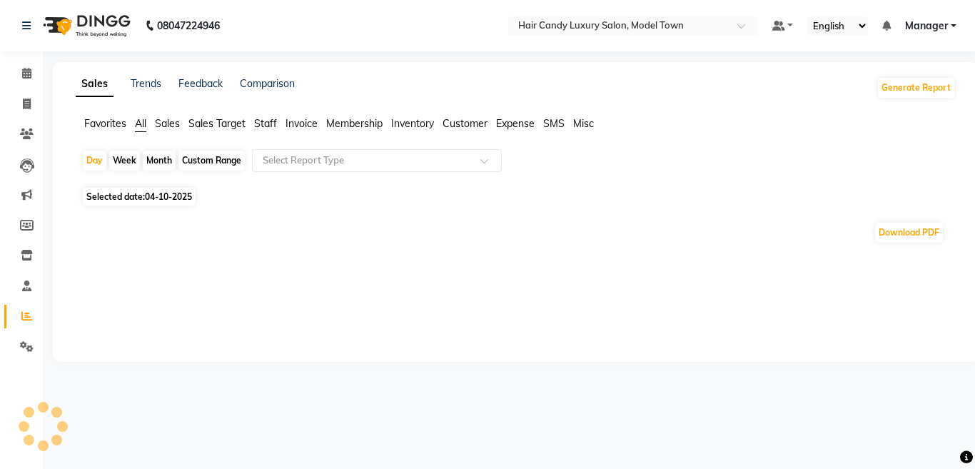
click at [265, 126] on span "Staff" at bounding box center [265, 123] width 23 height 13
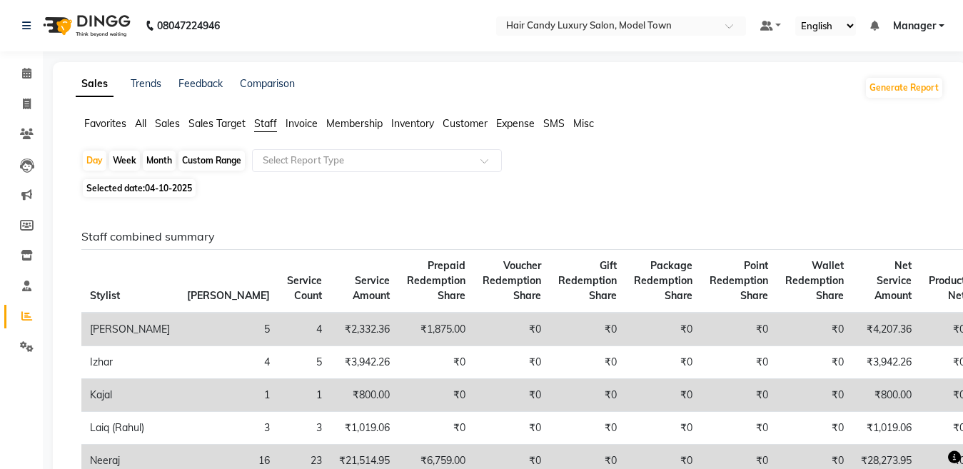
click at [168, 121] on span "Sales" at bounding box center [167, 123] width 25 height 13
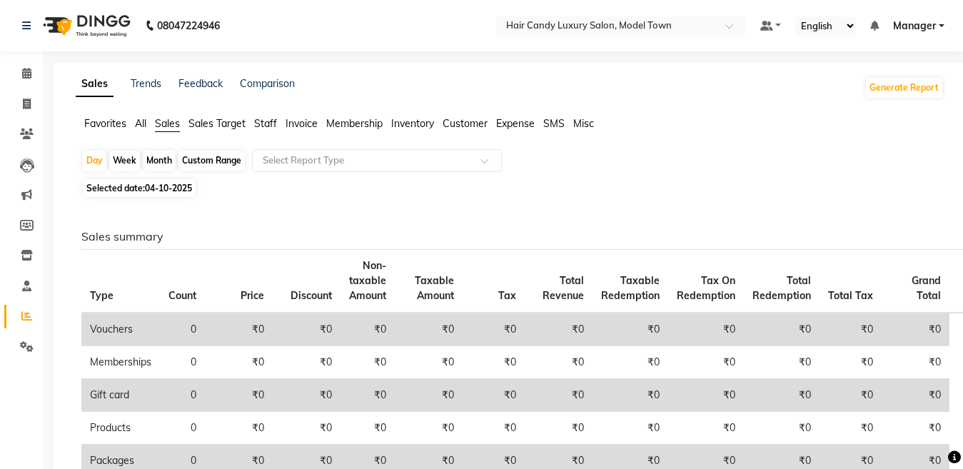
click at [106, 28] on img at bounding box center [85, 26] width 98 height 40
